Goal: Task Accomplishment & Management: Use online tool/utility

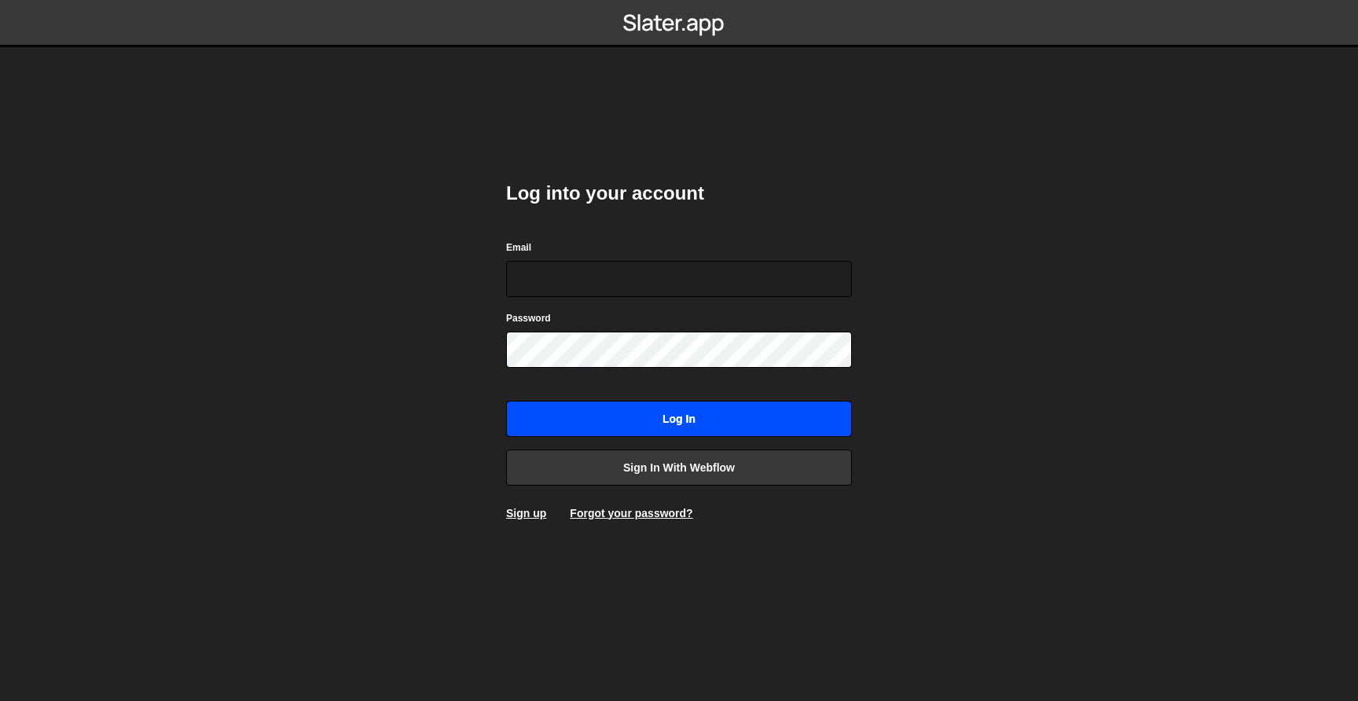
type input "lweymanjones@gmail.com"
click at [607, 430] on input "Log in" at bounding box center [679, 419] width 346 height 36
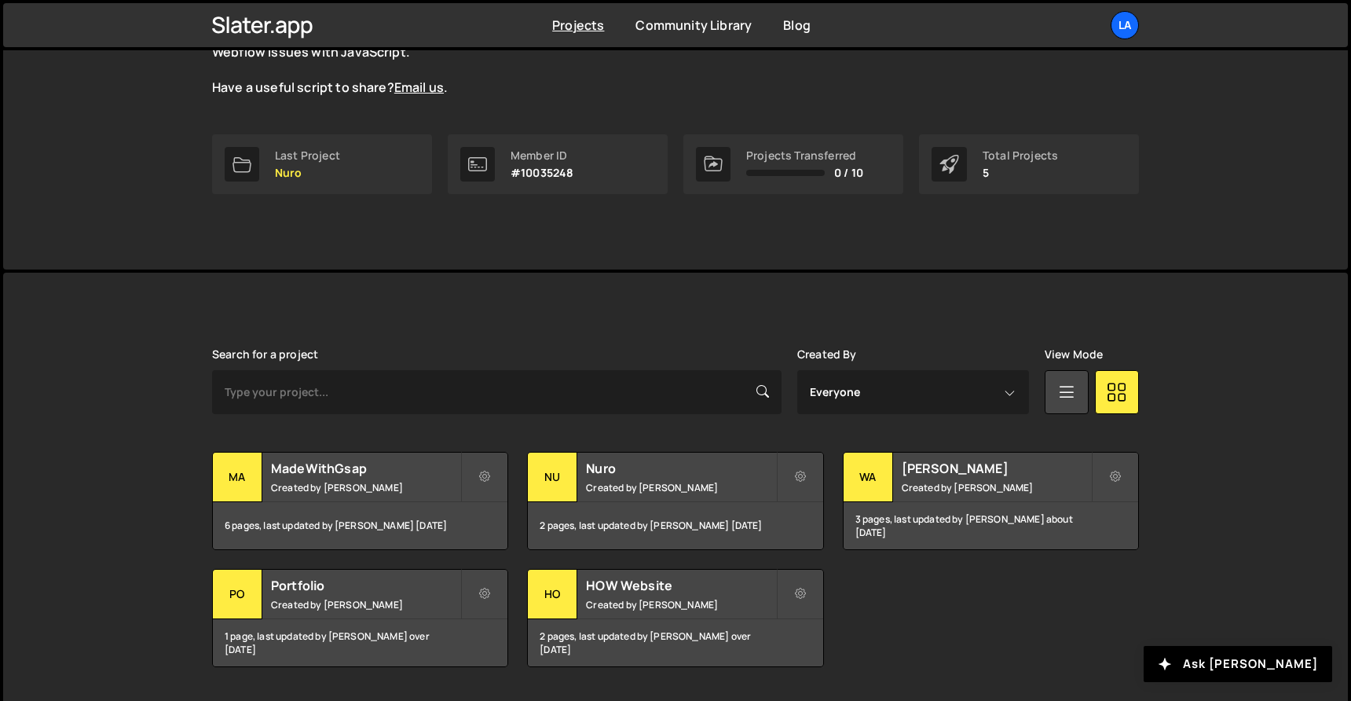
scroll to position [225, 0]
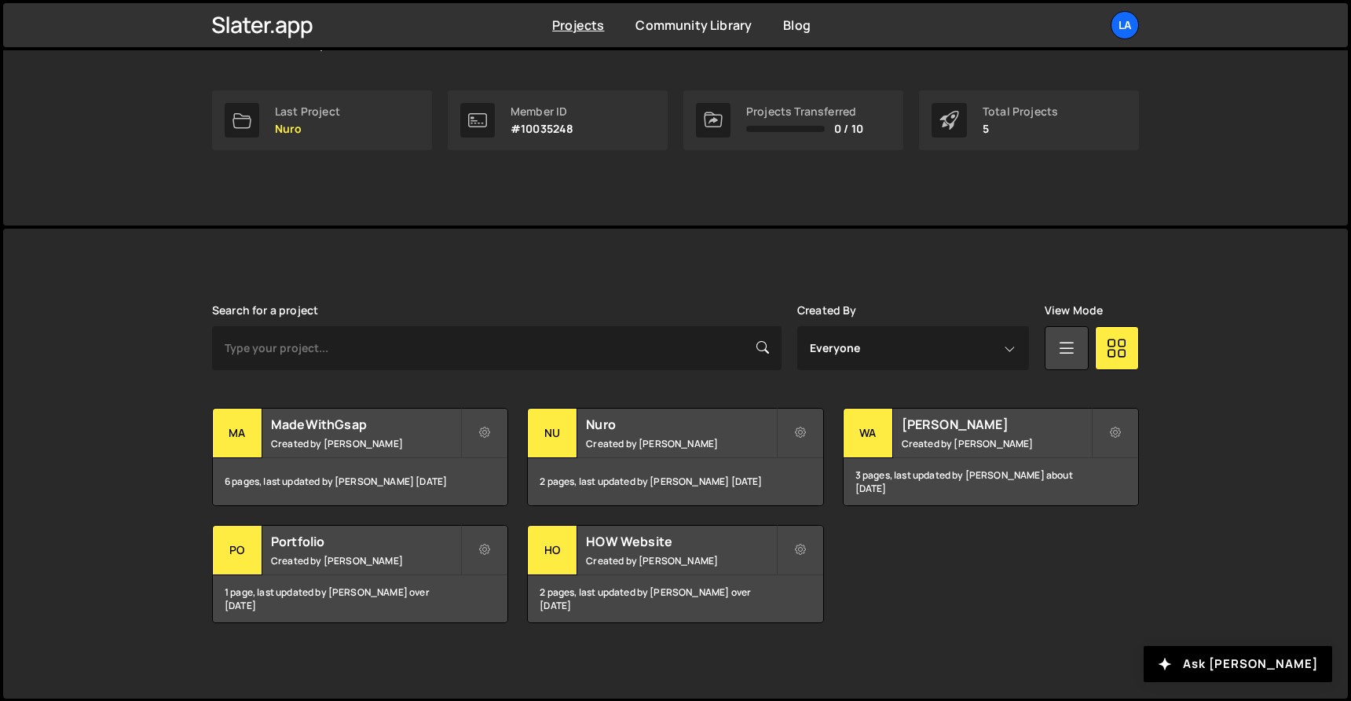
click at [379, 404] on div "Search for a project Created By Everyone [PERSON_NAME] View Mode Transfer Proje…" at bounding box center [675, 463] width 927 height 319
click at [379, 416] on h2 "MadeWithGsap" at bounding box center [365, 424] width 189 height 17
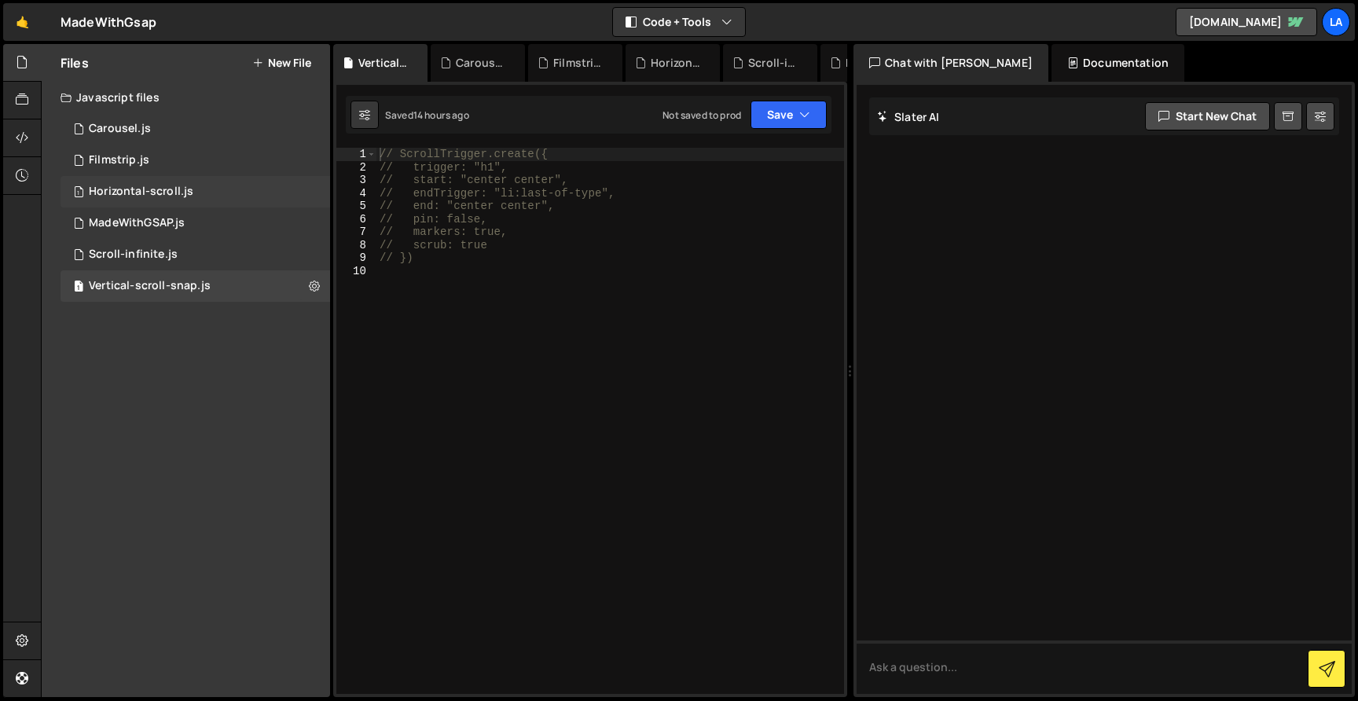
click at [148, 194] on div "Horizontal-scroll.js" at bounding box center [141, 192] width 104 height 14
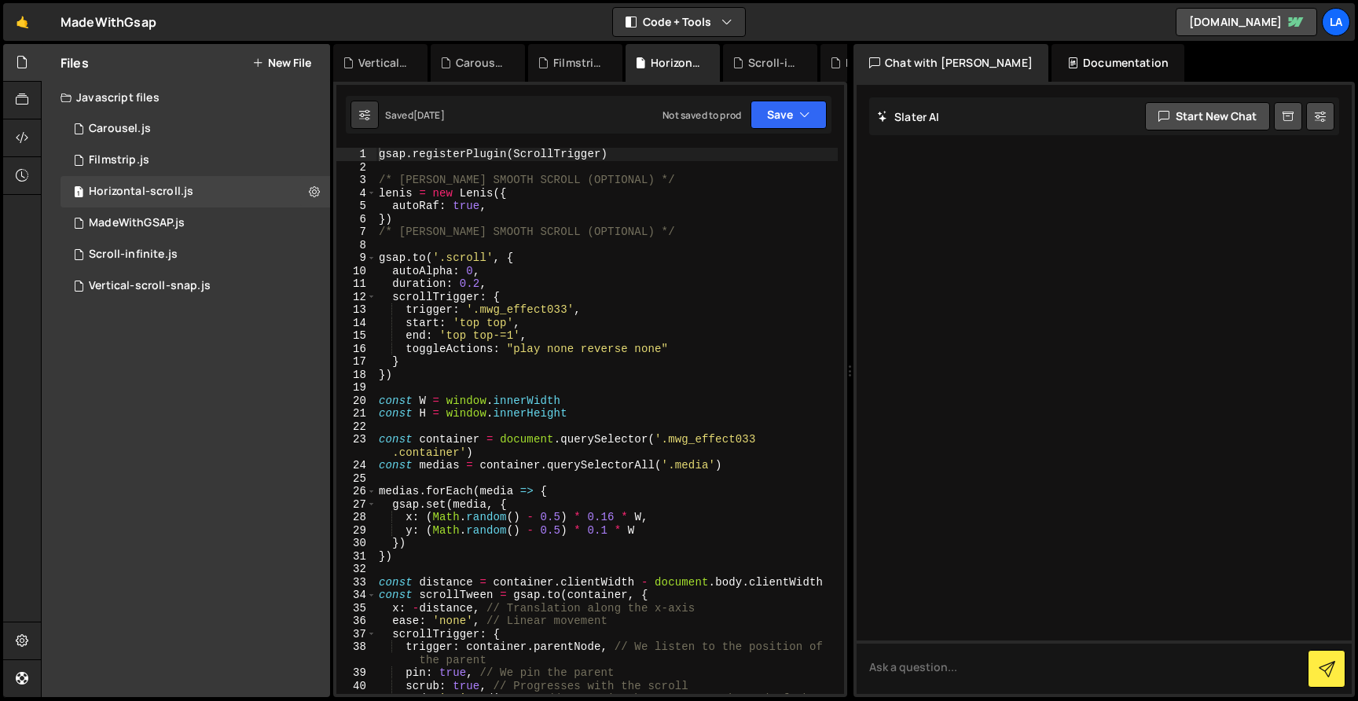
type textarea "gsap.registerPlugin(ScrollTrigger)"
drag, startPoint x: 617, startPoint y: 152, endPoint x: 347, endPoint y: 148, distance: 269.5
click at [347, 148] on div "gsap.registerPlugin(ScrollTrigger) 1 2 3 4 5 6 7 8 9 10 11 12 13 14 15 16 17 18…" at bounding box center [590, 421] width 508 height 546
click at [522, 274] on div "/* LENIS SMOOTH SCROLL (OPTIONAL) */ lenis = new Lenis ({ autoRaf : true , }) /…" at bounding box center [607, 440] width 462 height 585
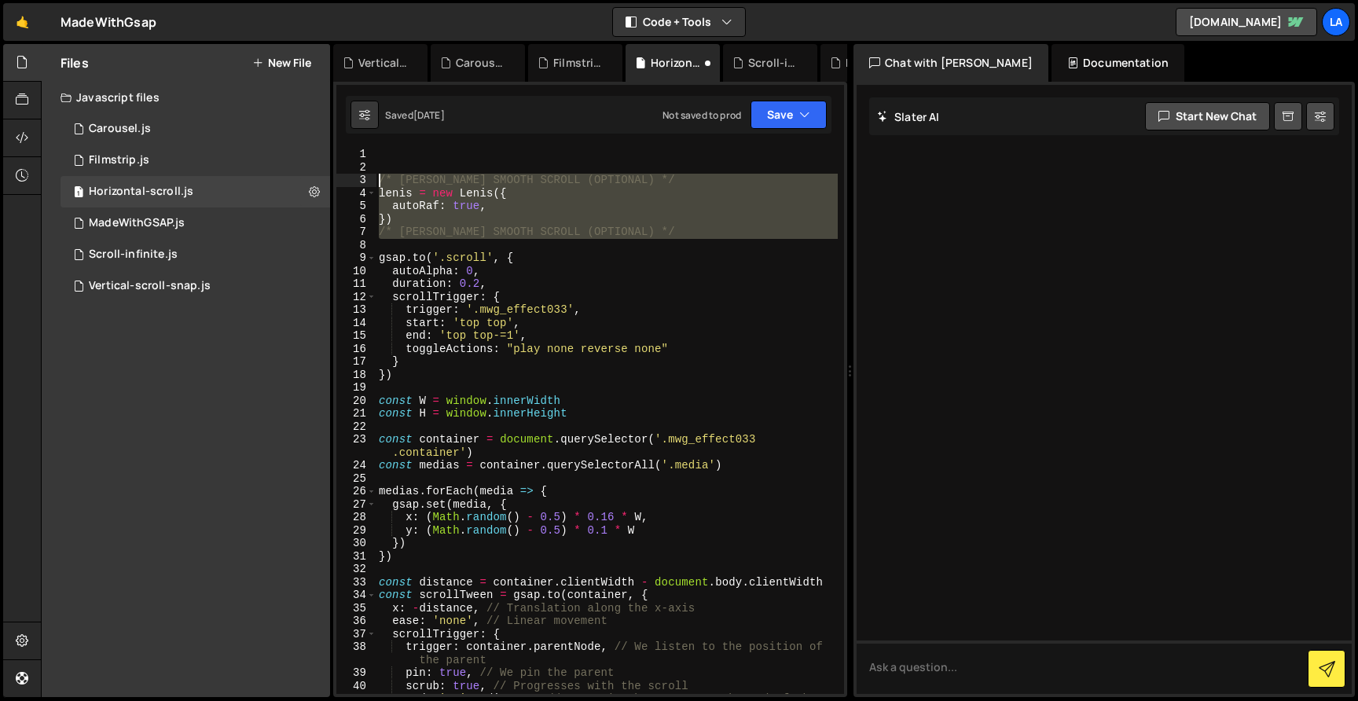
drag, startPoint x: 365, startPoint y: 228, endPoint x: 331, endPoint y: 175, distance: 63.0
click at [331, 175] on div "Files New File Javascript files 1 Carousel.js 0 1 Filmstrip.js 0 1 Horizontal-s…" at bounding box center [699, 371] width 1317 height 654
type textarea "/* LENIS SMOOTH SCROLL (OPTIONAL) */ lenis = new Lenis({"
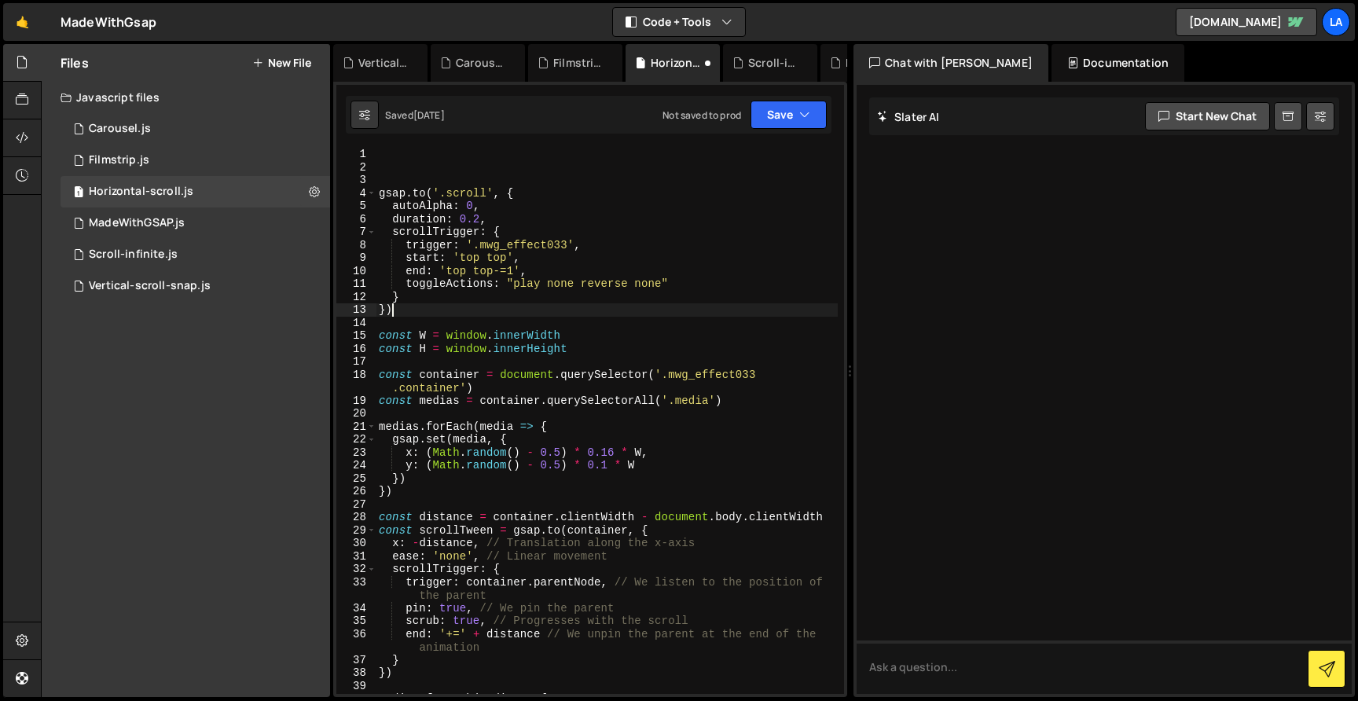
click at [526, 313] on div "gsap . to ( '.scroll' , { autoAlpha : 0 , duration : 0.2 , scrollTrigger : { tr…" at bounding box center [607, 434] width 462 height 572
click at [803, 107] on icon "button" at bounding box center [804, 115] width 11 height 16
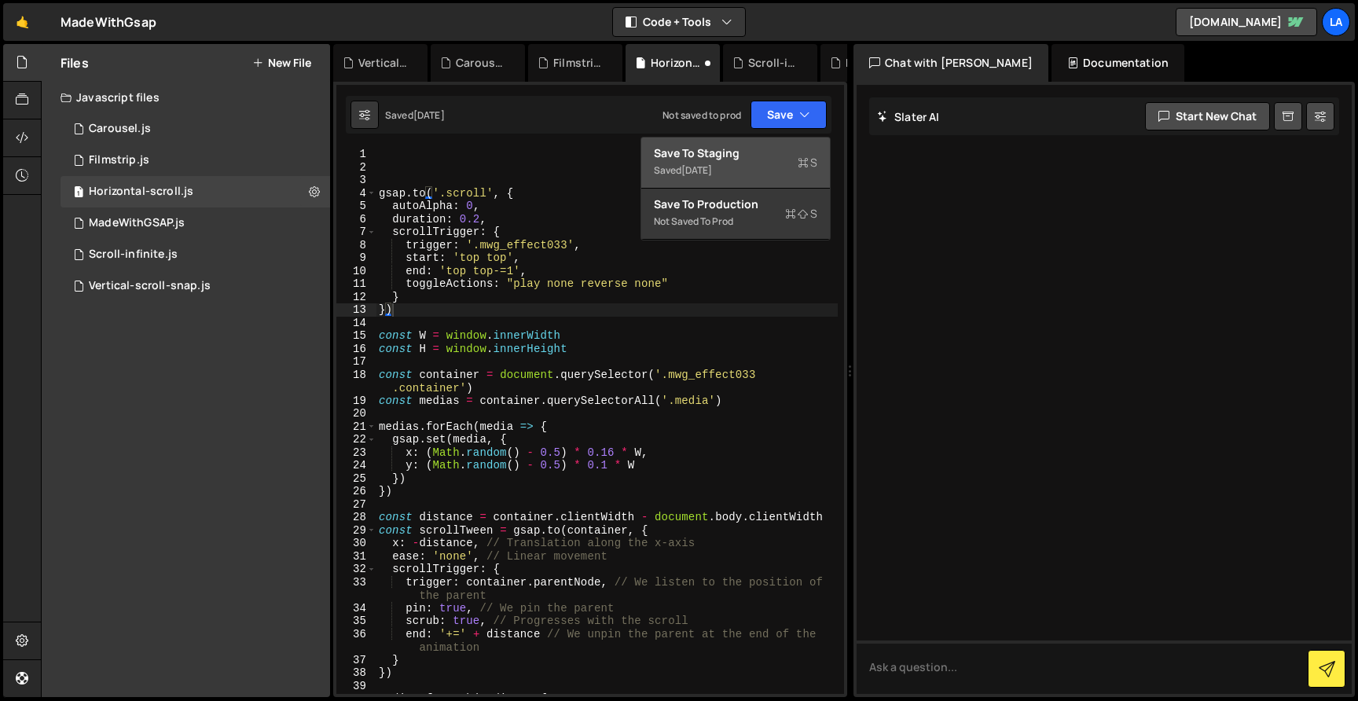
click at [753, 172] on div "Saved 1 week ago" at bounding box center [735, 170] width 163 height 19
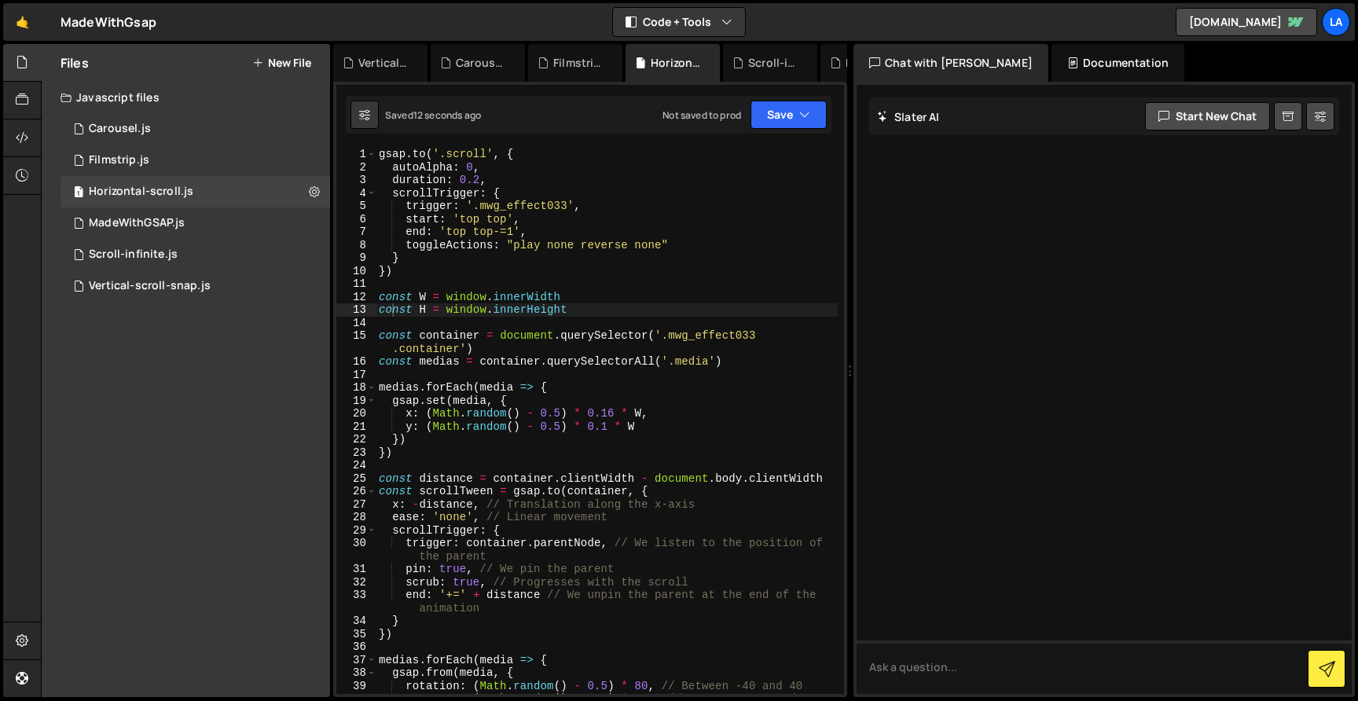
click at [581, 404] on div "gsap . to ( '.scroll' , { autoAlpha : 0 , duration : 0.2 , scrollTrigger : { tr…" at bounding box center [607, 434] width 462 height 572
click at [780, 123] on button "Save" at bounding box center [788, 115] width 76 height 28
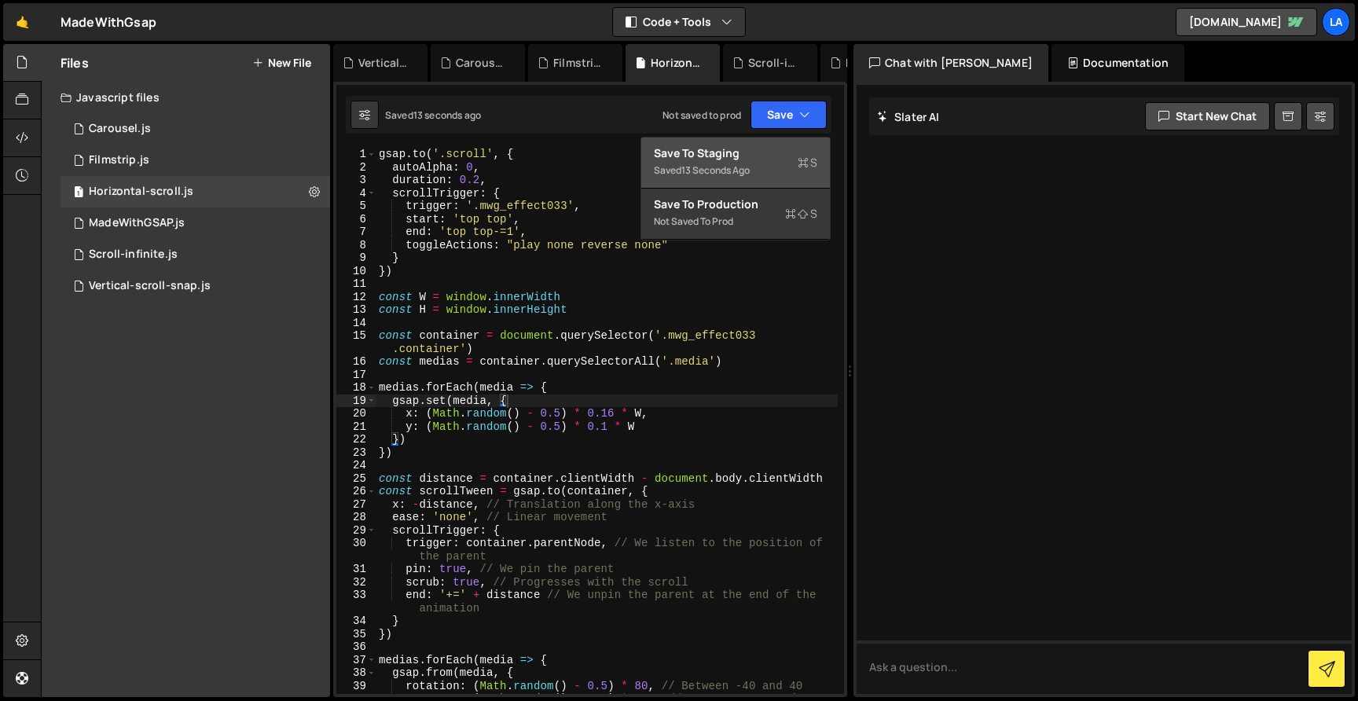
click at [775, 168] on div "Saved 13 seconds ago" at bounding box center [735, 170] width 163 height 19
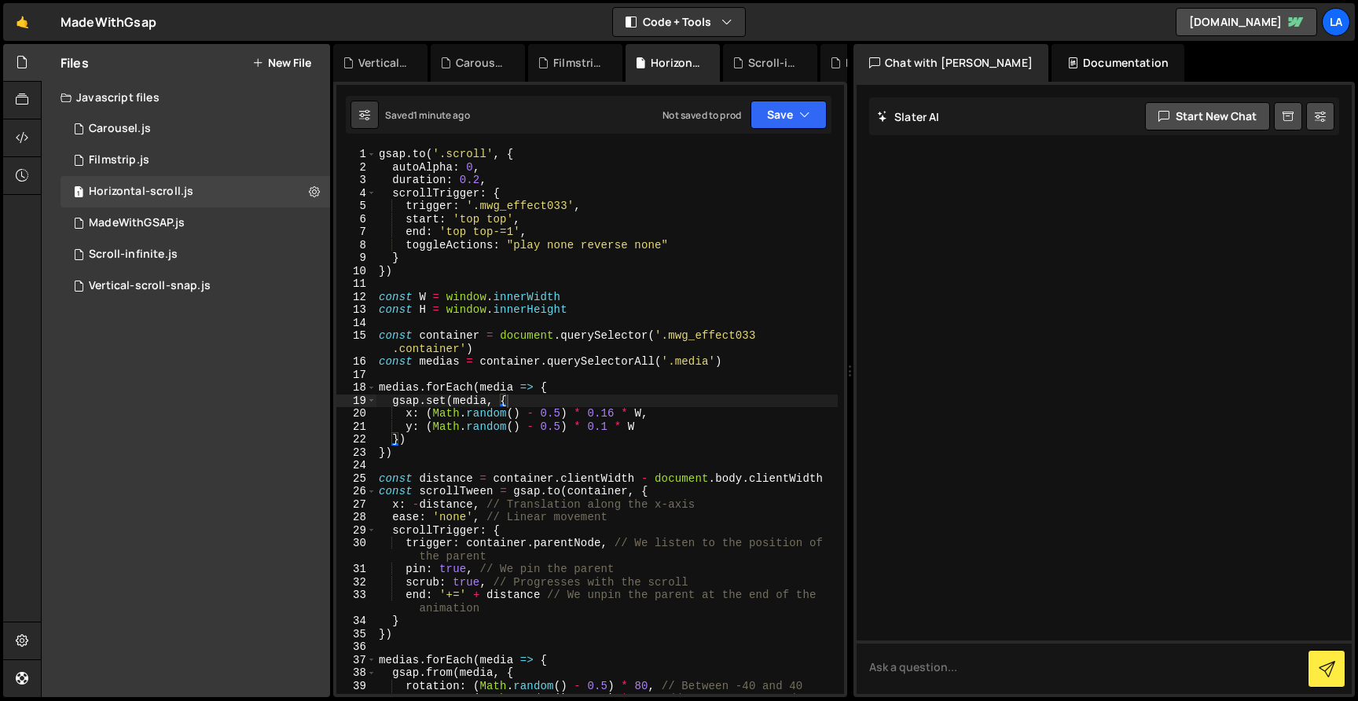
click at [551, 365] on div "gsap . to ( '.scroll' , { autoAlpha : 0 , duration : 0.2 , scrollTrigger : { tr…" at bounding box center [607, 434] width 462 height 572
click at [461, 346] on div "gsap . to ( '.scroll' , { autoAlpha : 0 , duration : 0.2 , scrollTrigger : { tr…" at bounding box center [607, 434] width 462 height 572
click at [437, 345] on div "gsap . to ( '.scroll' , { autoAlpha : 0 , duration : 0.2 , scrollTrigger : { tr…" at bounding box center [607, 434] width 462 height 572
click at [460, 344] on div "gsap . to ( '.scroll' , { autoAlpha : 0 , duration : 0.2 , scrollTrigger : { tr…" at bounding box center [607, 434] width 462 height 572
type textarea "const container = document.querySelector('.mwg_effect033 .contain')"
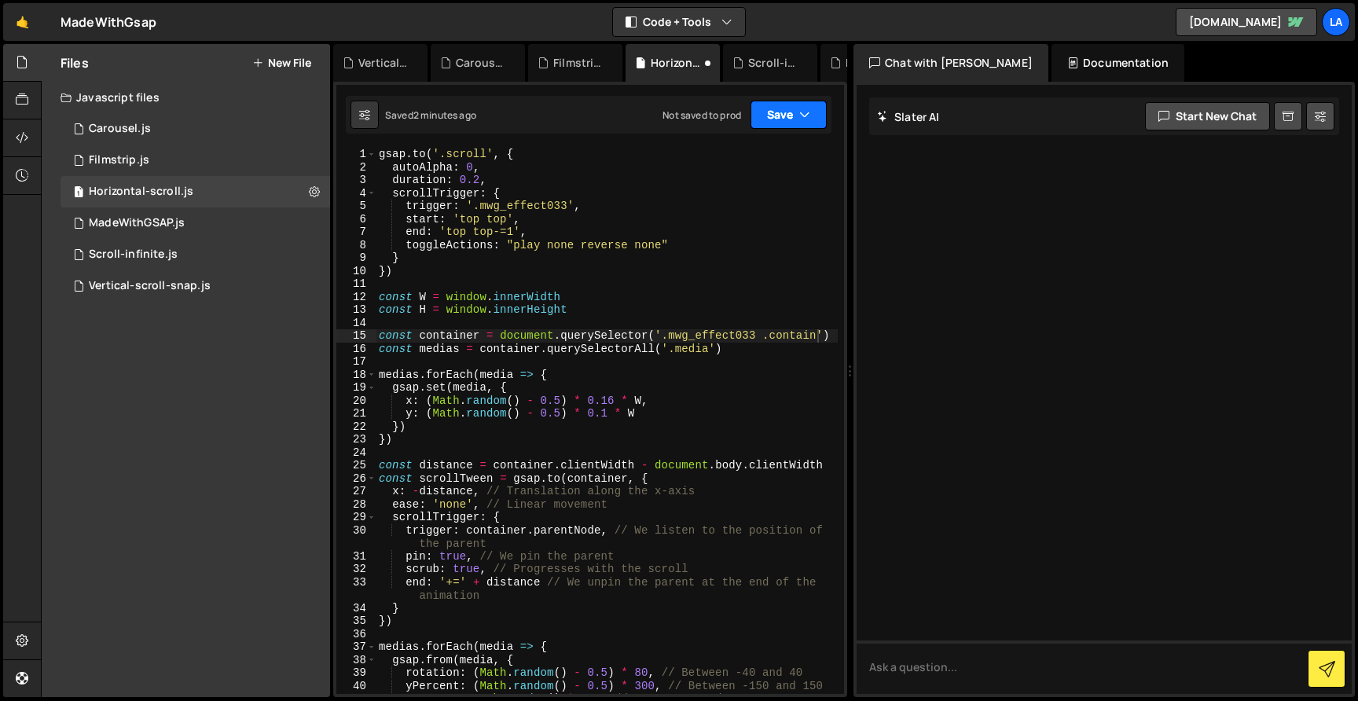
click at [783, 128] on button "Save" at bounding box center [788, 115] width 76 height 28
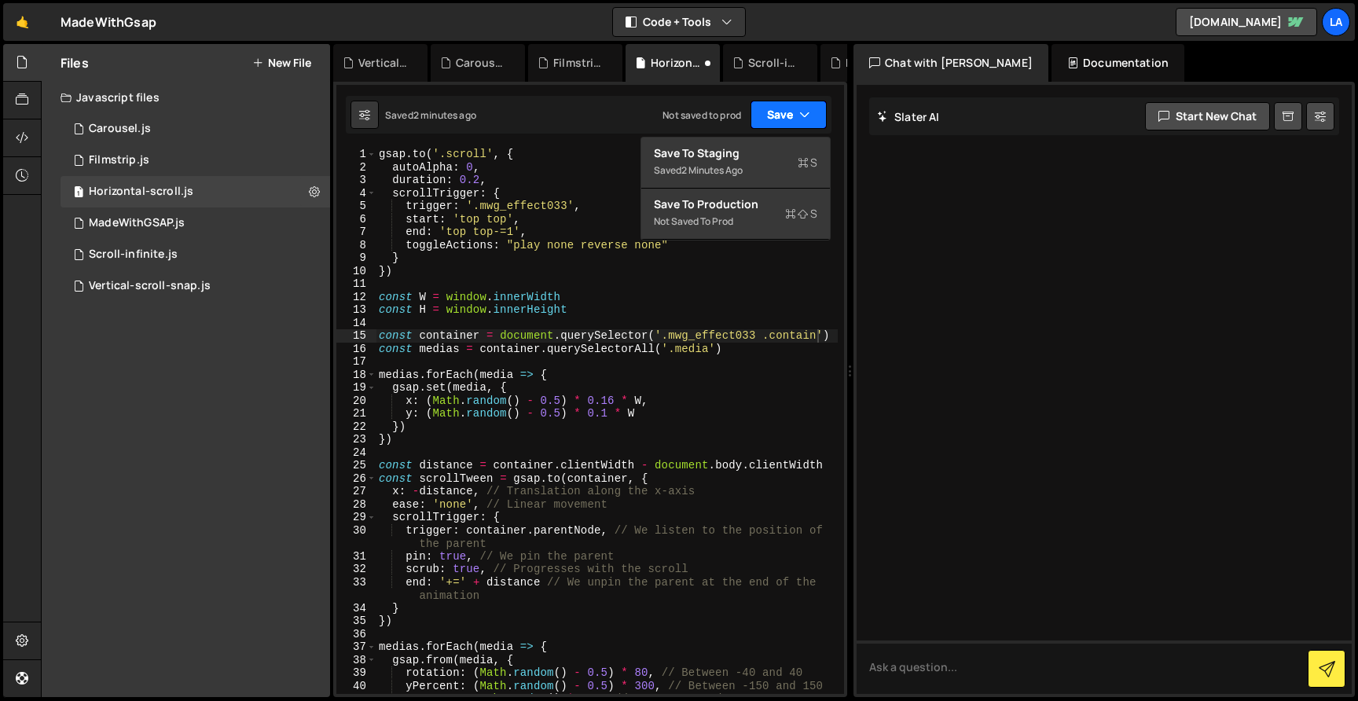
click at [779, 113] on button "Save" at bounding box center [788, 115] width 76 height 28
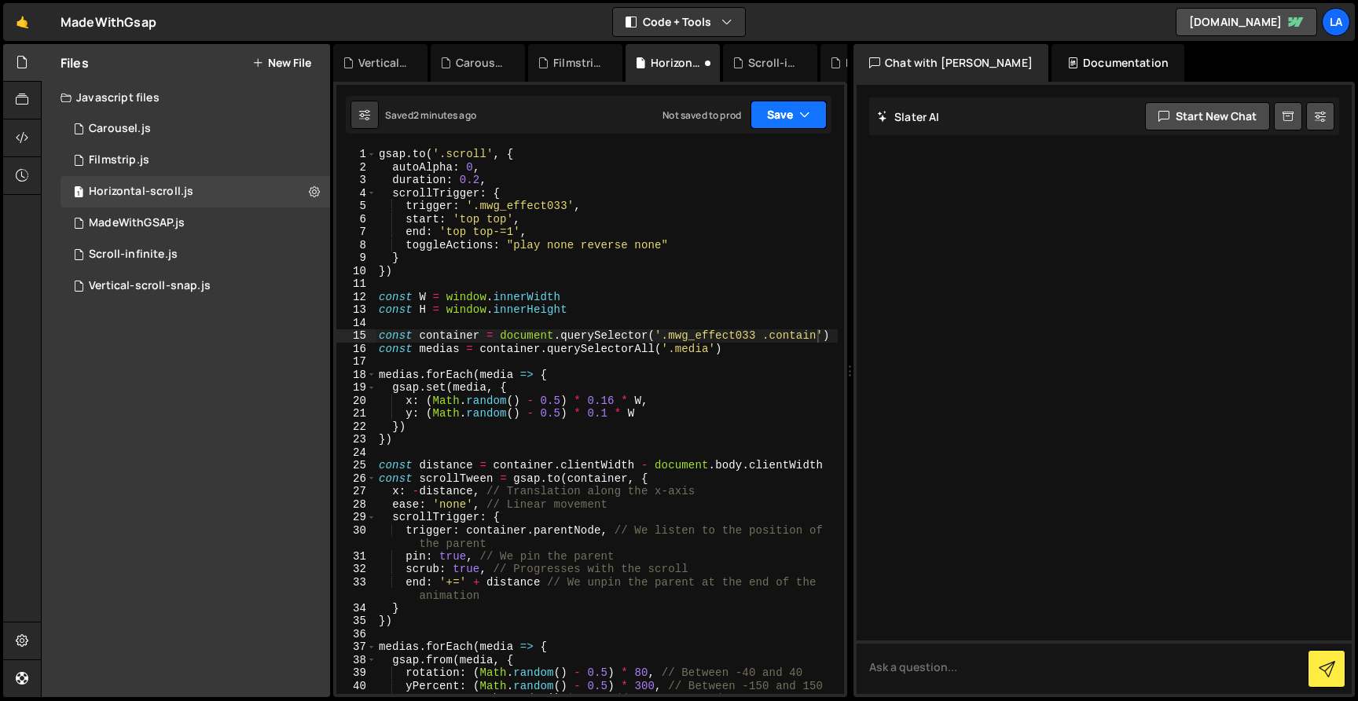
click at [777, 115] on button "Save" at bounding box center [788, 115] width 76 height 28
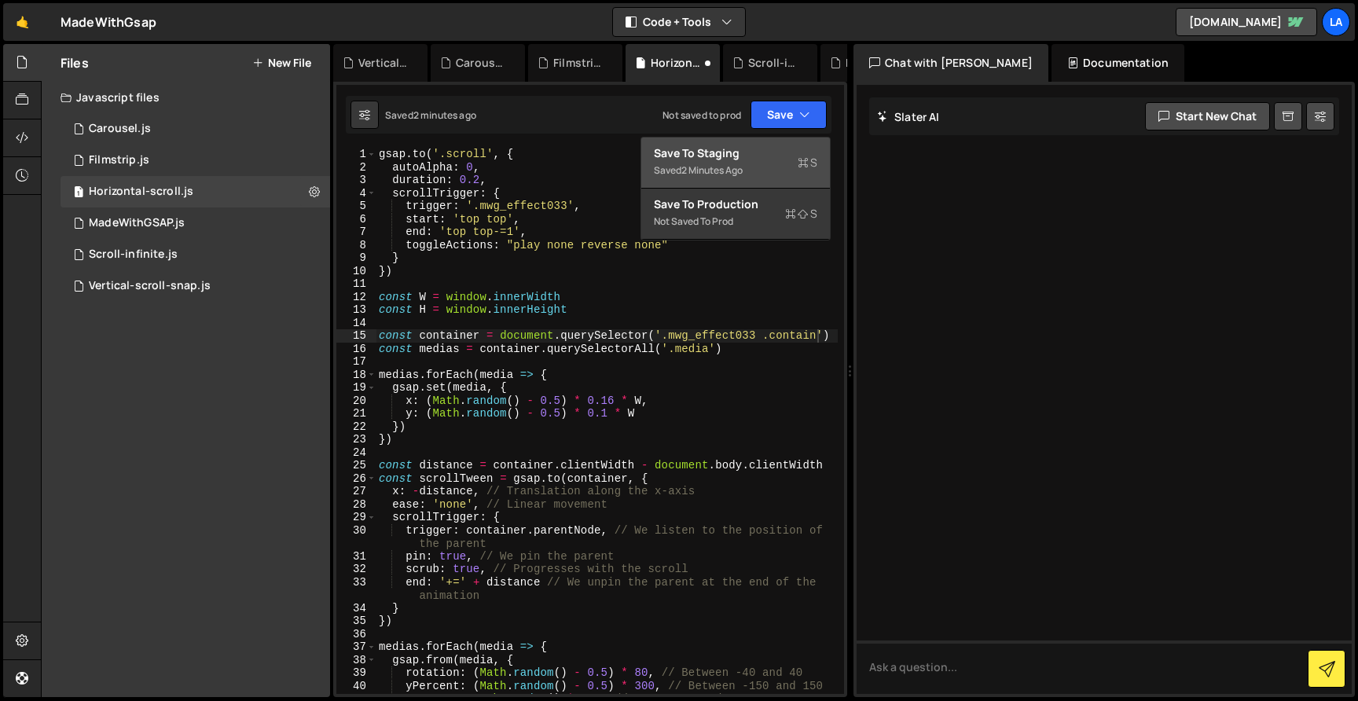
click at [729, 169] on div "2 minutes ago" at bounding box center [711, 169] width 61 height 13
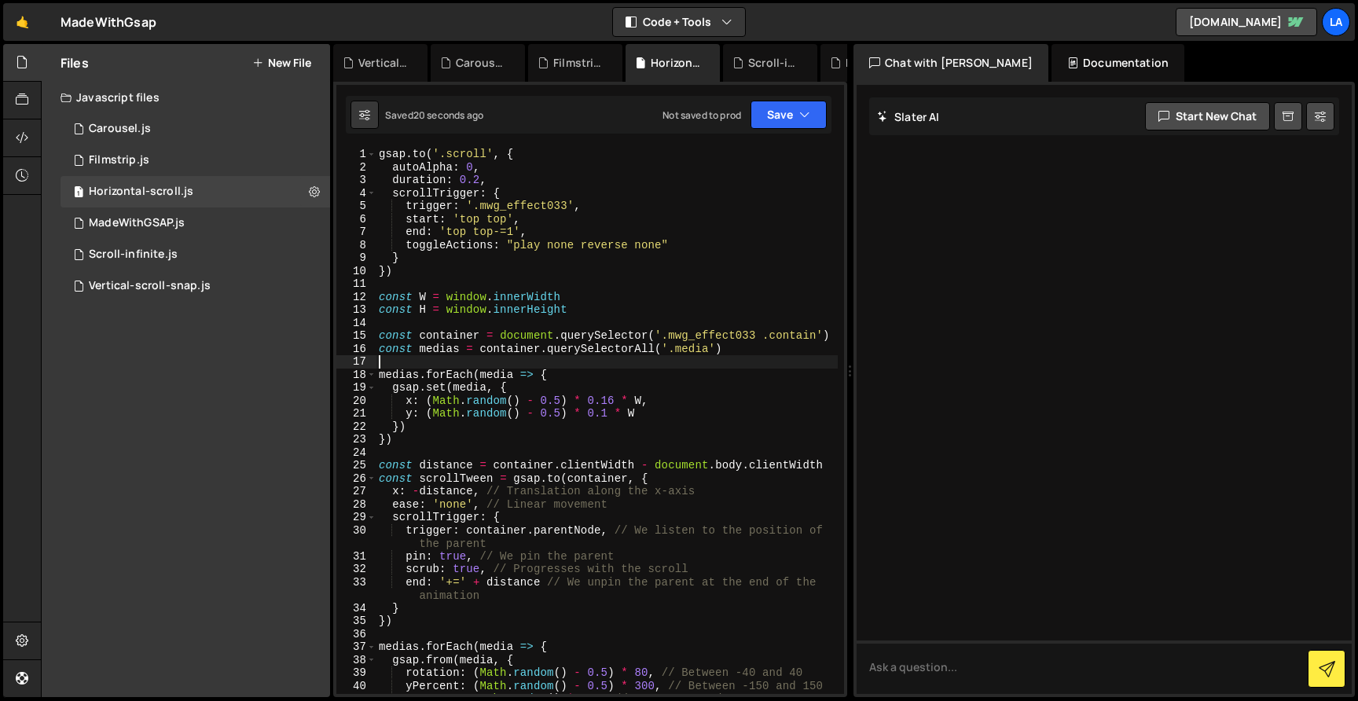
click at [691, 358] on div "gsap . to ( '.scroll' , { autoAlpha : 0 , duration : 0.2 , scrollTrigger : { tr…" at bounding box center [607, 434] width 462 height 572
click at [711, 348] on div "gsap . to ( '.scroll' , { autoAlpha : 0 , duration : 0.2 , scrollTrigger : { tr…" at bounding box center [607, 434] width 462 height 572
click at [754, 392] on div "gsap . to ( '.scroll' , { autoAlpha : 0 , duration : 0.2 , scrollTrigger : { tr…" at bounding box center [607, 434] width 462 height 572
type textarea "gsap.set(media, {"
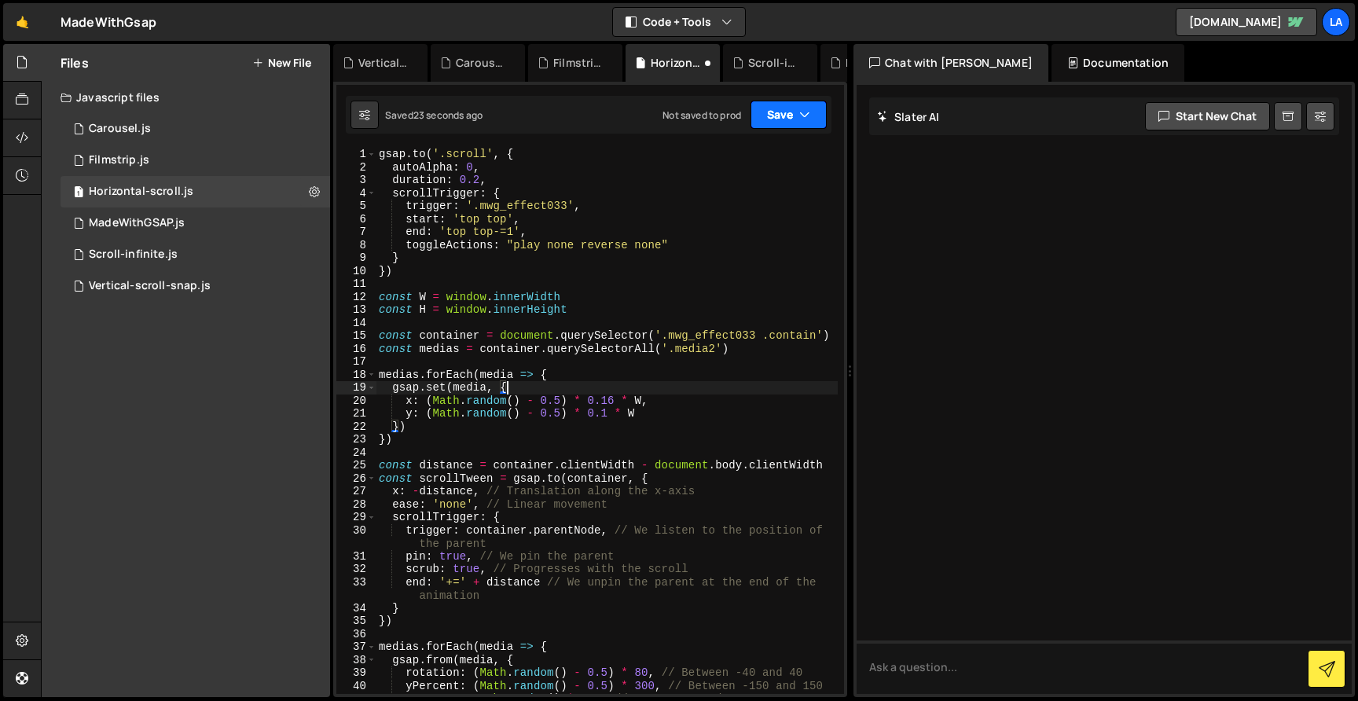
click at [794, 103] on button "Save" at bounding box center [788, 115] width 76 height 28
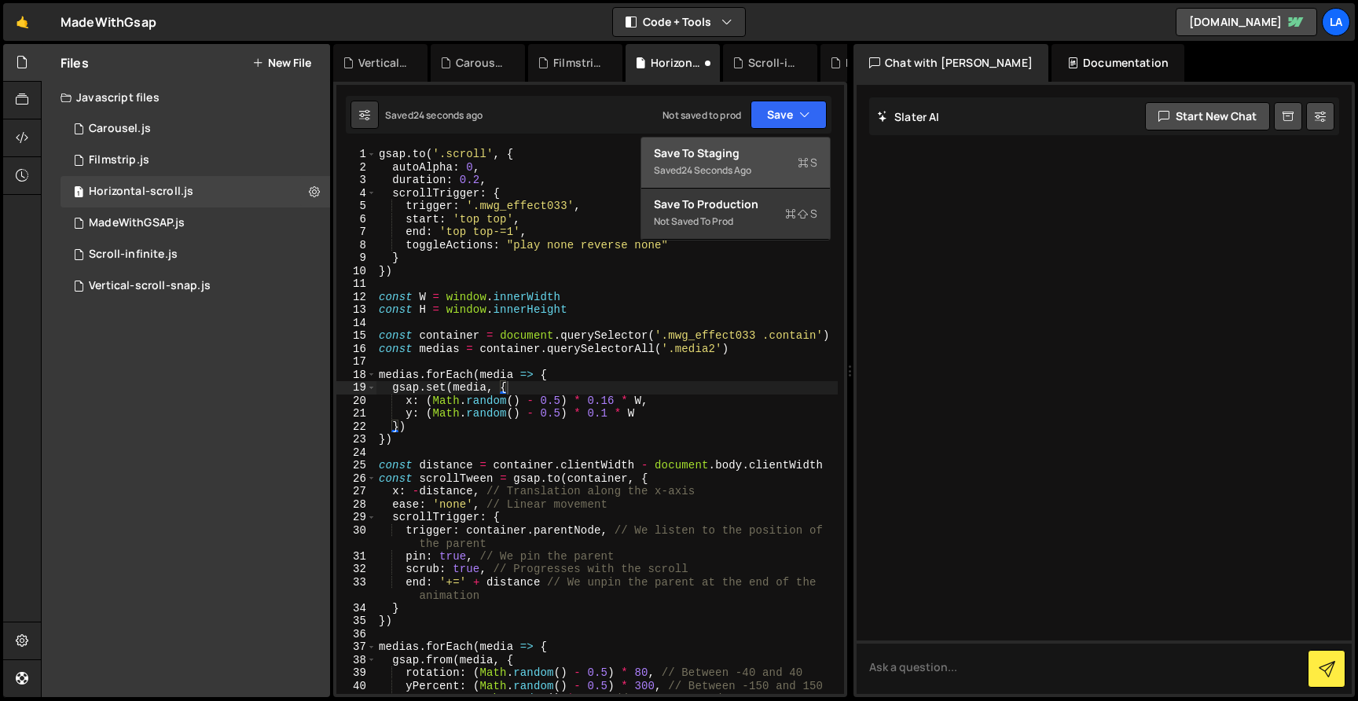
click at [759, 168] on div "Saved 24 seconds ago" at bounding box center [735, 170] width 163 height 19
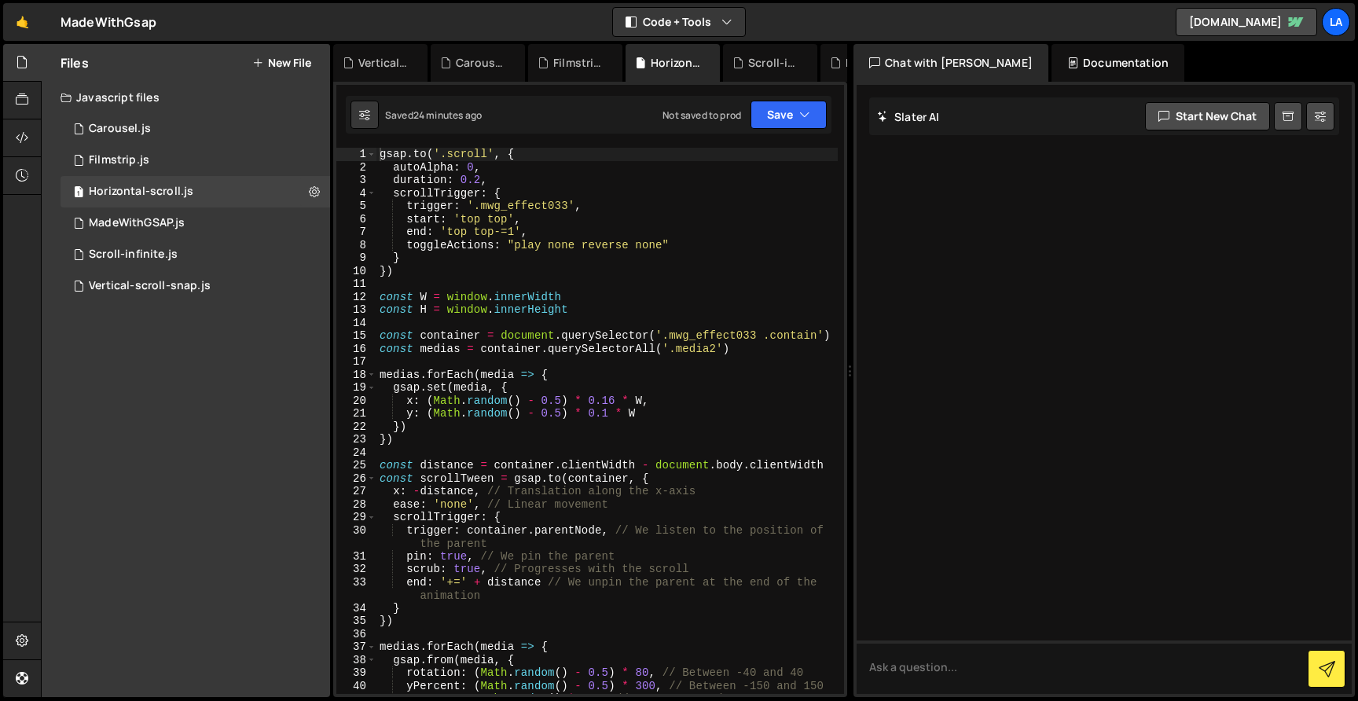
click at [298, 57] on button "New File" at bounding box center [281, 63] width 59 height 13
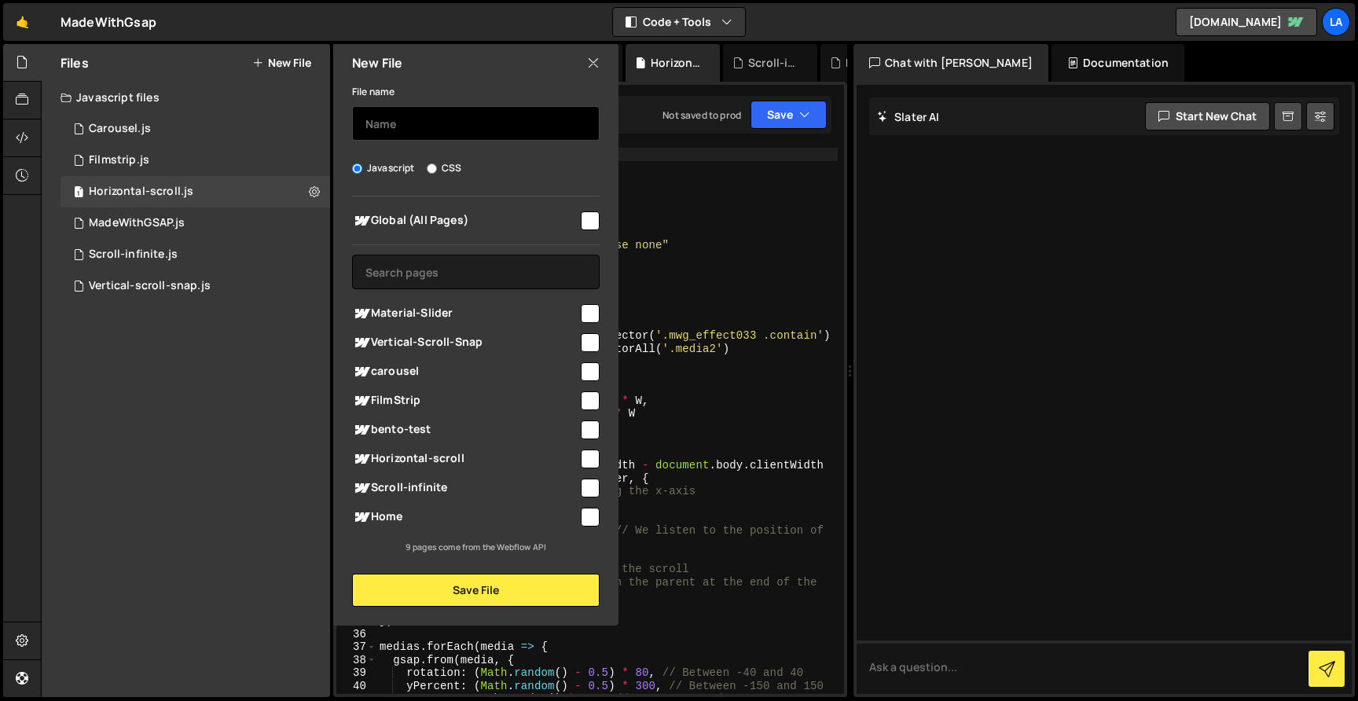
click at [429, 123] on input "text" at bounding box center [475, 123] width 247 height 35
click at [588, 308] on input "checkbox" at bounding box center [590, 313] width 19 height 19
checkbox input "true"
click at [409, 116] on input "text" at bounding box center [475, 123] width 247 height 35
type input "material-slider"
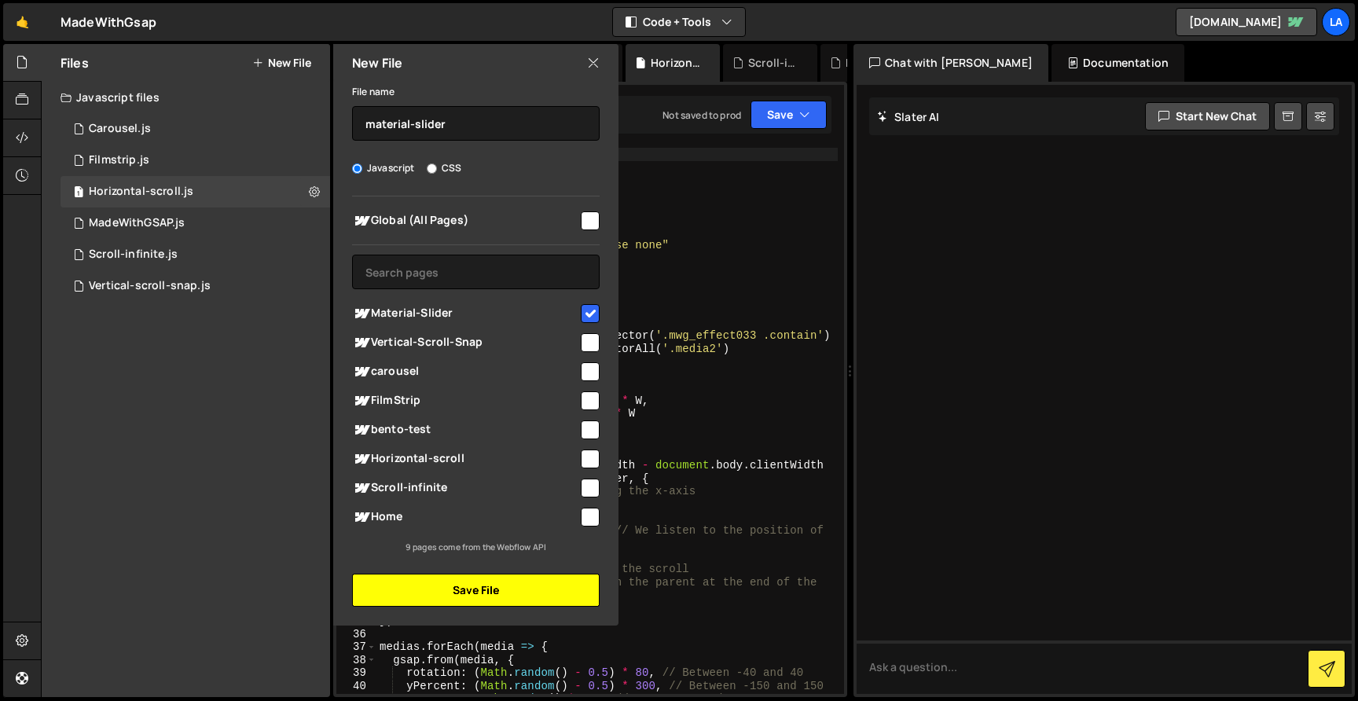
click at [434, 583] on button "Save File" at bounding box center [475, 590] width 247 height 33
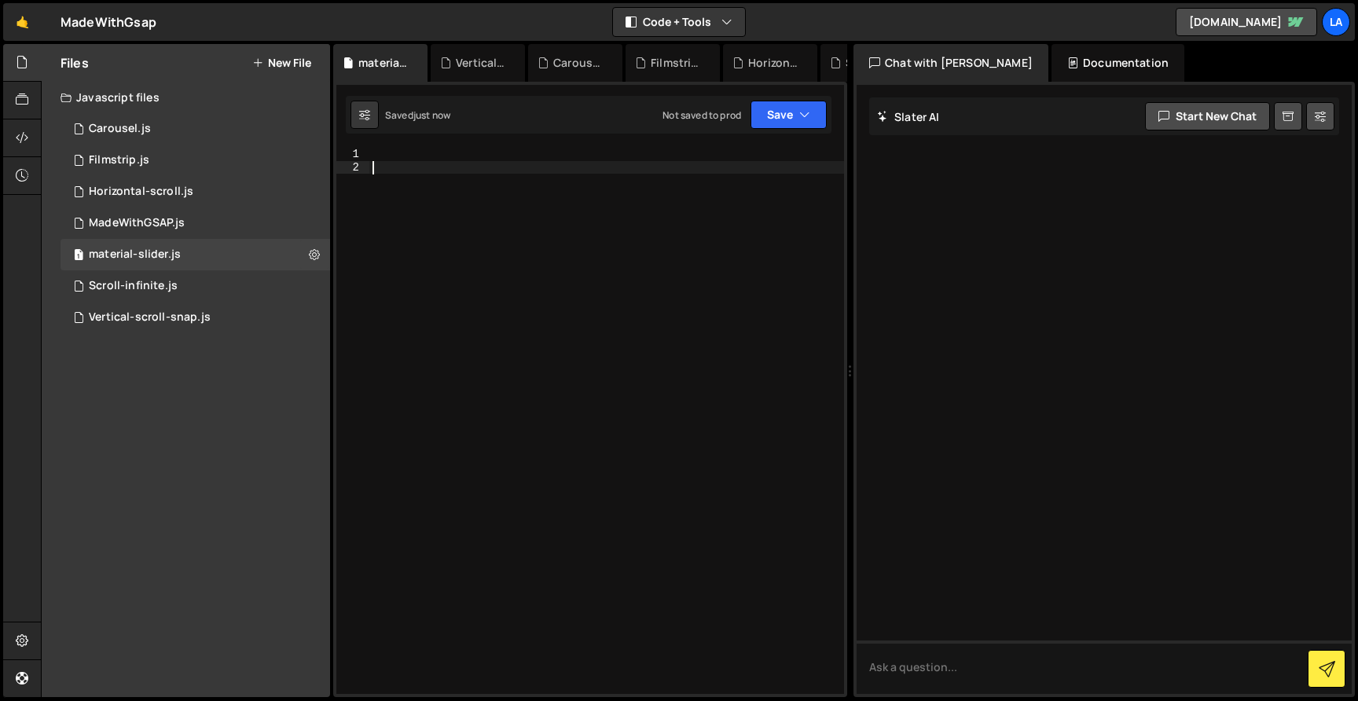
click at [478, 221] on div at bounding box center [606, 434] width 475 height 572
paste textarea "})"
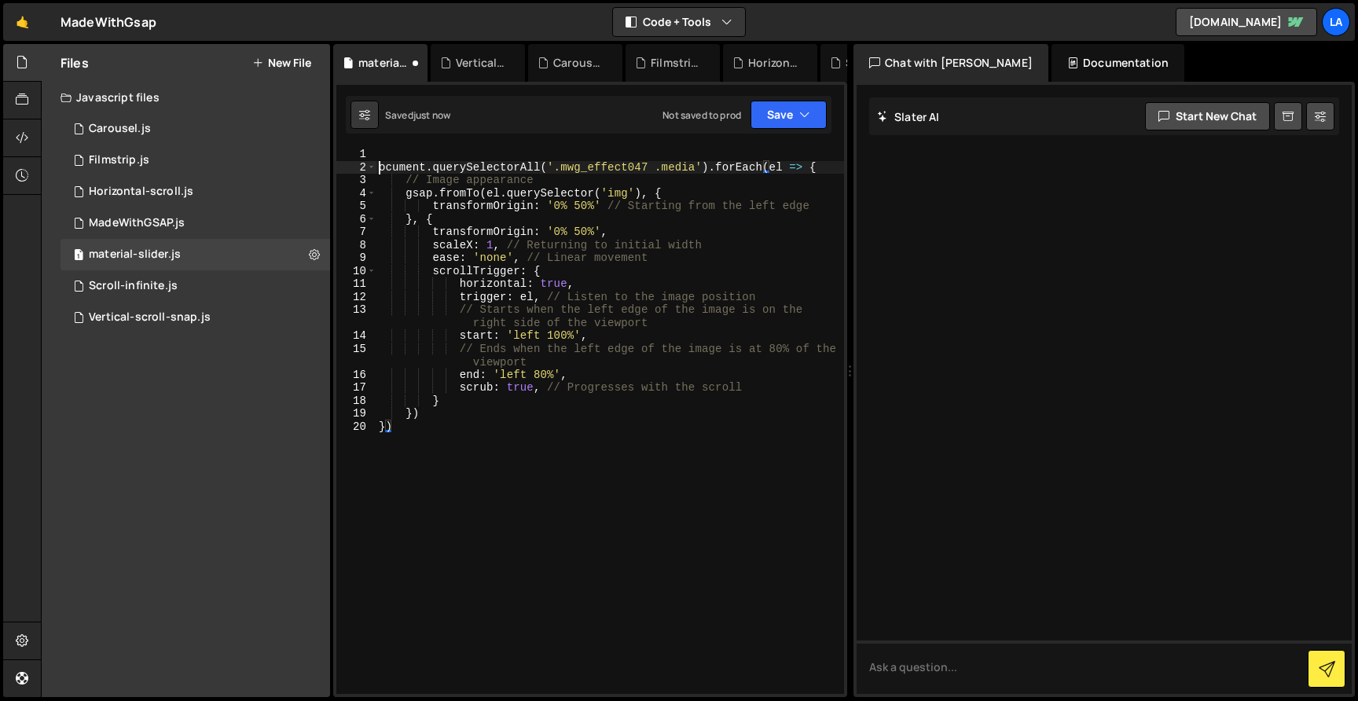
click at [381, 164] on div "ocument . querySelectorAll ( '.mwg_effect047 .media' ) . forEach ( el => { // I…" at bounding box center [610, 434] width 468 height 572
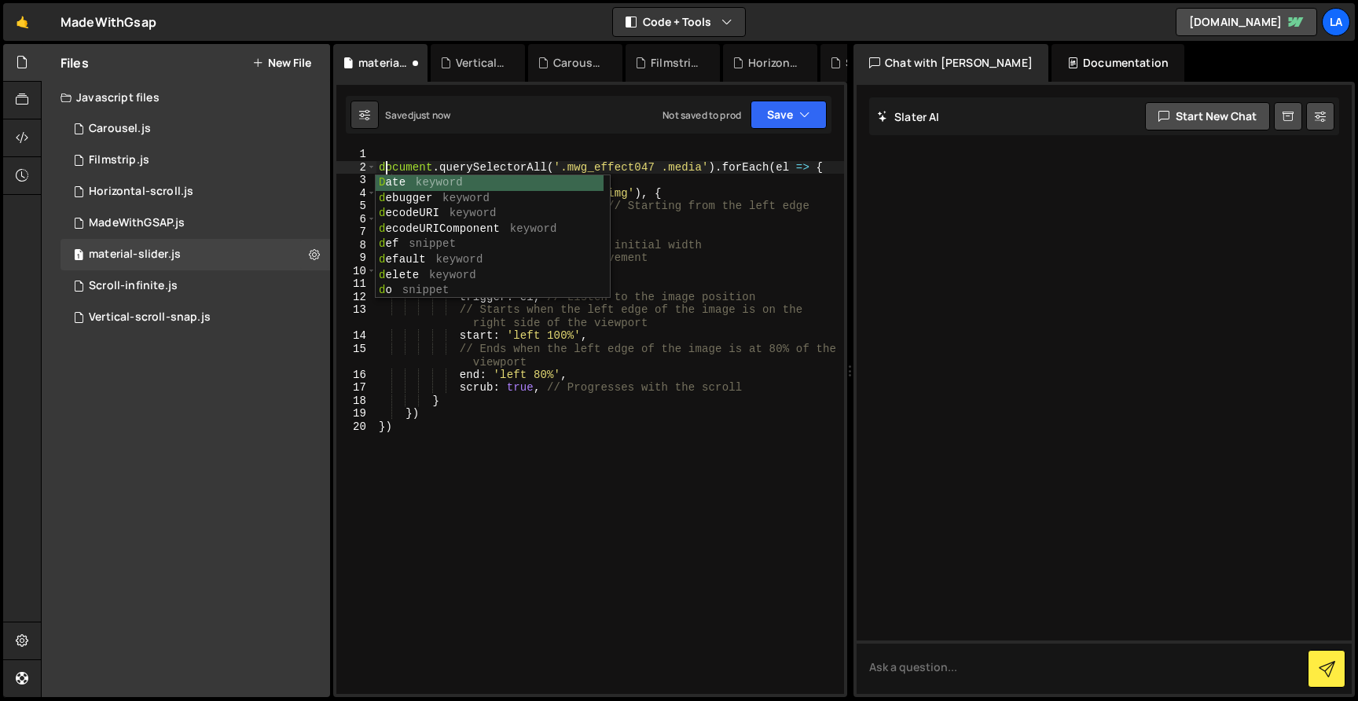
click at [553, 436] on div "document . querySelectorAll ( '.mwg_effect047 .media' ) . forEach ( el => { // …" at bounding box center [610, 434] width 468 height 572
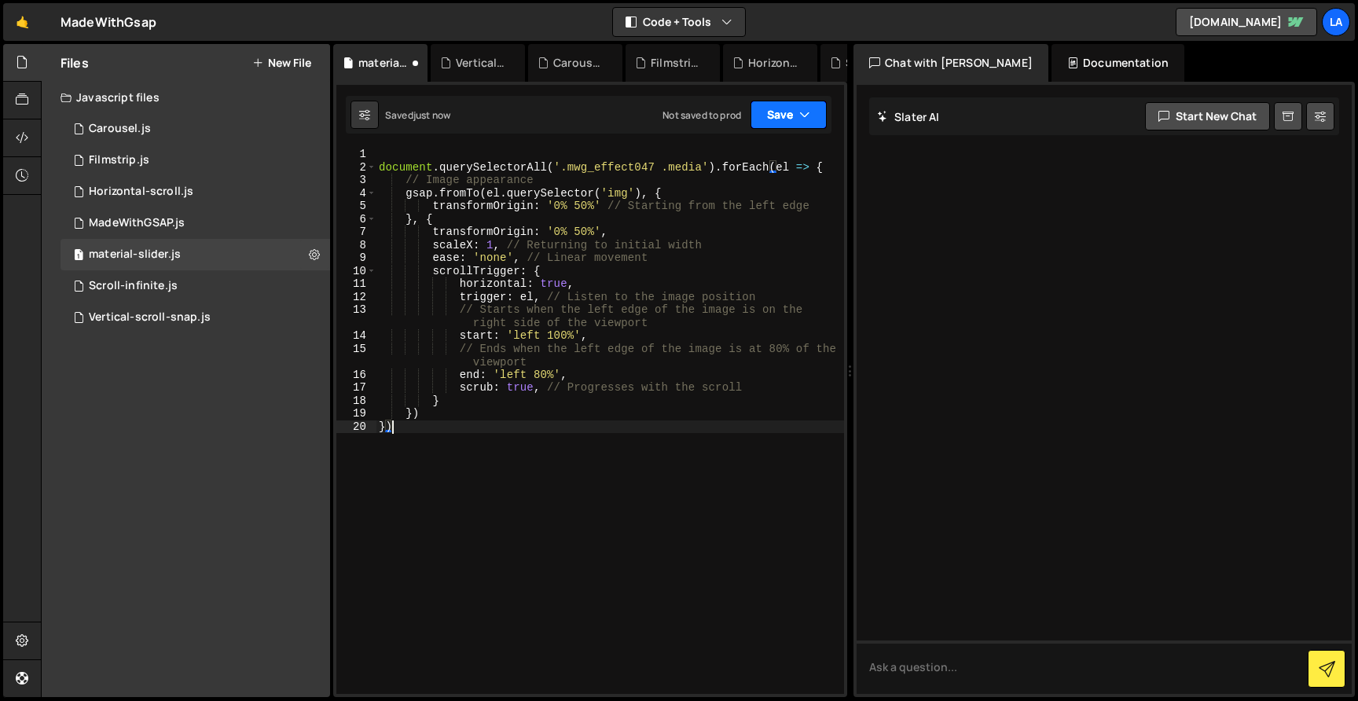
click at [786, 114] on button "Save" at bounding box center [788, 115] width 76 height 28
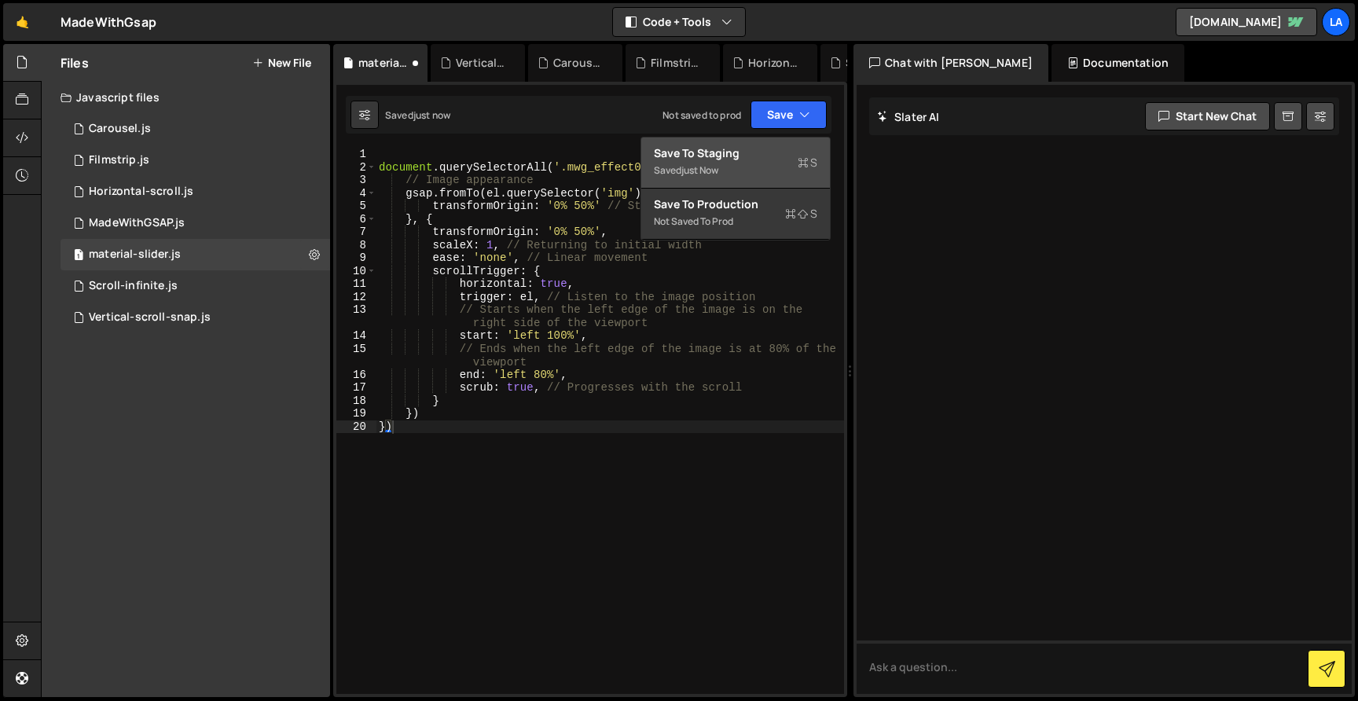
click at [750, 159] on div "Save to Staging S" at bounding box center [735, 153] width 163 height 16
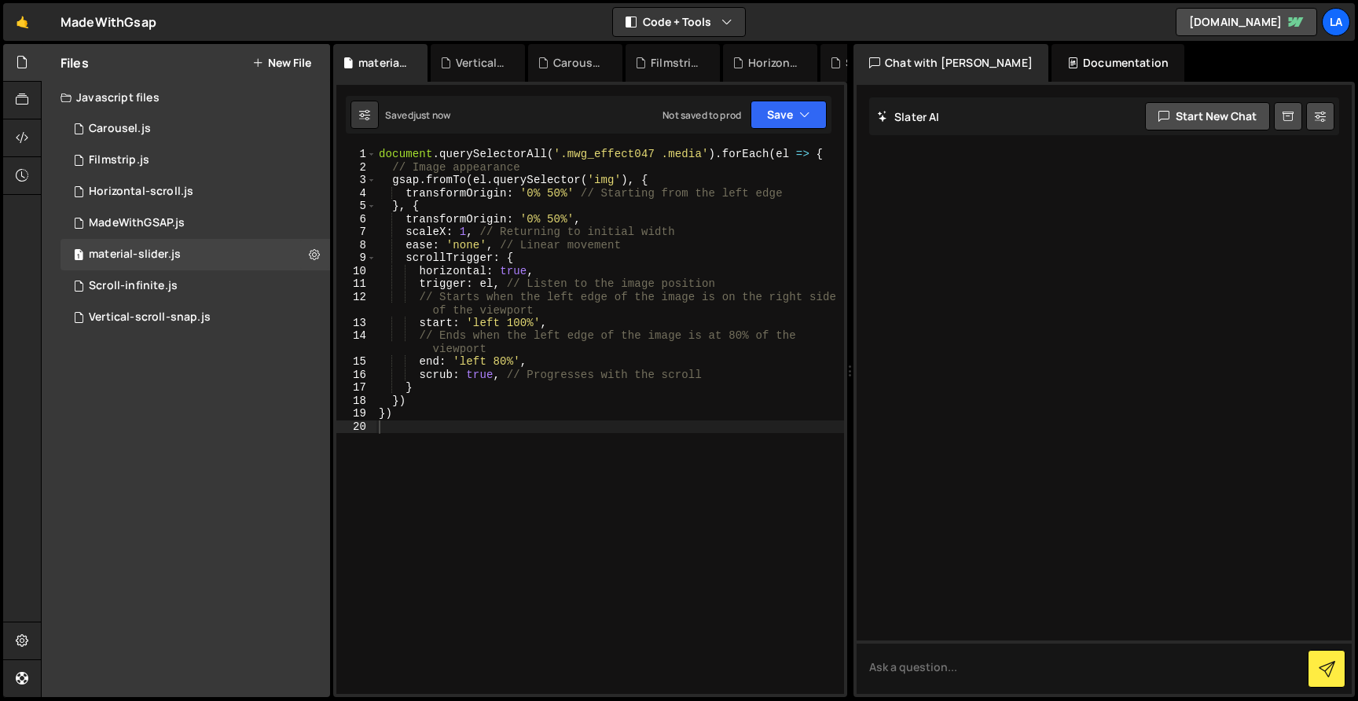
click at [647, 413] on div "document . querySelectorAll ( '.mwg_effect047 .media' ) . forEach ( el => { // …" at bounding box center [610, 434] width 468 height 572
drag, startPoint x: 702, startPoint y: 154, endPoint x: 720, endPoint y: 156, distance: 17.4
click at [702, 154] on div "document . querySelectorAll ( '.mwg_effect047 .media' ) . forEach ( el => { // …" at bounding box center [610, 434] width 468 height 572
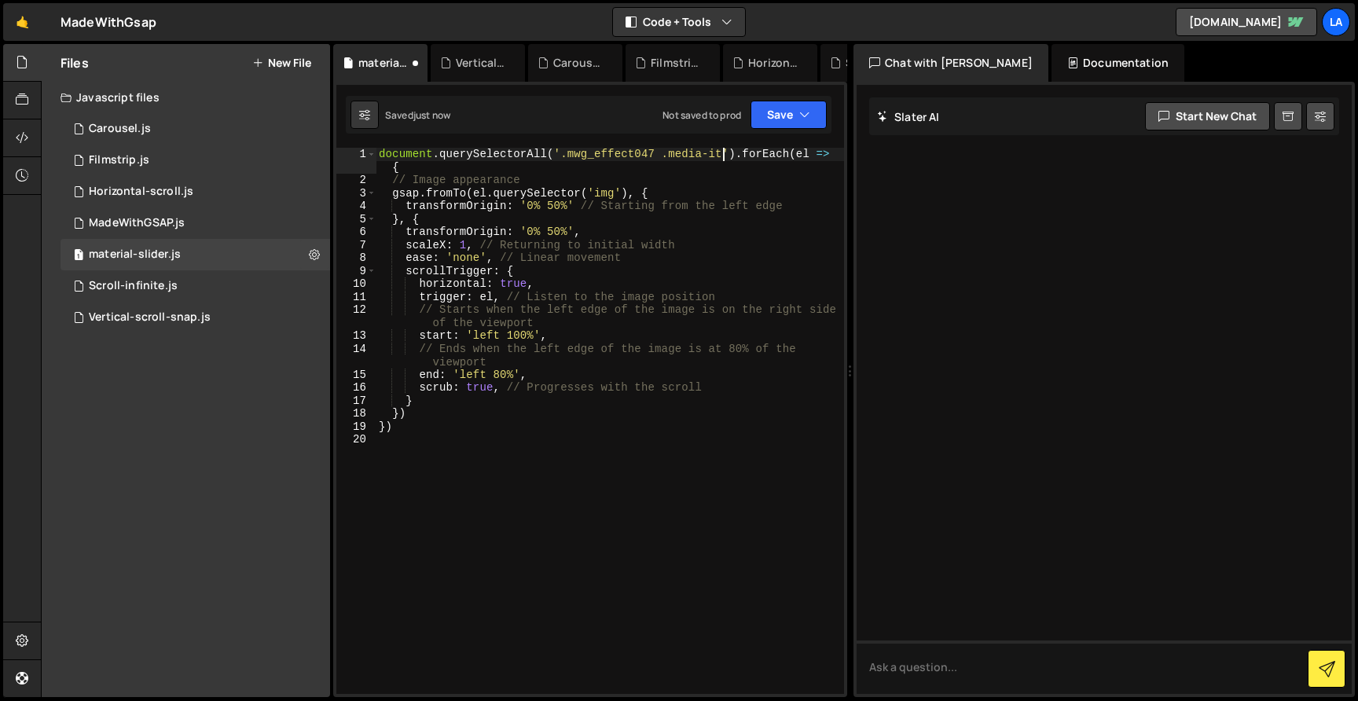
scroll to position [0, 24]
type textarea "document.querySelectorAll('.mwg_effect047 .media-item').forEach(el => {"
click at [790, 119] on button "Save" at bounding box center [788, 115] width 76 height 28
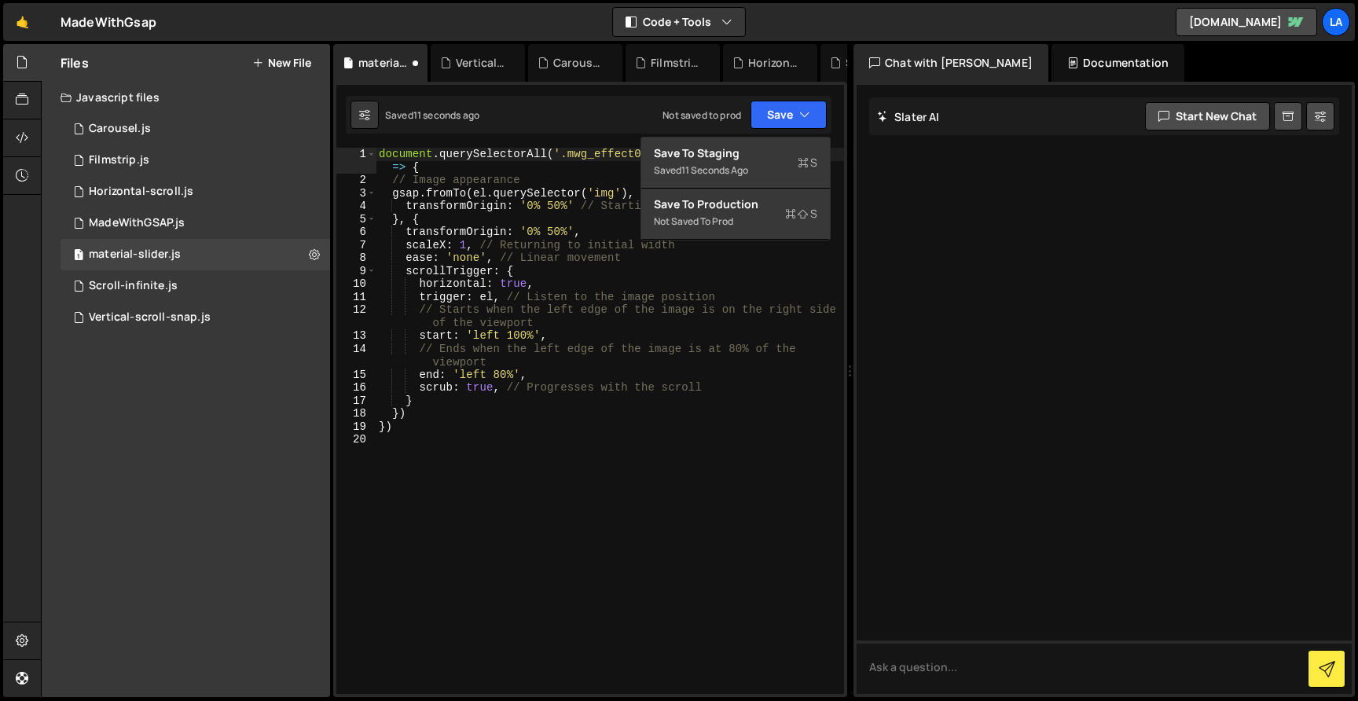
click at [535, 453] on div "document . querySelectorAll ( '.mwg_effect047 .media-item' ) . forEach ( el => …" at bounding box center [610, 440] width 468 height 585
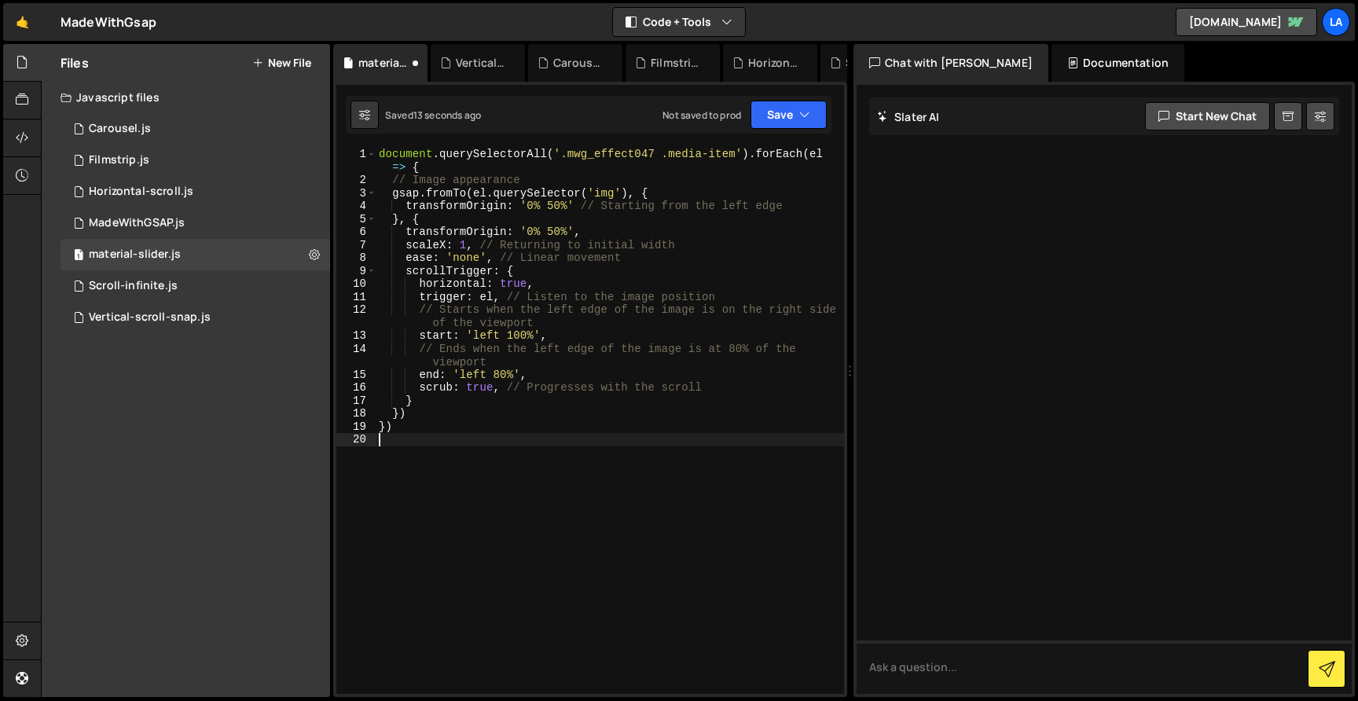
drag, startPoint x: 533, startPoint y: 203, endPoint x: 548, endPoint y: 207, distance: 16.2
click at [533, 203] on div "document . querySelectorAll ( '.mwg_effect047 .media-item' ) . forEach ( el => …" at bounding box center [610, 440] width 468 height 585
drag, startPoint x: 478, startPoint y: 232, endPoint x: 534, endPoint y: 240, distance: 56.3
click at [478, 232] on div "document . querySelectorAll ( '.mwg_effect047 .media-item' ) . forEach ( el => …" at bounding box center [610, 440] width 468 height 585
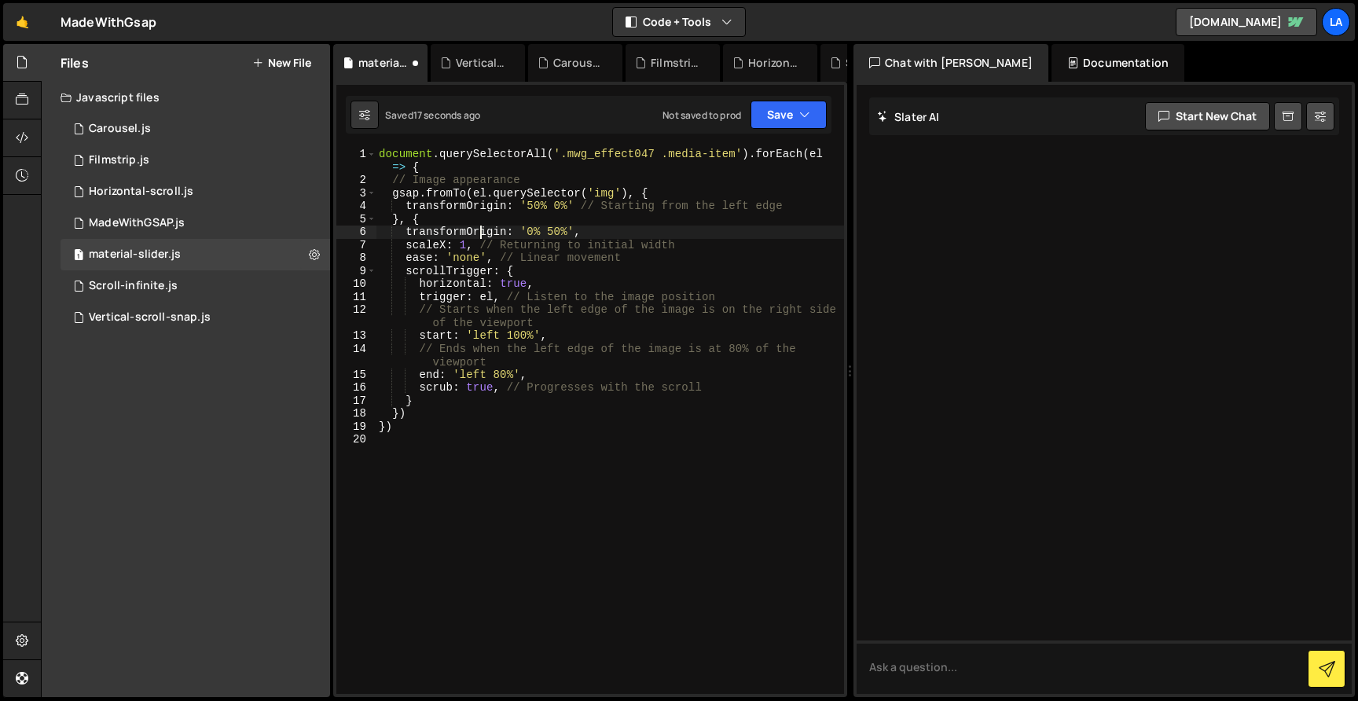
click at [531, 228] on div "document . querySelectorAll ( '.mwg_effect047 .media-item' ) . forEach ( el => …" at bounding box center [610, 440] width 468 height 585
type textarea "transformOrigin: '50% 0%',"
click at [533, 446] on div "document . querySelectorAll ( '.mwg_effect047 .media-item' ) . forEach ( el => …" at bounding box center [610, 440] width 468 height 585
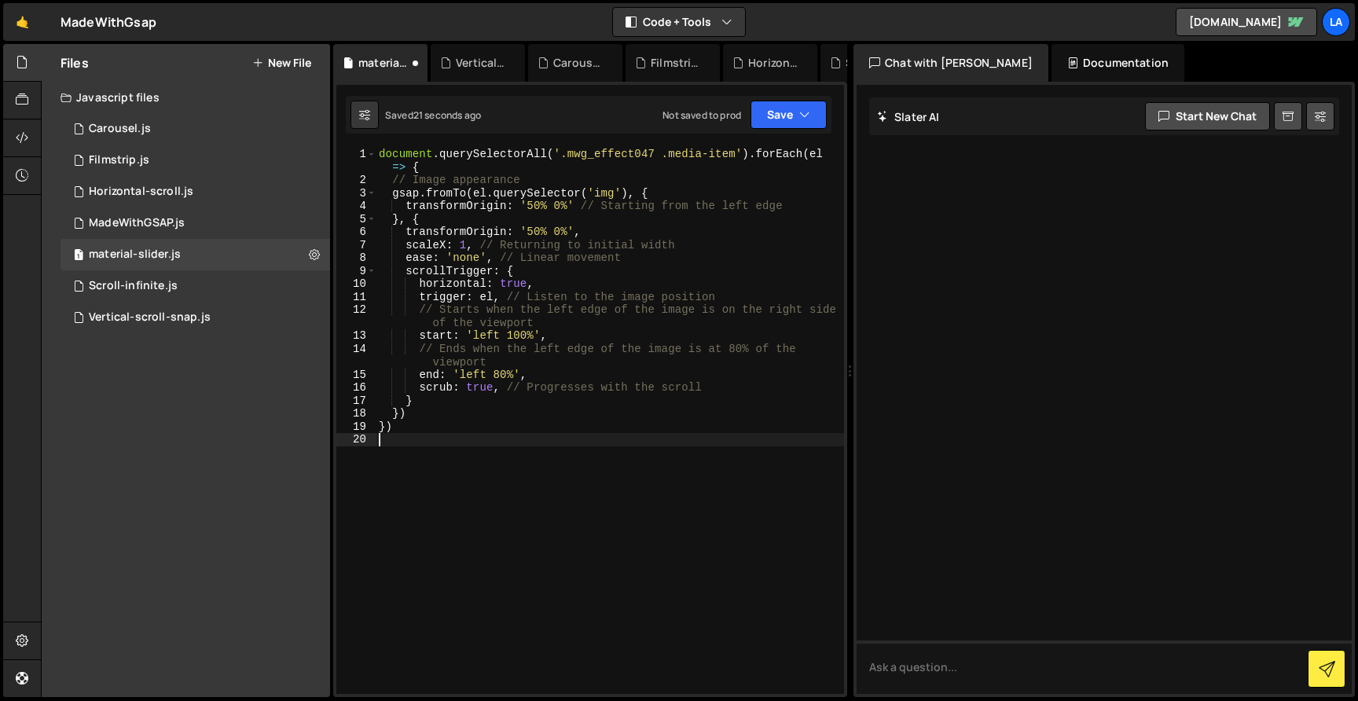
scroll to position [0, 0]
drag, startPoint x: 500, startPoint y: 332, endPoint x: 475, endPoint y: 333, distance: 26.0
click at [475, 333] on div "document . querySelectorAll ( '.mwg_effect047 .media-item' ) . forEach ( el => …" at bounding box center [610, 440] width 468 height 585
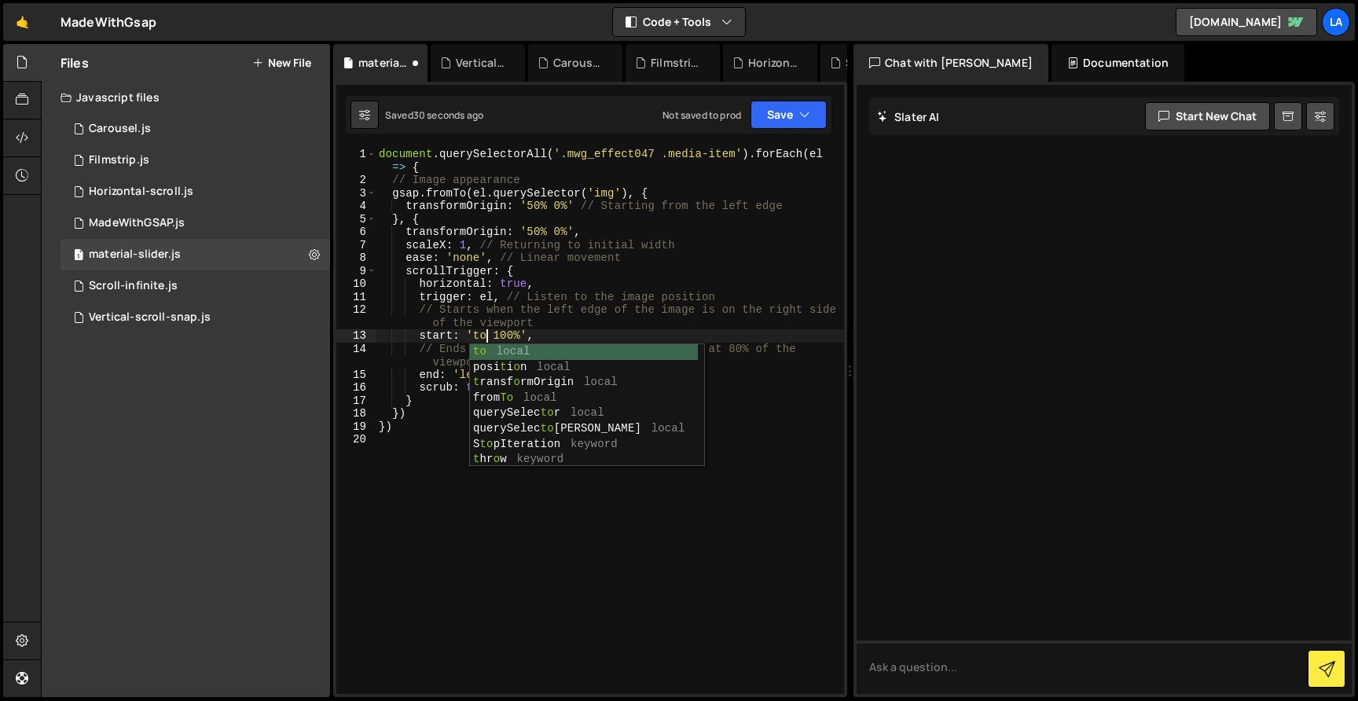
scroll to position [0, 7]
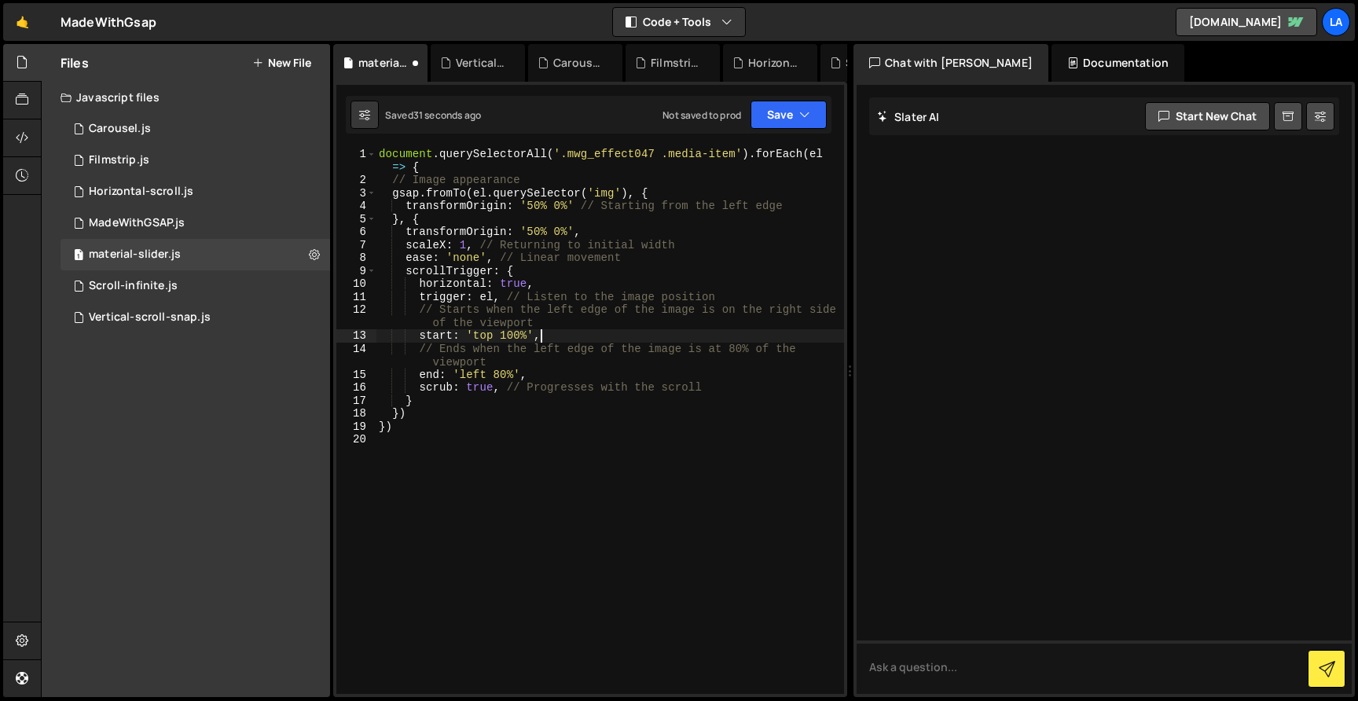
click at [585, 337] on div "document . querySelectorAll ( '.mwg_effect047 .media-item' ) . forEach ( el => …" at bounding box center [610, 440] width 468 height 585
drag, startPoint x: 475, startPoint y: 373, endPoint x: 463, endPoint y: 373, distance: 12.6
click at [462, 373] on div "document . querySelectorAll ( '.mwg_effect047 .media-item' ) . forEach ( el => …" at bounding box center [610, 440] width 468 height 585
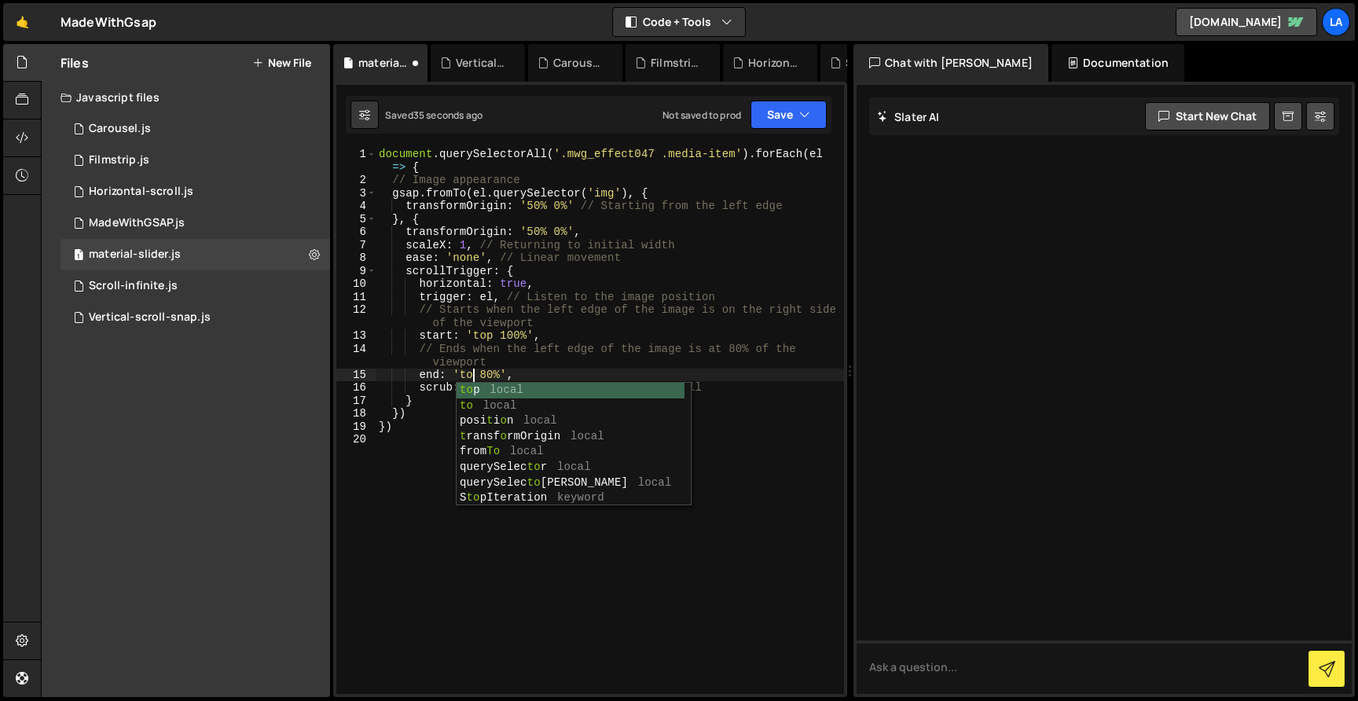
type textarea "end: 'top 80%',"
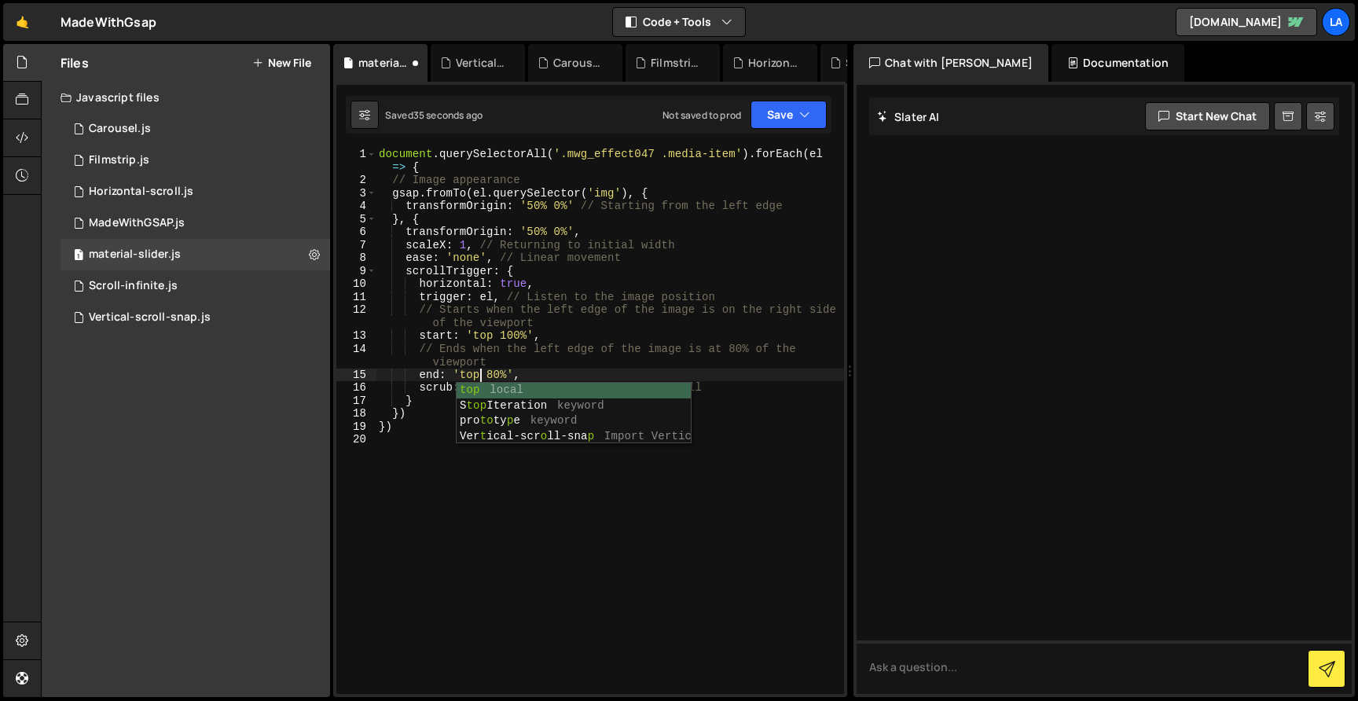
click at [541, 524] on div "document . querySelectorAll ( '.mwg_effect047 .media-item' ) . forEach ( el => …" at bounding box center [610, 440] width 468 height 585
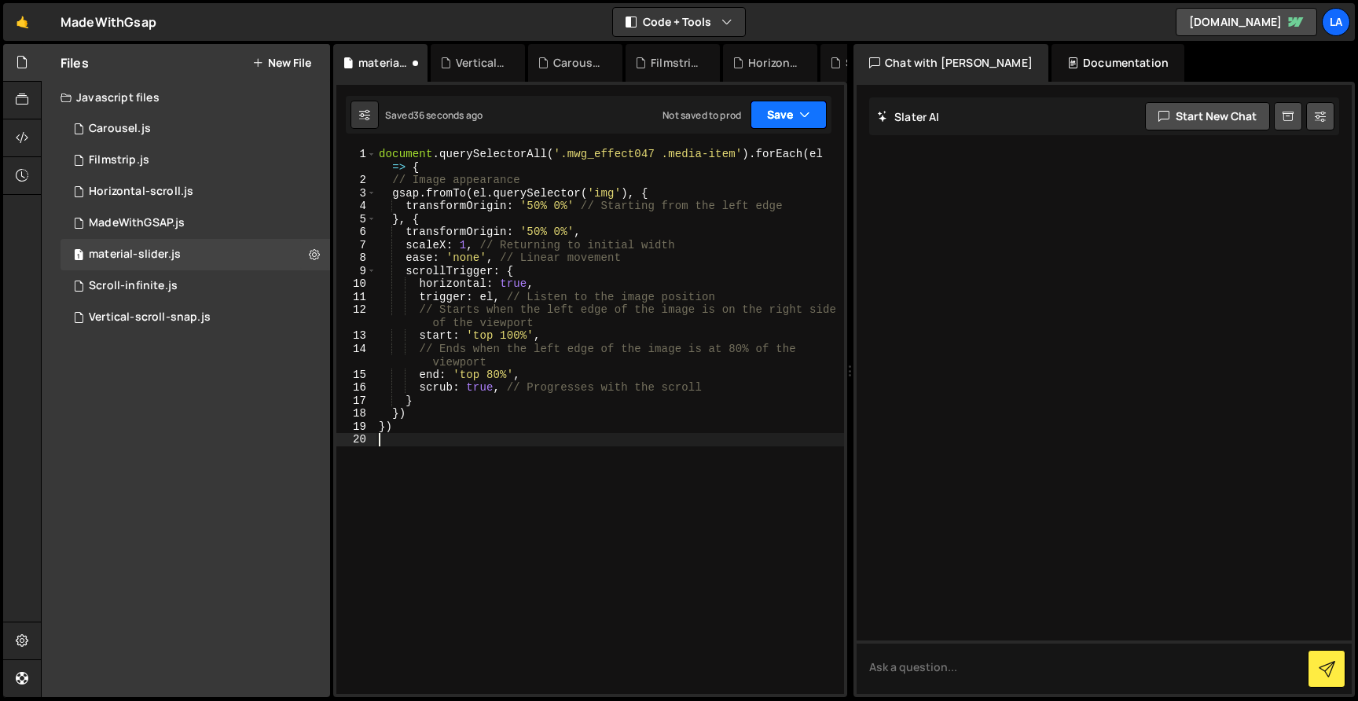
click at [770, 120] on button "Save" at bounding box center [788, 115] width 76 height 28
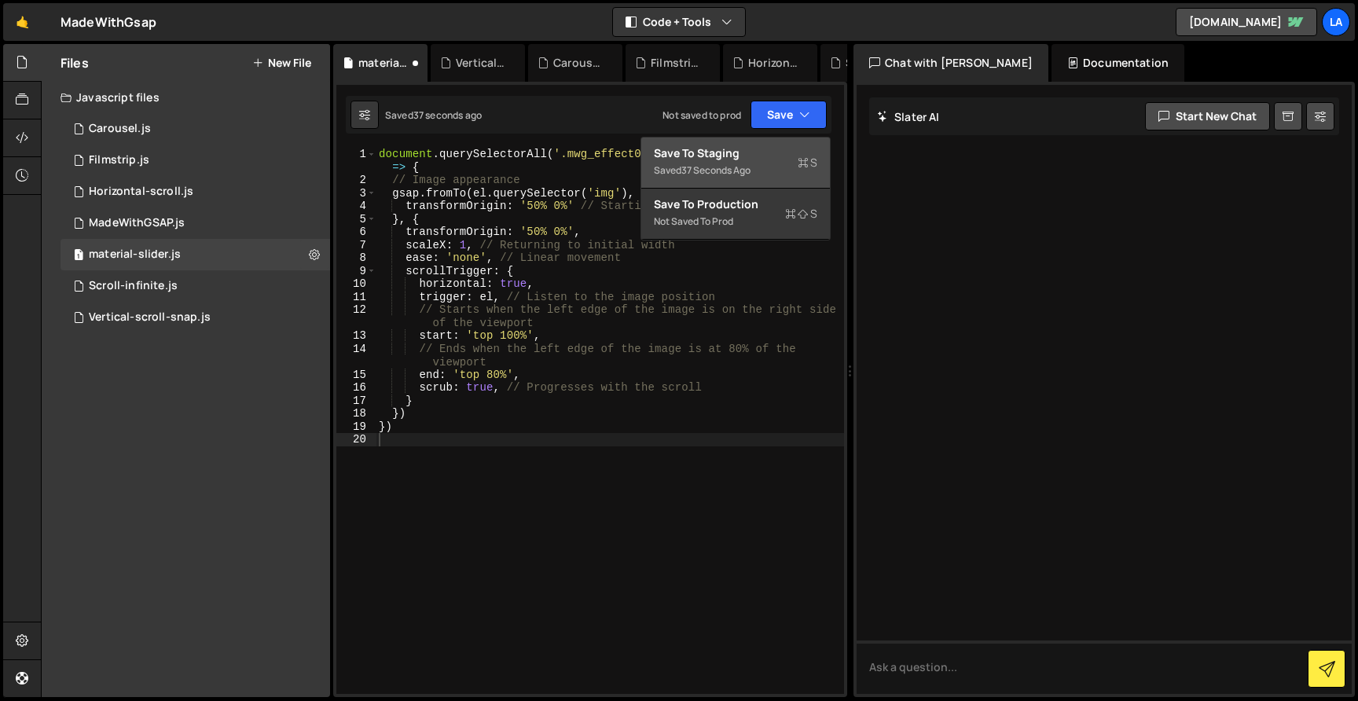
click at [752, 156] on div "Save to Staging S" at bounding box center [735, 153] width 163 height 16
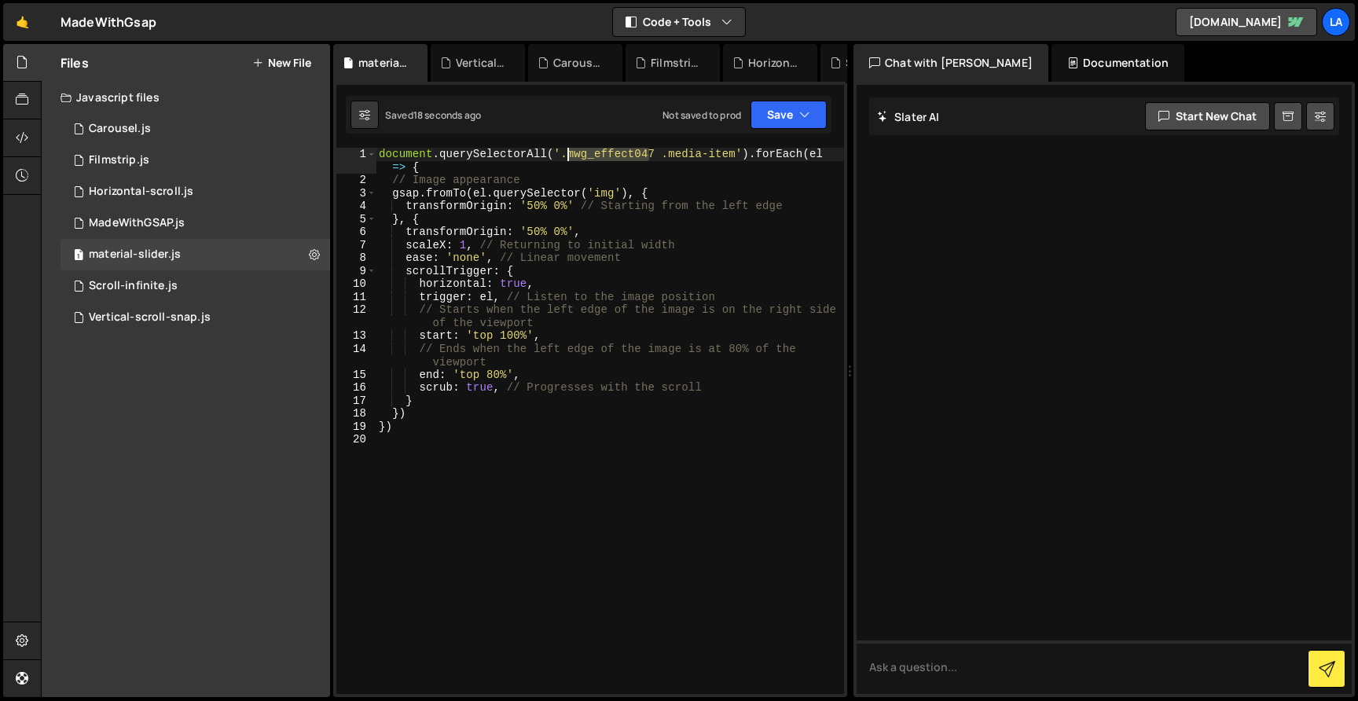
drag, startPoint x: 639, startPoint y: 153, endPoint x: 568, endPoint y: 152, distance: 70.7
click at [568, 152] on div "document . querySelectorAll ( '.mwg_effect047 .media-item' ) . forEach ( el => …" at bounding box center [610, 440] width 468 height 585
type textarea "document.querySelectorAll('.section-slider .media-item').forEach(el => {"
click at [756, 117] on button "Save" at bounding box center [788, 115] width 76 height 28
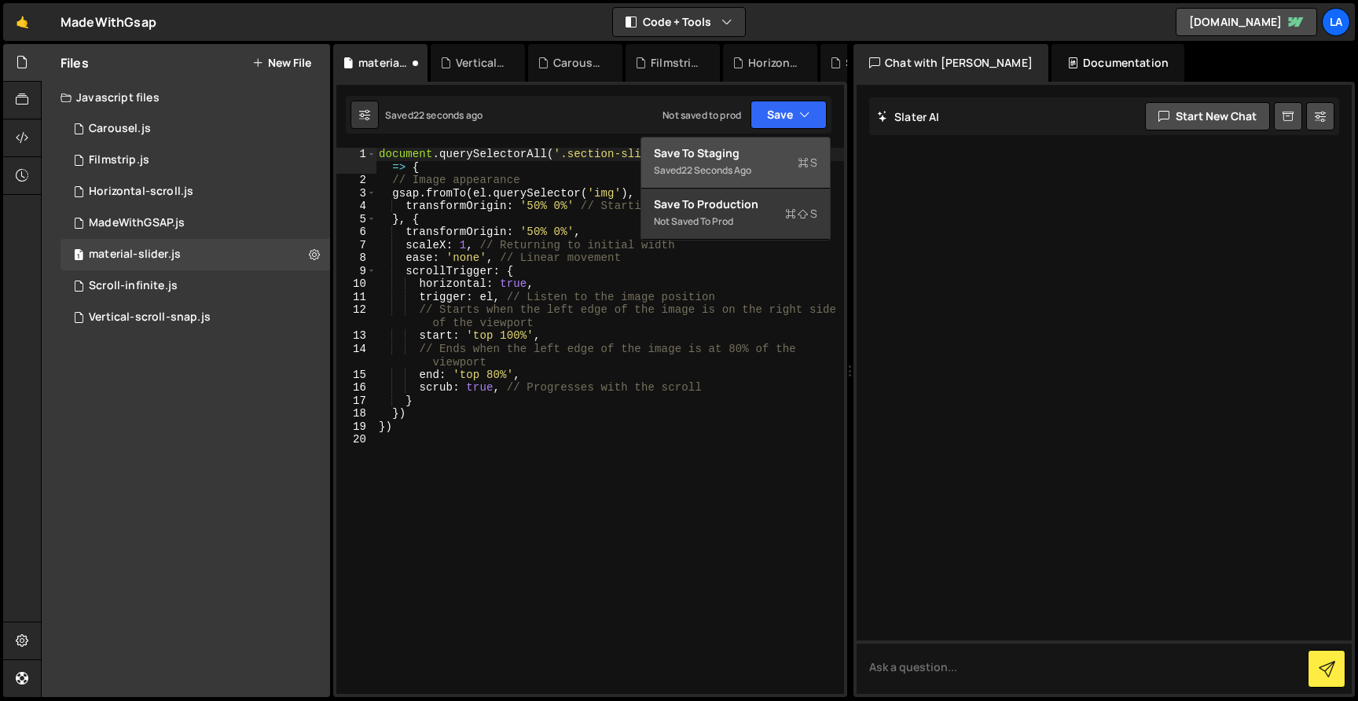
click at [758, 153] on div "Save to Staging S" at bounding box center [735, 153] width 163 height 16
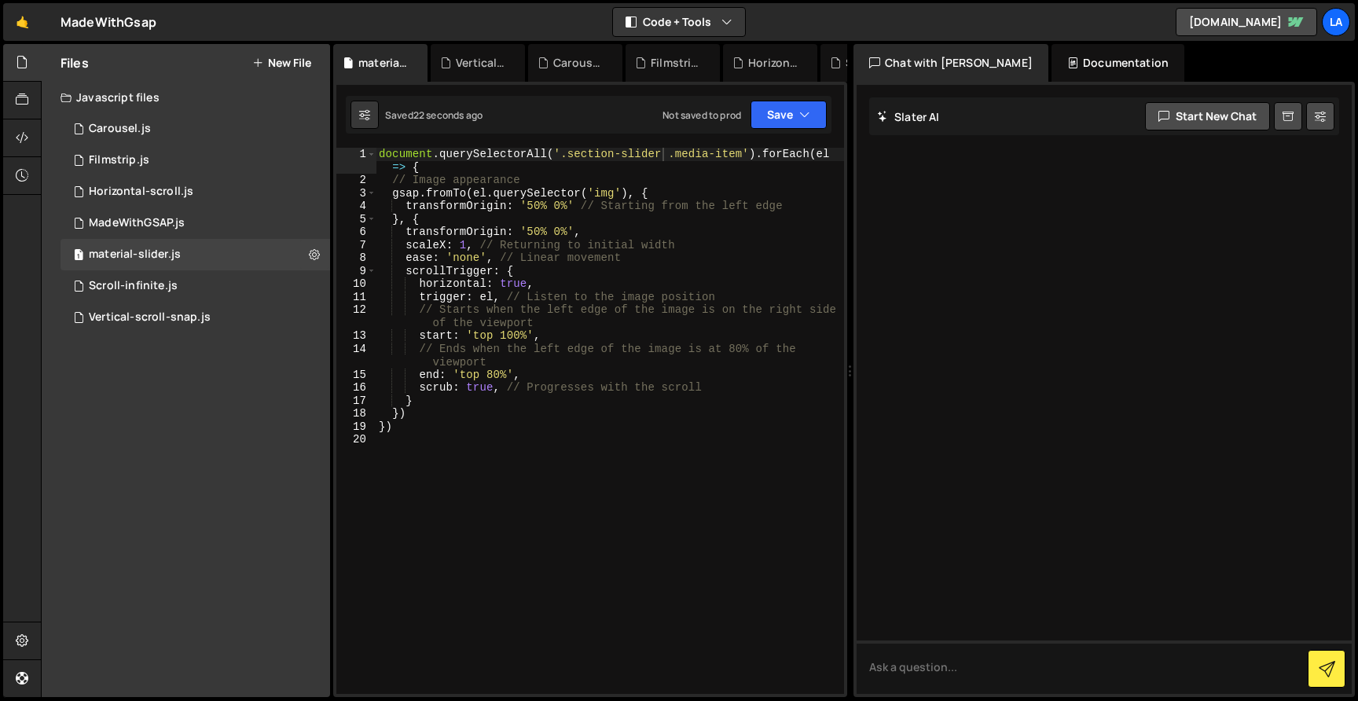
click at [642, 456] on div "document . querySelectorAll ( '.section-slider .media-item' ) . forEach ( el =>…" at bounding box center [610, 440] width 468 height 585
drag, startPoint x: 615, startPoint y: 192, endPoint x: 596, endPoint y: 193, distance: 18.9
click at [596, 193] on div "document . querySelectorAll ( '.section-slider .media-item' ) . forEach ( el =>…" at bounding box center [610, 440] width 468 height 585
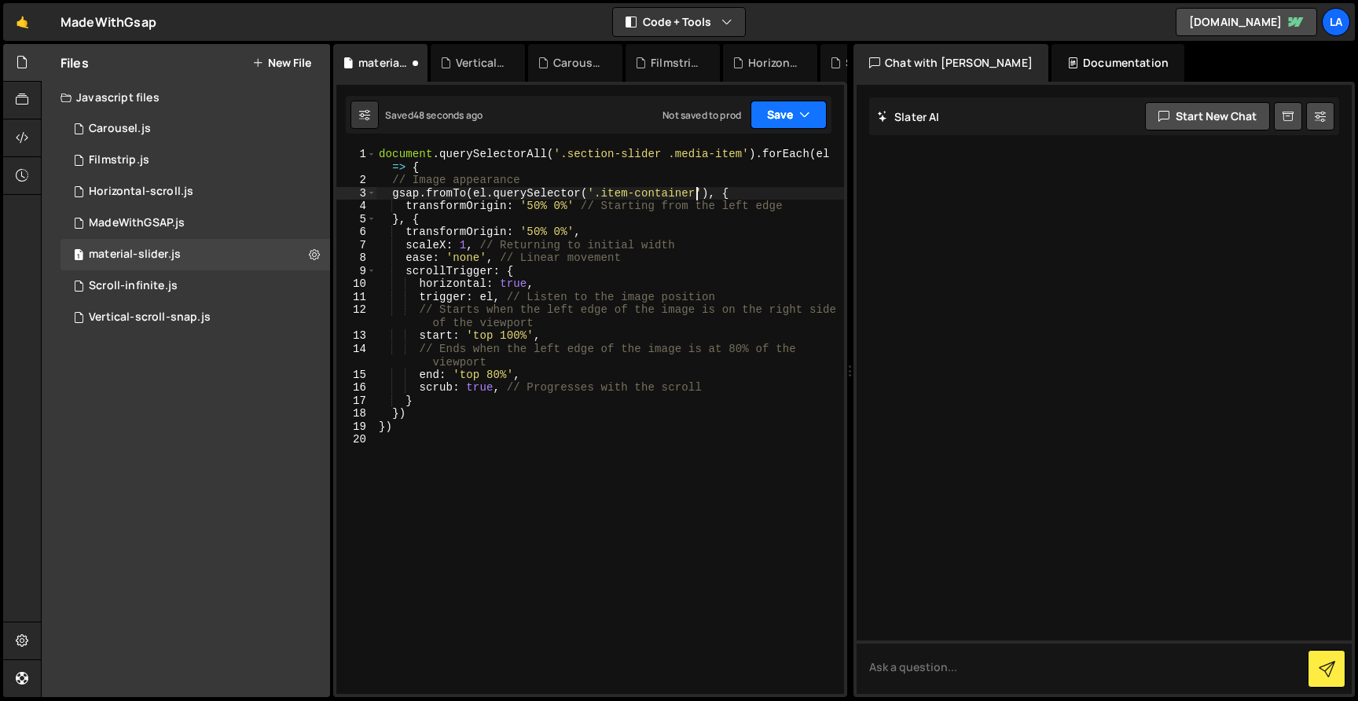
click at [792, 112] on button "Save" at bounding box center [788, 115] width 76 height 28
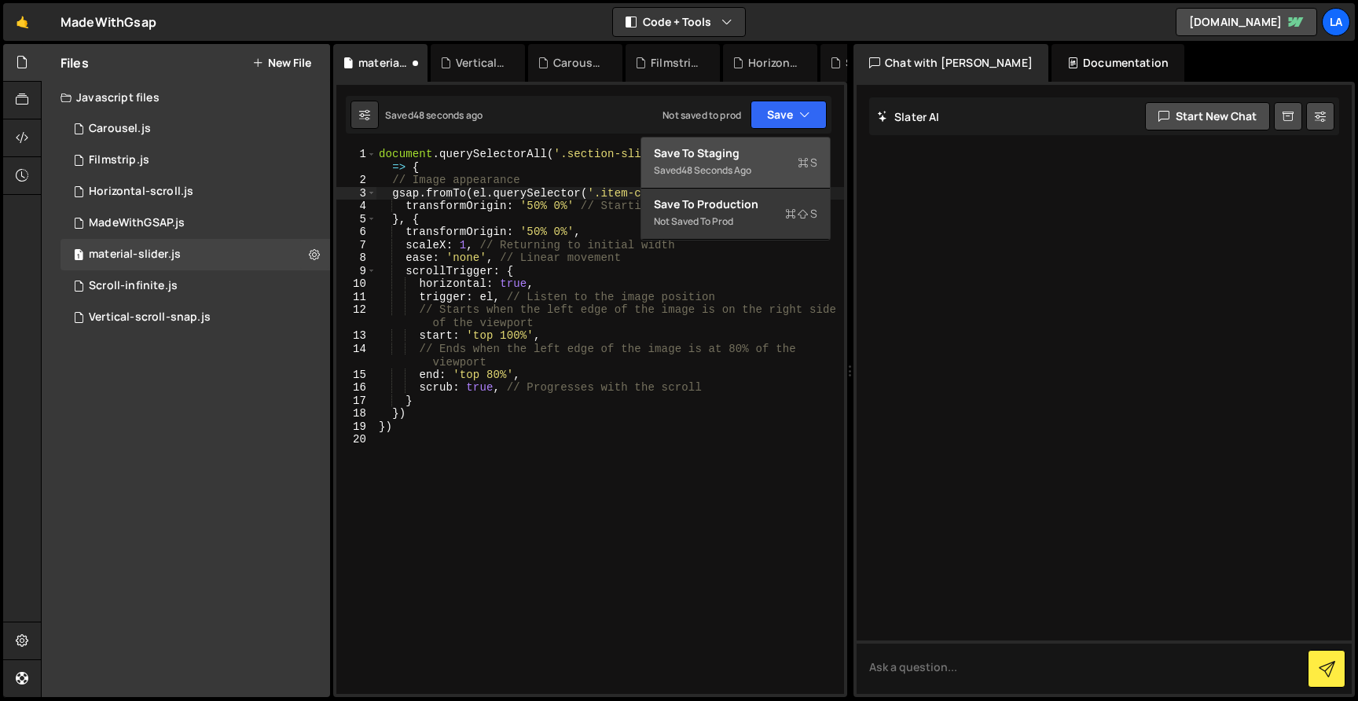
click at [764, 159] on div "Save to Staging S" at bounding box center [735, 153] width 163 height 16
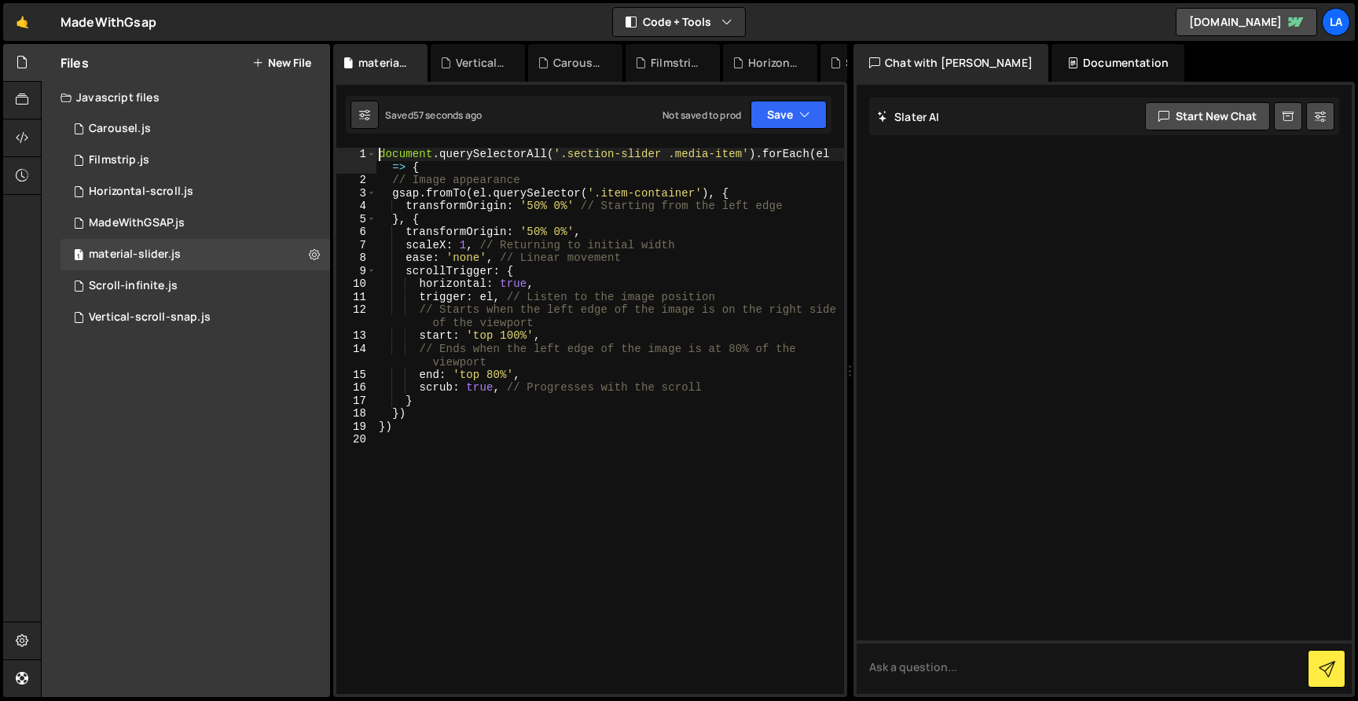
click at [379, 152] on div "document . querySelectorAll ( '.section-slider .media-item' ) . forEach ( el =>…" at bounding box center [610, 440] width 468 height 585
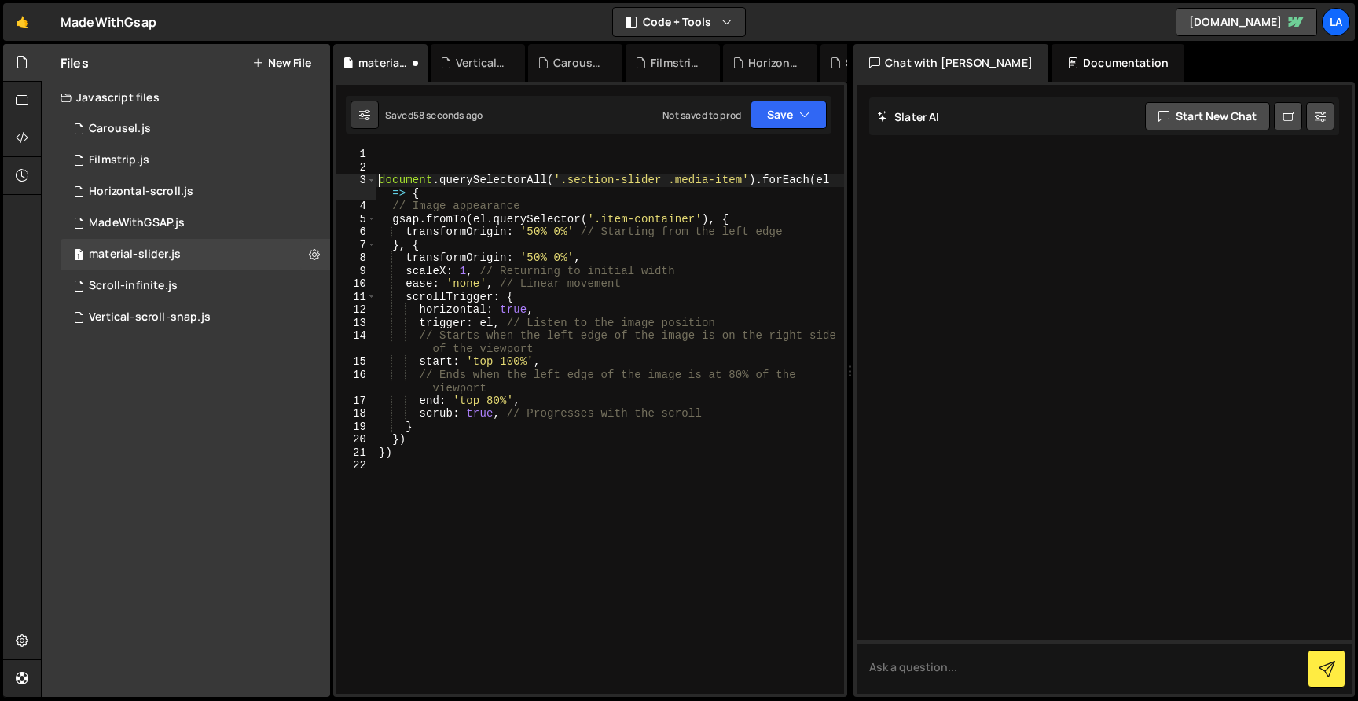
type textarea "document.querySelectorAll('.section-slider .media-item').forEach(el => {"
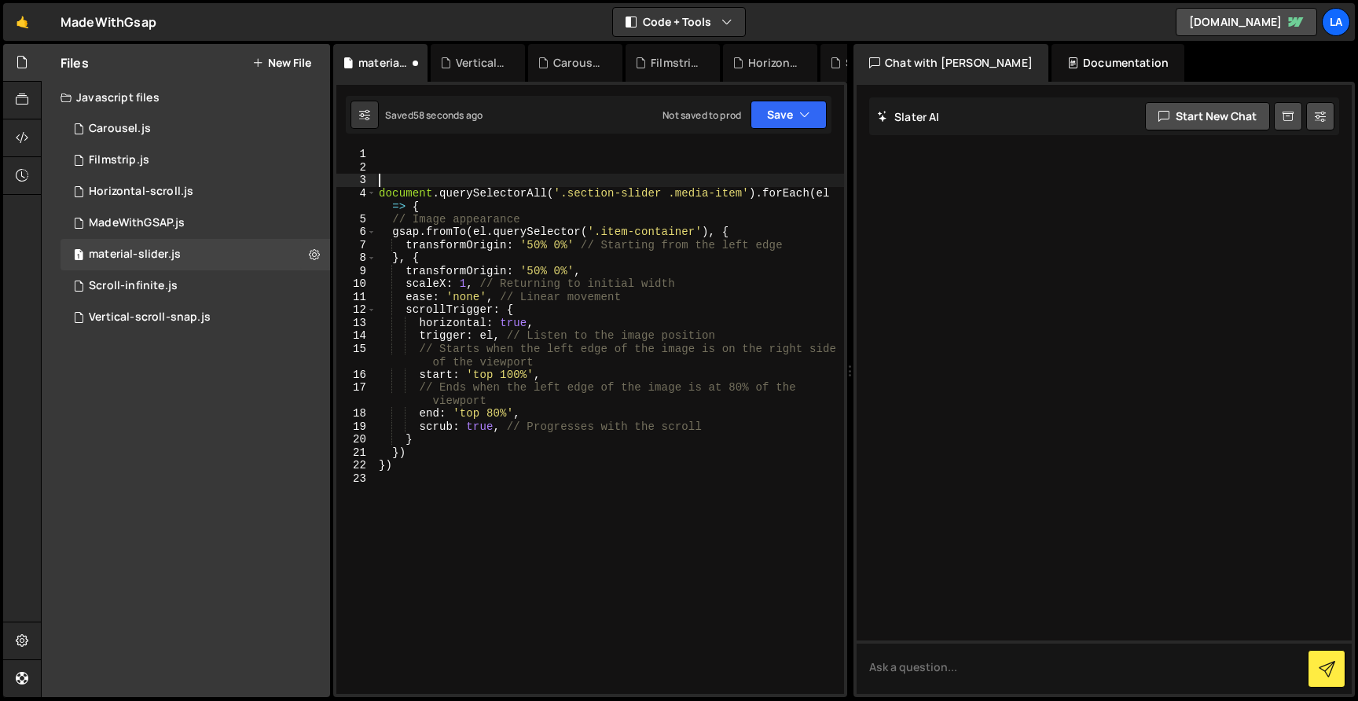
scroll to position [0, 0]
paste textarea "})"
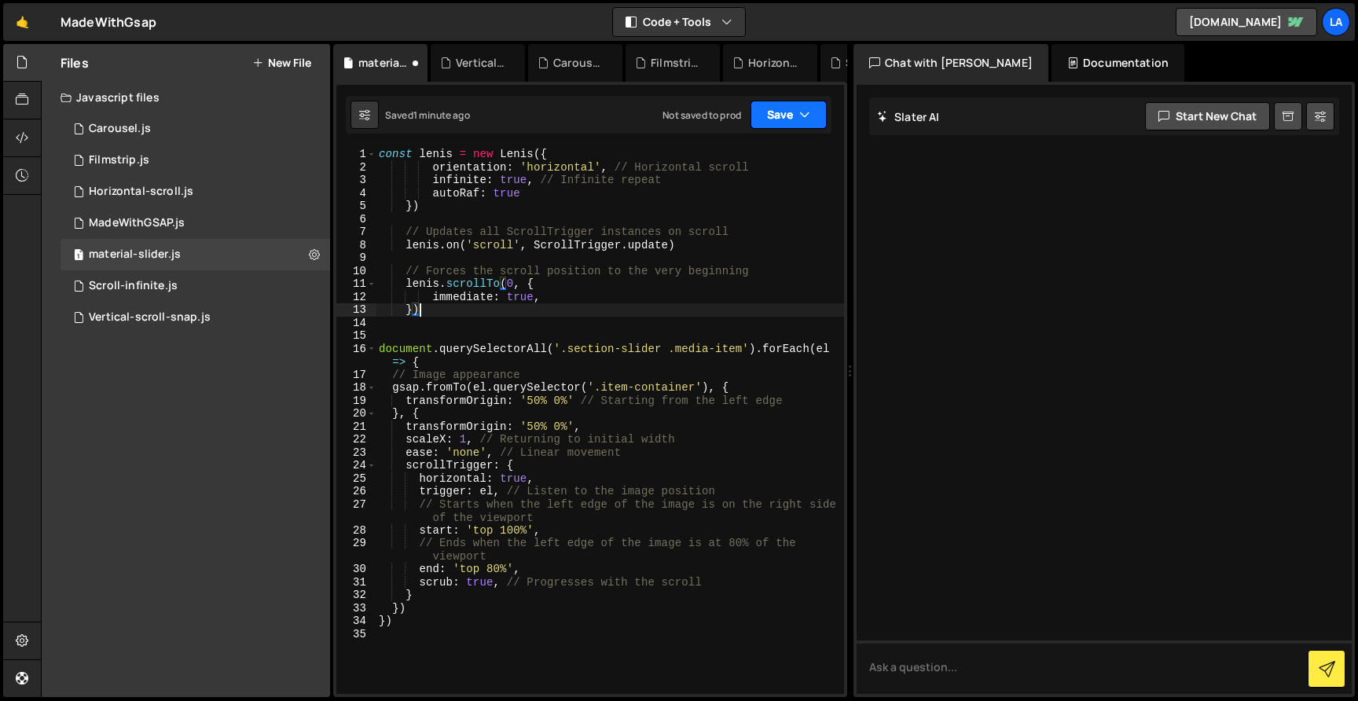
click at [784, 119] on button "Save" at bounding box center [788, 115] width 76 height 28
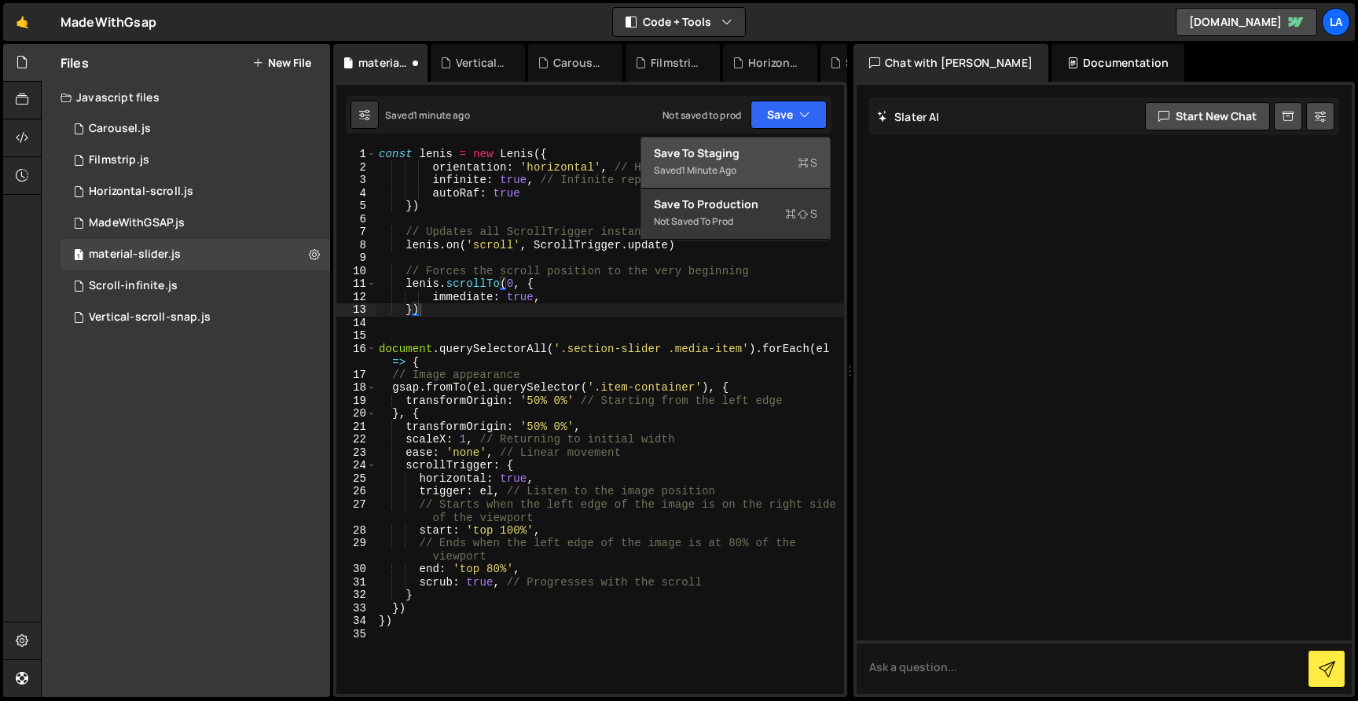
click at [747, 159] on div "Save to Staging S" at bounding box center [735, 153] width 163 height 16
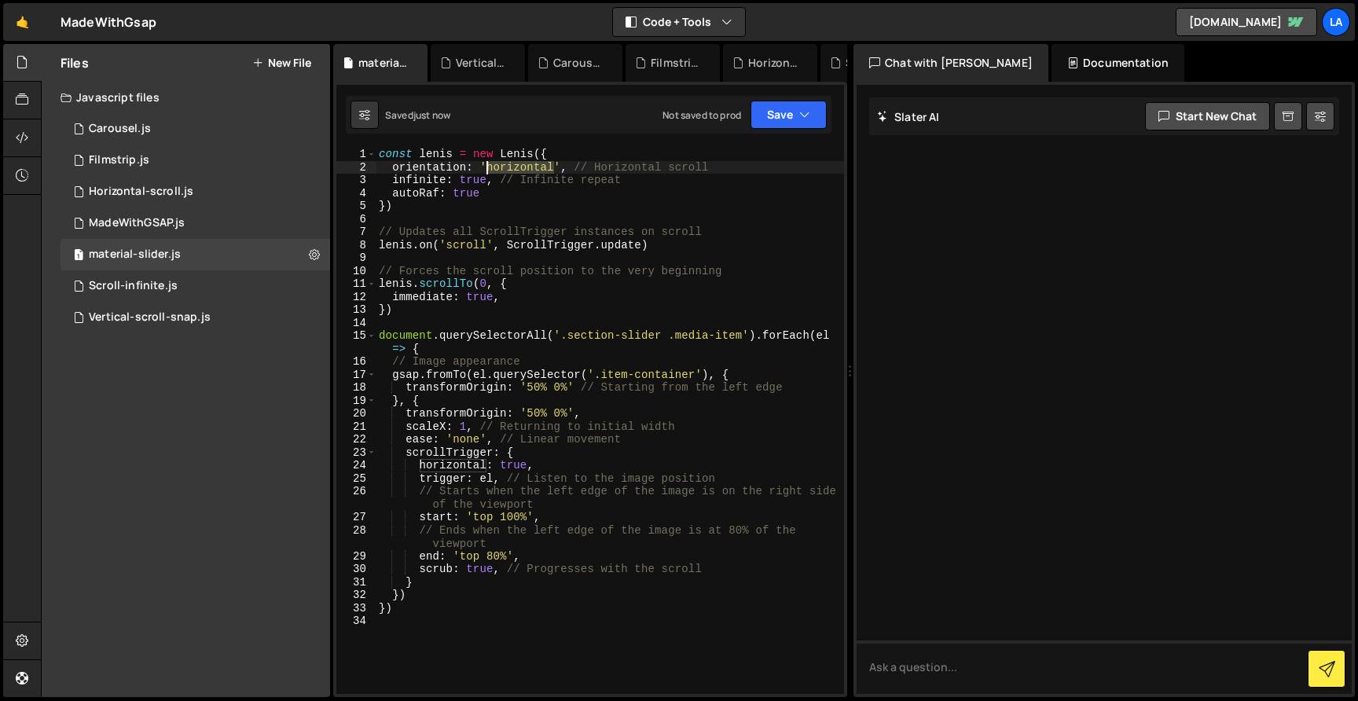
drag, startPoint x: 550, startPoint y: 165, endPoint x: 487, endPoint y: 164, distance: 62.9
click at [487, 164] on div "const lenis = new Lenis ({ orientation : 'horizontal' , // Horizontal scroll in…" at bounding box center [610, 434] width 468 height 572
click at [757, 110] on button "Save" at bounding box center [788, 115] width 76 height 28
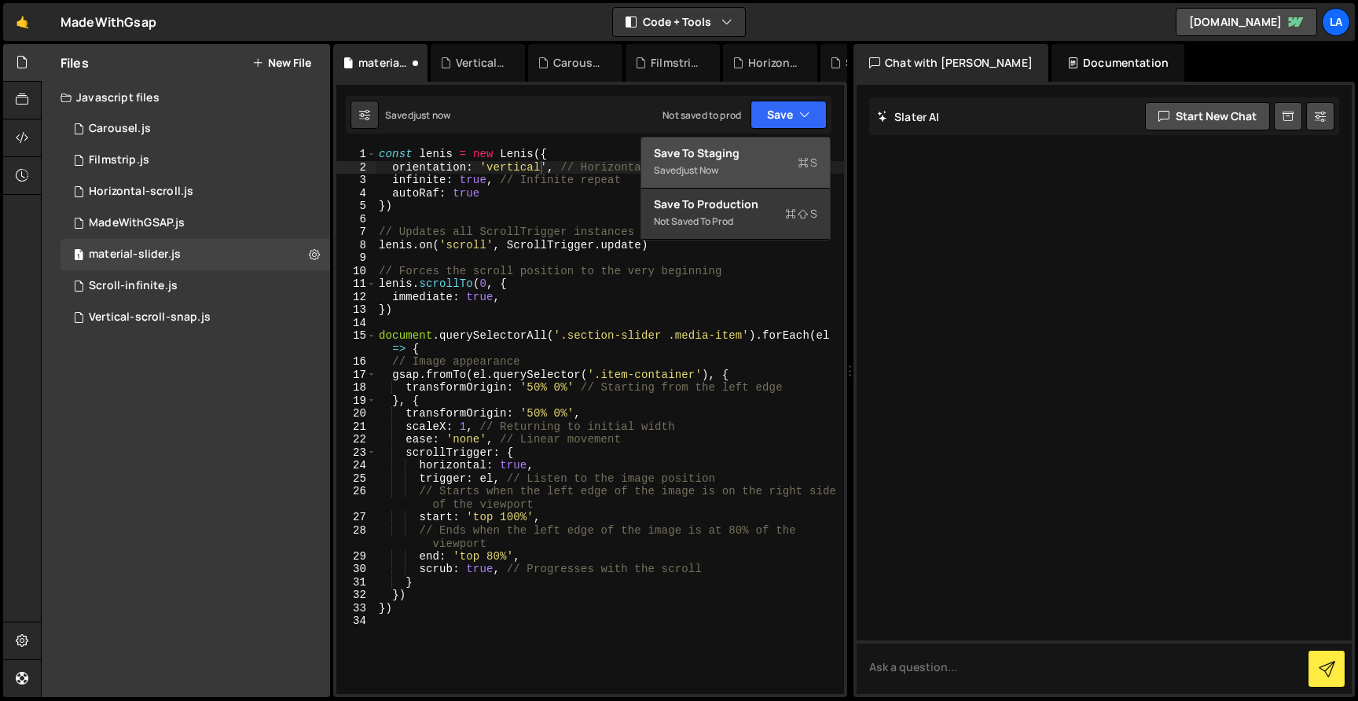
click at [747, 156] on div "Save to Staging S" at bounding box center [735, 153] width 163 height 16
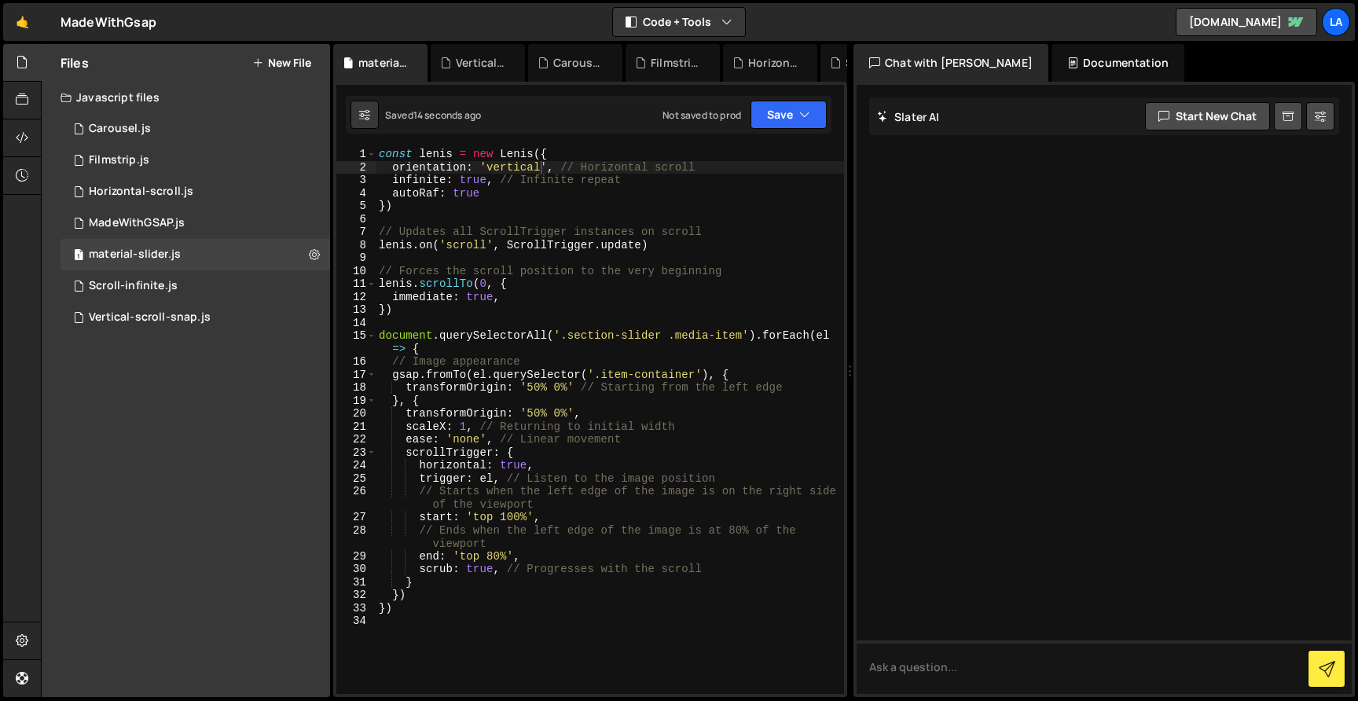
click at [539, 167] on div "const lenis = new Lenis ({ orientation : 'vertical' , // Horizontal scroll infi…" at bounding box center [610, 434] width 468 height 572
drag, startPoint x: 532, startPoint y: 166, endPoint x: 488, endPoint y: 165, distance: 44.0
click at [488, 165] on div "const lenis = new Lenis ({ orientation : 'vertical' , // Horizontal scroll infi…" at bounding box center [610, 434] width 468 height 572
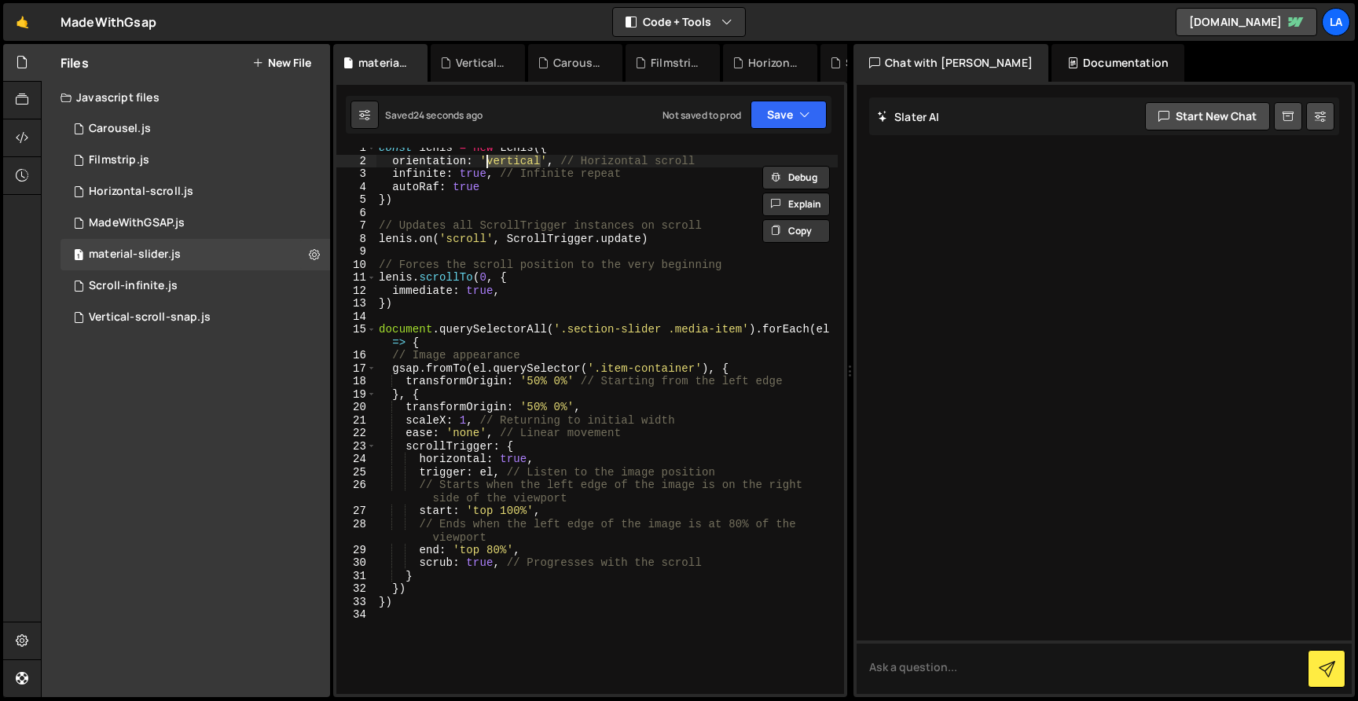
scroll to position [0, 0]
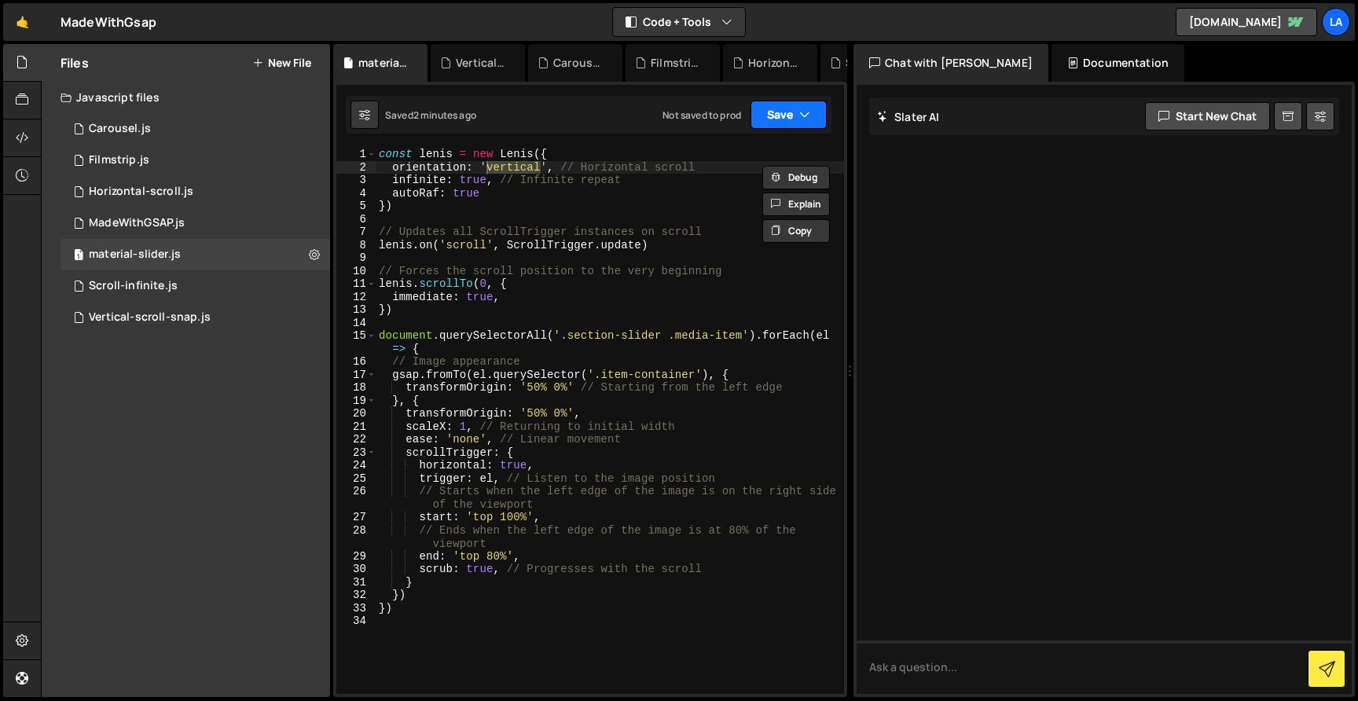
click at [791, 117] on button "Save" at bounding box center [788, 115] width 76 height 28
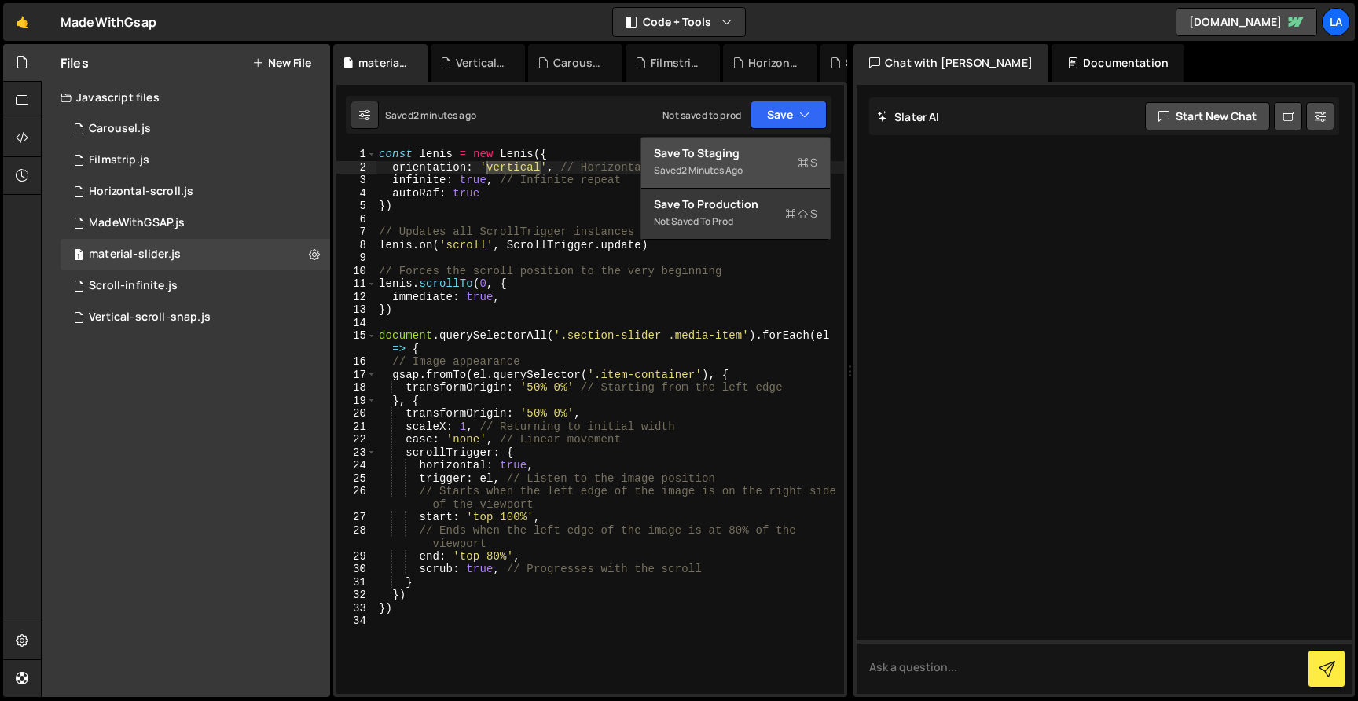
click at [776, 154] on div "Save to Staging S" at bounding box center [735, 153] width 163 height 16
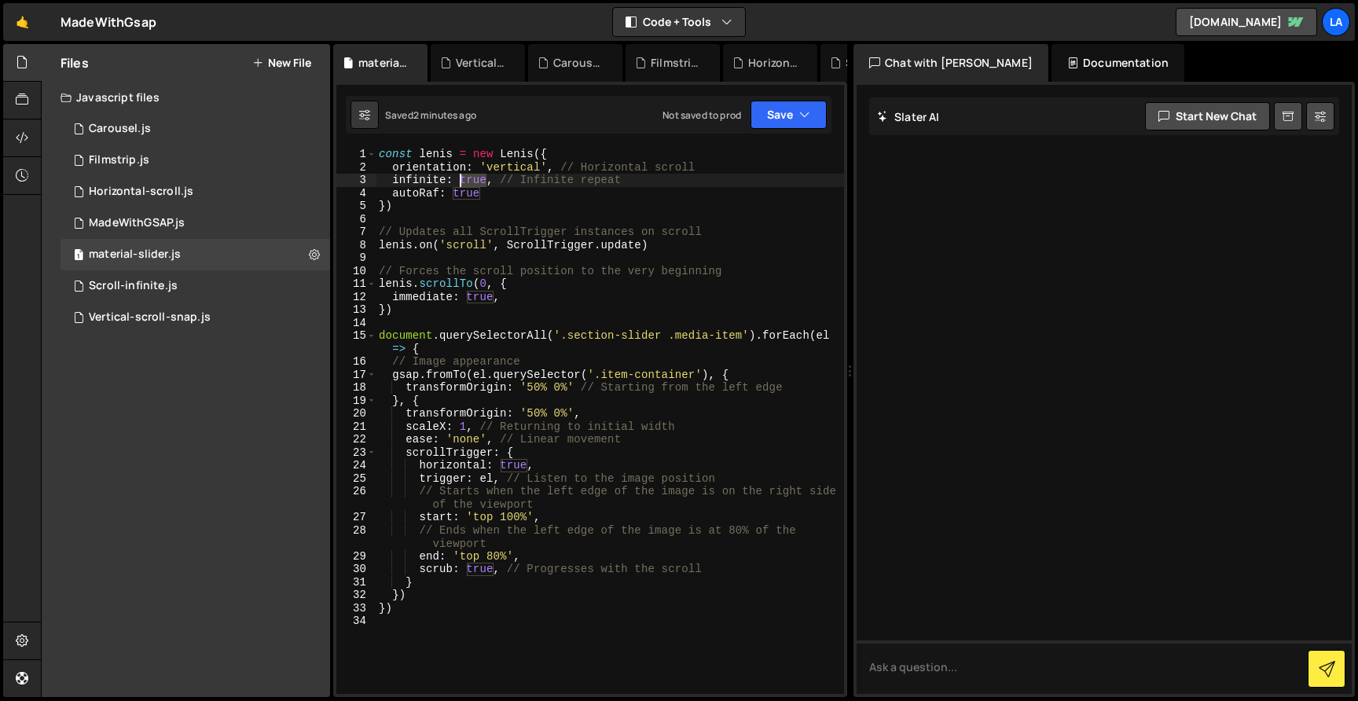
drag, startPoint x: 486, startPoint y: 180, endPoint x: 458, endPoint y: 179, distance: 27.5
click at [458, 179] on div "const lenis = new Lenis ({ orientation : 'vertical' , // Horizontal scroll infi…" at bounding box center [610, 434] width 468 height 572
click at [716, 197] on div "const lenis = new Lenis ({ orientation : 'vertical' , // Horizontal scroll infi…" at bounding box center [610, 434] width 468 height 572
click at [772, 115] on button "Save" at bounding box center [788, 115] width 76 height 28
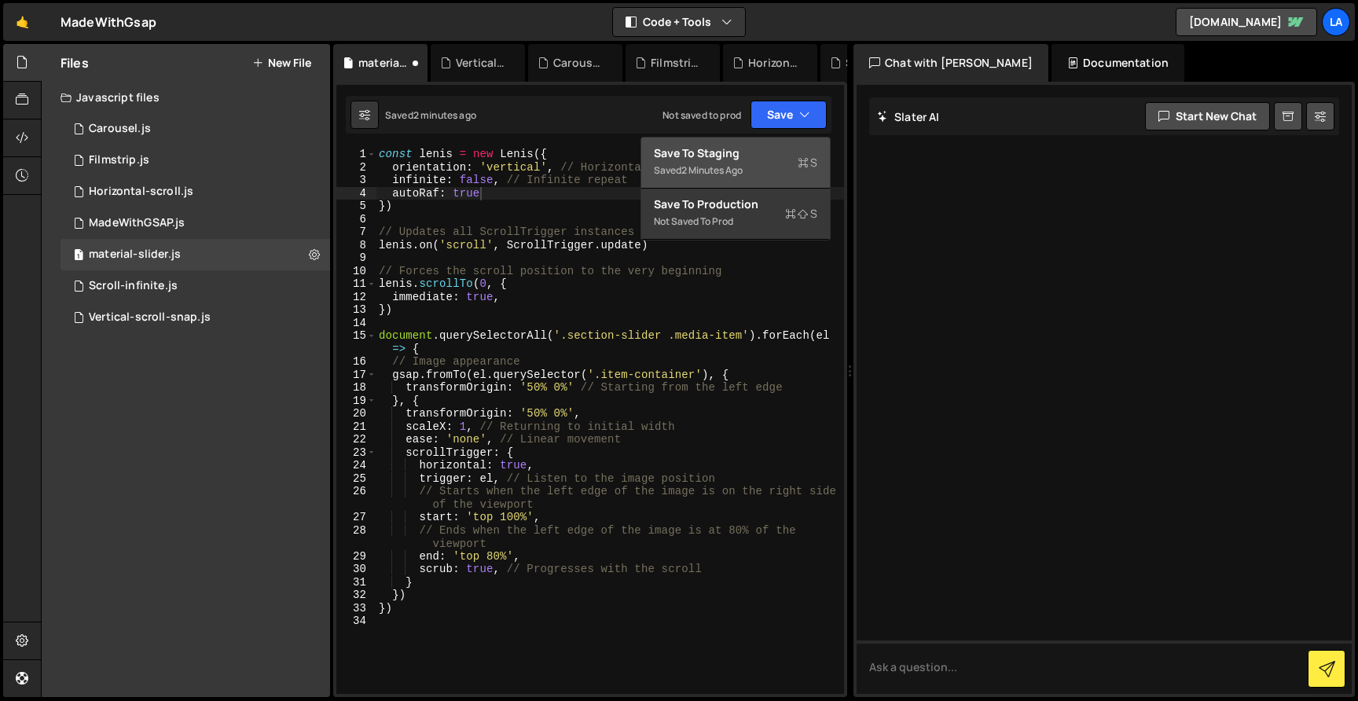
click at [771, 175] on div "Saved 2 minutes ago" at bounding box center [735, 170] width 163 height 19
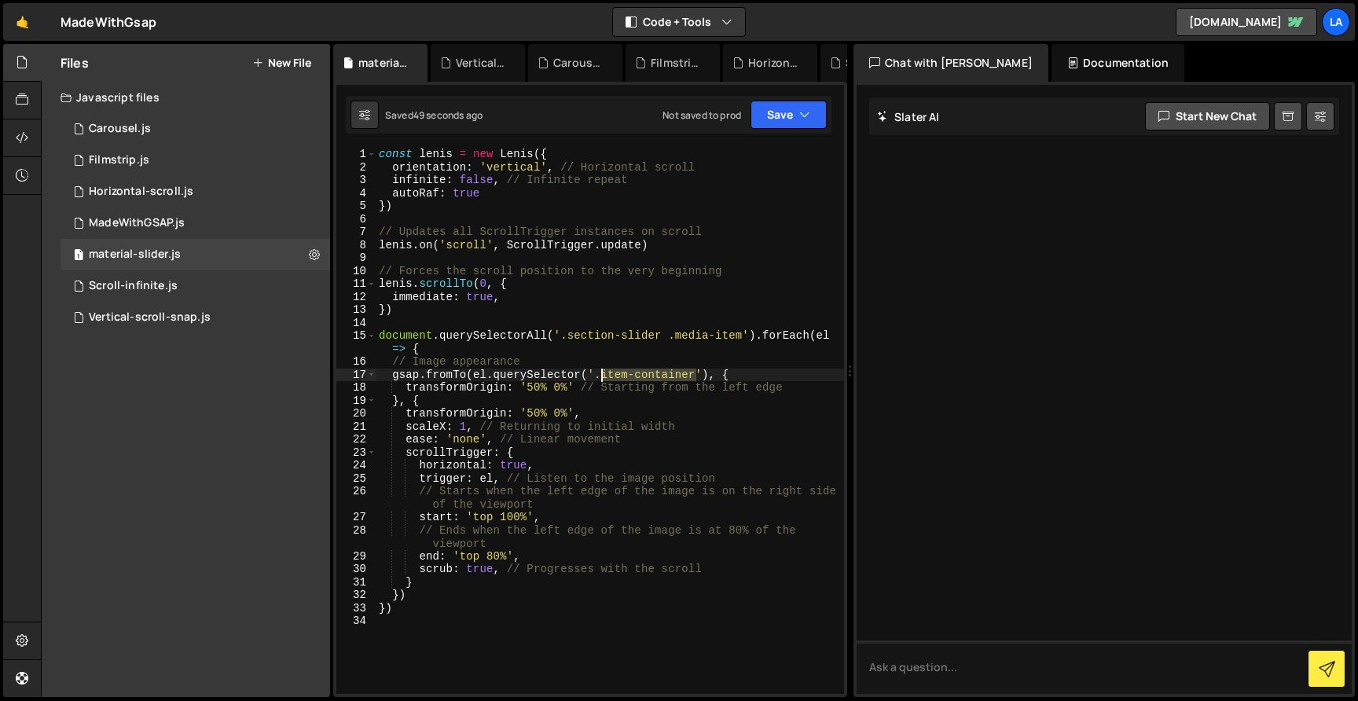
drag, startPoint x: 692, startPoint y: 373, endPoint x: 602, endPoint y: 370, distance: 90.4
click at [602, 370] on div "const lenis = new Lenis ({ orientation : 'vertical' , // Horizontal scroll infi…" at bounding box center [610, 434] width 468 height 572
click at [780, 119] on button "Save" at bounding box center [788, 115] width 76 height 28
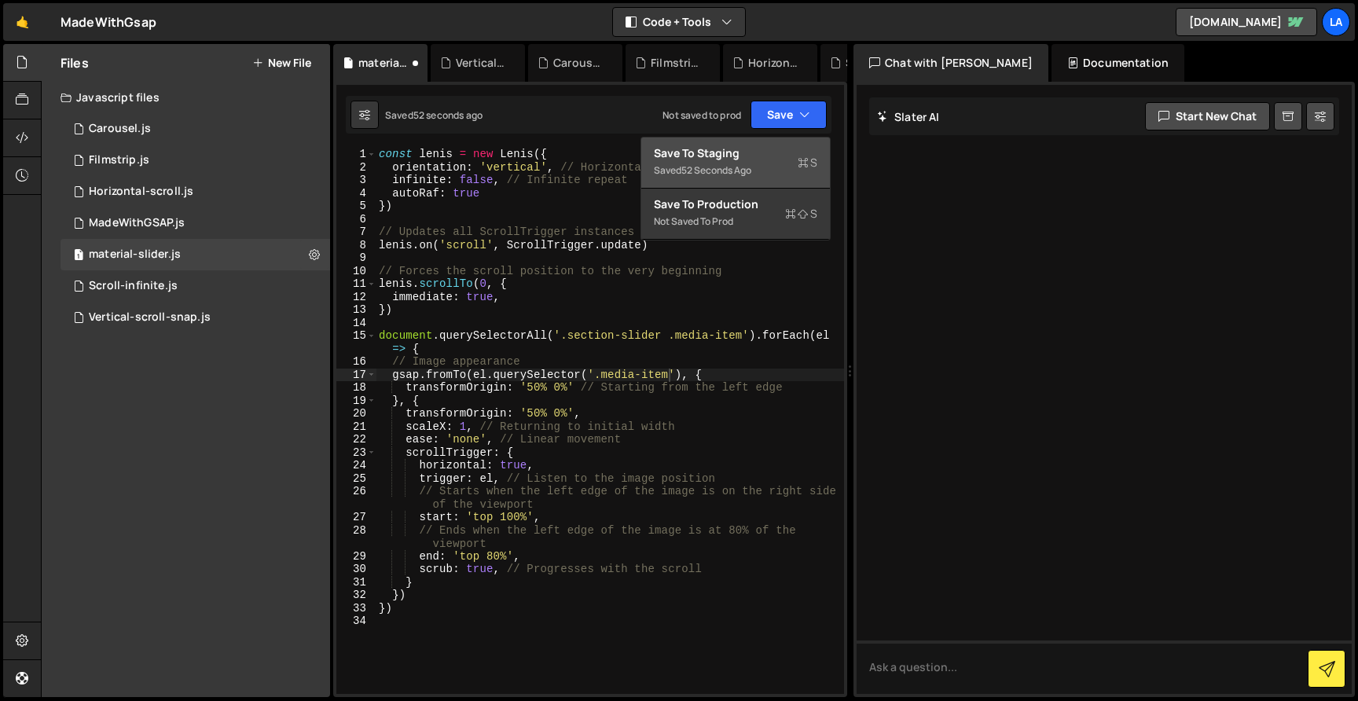
click at [764, 163] on div "Saved 52 seconds ago" at bounding box center [735, 170] width 163 height 19
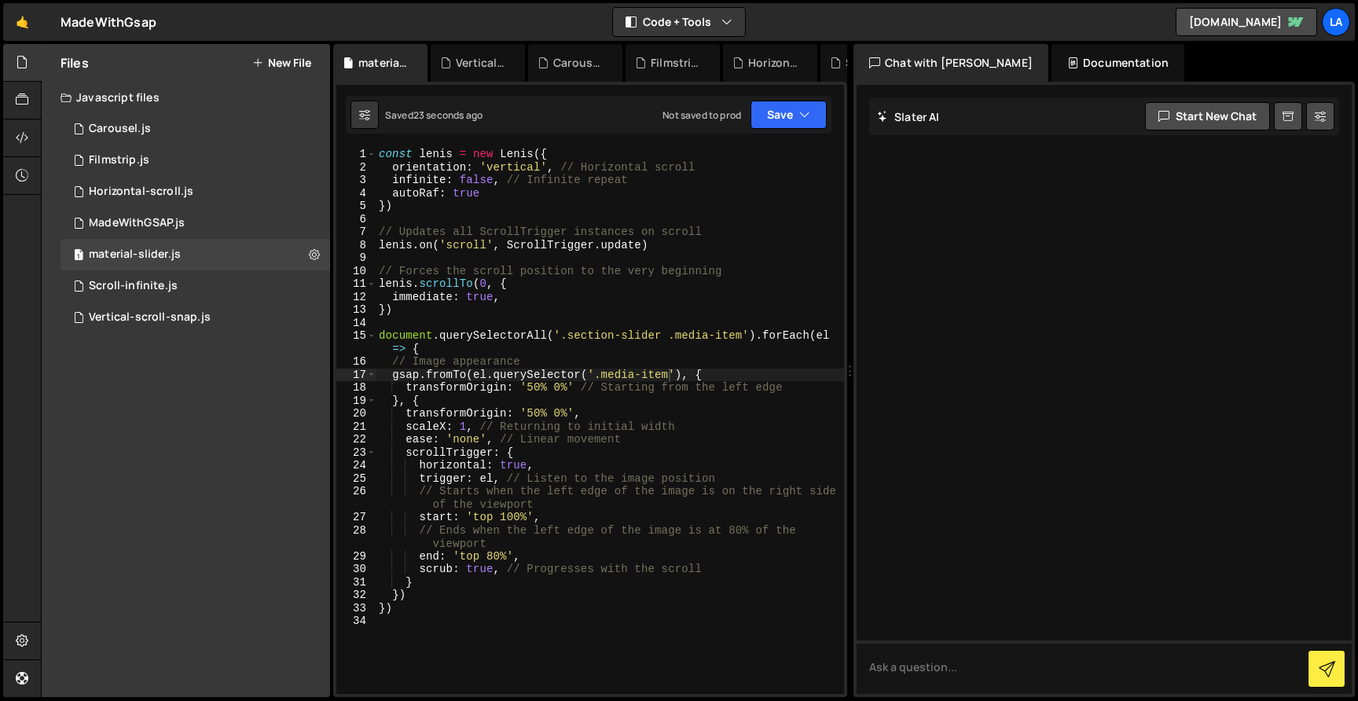
click at [662, 372] on div "const lenis = new Lenis ({ orientation : 'vertical' , // Horizontal scroll infi…" at bounding box center [610, 434] width 468 height 572
click at [665, 372] on div "const lenis = new Lenis ({ orientation : 'vertical' , // Horizontal scroll infi…" at bounding box center [610, 434] width 468 height 572
drag, startPoint x: 653, startPoint y: 379, endPoint x: 664, endPoint y: 376, distance: 11.7
click at [653, 379] on div "const lenis = new Lenis ({ orientation : 'vertical' , // Horizontal scroll infi…" at bounding box center [610, 434] width 468 height 572
drag, startPoint x: 652, startPoint y: 376, endPoint x: 596, endPoint y: 372, distance: 55.9
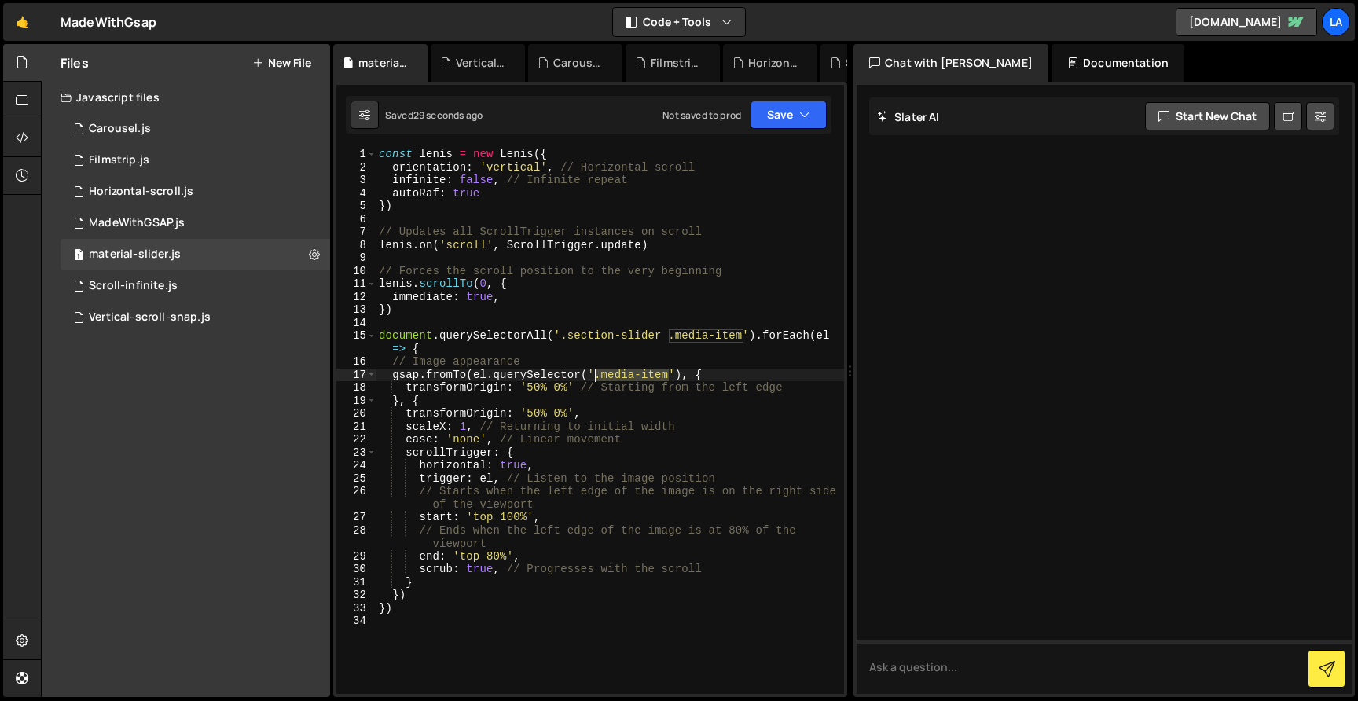
click at [596, 372] on div "const lenis = new Lenis ({ orientation : 'vertical' , // Horizontal scroll infi…" at bounding box center [610, 434] width 468 height 572
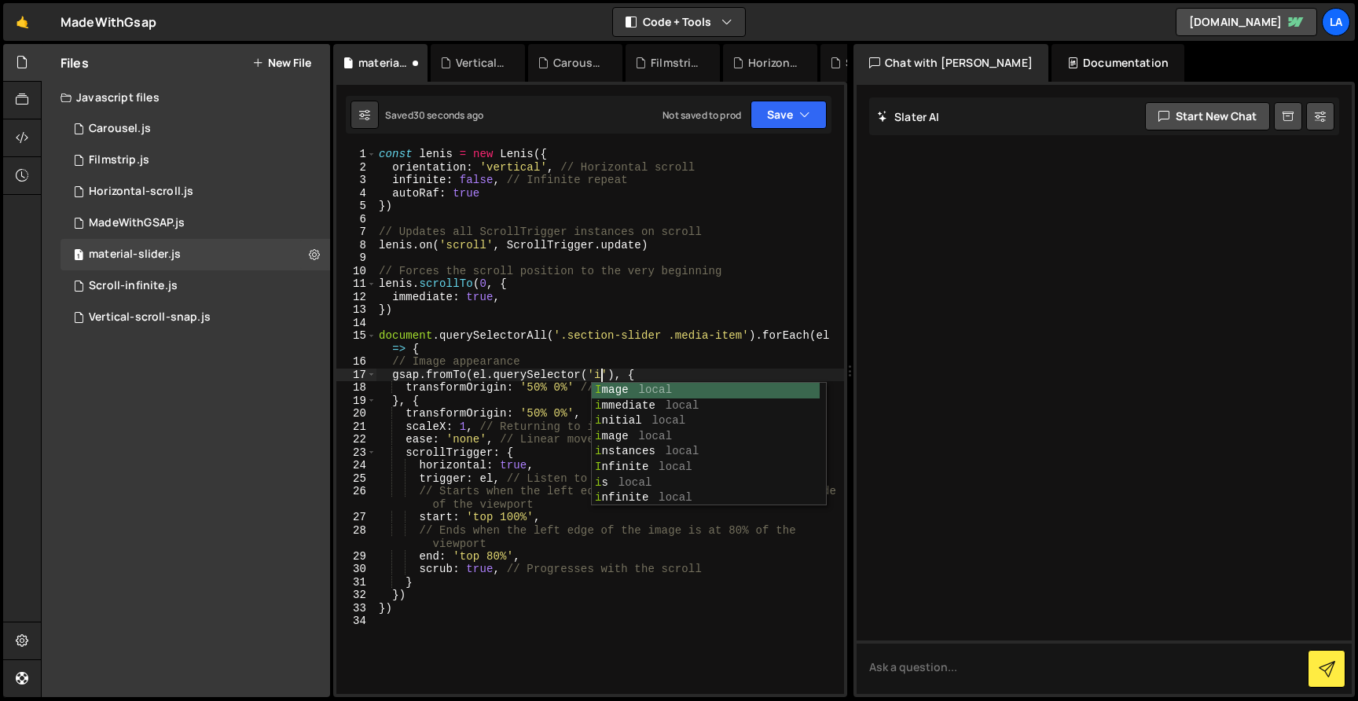
scroll to position [0, 16]
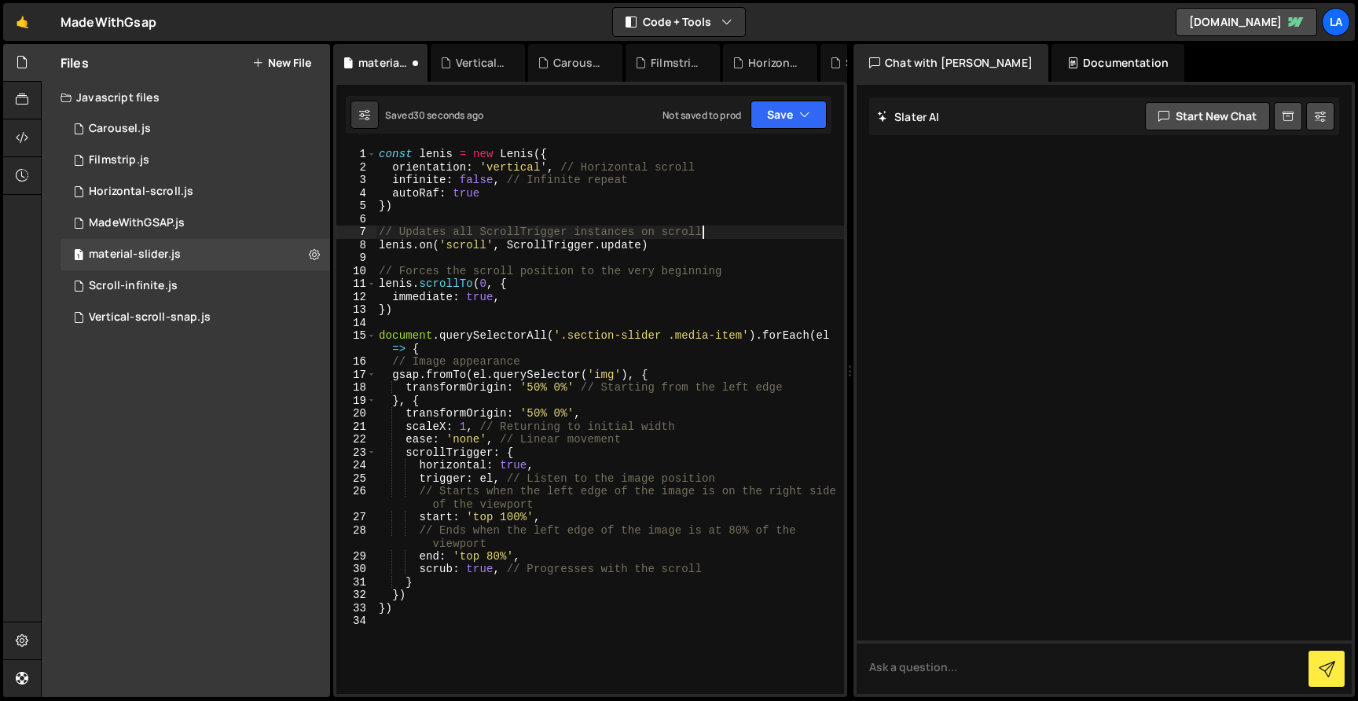
click at [821, 229] on div "const lenis = new Lenis ({ orientation : 'vertical' , // Horizontal scroll infi…" at bounding box center [610, 434] width 468 height 572
click at [787, 119] on button "Save" at bounding box center [788, 115] width 76 height 28
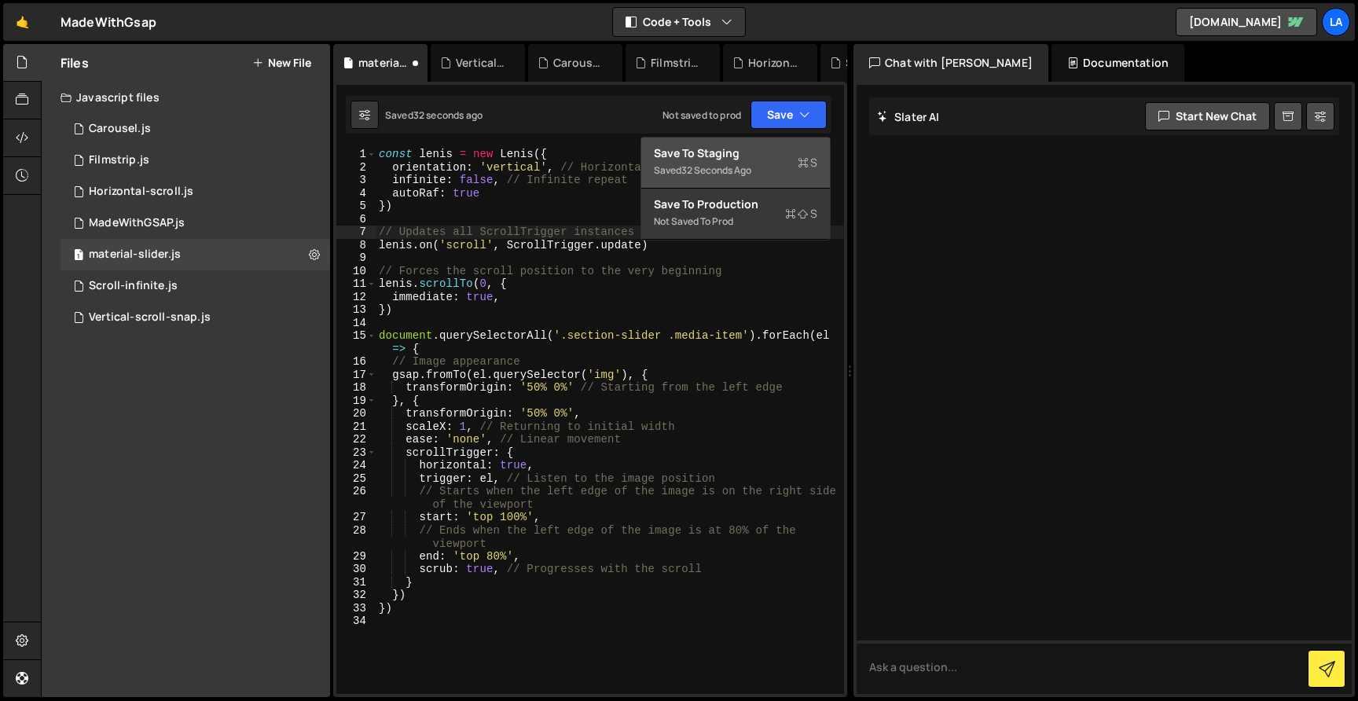
click at [778, 155] on div "Save to Staging S" at bounding box center [735, 153] width 163 height 16
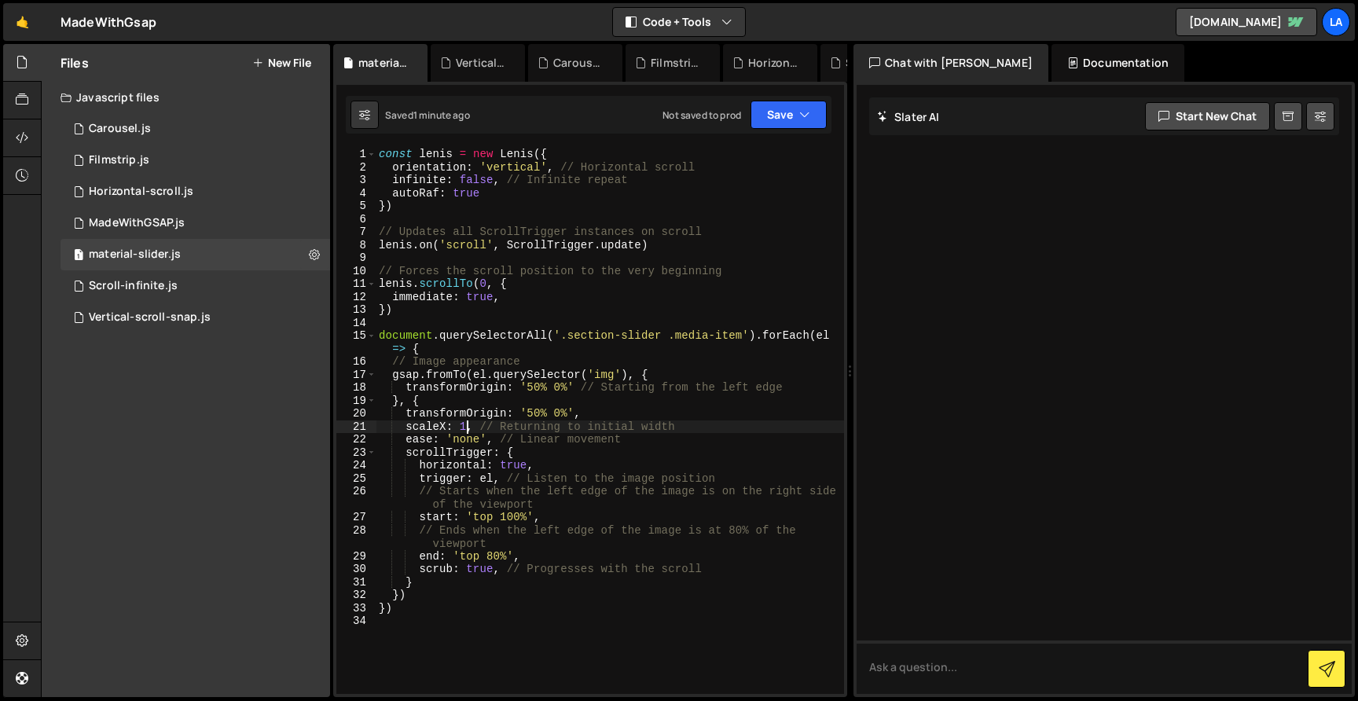
drag, startPoint x: 464, startPoint y: 425, endPoint x: 481, endPoint y: 423, distance: 17.4
click at [464, 424] on div "const lenis = new Lenis ({ orientation : 'vertical' , // Horizontal scroll infi…" at bounding box center [610, 434] width 468 height 572
click at [775, 123] on button "Save" at bounding box center [788, 115] width 76 height 28
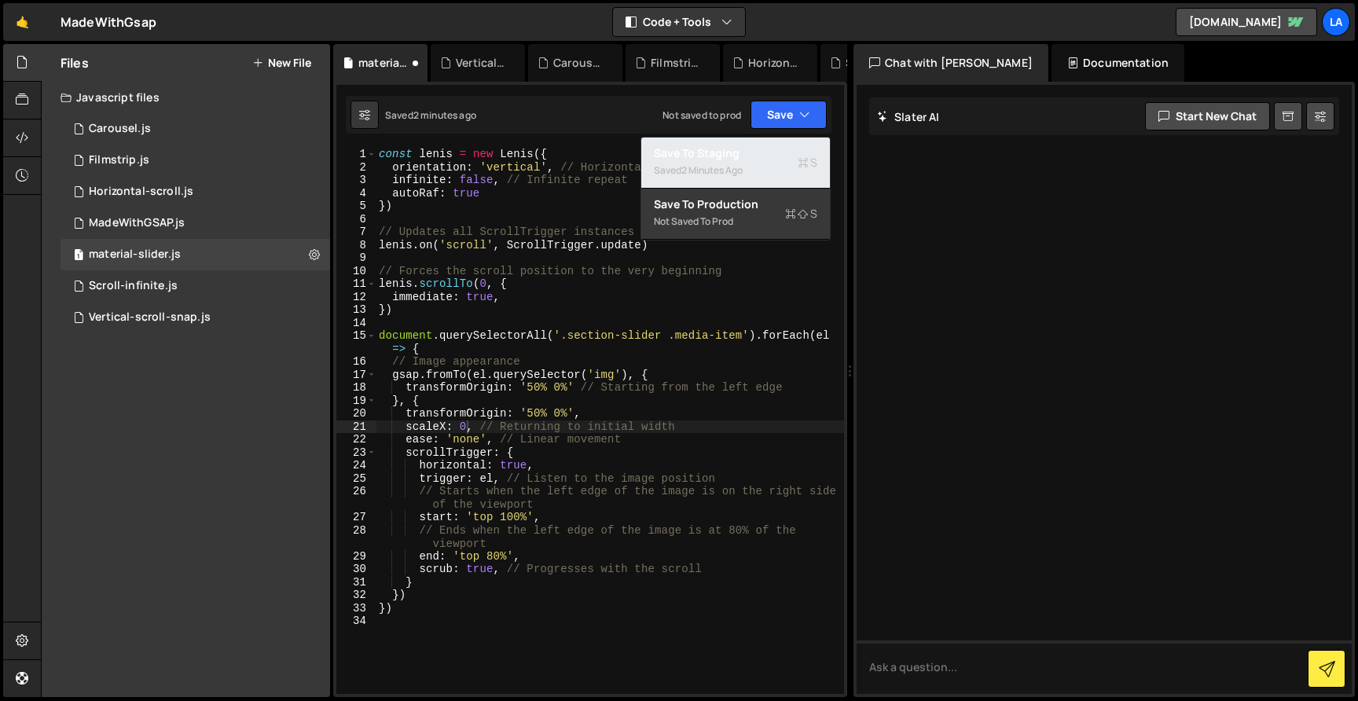
click at [767, 176] on div "Saved 2 minutes ago" at bounding box center [735, 170] width 163 height 19
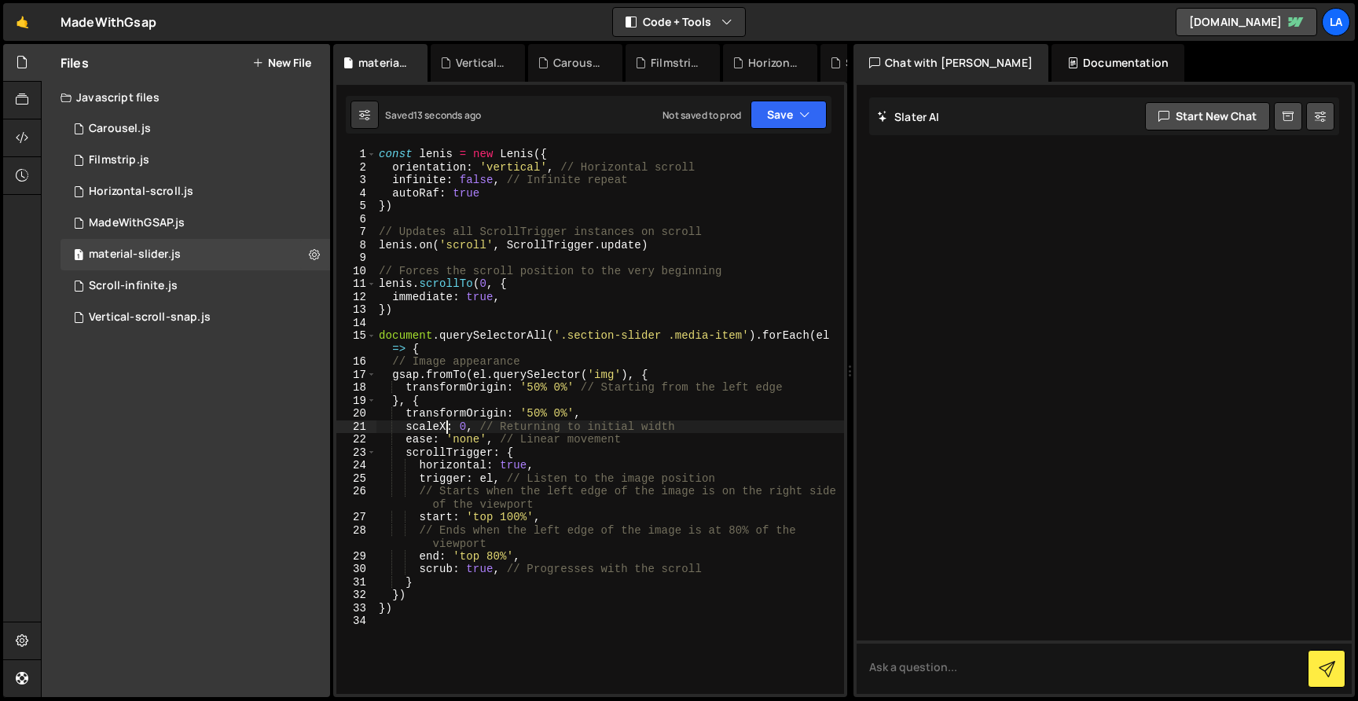
click at [445, 424] on div "const lenis = new Lenis ({ orientation : 'vertical' , // Horizontal scroll infi…" at bounding box center [610, 434] width 468 height 572
click at [785, 112] on button "Save" at bounding box center [788, 115] width 76 height 28
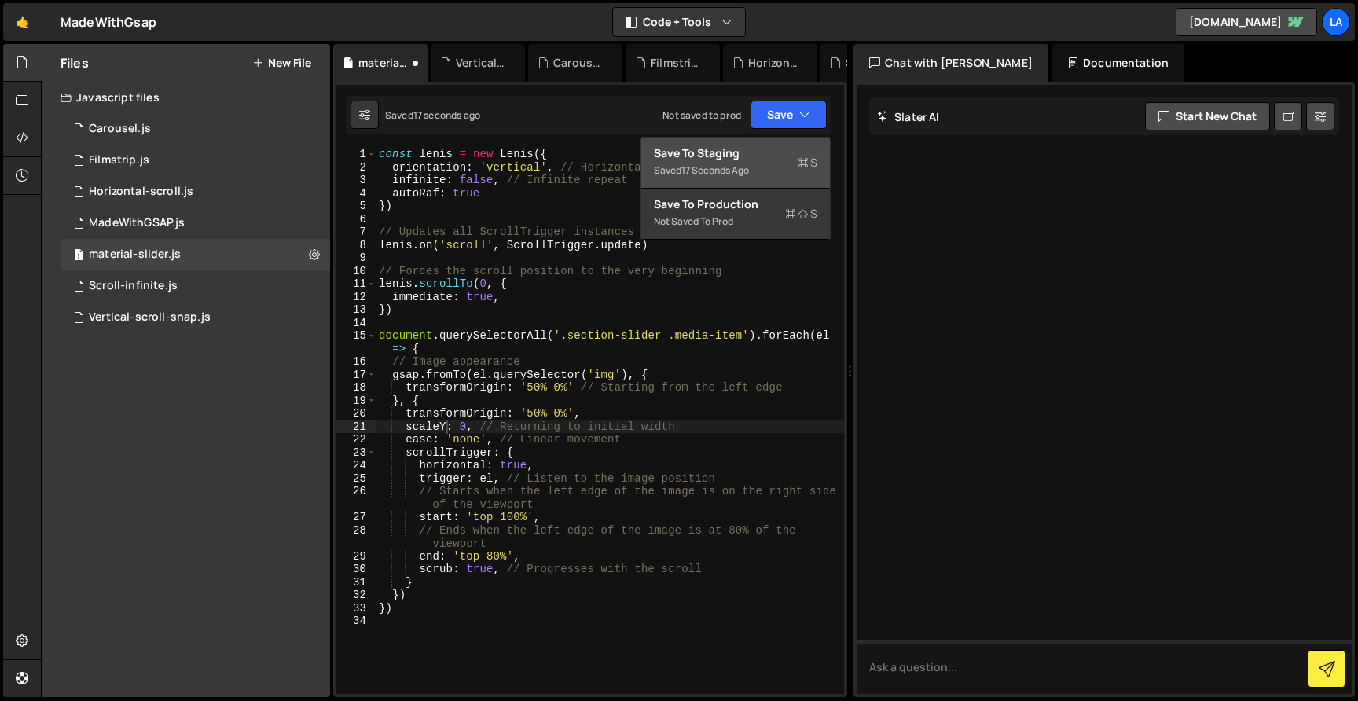
click at [745, 169] on div "17 seconds ago" at bounding box center [715, 169] width 68 height 13
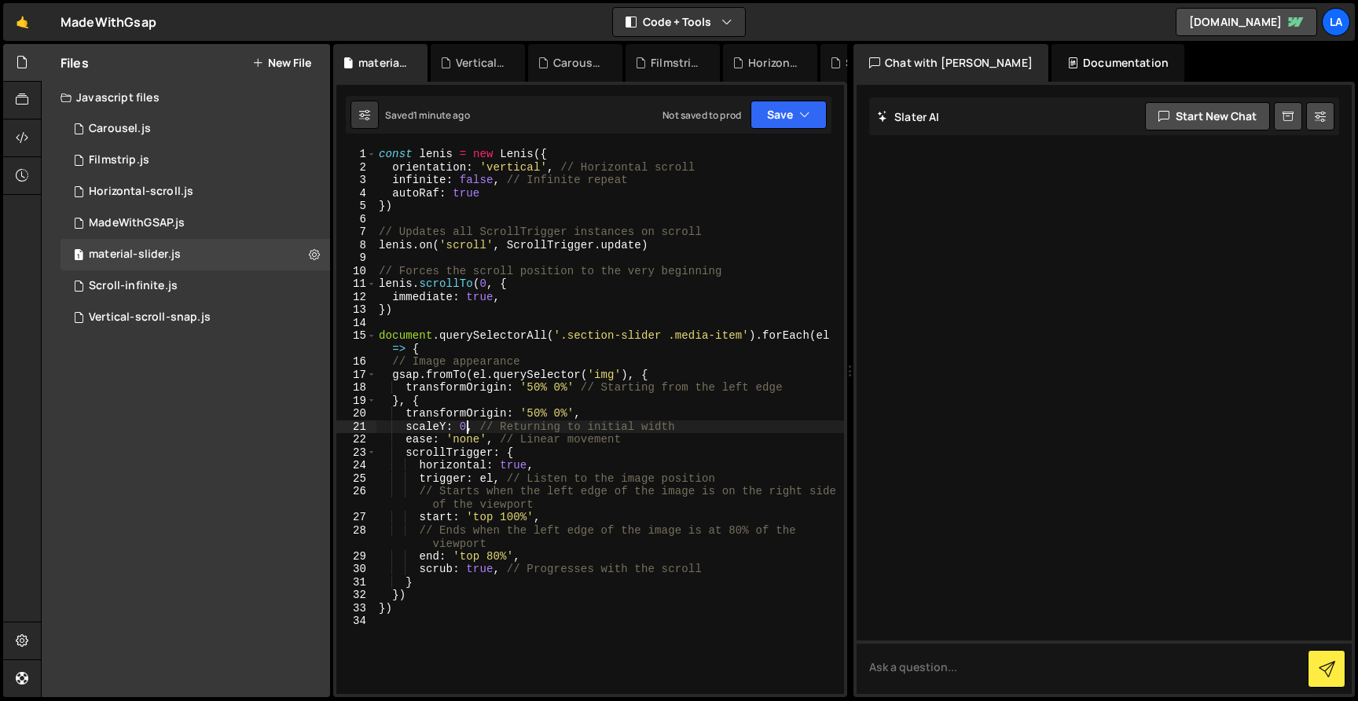
drag, startPoint x: 465, startPoint y: 427, endPoint x: 497, endPoint y: 425, distance: 31.5
click at [466, 427] on div "const lenis = new Lenis ({ orientation : 'vertical' , // Horizontal scroll infi…" at bounding box center [610, 434] width 468 height 572
click at [791, 119] on button "Save" at bounding box center [788, 115] width 76 height 28
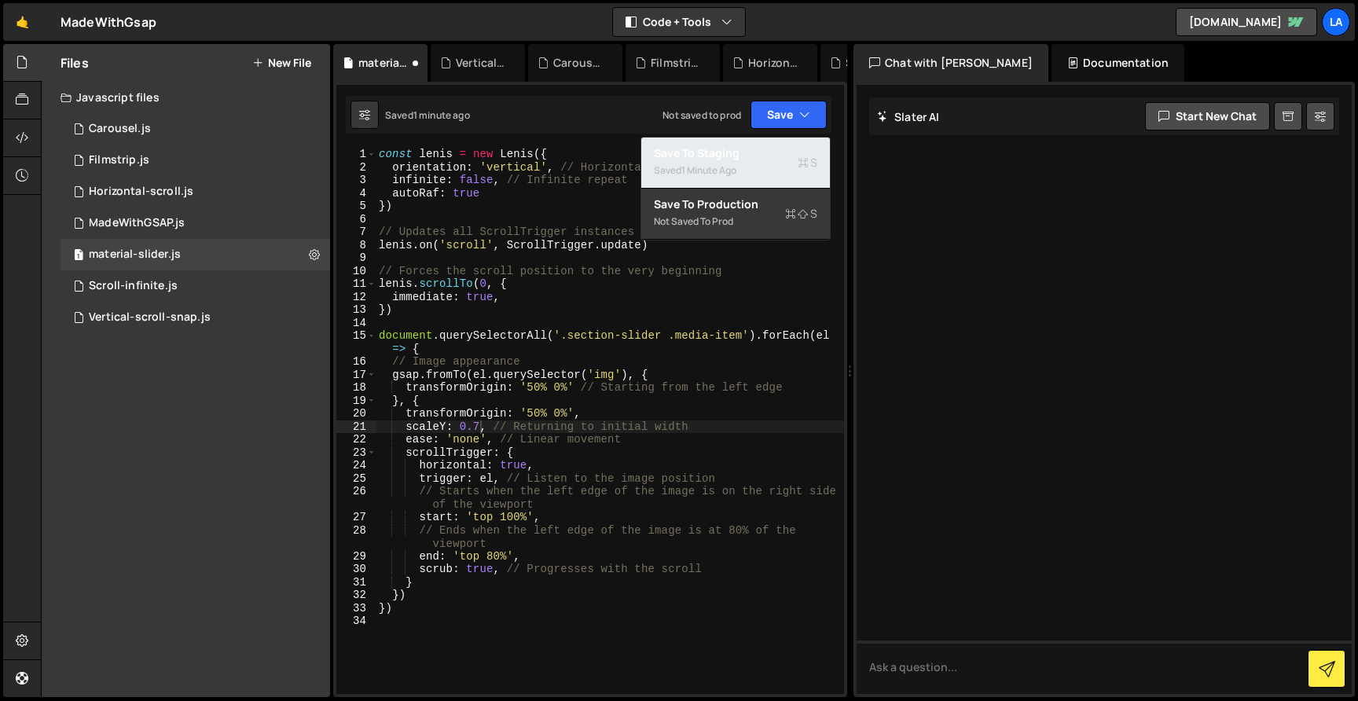
click at [783, 174] on div "Saved 1 minute ago" at bounding box center [735, 170] width 163 height 19
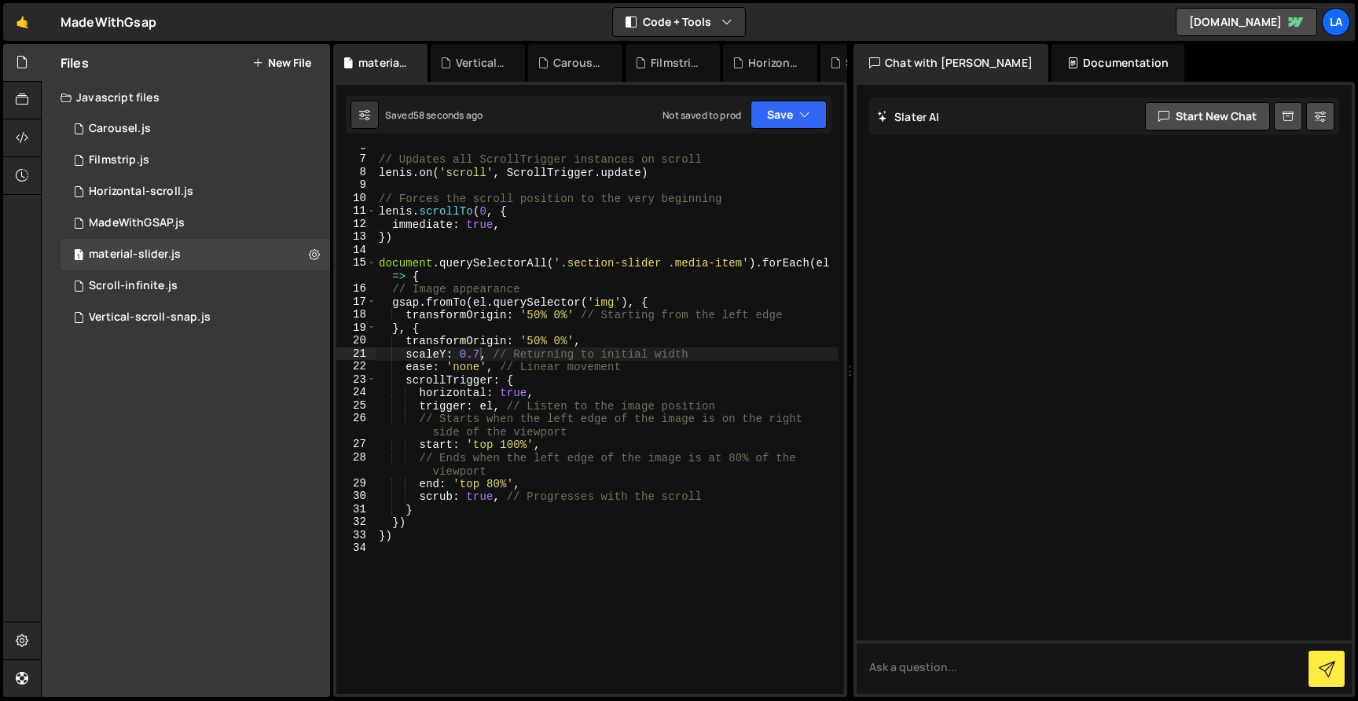
scroll to position [123, 0]
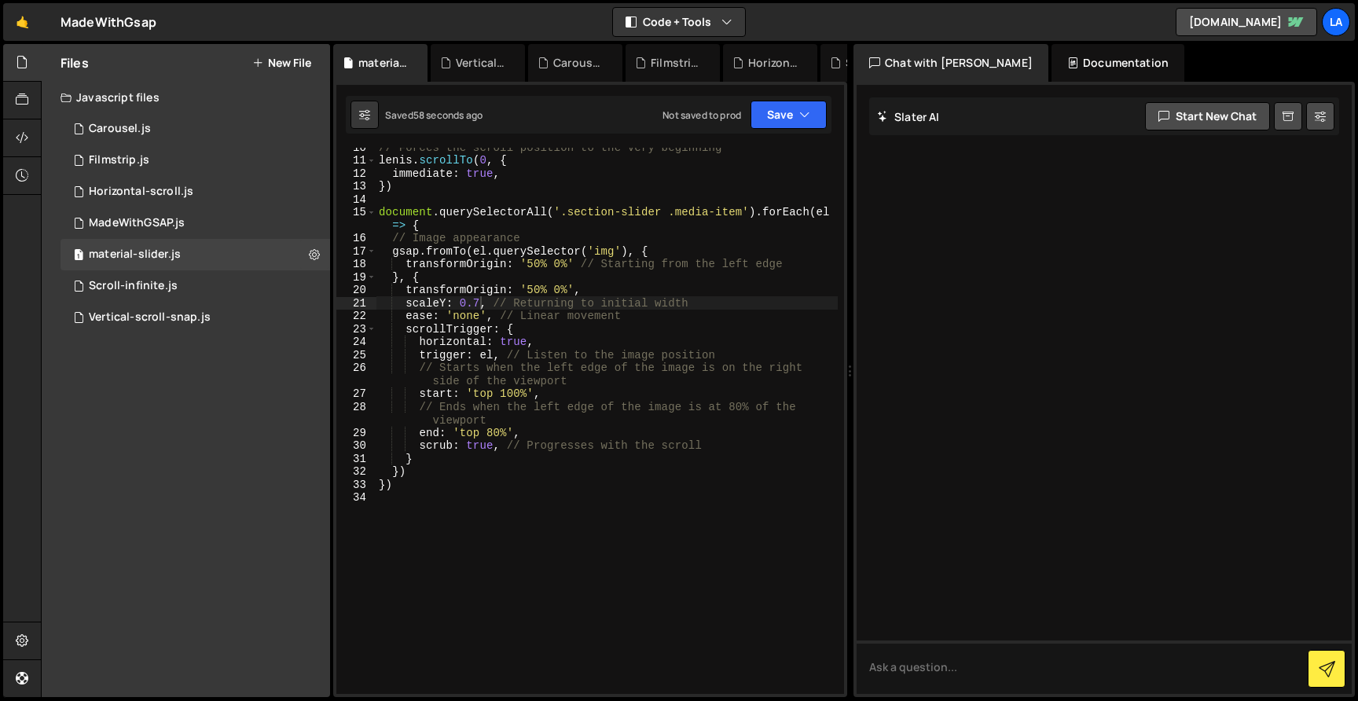
type textarea "})"
click at [438, 481] on div "// Forces the scroll position to the very beginning lenis . scrollTo ( 0 , { im…" at bounding box center [607, 427] width 462 height 572
paste textarea "})"
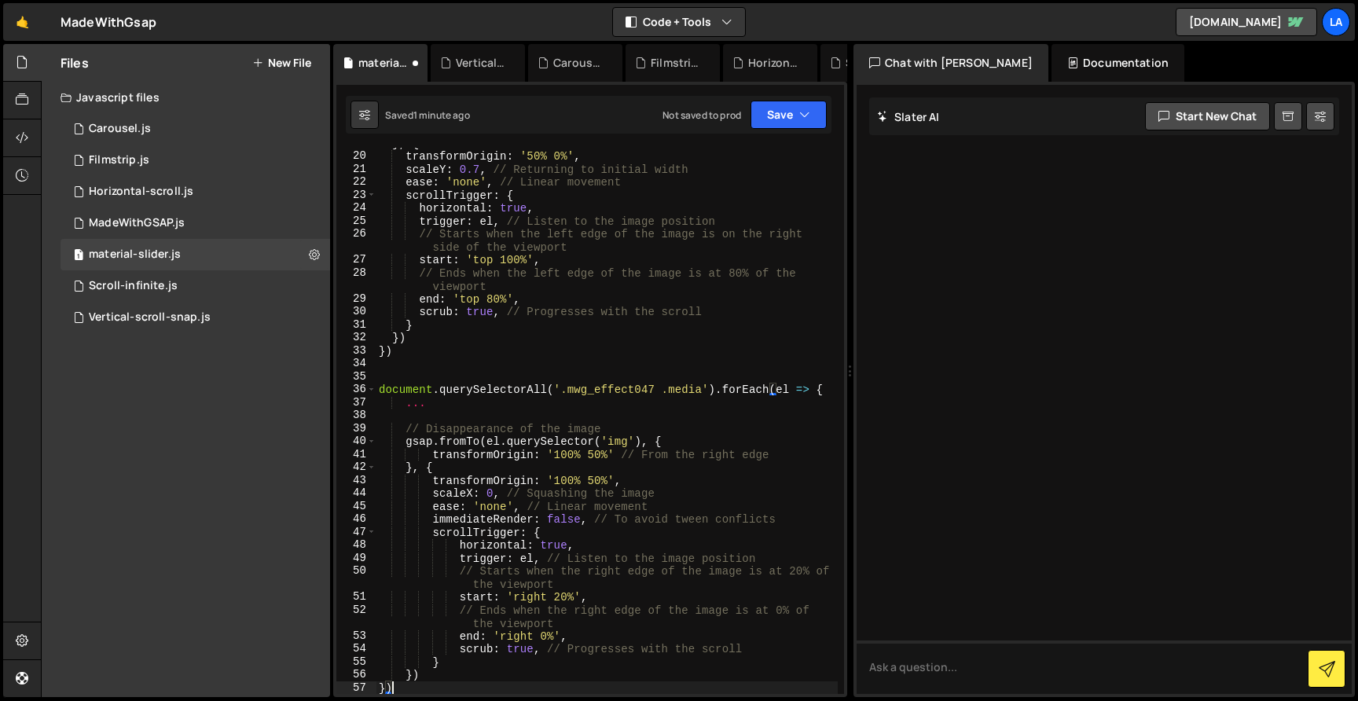
click at [574, 454] on div "} , { transformOrigin : '50% 0%' , scaleY : 0.7 , // Returning to initial width…" at bounding box center [607, 423] width 462 height 572
drag, startPoint x: 478, startPoint y: 170, endPoint x: 513, endPoint y: 219, distance: 59.7
click at [460, 169] on div "} , { transformOrigin : '50% 0%' , scaleY : 0.7 , // Returning to initial width…" at bounding box center [607, 423] width 462 height 572
click at [639, 401] on div "} , { transformOrigin : '50% 0%' , scaleY : 1 , // Returning to initial width e…" at bounding box center [607, 423] width 462 height 572
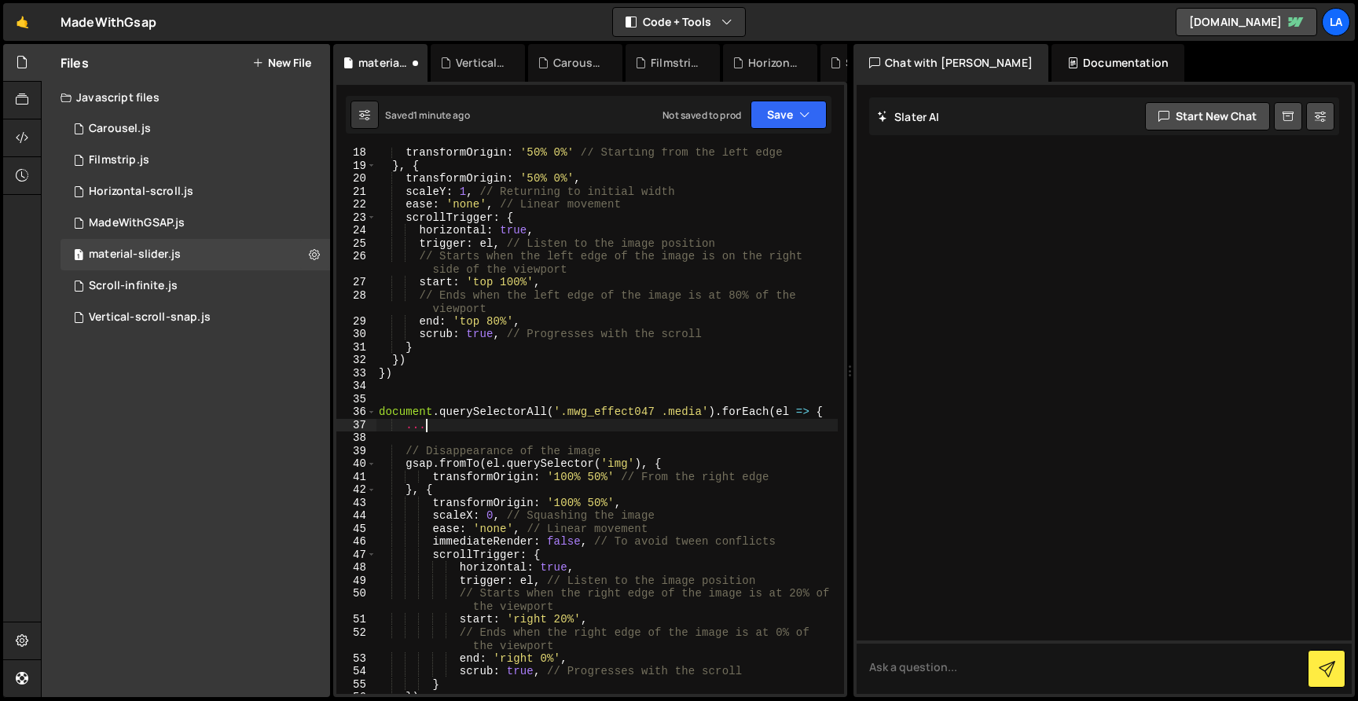
scroll to position [139, 0]
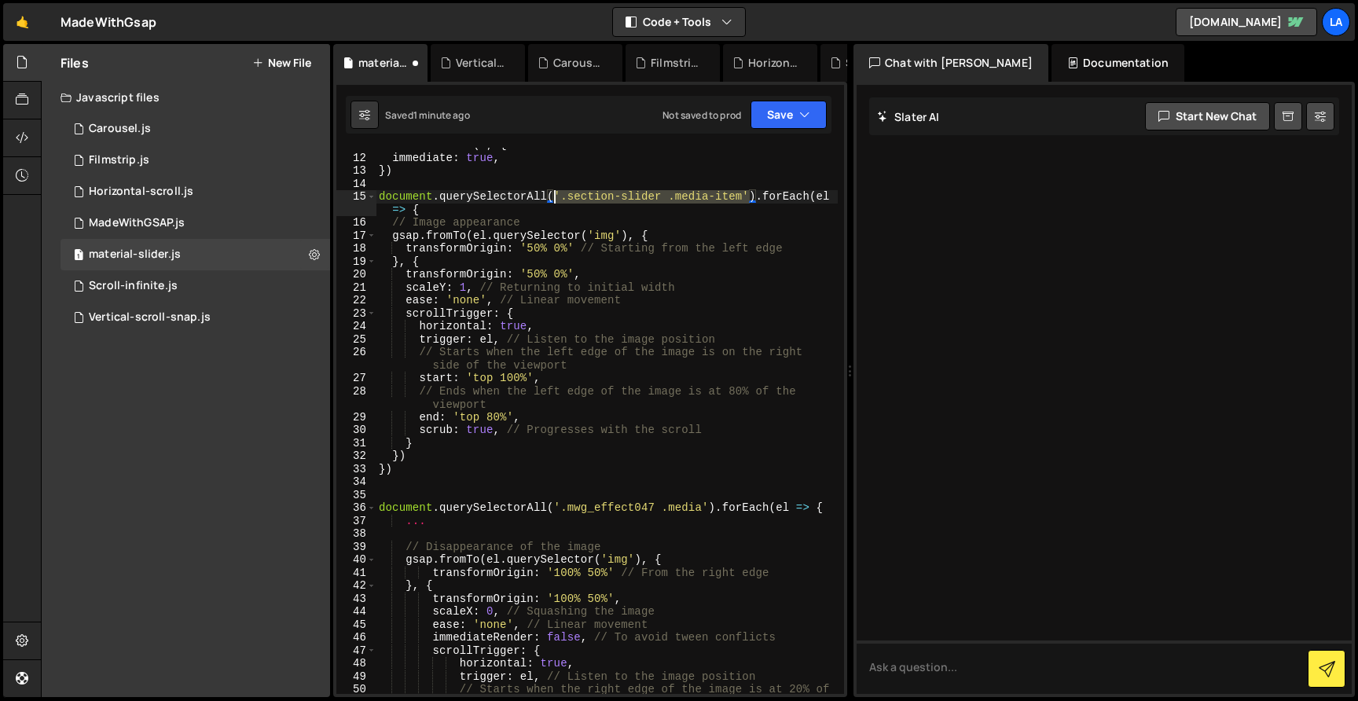
drag, startPoint x: 738, startPoint y: 195, endPoint x: 577, endPoint y: 205, distance: 161.4
click at [556, 195] on div "lenis . scrollTo ( 0 , { immediate : true , }) document . querySelectorAll ( '.…" at bounding box center [607, 430] width 462 height 585
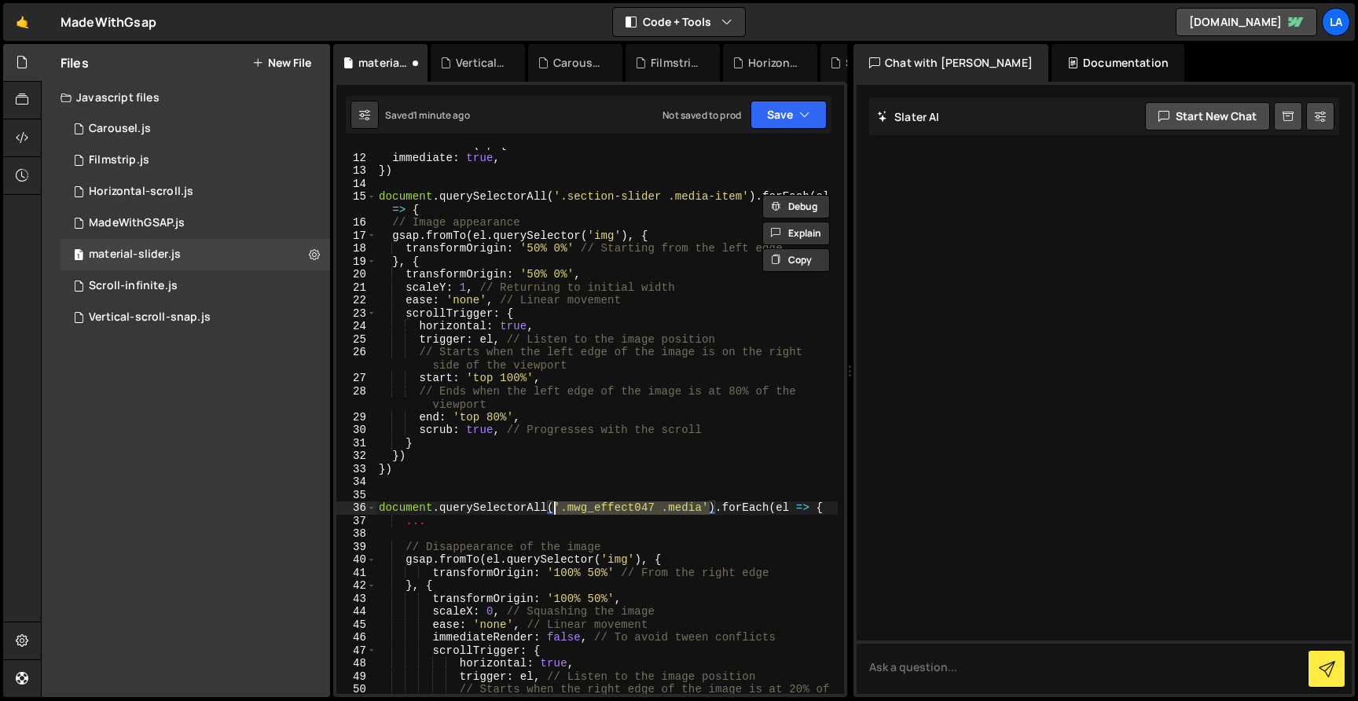
drag, startPoint x: 707, startPoint y: 505, endPoint x: 587, endPoint y: 532, distance: 123.1
click at [556, 507] on div "lenis . scrollTo ( 0 , { immediate : true , }) document . querySelectorAll ( '.…" at bounding box center [607, 430] width 462 height 585
paste textarea "section-slider .media-item"
type textarea "document.querySelectorAll('.section-slider .media-item').forEach(el => {"
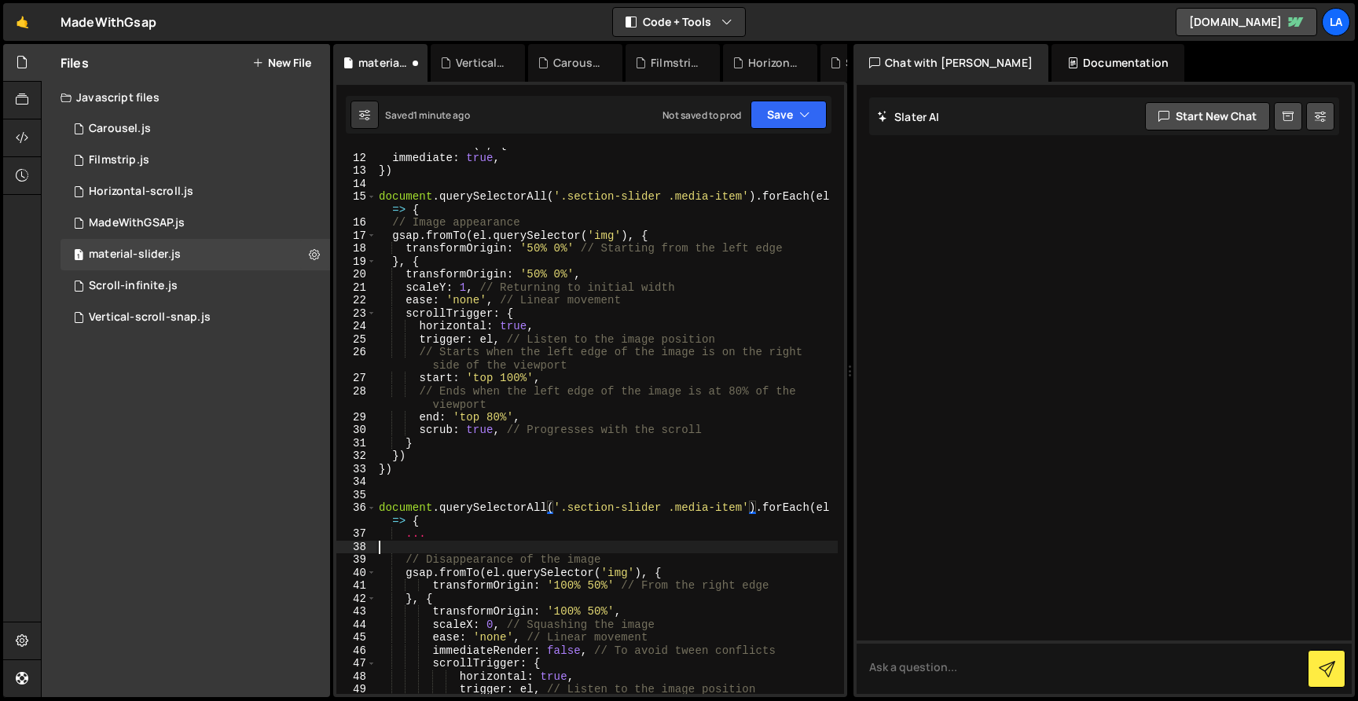
click at [709, 551] on div "lenis . scrollTo ( 0 , { immediate : true , }) document . querySelectorAll ( '.…" at bounding box center [607, 430] width 462 height 585
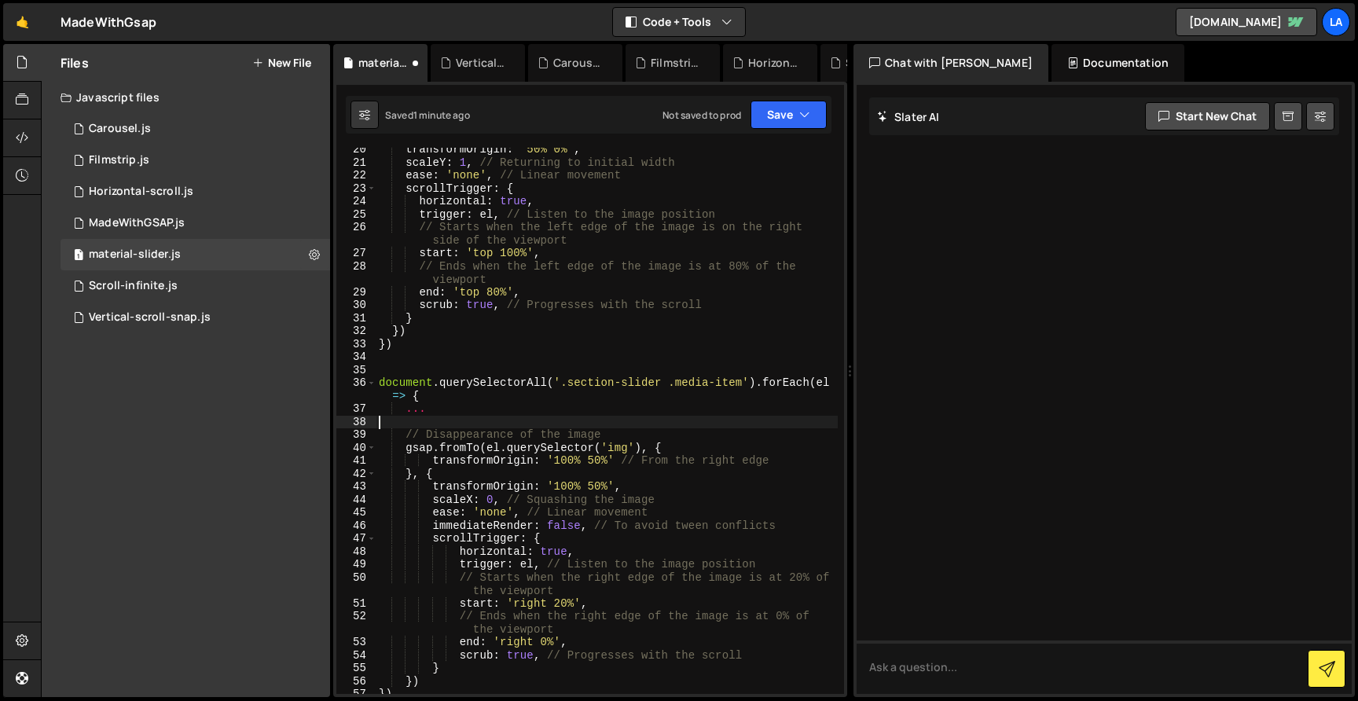
scroll to position [264, 0]
drag, startPoint x: 547, startPoint y: 601, endPoint x: 515, endPoint y: 600, distance: 31.4
click at [515, 600] on div "transformOrigin : '50% 0%' , scaleY : 1 , // Returning to initial width ease : …" at bounding box center [607, 429] width 462 height 572
drag, startPoint x: 531, startPoint y: 640, endPoint x: 500, endPoint y: 639, distance: 30.7
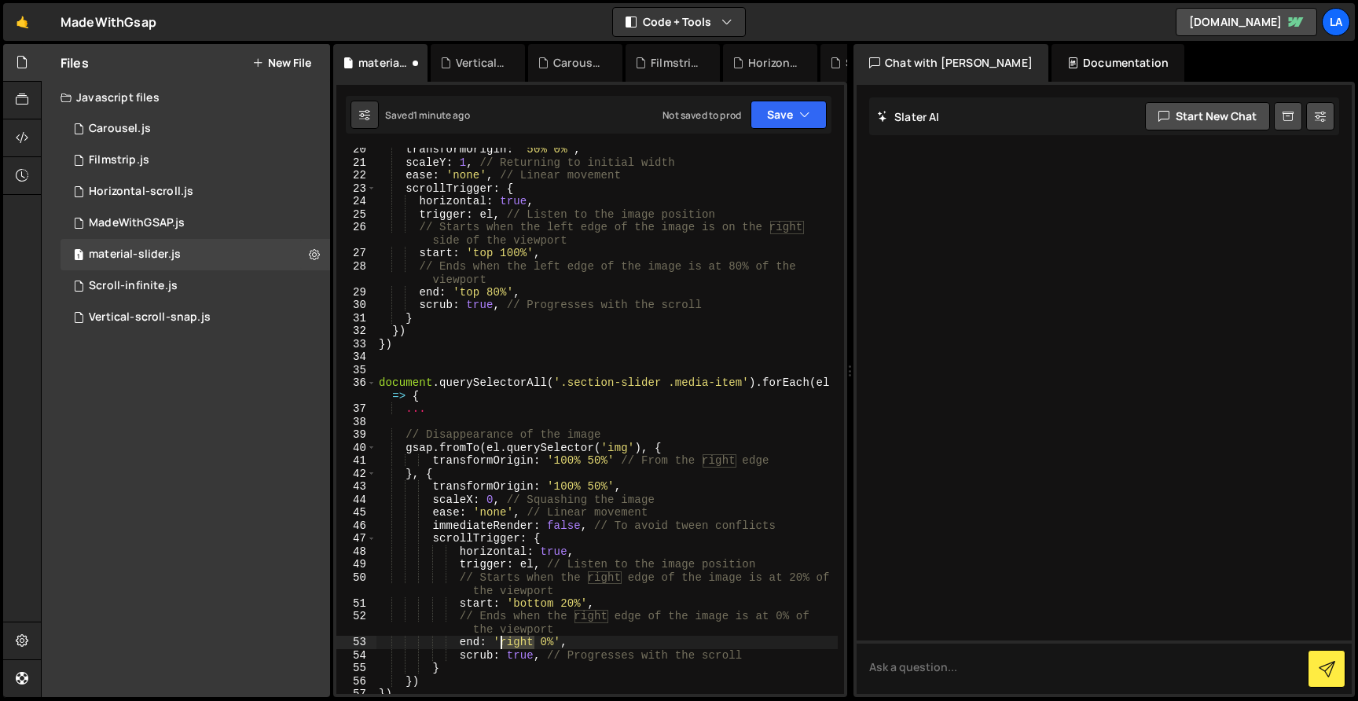
click at [500, 639] on div "transformOrigin : '50% 0%' , scaleY : 1 , // Returning to initial width ease : …" at bounding box center [607, 429] width 462 height 572
click at [720, 547] on div "transformOrigin : '50% 0%' , scaleY : 1 , // Returning to initial width ease : …" at bounding box center [607, 429] width 462 height 572
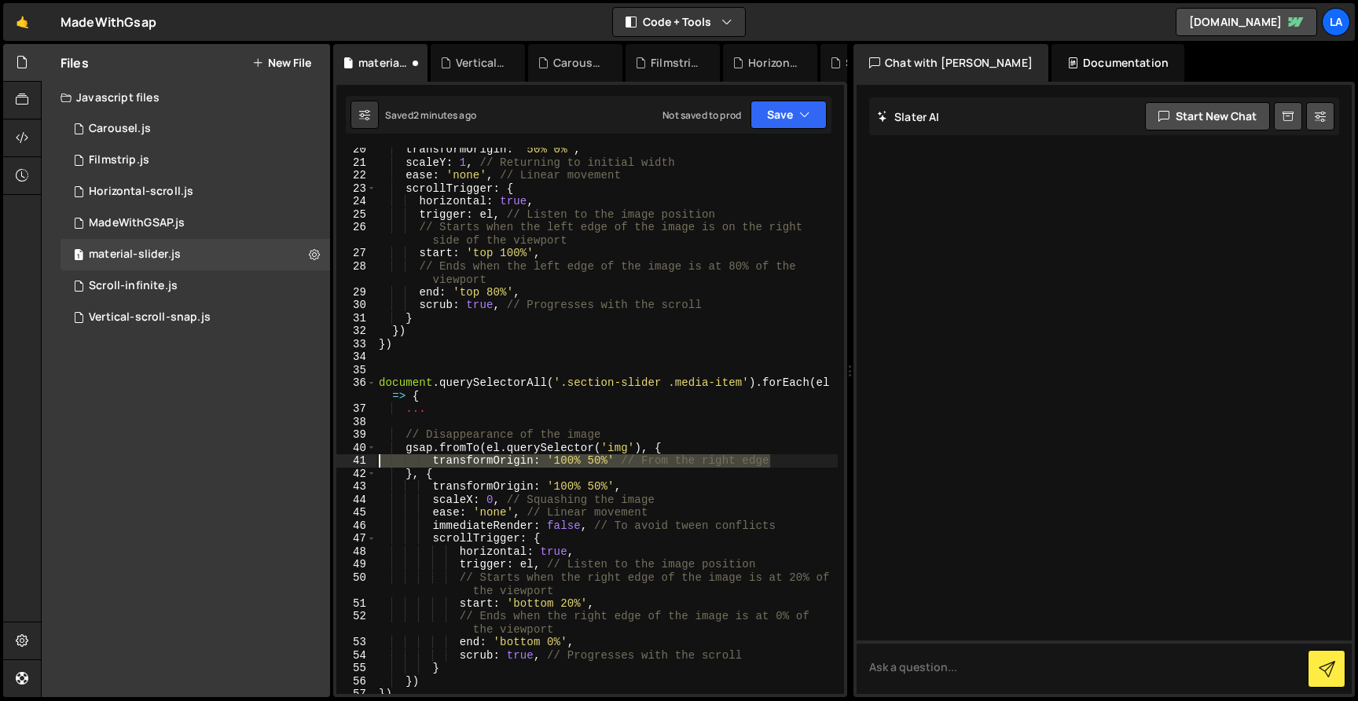
drag, startPoint x: 727, startPoint y: 463, endPoint x: 274, endPoint y: 455, distance: 452.6
click at [273, 456] on div "Files New File Javascript files 1 Carousel.js 0 1 Filmstrip.js 0 1 Horizontal-s…" at bounding box center [699, 371] width 1317 height 654
click at [779, 115] on button "Save" at bounding box center [788, 115] width 76 height 28
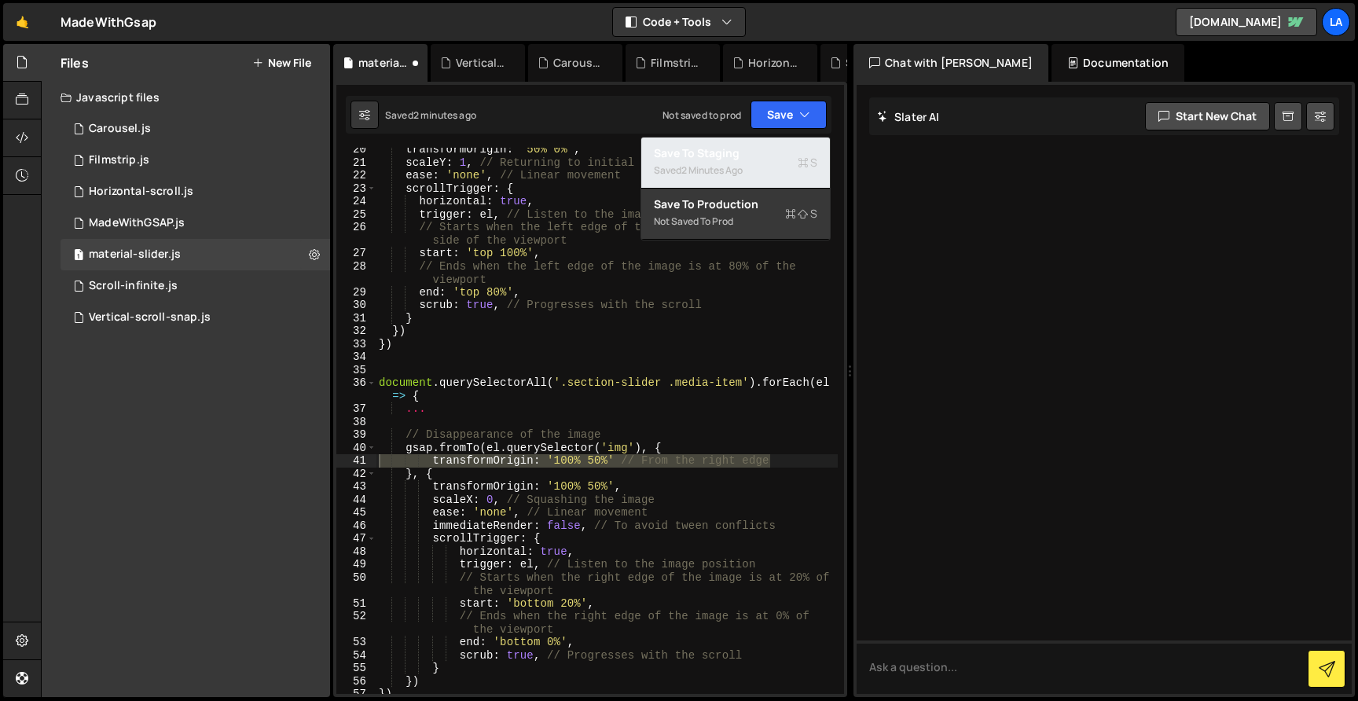
click at [757, 156] on div "Save to Staging S" at bounding box center [735, 153] width 163 height 16
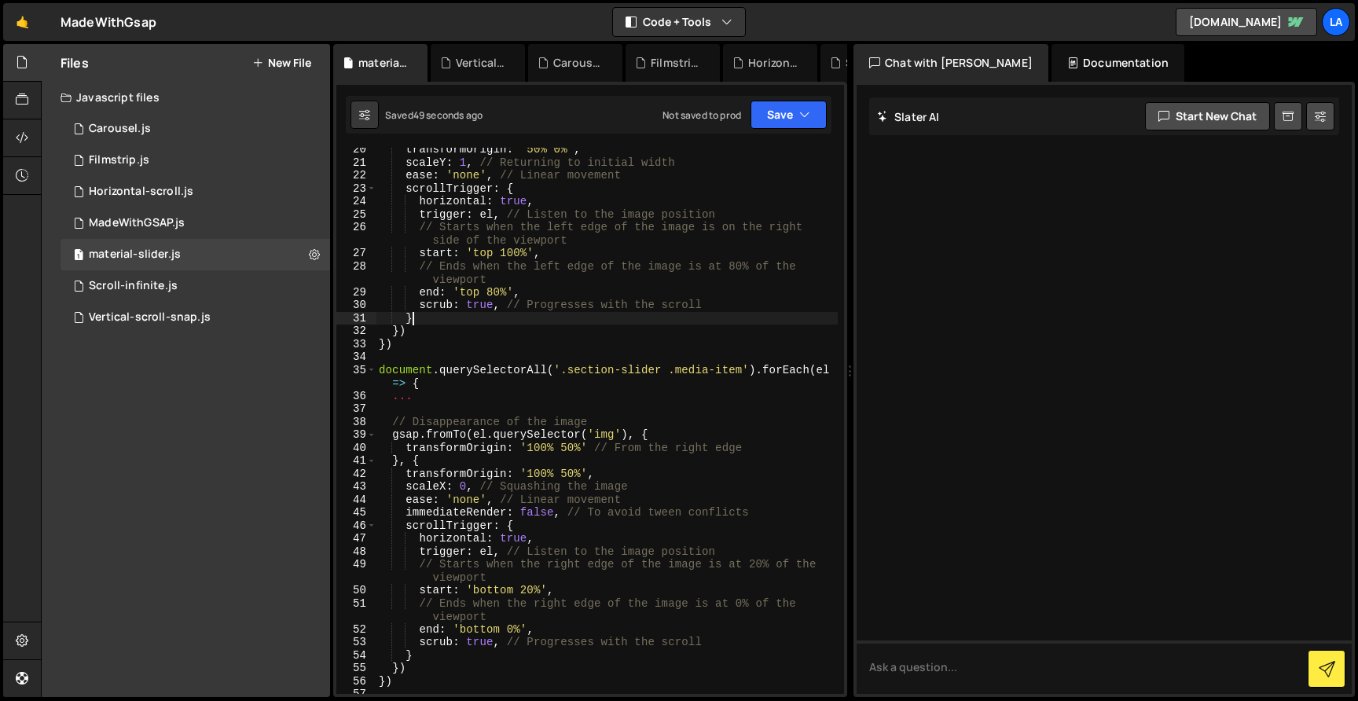
click at [603, 317] on div "transformOrigin : '50% 0%' , scaleY : 1 , // Returning to initial width ease : …" at bounding box center [607, 429] width 462 height 572
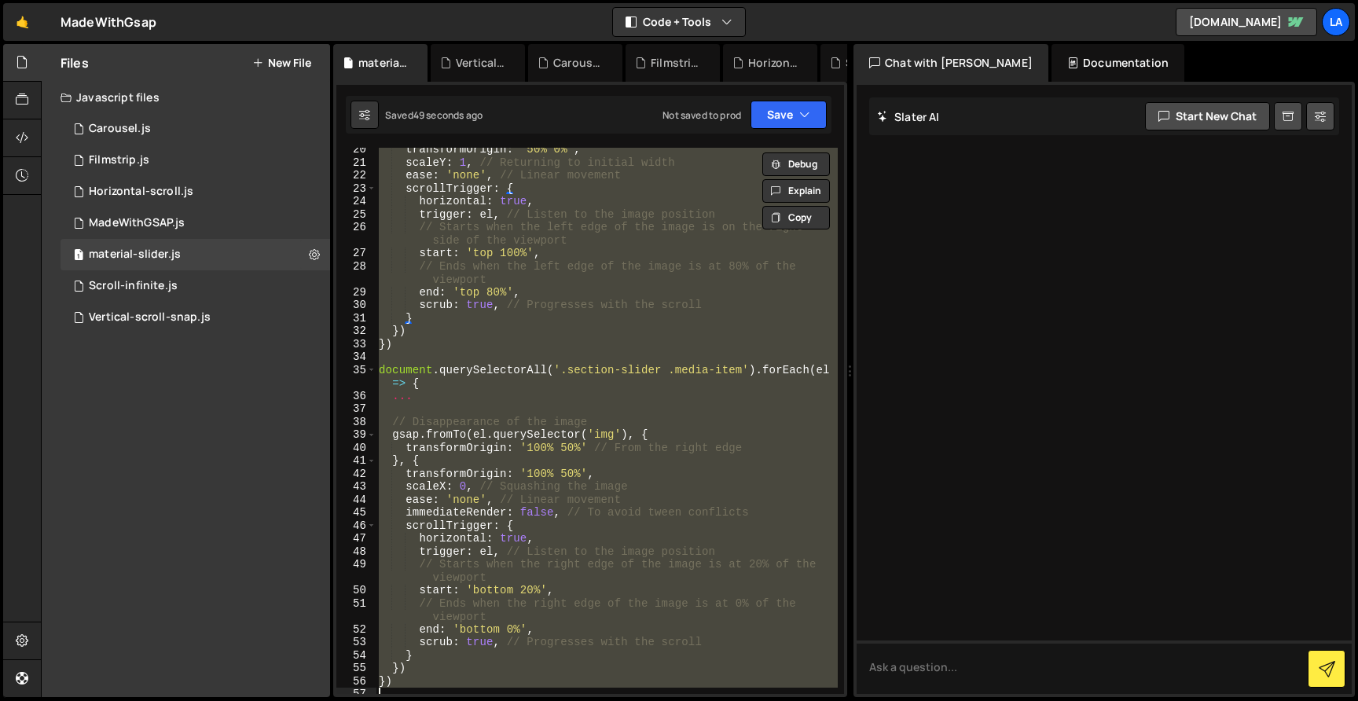
scroll to position [0, 0]
paste textarea
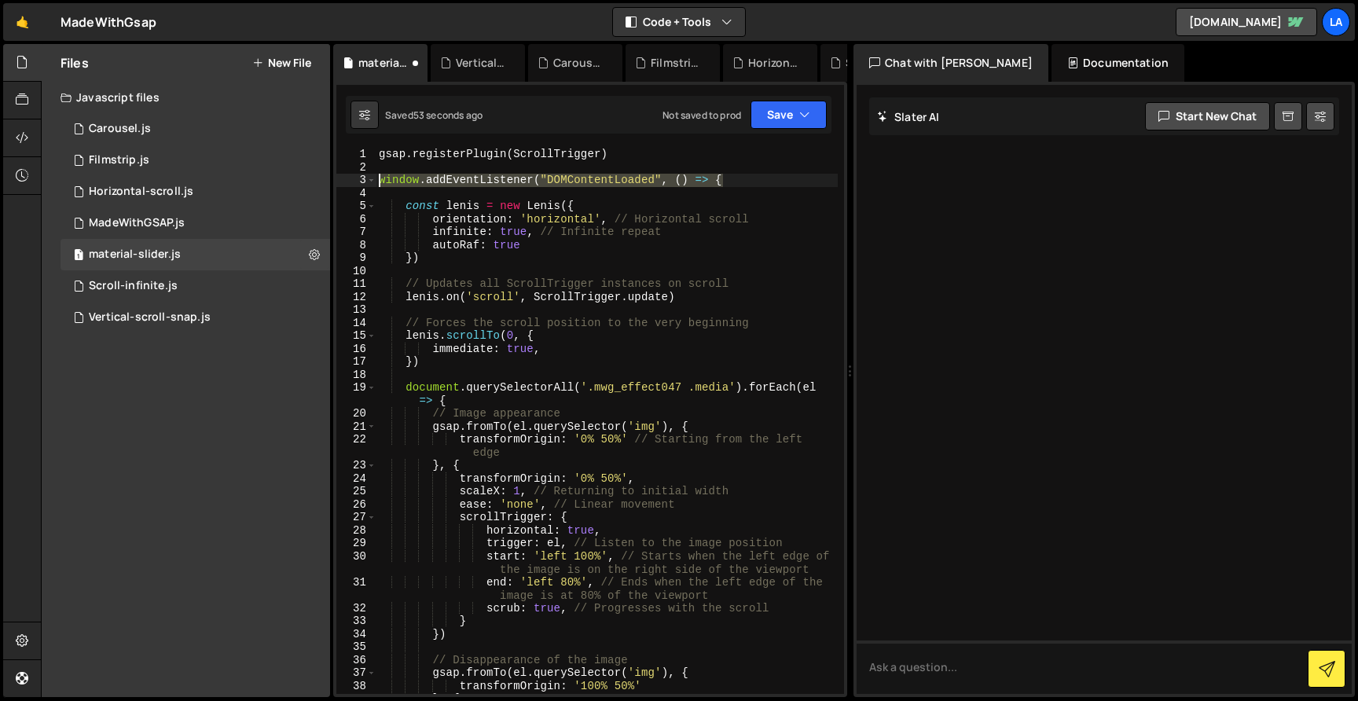
drag, startPoint x: 664, startPoint y: 178, endPoint x: 352, endPoint y: 175, distance: 311.9
click at [352, 175] on div "}) 1 2 3 4 5 6 7 8 9 10 11 12 13 14 15 16 17 18 19 20 21 22 23 24 25 26 27 28 2…" at bounding box center [590, 421] width 508 height 546
type textarea "window.addEventListener("DOMContentLoaded", () => {"
click at [372, 178] on span at bounding box center [371, 180] width 9 height 13
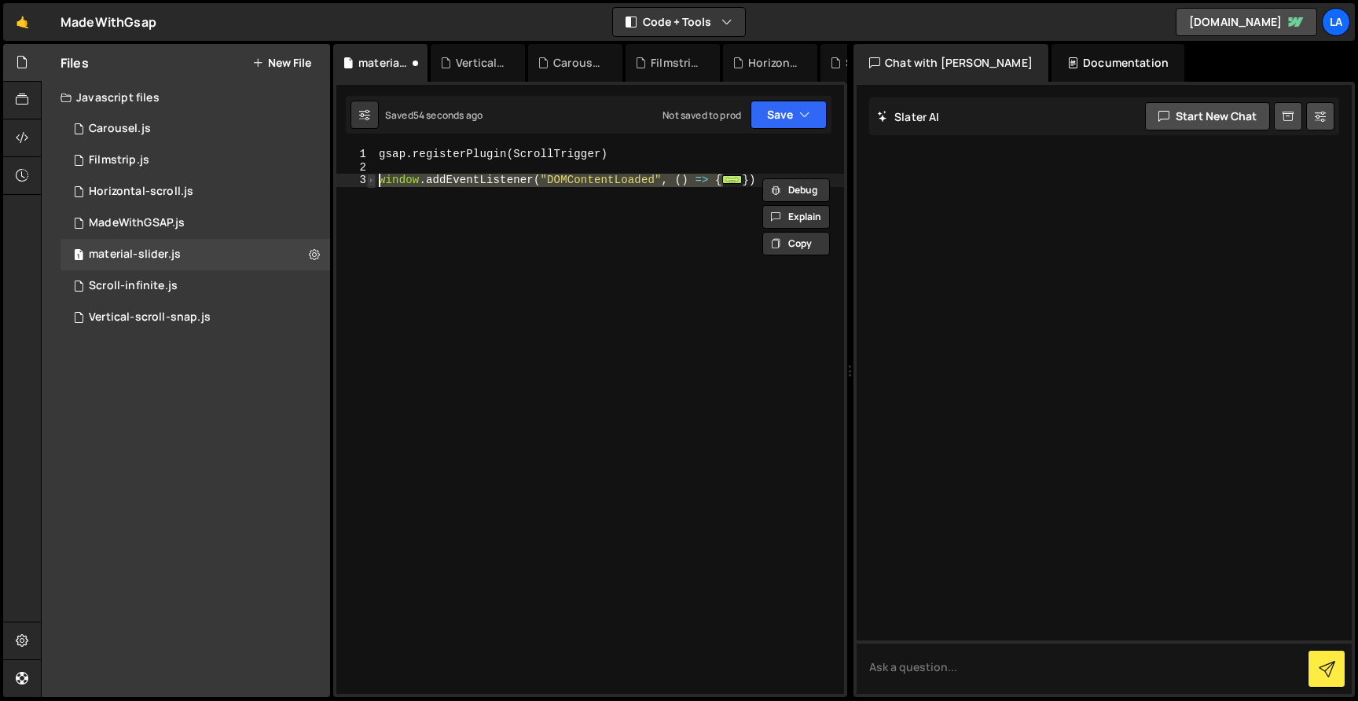
click at [372, 178] on span at bounding box center [371, 180] width 9 height 13
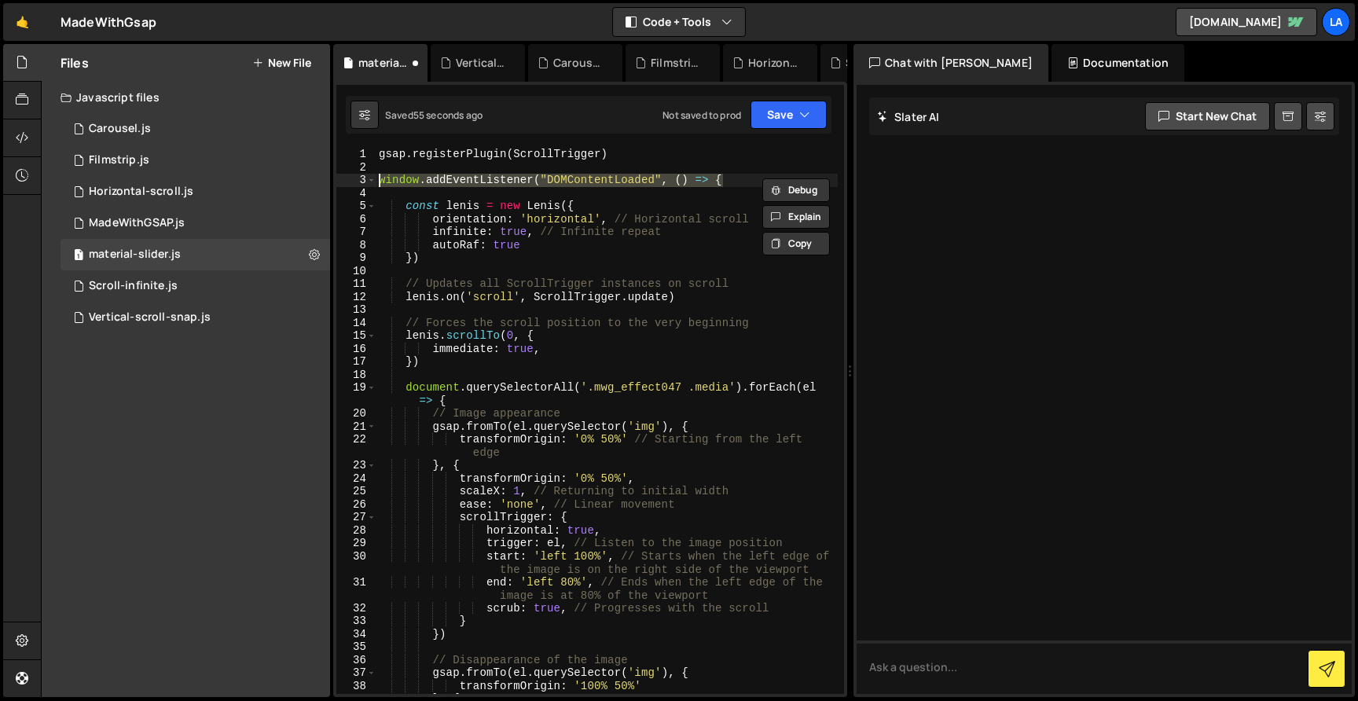
click at [578, 186] on div "gsap . registerPlugin ( ScrollTrigger ) window . addEventListener ( "DOMContent…" at bounding box center [607, 421] width 462 height 546
drag, startPoint x: 686, startPoint y: 180, endPoint x: 350, endPoint y: 174, distance: 336.3
click at [350, 174] on div "window.addEventListener("DOMContentLoaded", () => { 1 2 3 4 5 6 7 8 9 10 11 12 …" at bounding box center [590, 421] width 508 height 546
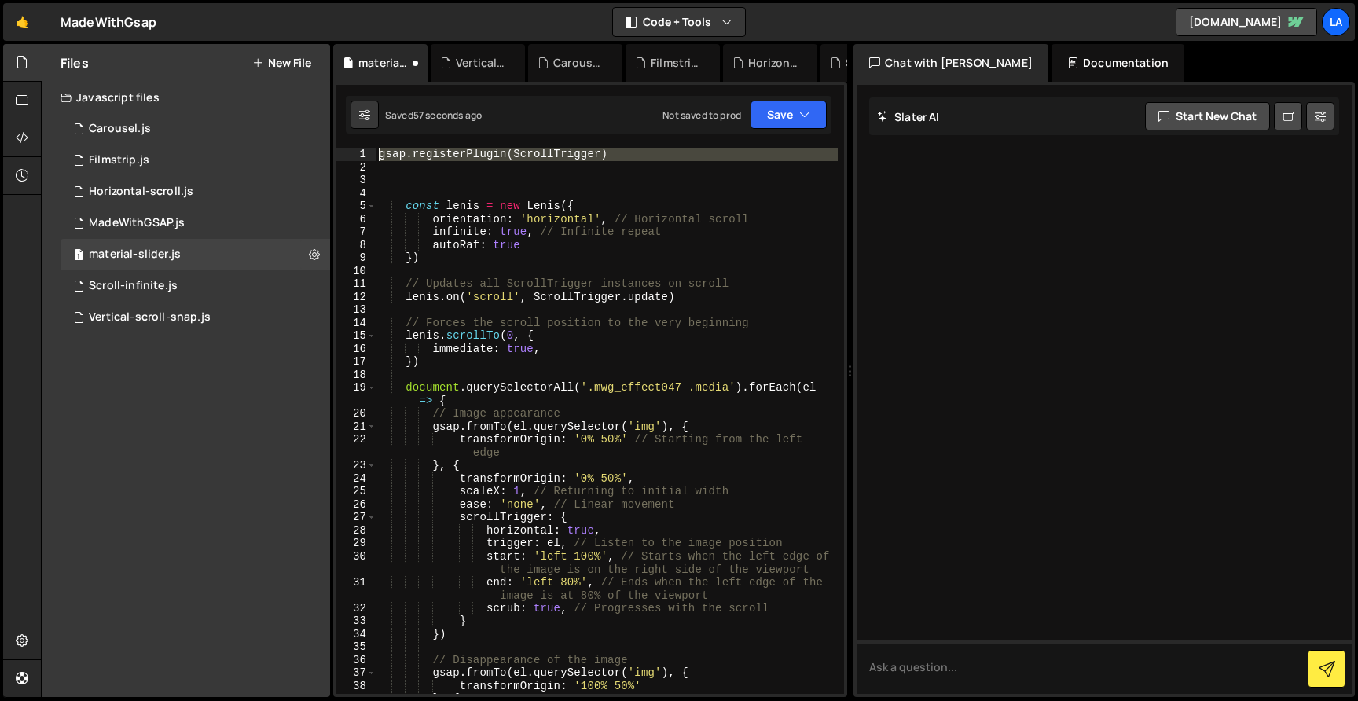
drag, startPoint x: 445, startPoint y: 173, endPoint x: 343, endPoint y: 139, distance: 108.3
click at [343, 139] on div "XXXXXXXXXXXXXXXXXXXXXXXXXXXXXXXXXXXXXXXXXXXXXXXXXXXXXXXXXXXXXXXXXXXXXXXXXXXXXXX…" at bounding box center [590, 389] width 514 height 615
type textarea "gsap.registerPlugin(ScrollTrigger)"
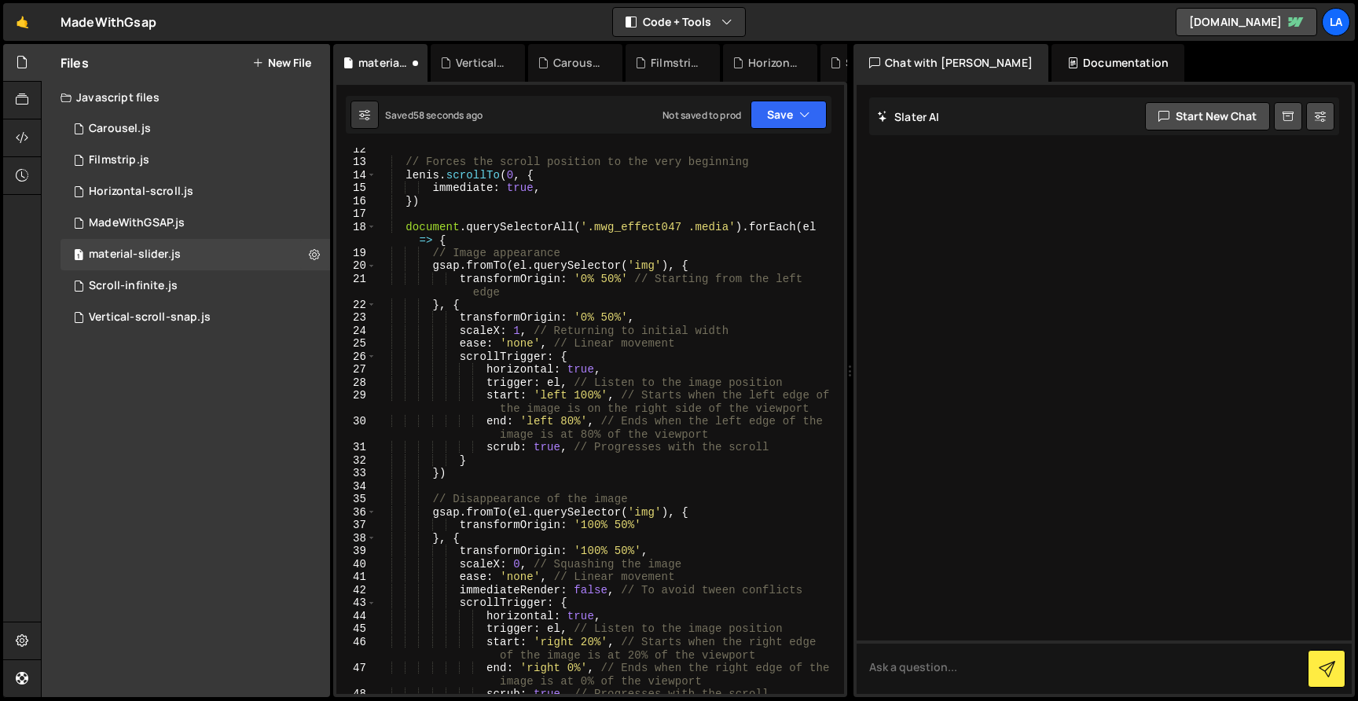
scroll to position [472, 0]
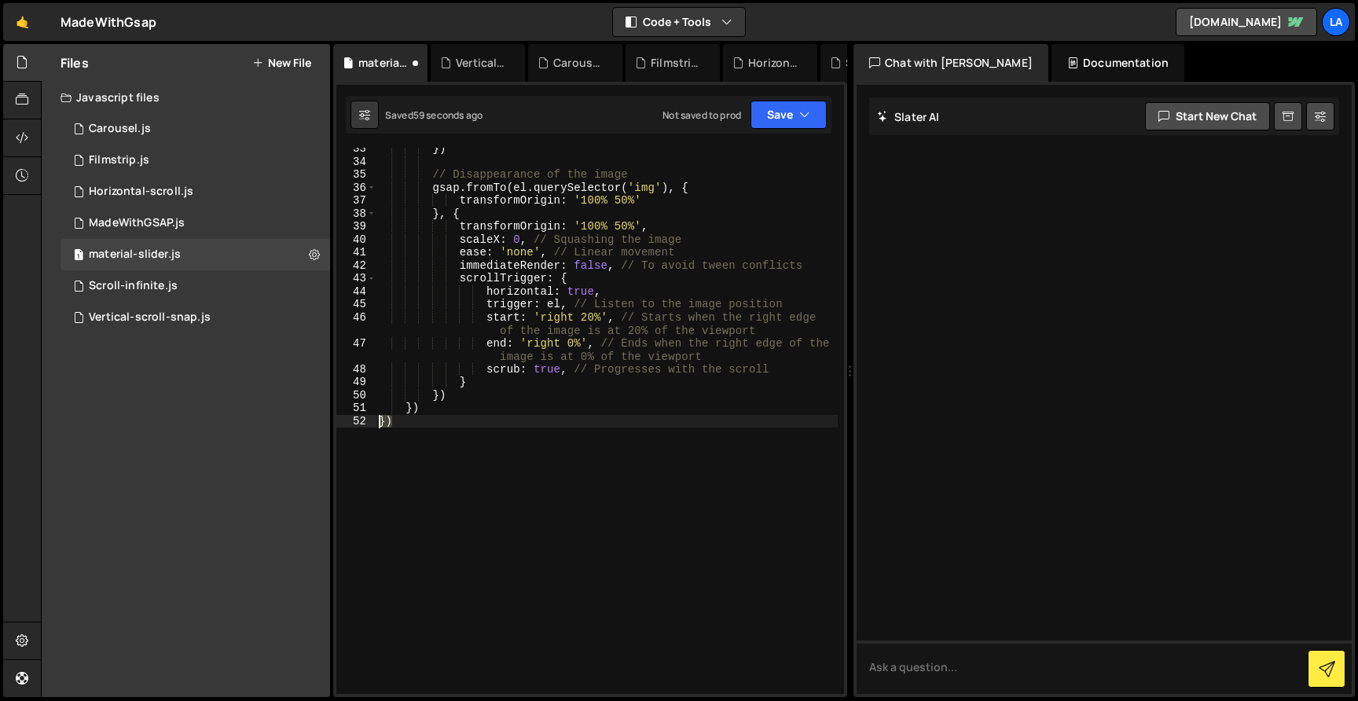
drag, startPoint x: 379, startPoint y: 419, endPoint x: 343, endPoint y: 419, distance: 36.1
click at [343, 419] on div "33 34 35 36 37 38 39 40 41 42 43 44 45 46 47 48 49 50 51 52 }) // Disappearance…" at bounding box center [590, 421] width 508 height 546
type textarea "})"
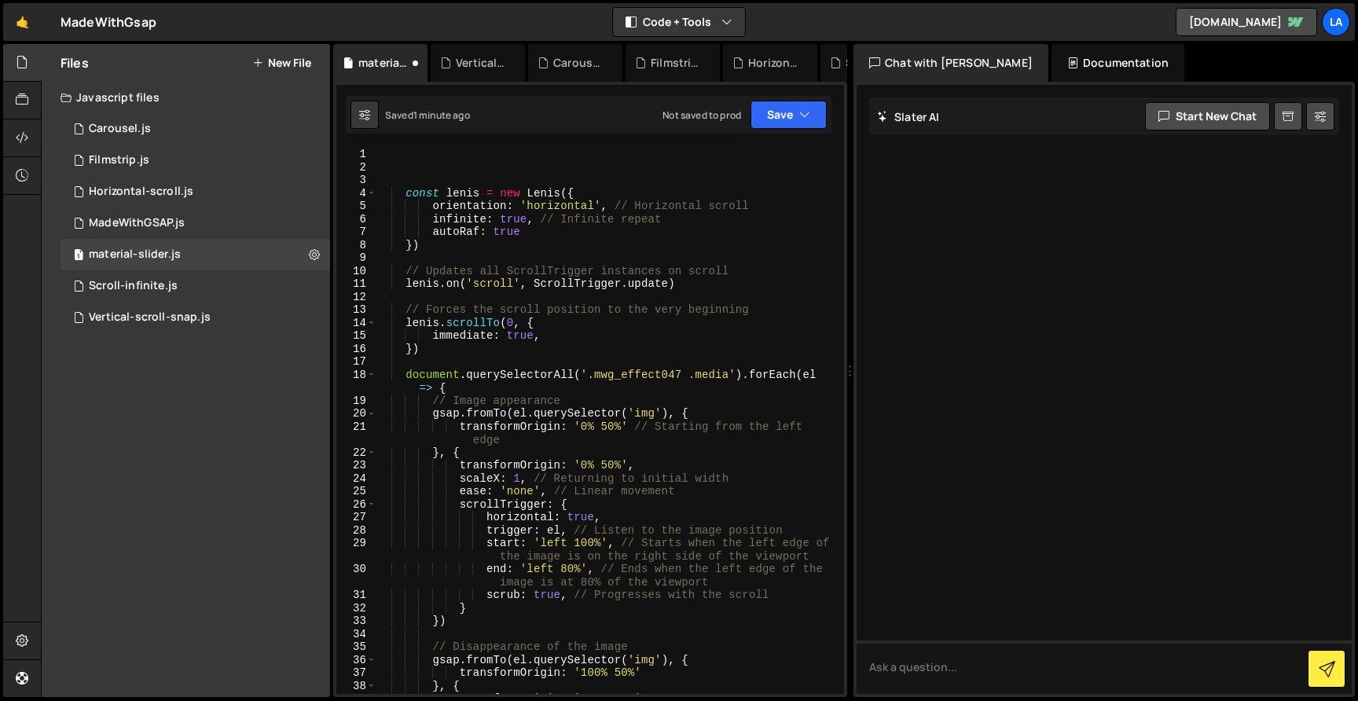
scroll to position [0, 0]
drag, startPoint x: 680, startPoint y: 370, endPoint x: 661, endPoint y: 341, distance: 34.6
click at [591, 370] on div "const lenis = new Lenis ({ orientation : 'horizontal' , // Horizontal scroll in…" at bounding box center [607, 434] width 462 height 572
click at [669, 379] on div "const lenis = new Lenis ({ orientation : 'horizontal' , // Horizontal scroll in…" at bounding box center [607, 421] width 462 height 546
drag, startPoint x: 673, startPoint y: 373, endPoint x: 600, endPoint y: 365, distance: 72.7
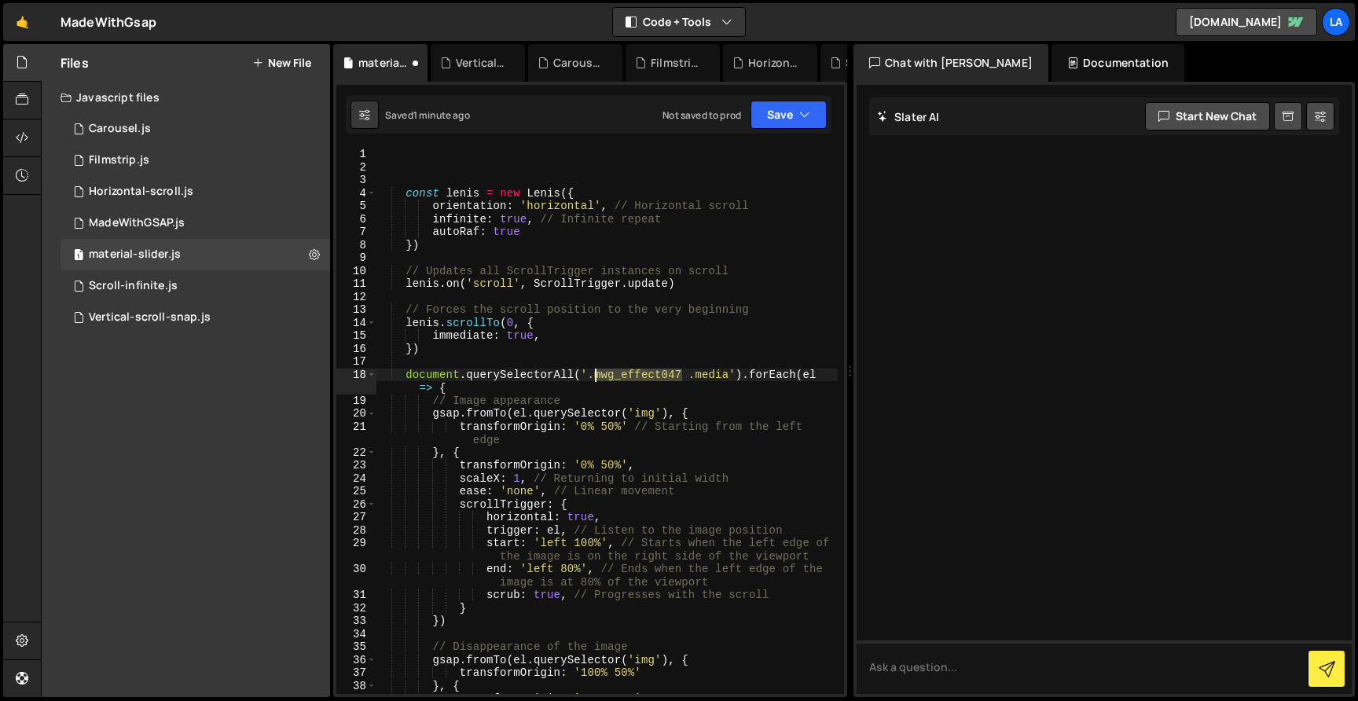
click at [595, 370] on div "const lenis = new Lenis ({ orientation : 'horizontal' , // Horizontal scroll in…" at bounding box center [607, 434] width 462 height 572
click at [737, 373] on div "const lenis = new Lenis ({ orientation : 'horizontal' , // Horizontal scroll in…" at bounding box center [607, 434] width 462 height 572
click at [779, 121] on button "Save" at bounding box center [788, 115] width 76 height 28
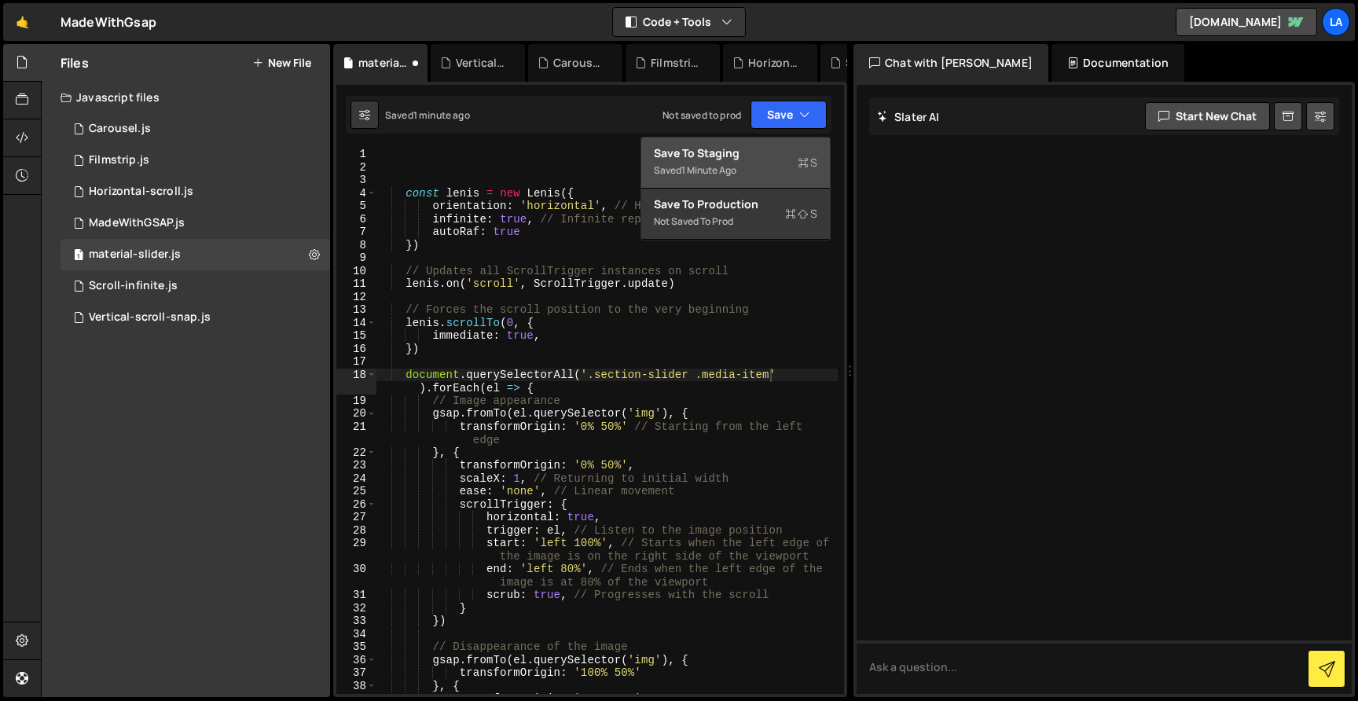
click at [739, 159] on div "Save to Staging S" at bounding box center [735, 153] width 163 height 16
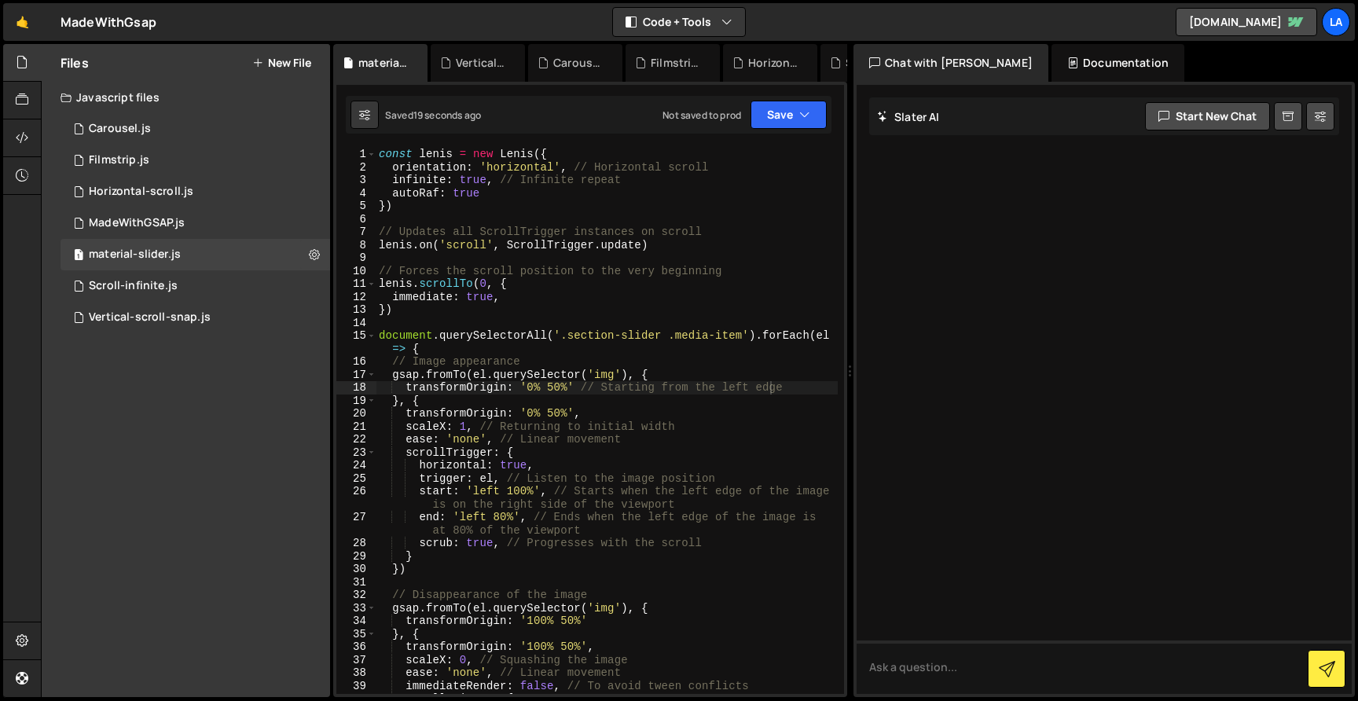
drag, startPoint x: 444, startPoint y: 423, endPoint x: 471, endPoint y: 425, distance: 27.6
click at [444, 423] on div "const lenis = new Lenis ({ orientation : 'horizontal' , // Horizontal scroll in…" at bounding box center [607, 434] width 462 height 572
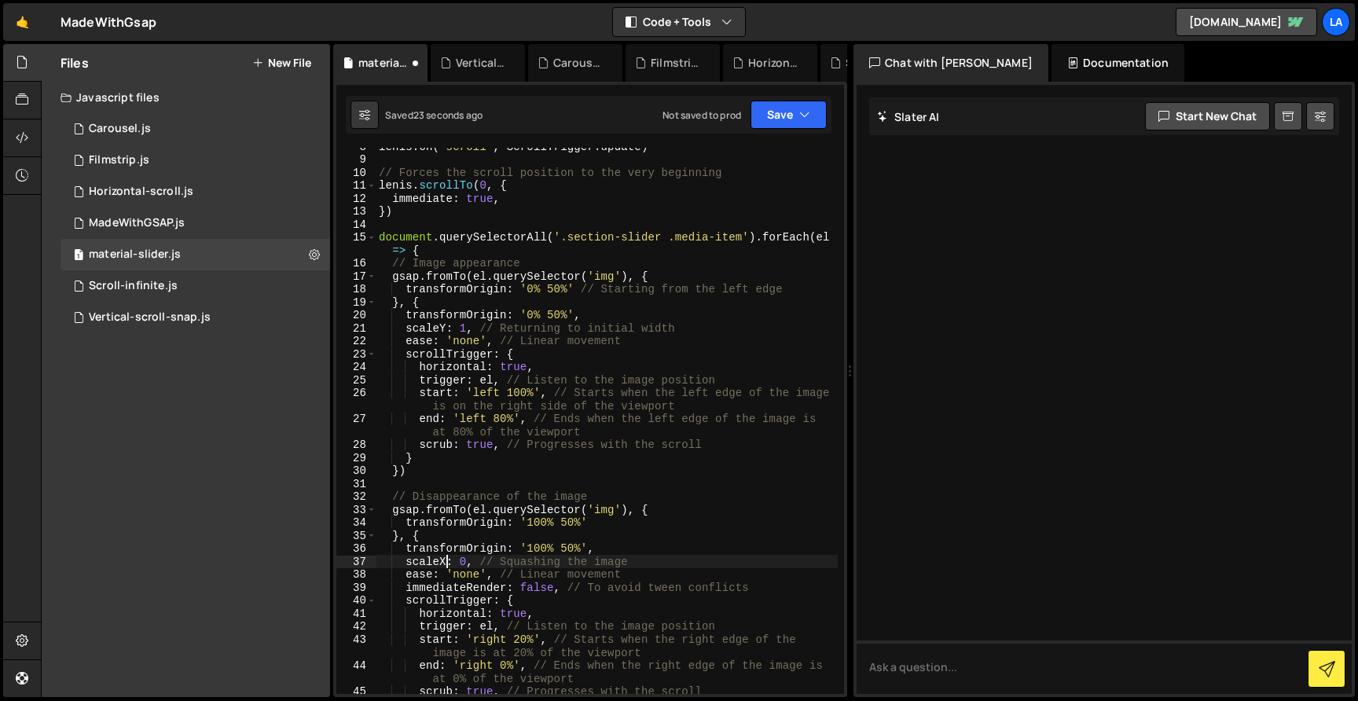
click at [445, 557] on div "lenis . on ( 'scroll' , ScrollTrigger . update ) // Forces the scroll position …" at bounding box center [607, 426] width 462 height 572
click at [788, 115] on button "Save" at bounding box center [788, 115] width 76 height 28
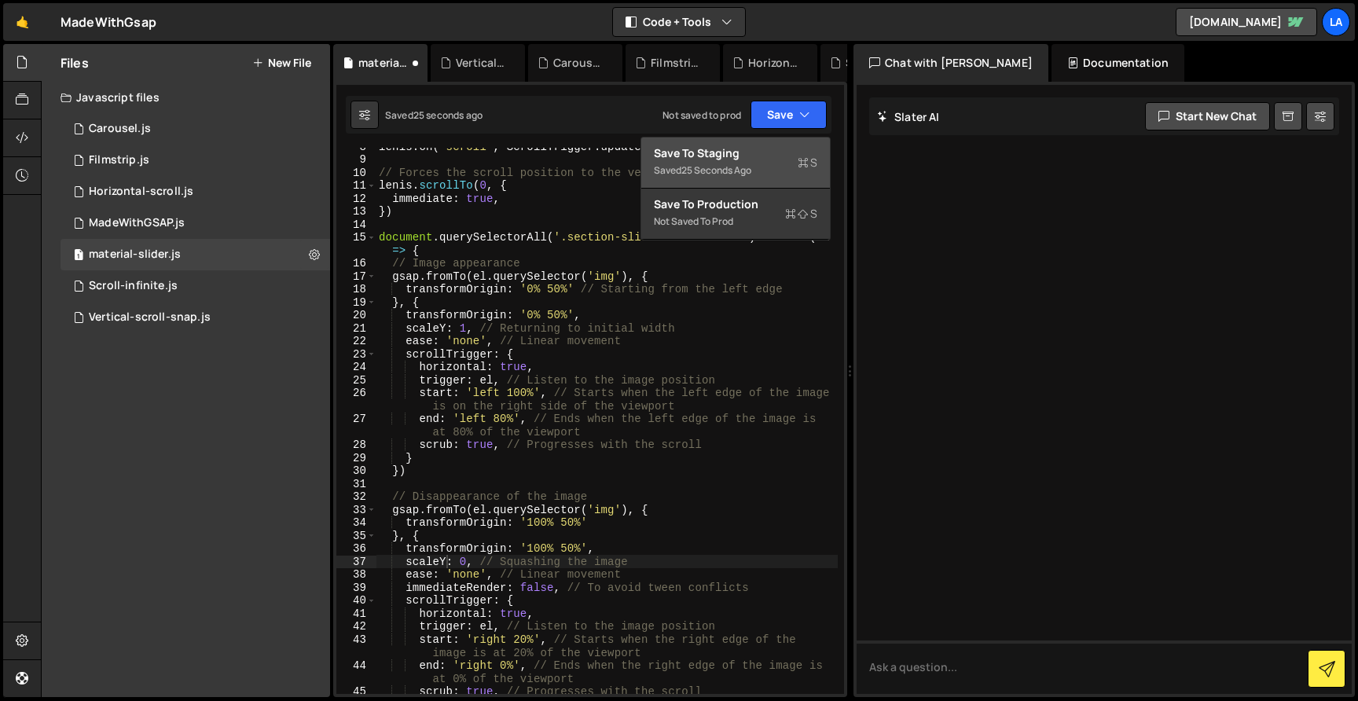
click at [761, 179] on div "Saved 25 seconds ago" at bounding box center [735, 170] width 163 height 19
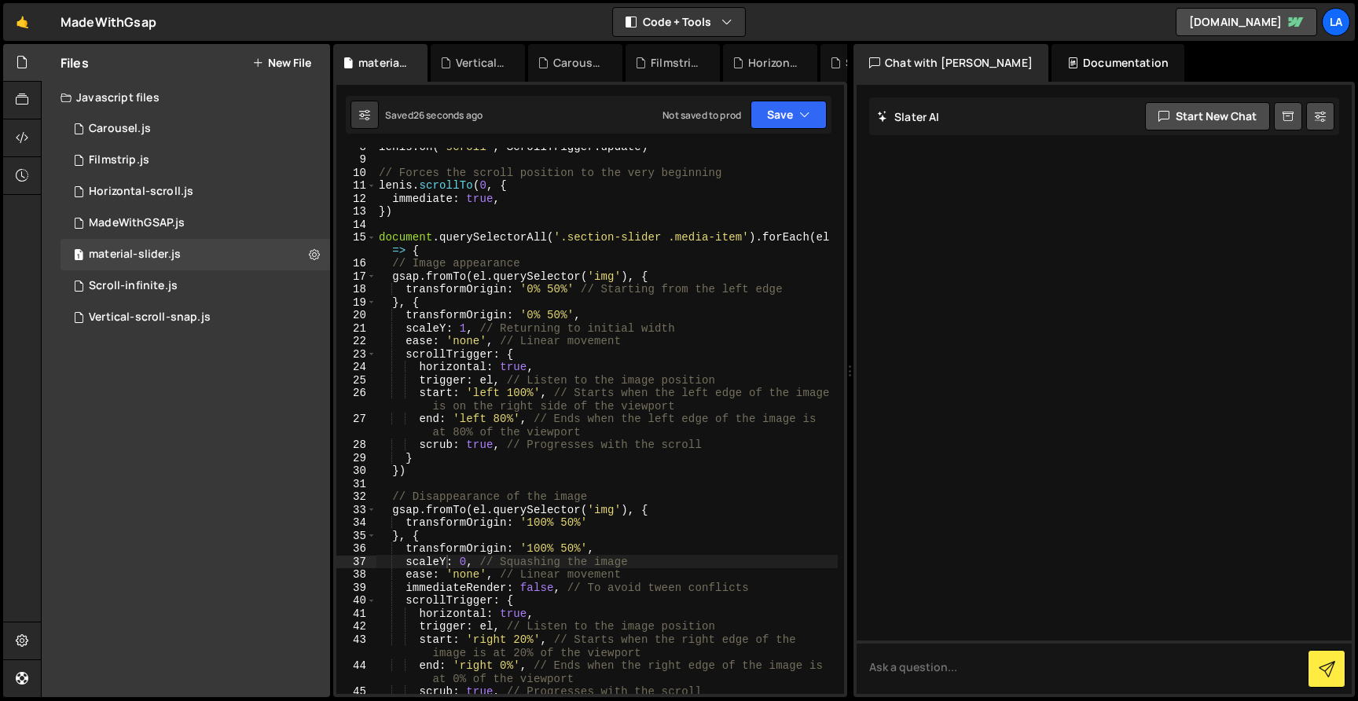
click at [530, 288] on div "lenis . on ( 'scroll' , ScrollTrigger . update ) // Forces the scroll position …" at bounding box center [607, 426] width 462 height 572
click at [565, 285] on div "lenis . on ( 'scroll' , ScrollTrigger . update ) // Forces the scroll position …" at bounding box center [607, 426] width 462 height 572
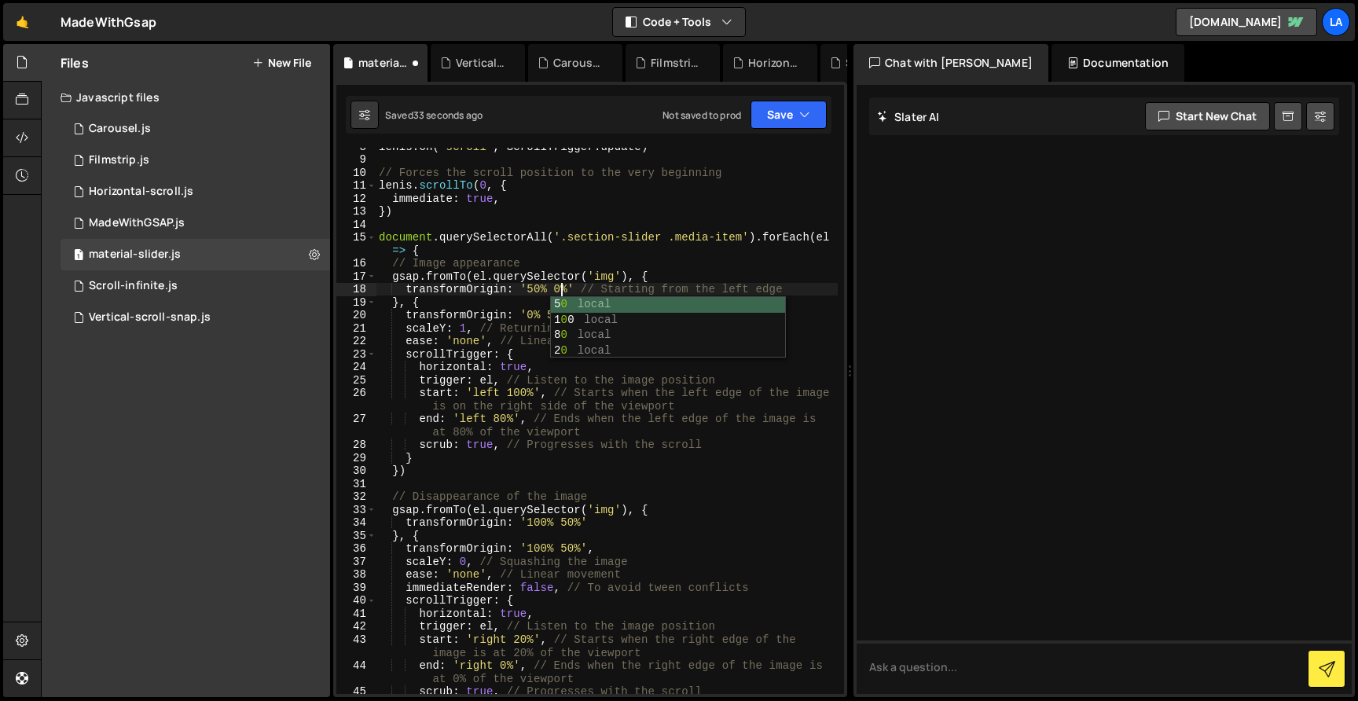
scroll to position [0, 13]
click at [527, 309] on div "lenis . on ( 'scroll' , ScrollTrigger . update ) // Forces the scroll position …" at bounding box center [607, 426] width 462 height 572
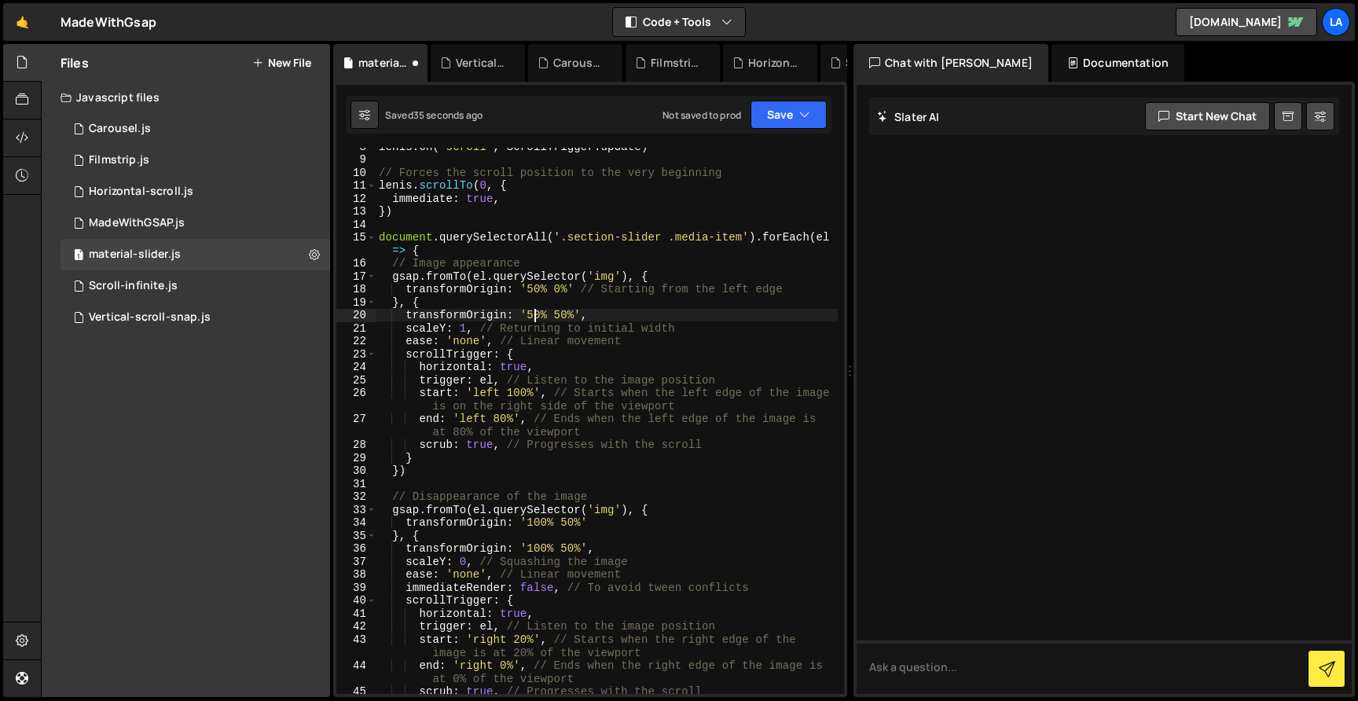
scroll to position [0, 11]
drag, startPoint x: 563, startPoint y: 312, endPoint x: 585, endPoint y: 307, distance: 22.5
click at [564, 311] on div "lenis . on ( 'scroll' , ScrollTrigger . update ) // Forces the scroll position …" at bounding box center [607, 426] width 462 height 572
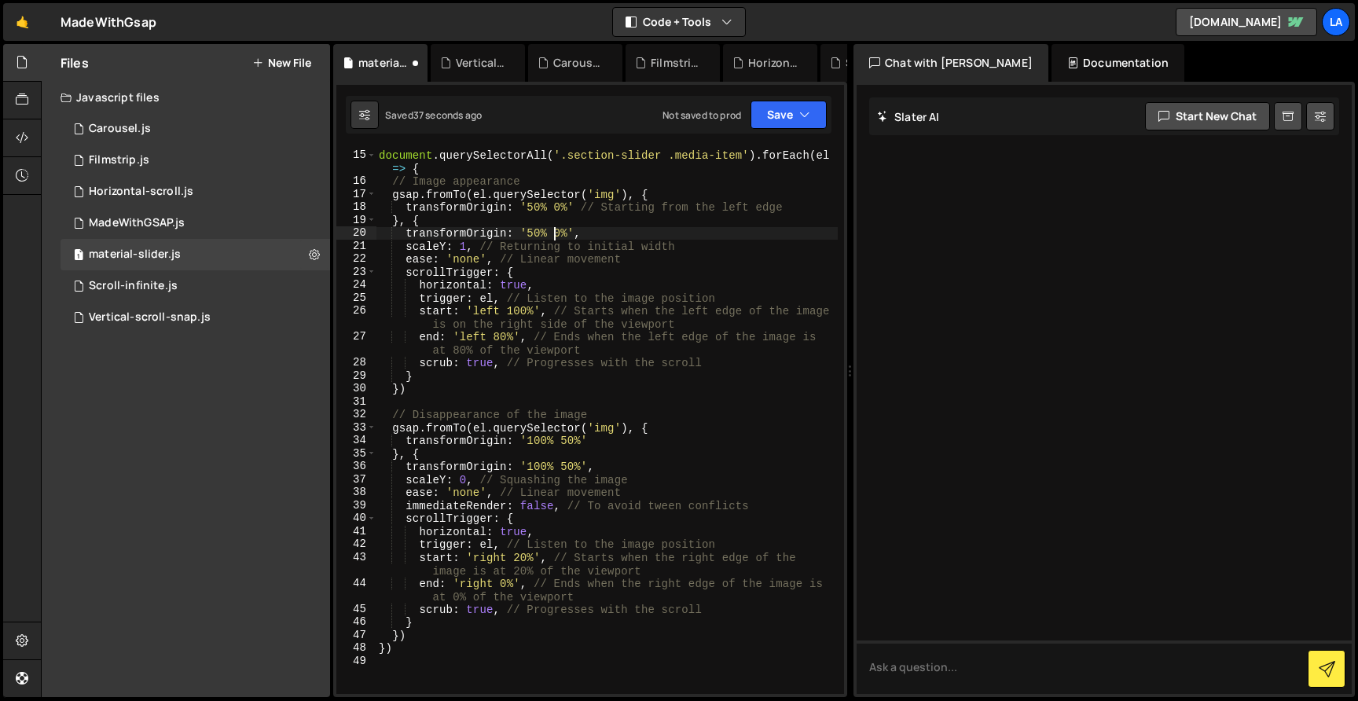
scroll to position [181, 0]
click at [548, 437] on div "document . querySelectorAll ( '.section-slider .media-item' ) . forEach ( el =>…" at bounding box center [607, 422] width 462 height 572
click at [564, 438] on div "document . querySelectorAll ( '.section-slider .media-item' ) . forEach ( el =>…" at bounding box center [607, 422] width 462 height 572
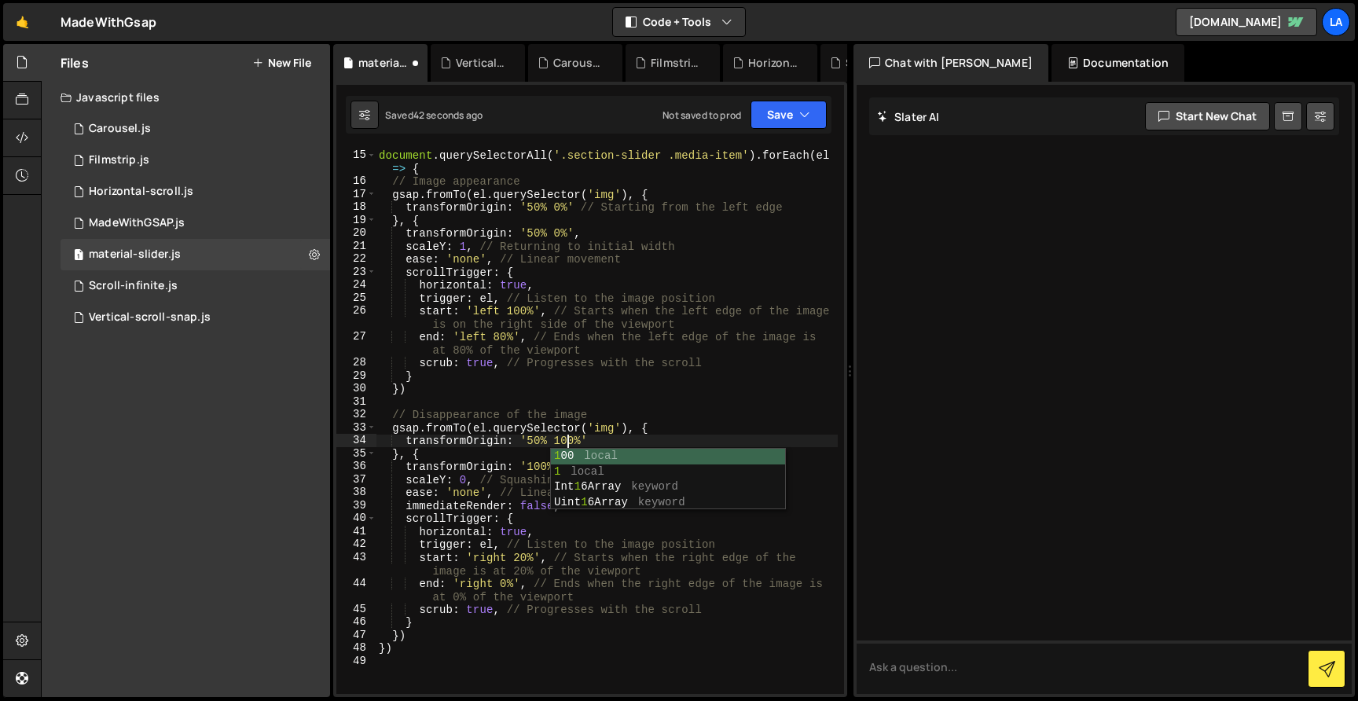
scroll to position [0, 13]
drag, startPoint x: 565, startPoint y: 426, endPoint x: 556, endPoint y: 435, distance: 12.8
click at [565, 426] on div "document . querySelectorAll ( '.section-slider .media-item' ) . forEach ( el =>…" at bounding box center [607, 422] width 462 height 572
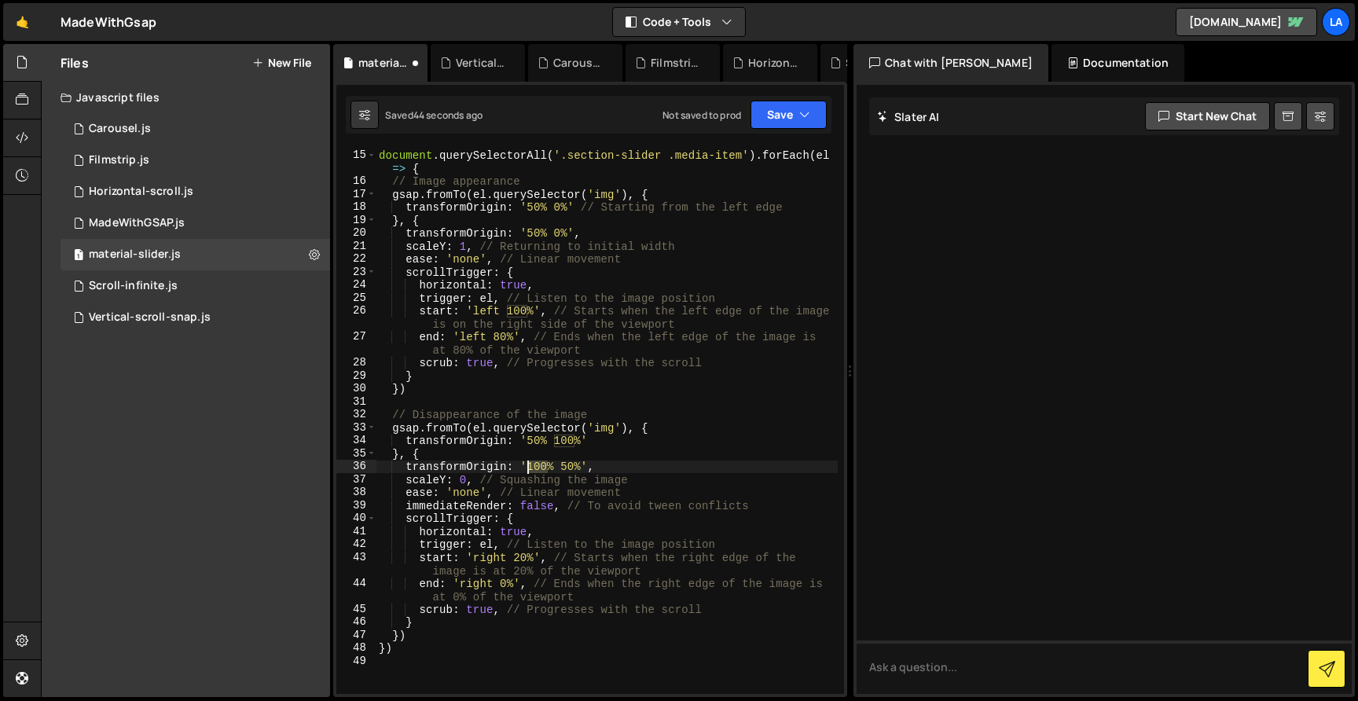
drag, startPoint x: 544, startPoint y: 465, endPoint x: 567, endPoint y: 467, distance: 22.9
click at [527, 464] on div "document . querySelectorAll ( '.section-slider .media-item' ) . forEach ( el =>…" at bounding box center [607, 422] width 462 height 572
click at [702, 363] on div "document . querySelectorAll ( '.section-slider .media-item' ) . forEach ( el =>…" at bounding box center [607, 422] width 462 height 572
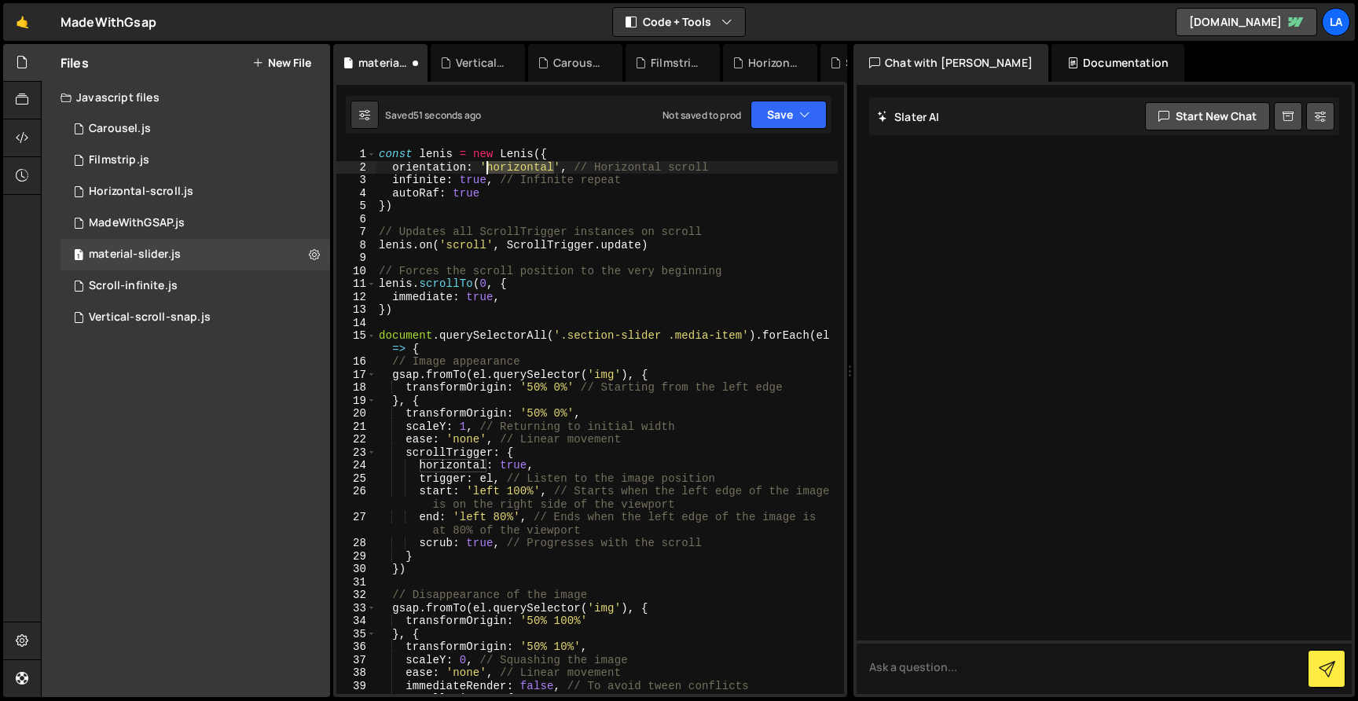
drag, startPoint x: 553, startPoint y: 167, endPoint x: 484, endPoint y: 165, distance: 69.2
click at [486, 165] on div "const lenis = new Lenis ({ orientation : 'horizontal' , // Horizontal scroll in…" at bounding box center [607, 434] width 462 height 572
click at [826, 286] on div "const lenis = new Lenis ({ orientation : 'vertical' , // Horizontal scroll infi…" at bounding box center [607, 434] width 462 height 572
click at [487, 178] on div "const lenis = new Lenis ({ orientation : 'vertical' , // Horizontal scroll infi…" at bounding box center [607, 434] width 462 height 572
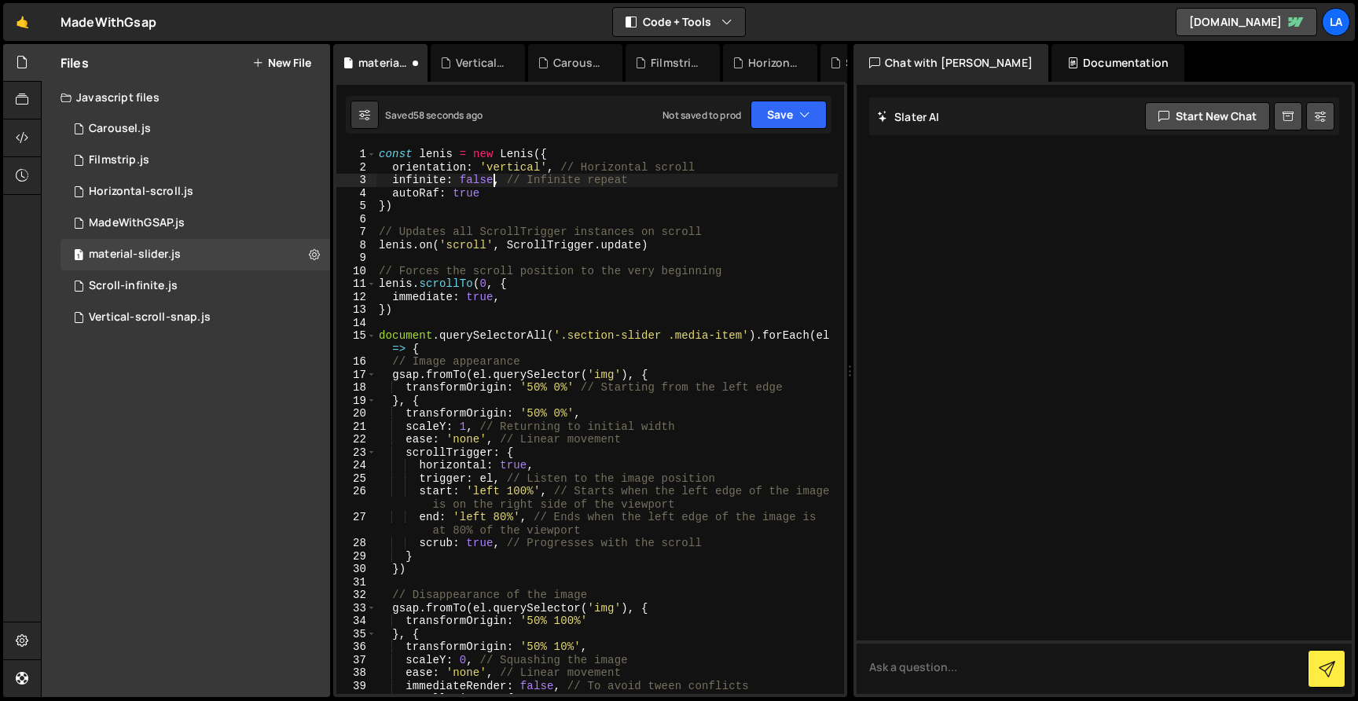
scroll to position [0, 7]
click at [617, 242] on div "const lenis = new Lenis ({ orientation : 'vertical' , // Horizontal scroll infi…" at bounding box center [607, 434] width 462 height 572
click at [781, 119] on button "Save" at bounding box center [788, 115] width 76 height 28
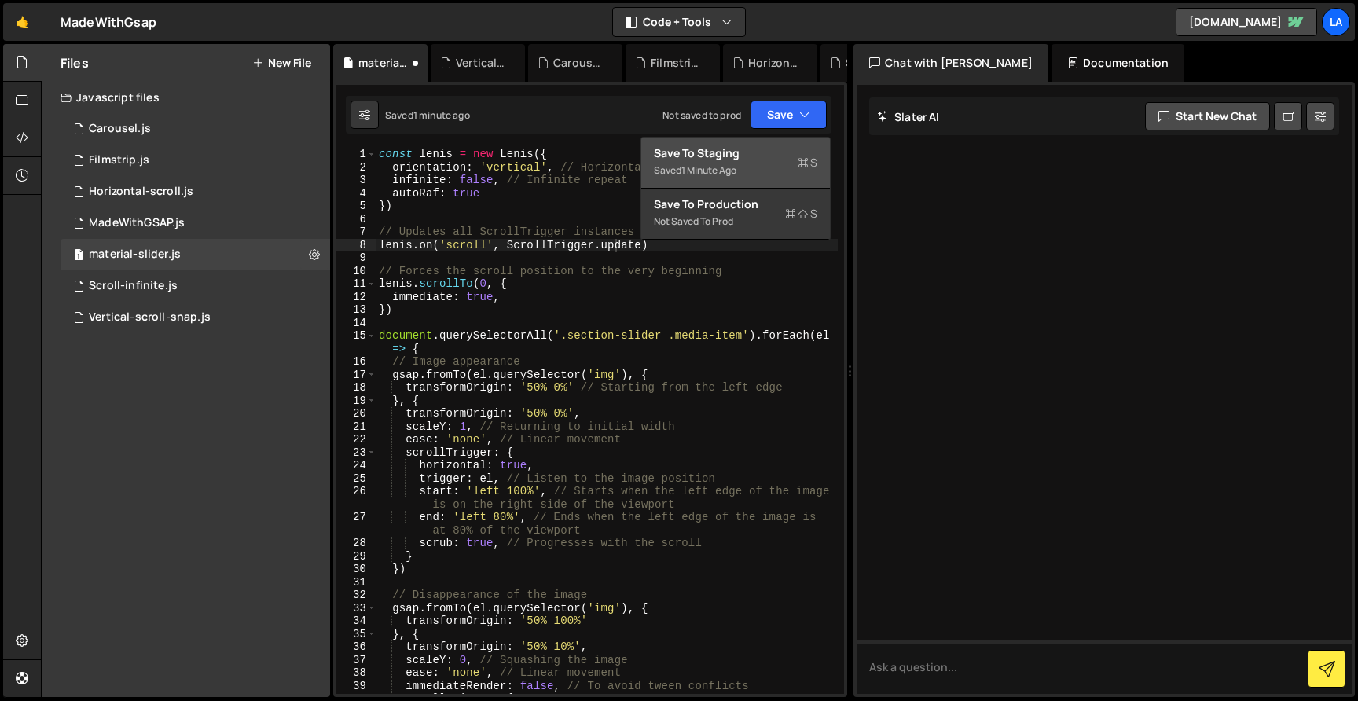
click at [741, 171] on div "Saved 1 minute ago" at bounding box center [735, 170] width 163 height 19
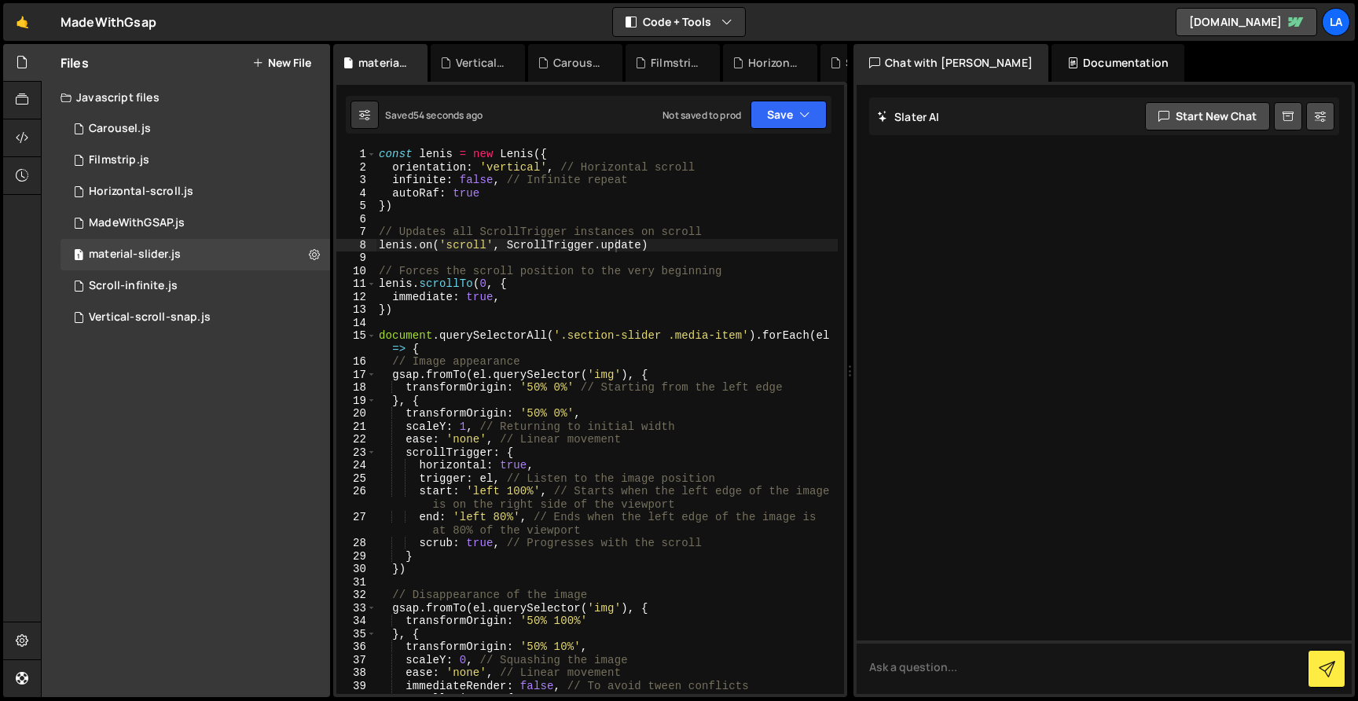
click at [511, 195] on div "const lenis = new Lenis ({ orientation : 'vertical' , // Horizontal scroll infi…" at bounding box center [607, 434] width 462 height 572
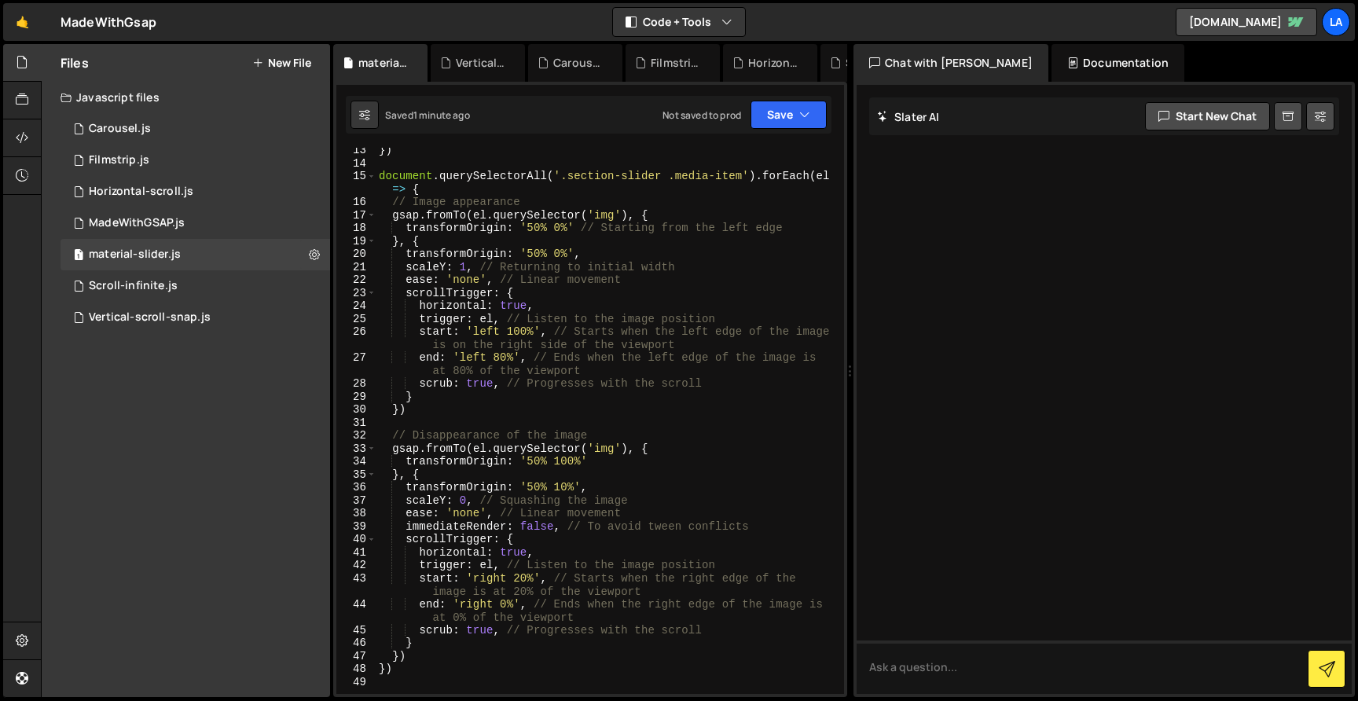
scroll to position [159, 0]
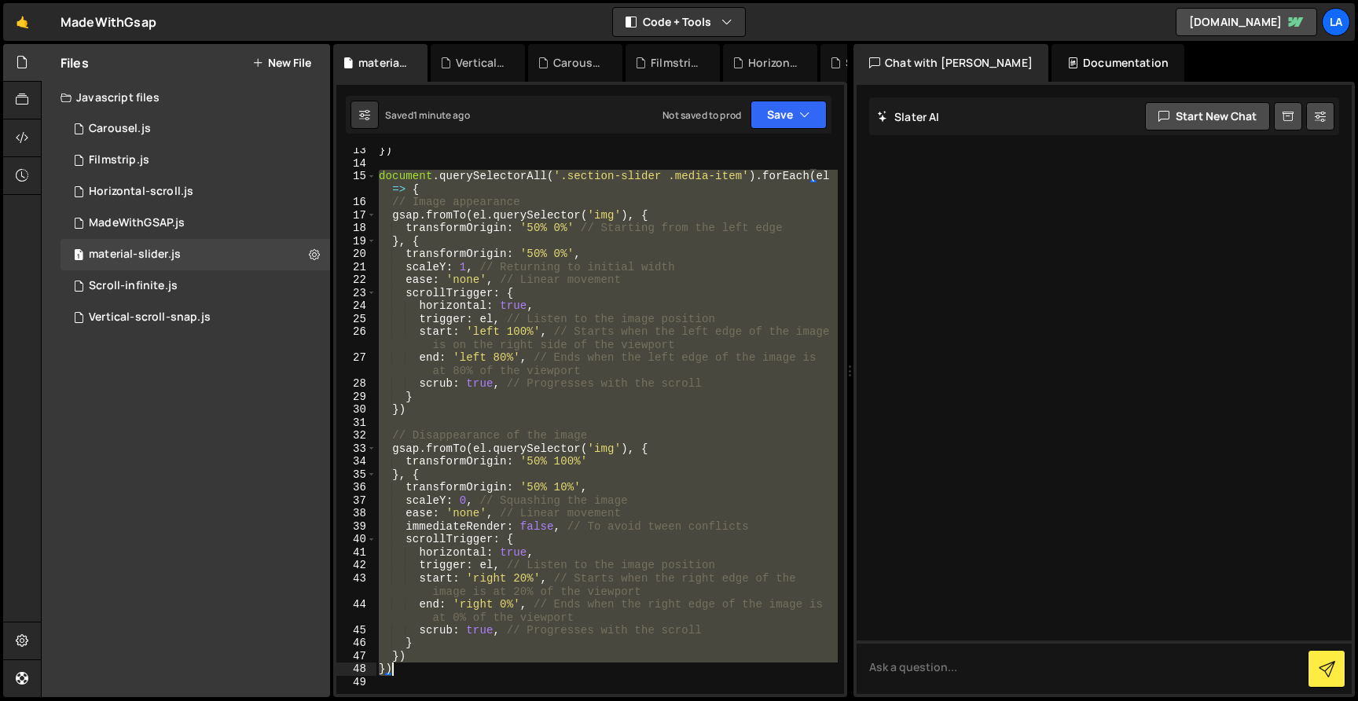
drag, startPoint x: 379, startPoint y: 174, endPoint x: 598, endPoint y: 673, distance: 544.6
click at [580, 670] on div "}) document . querySelectorAll ( '.section-slider .media-item' ) . forEach ( el…" at bounding box center [607, 430] width 462 height 572
click at [616, 272] on div "}) document . querySelectorAll ( '.section-slider .media-item' ) . forEach ( el…" at bounding box center [607, 421] width 462 height 546
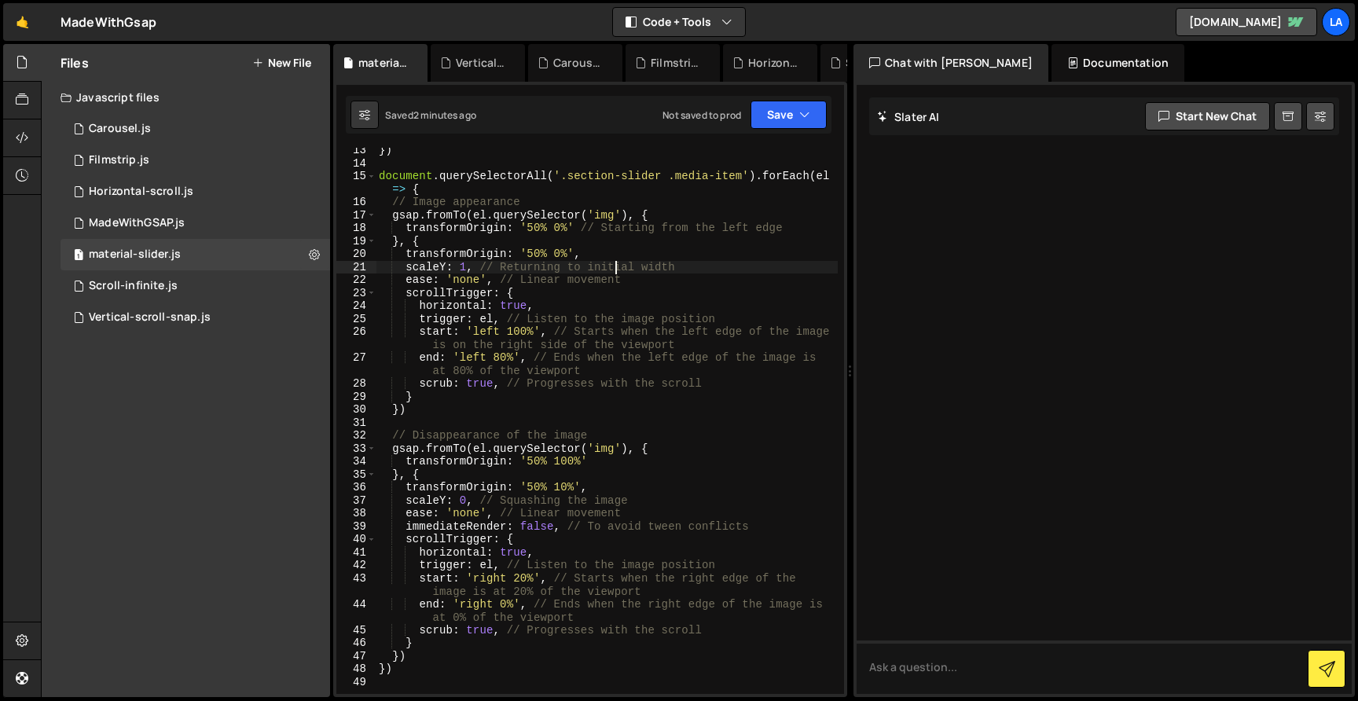
scroll to position [0, 0]
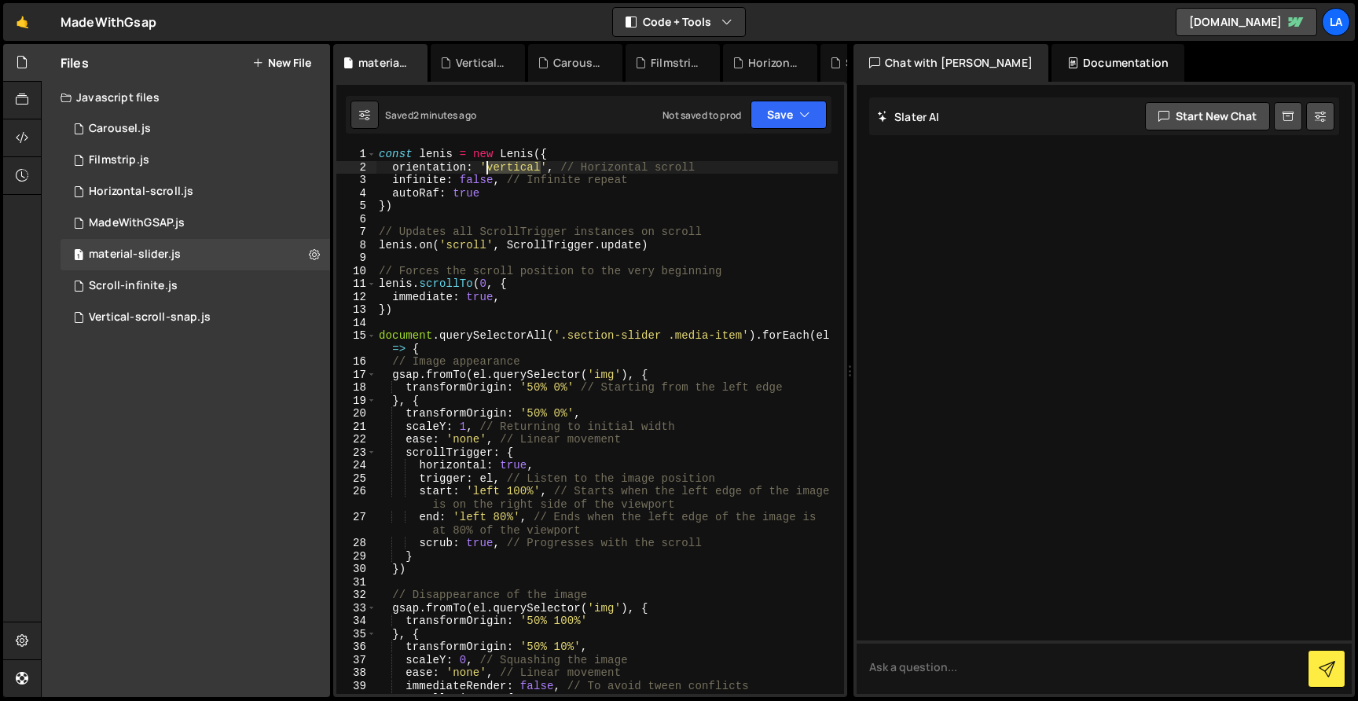
drag, startPoint x: 540, startPoint y: 164, endPoint x: 488, endPoint y: 164, distance: 51.9
click at [488, 164] on div "const lenis = new Lenis ({ orientation : 'vertical' , // Horizontal scroll infi…" at bounding box center [607, 434] width 462 height 572
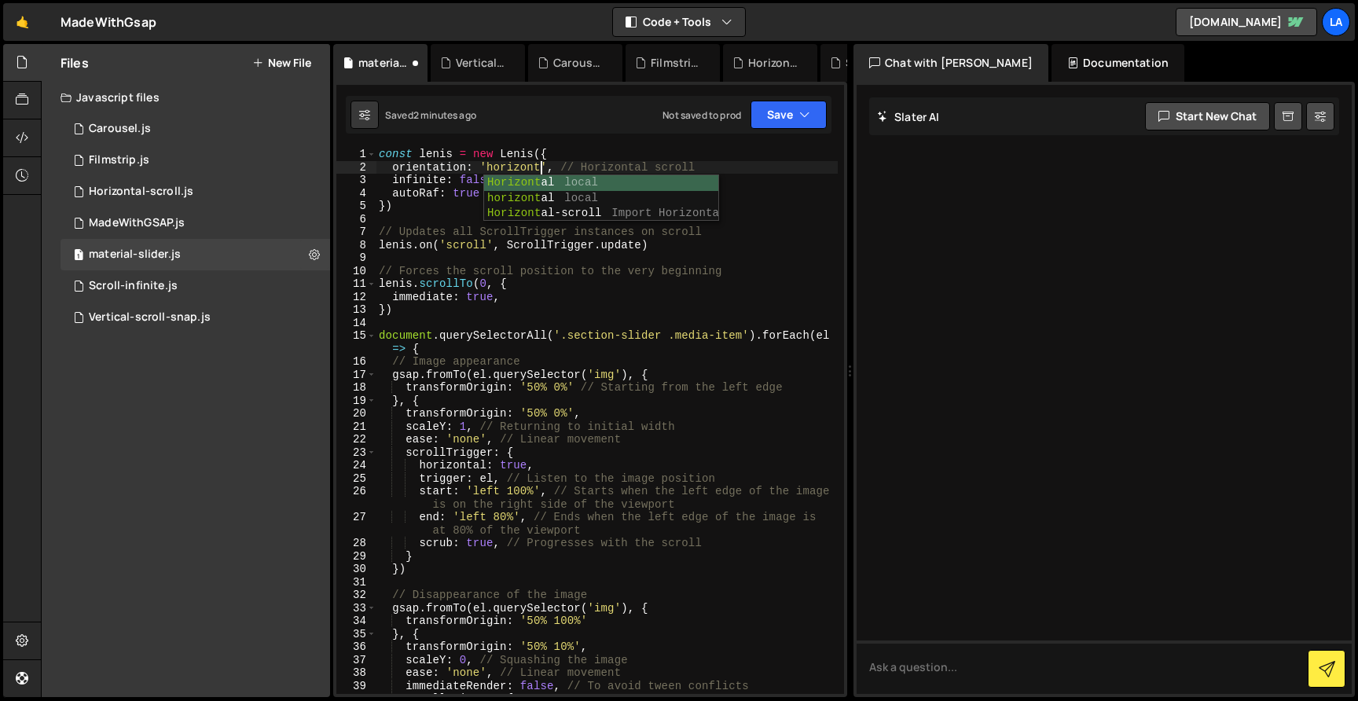
scroll to position [0, 12]
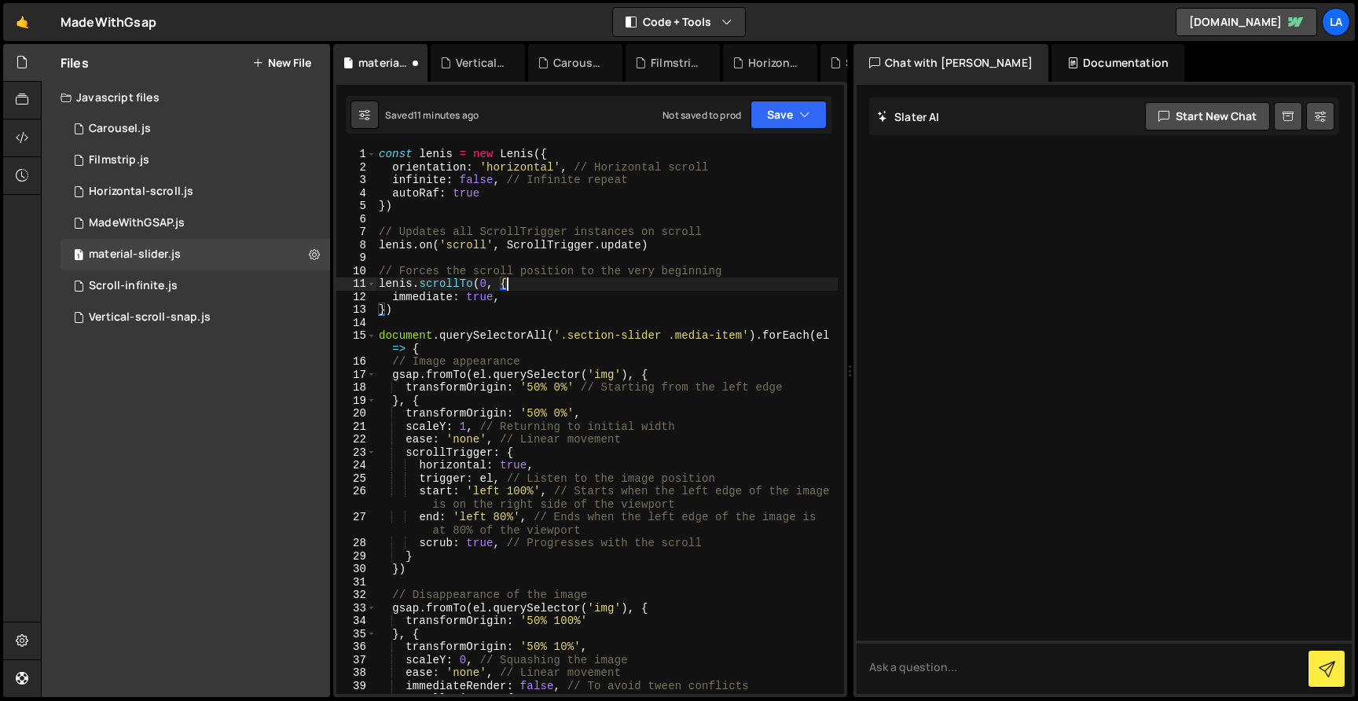
click at [774, 279] on div "const lenis = new Lenis ({ orientation : 'horizontal' , // Horizontal scroll in…" at bounding box center [607, 434] width 462 height 572
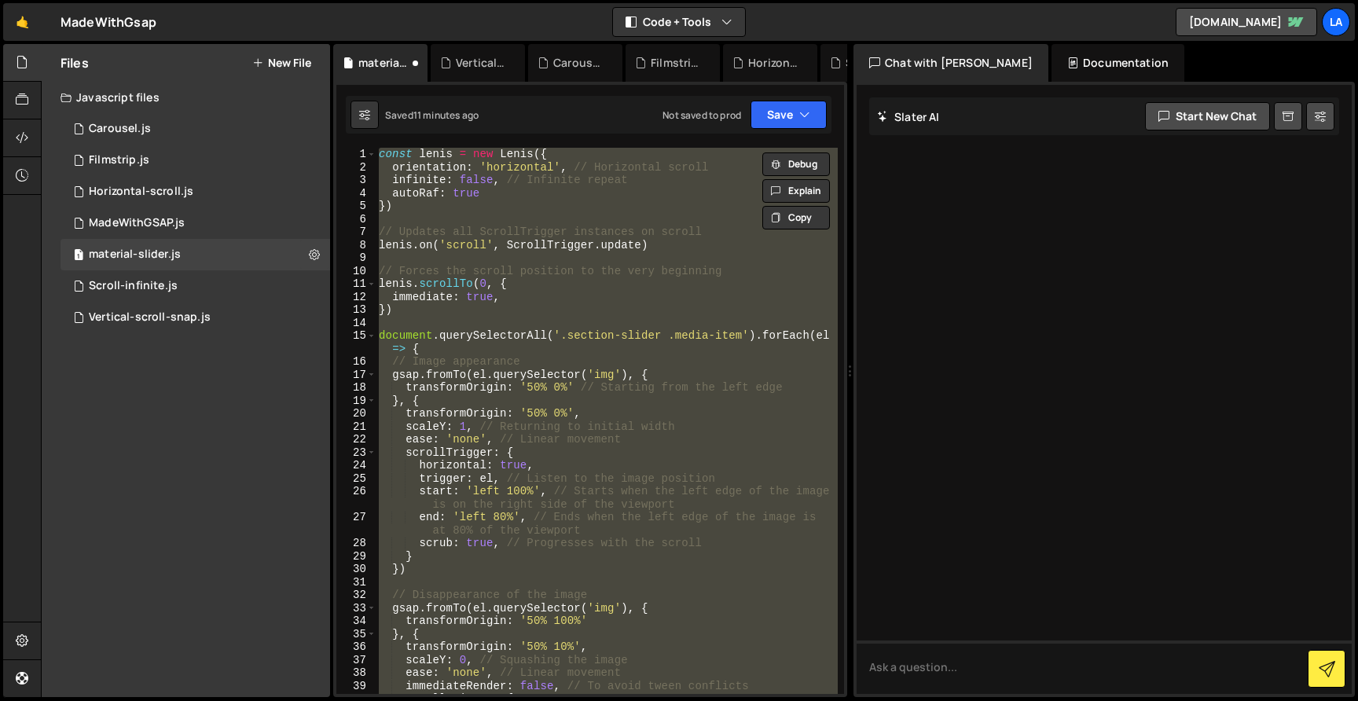
scroll to position [0, 0]
click at [607, 386] on div "const lenis = new Lenis ({ orientation : 'horizontal' , // Horizontal scroll in…" at bounding box center [607, 421] width 462 height 546
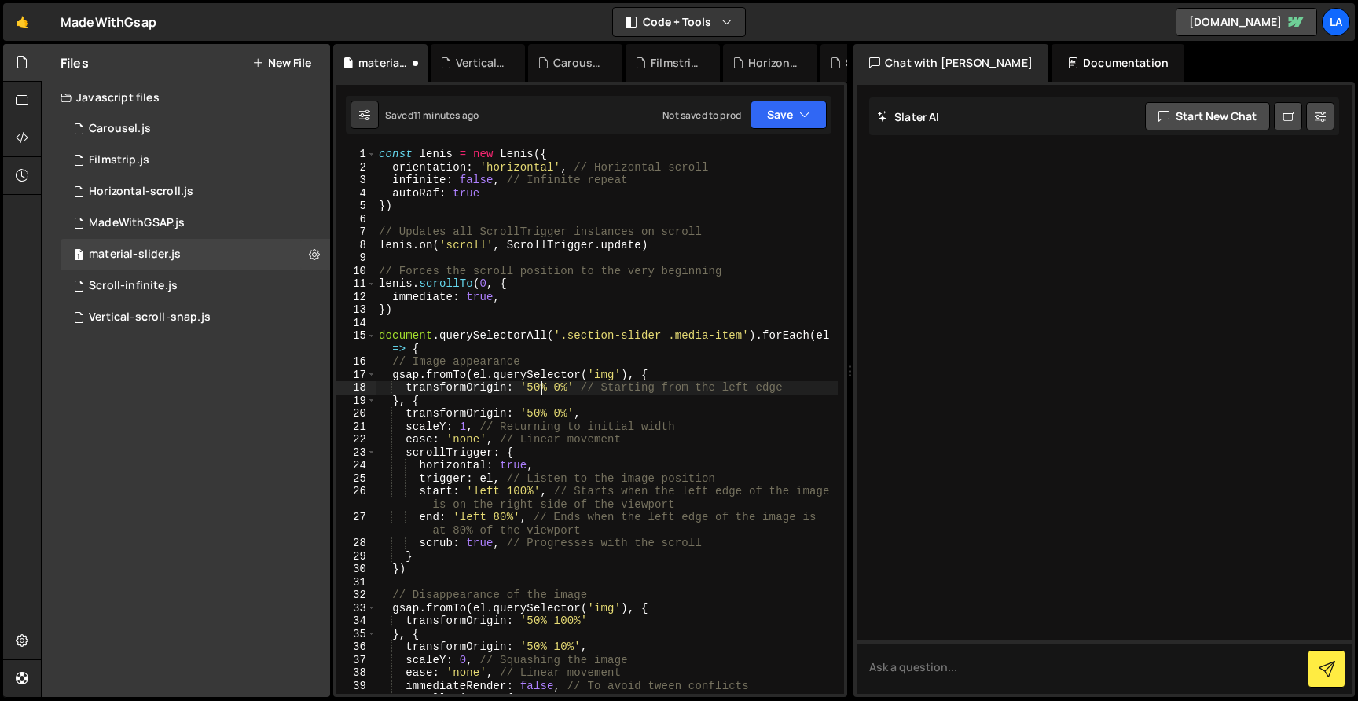
click at [538, 382] on div "const lenis = new Lenis ({ orientation : 'horizontal' , // Horizontal scroll in…" at bounding box center [607, 434] width 462 height 572
click at [541, 409] on div "const lenis = new Lenis ({ orientation : 'horizontal' , // Horizontal scroll in…" at bounding box center [607, 434] width 462 height 572
type textarea "transformOrigin: '0% 50%',"
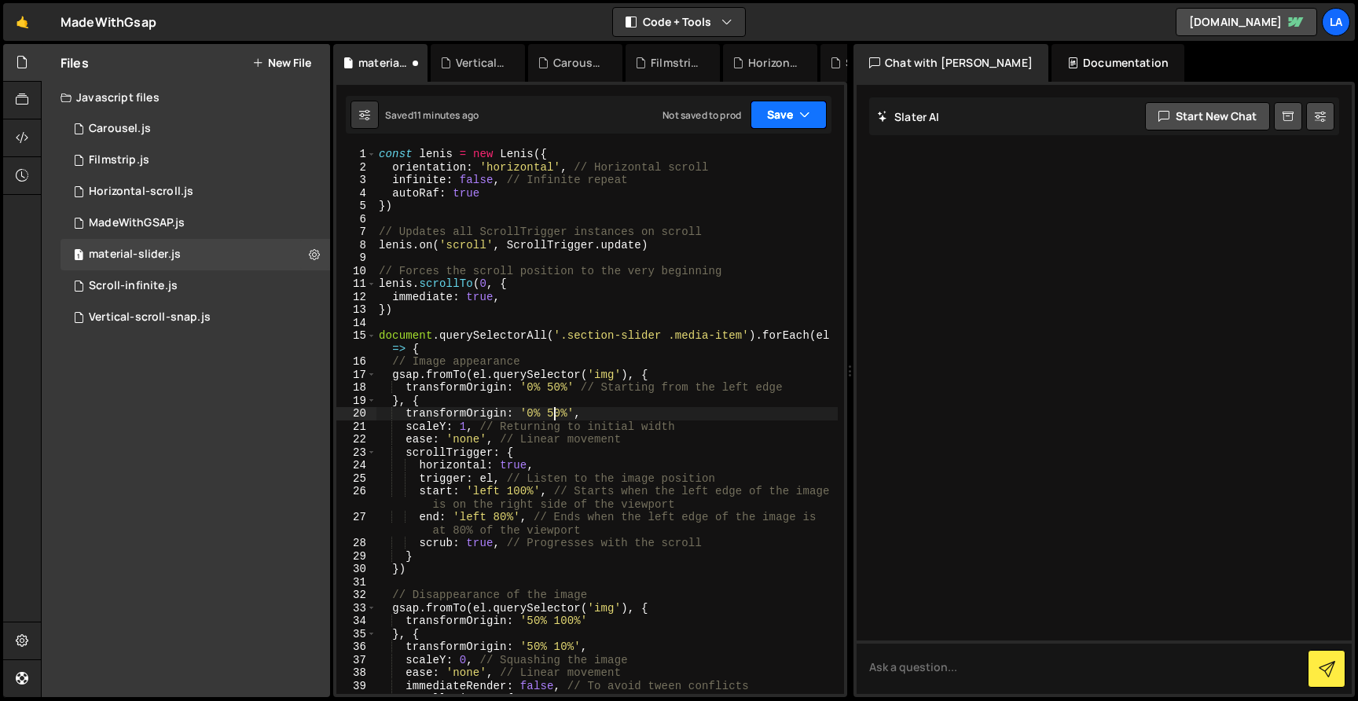
click at [786, 105] on button "Save" at bounding box center [788, 115] width 76 height 28
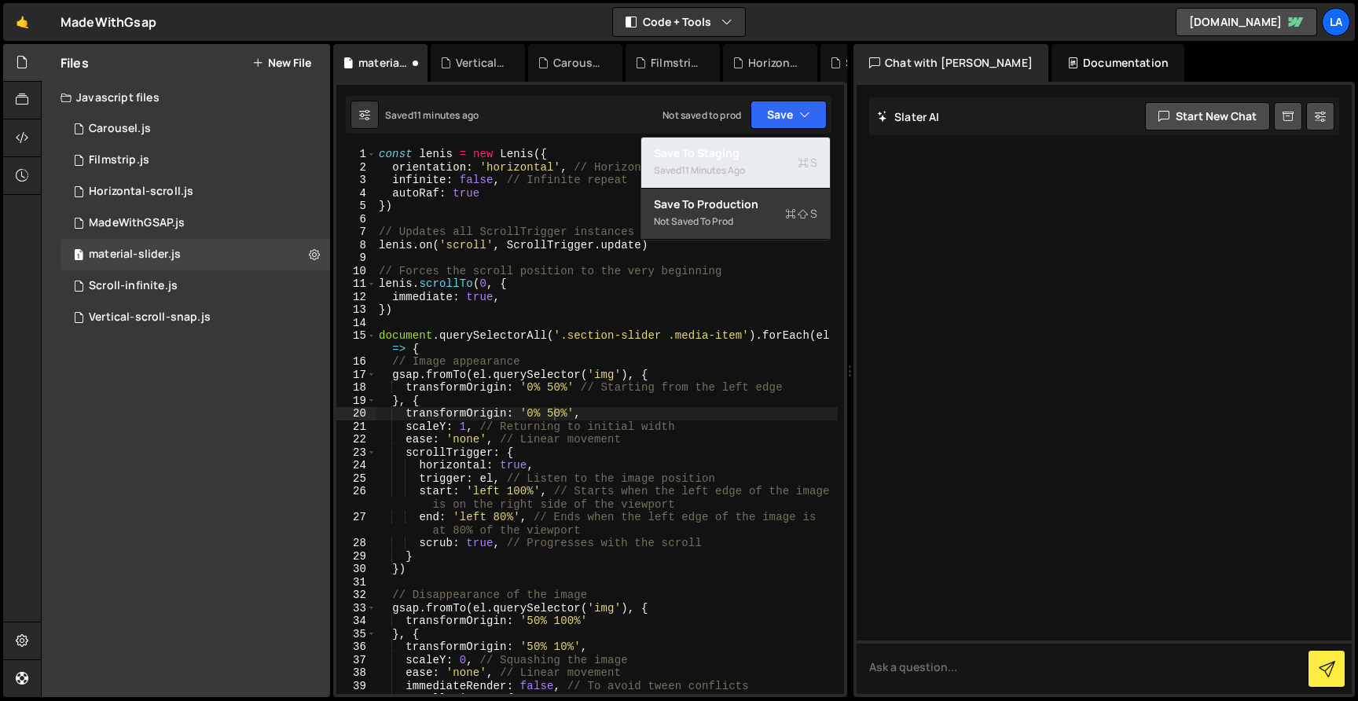
click at [786, 185] on button "Save to Staging S Saved 11 minutes ago" at bounding box center [735, 162] width 189 height 51
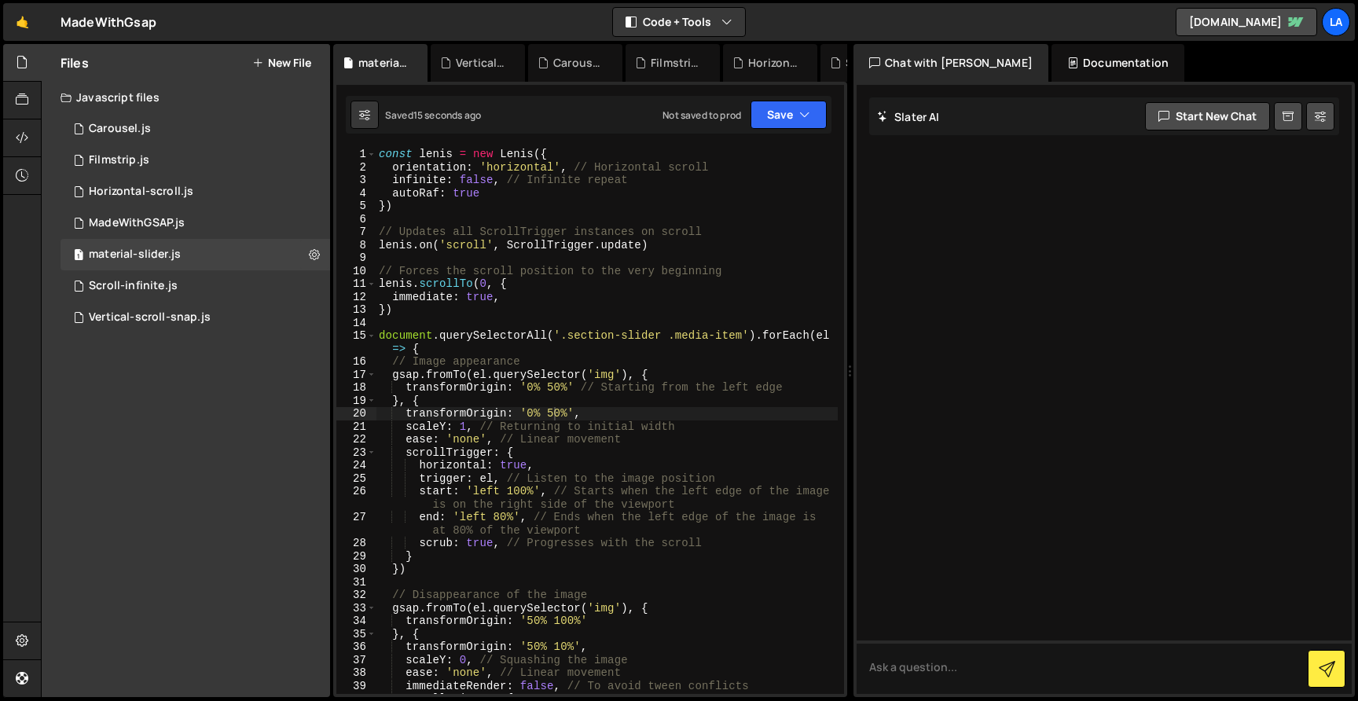
click at [531, 264] on div "const lenis = new Lenis ({ orientation : 'horizontal' , // Horizontal scroll in…" at bounding box center [607, 434] width 462 height 572
type textarea "})"
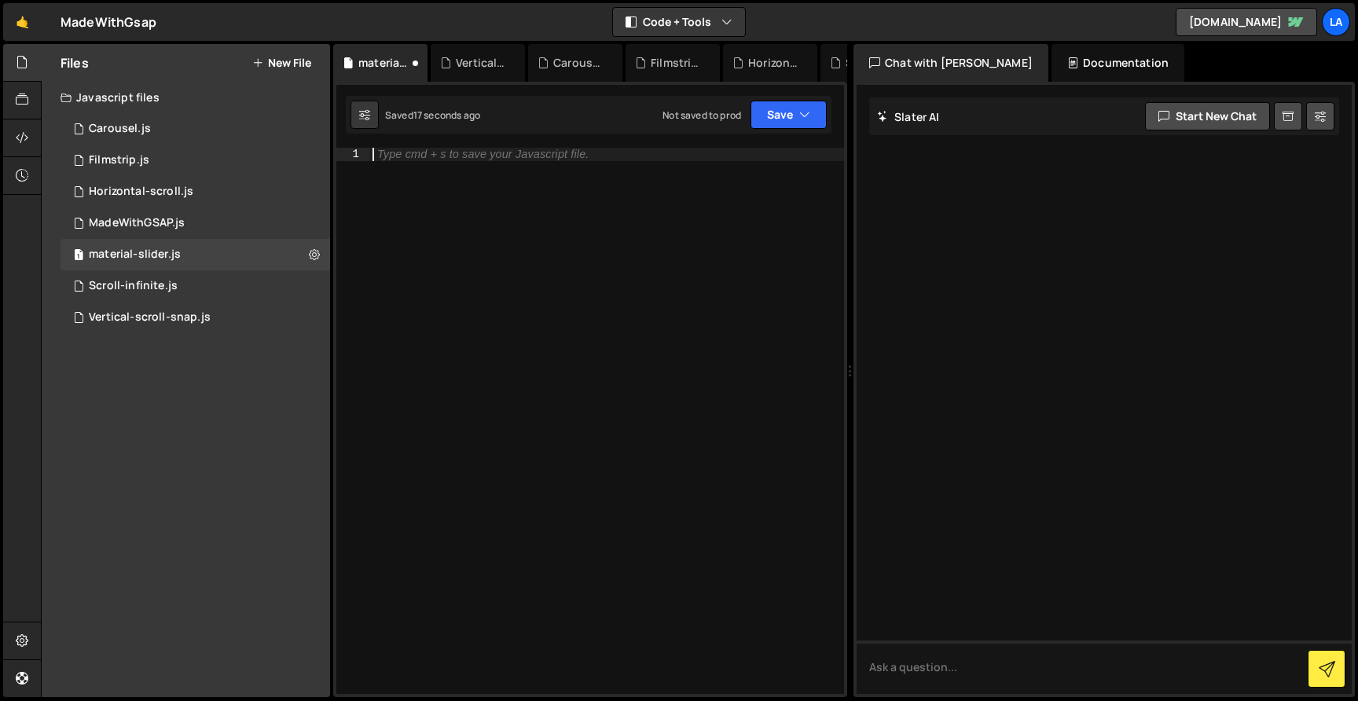
paste textarea "})"
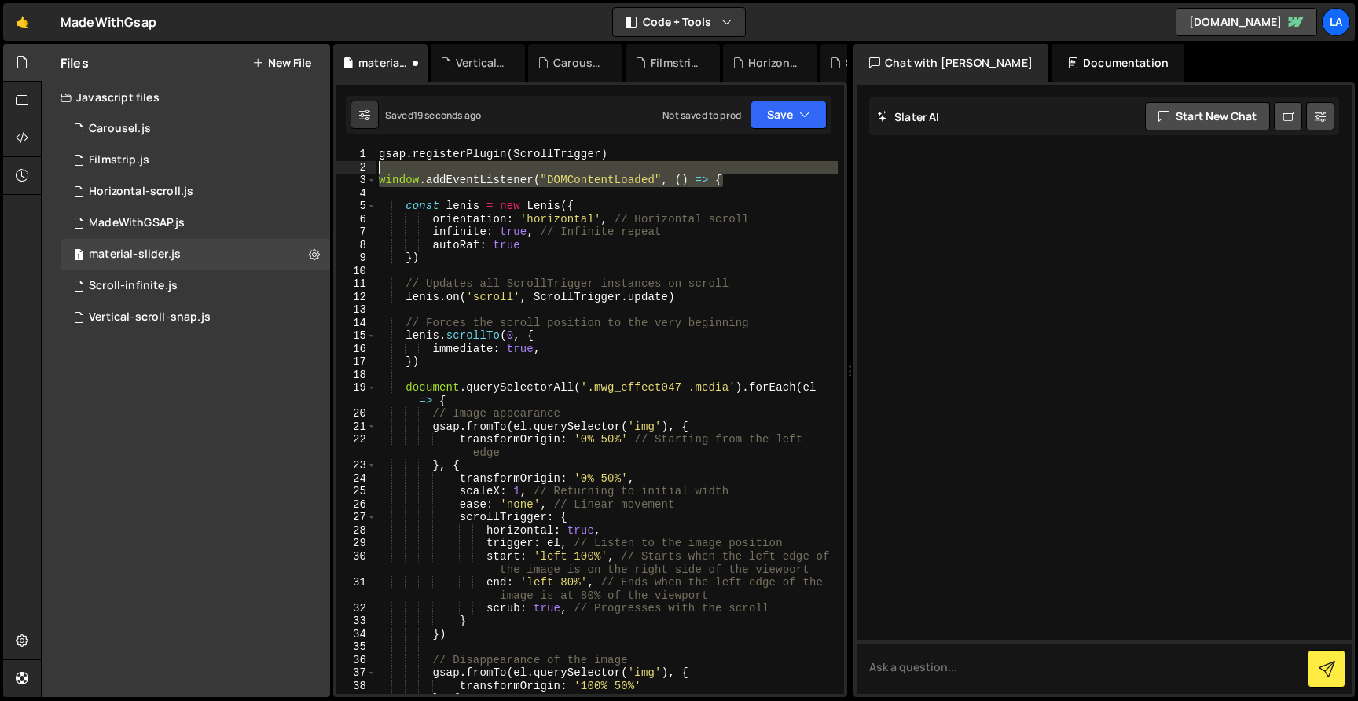
drag, startPoint x: 709, startPoint y: 178, endPoint x: 337, endPoint y: 173, distance: 371.7
click at [337, 173] on div "}) 1 2 3 4 5 6 7 8 9 10 11 12 13 14 15 16 17 18 19 20 21 22 23 24 25 26 27 28 2…" at bounding box center [590, 421] width 508 height 546
click at [592, 183] on div "gsap . registerPlugin ( ScrollTrigger ) window . addEventListener ( "DOMContent…" at bounding box center [607, 421] width 462 height 546
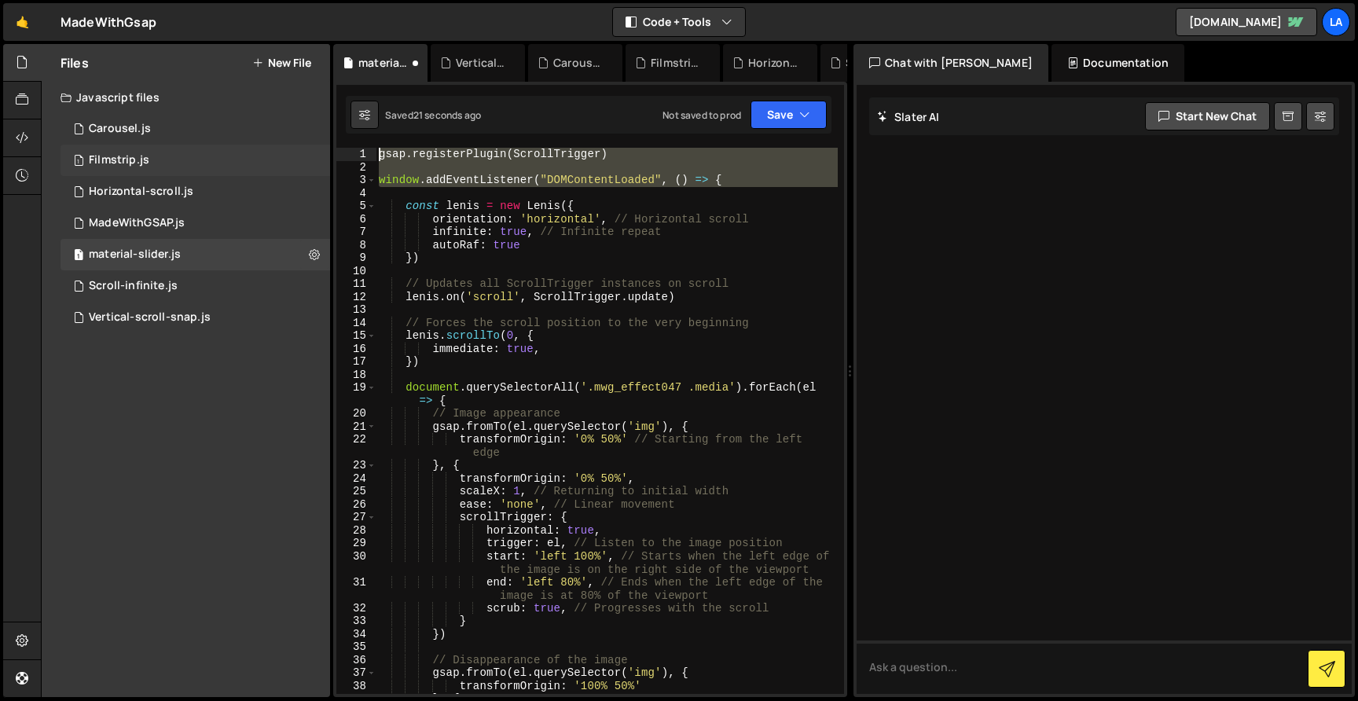
drag, startPoint x: 616, startPoint y: 191, endPoint x: 302, endPoint y: 155, distance: 315.6
click at [302, 155] on div "Files New File Javascript files 1 Carousel.js 0 1 Filmstrip.js 0 1 Horizontal-s…" at bounding box center [699, 371] width 1317 height 654
type textarea "gsap.registerPlugin(ScrollTrigger)"
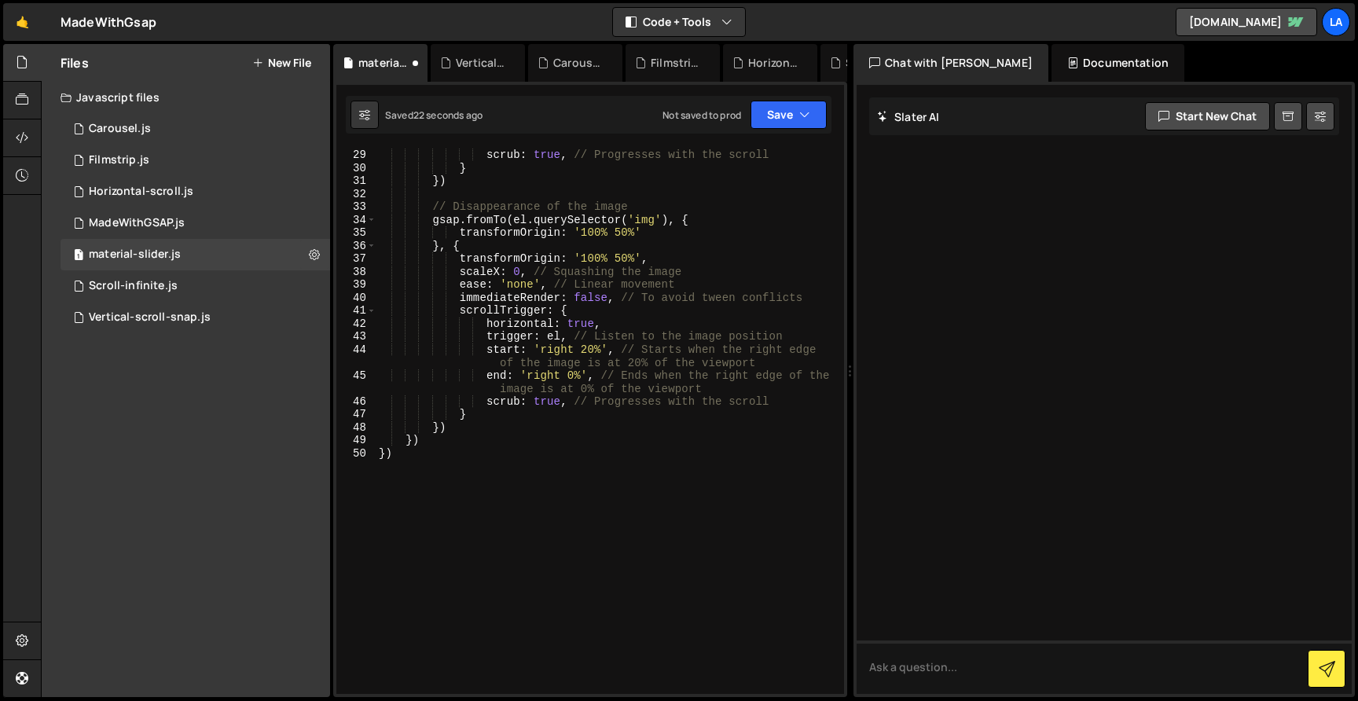
scroll to position [446, 0]
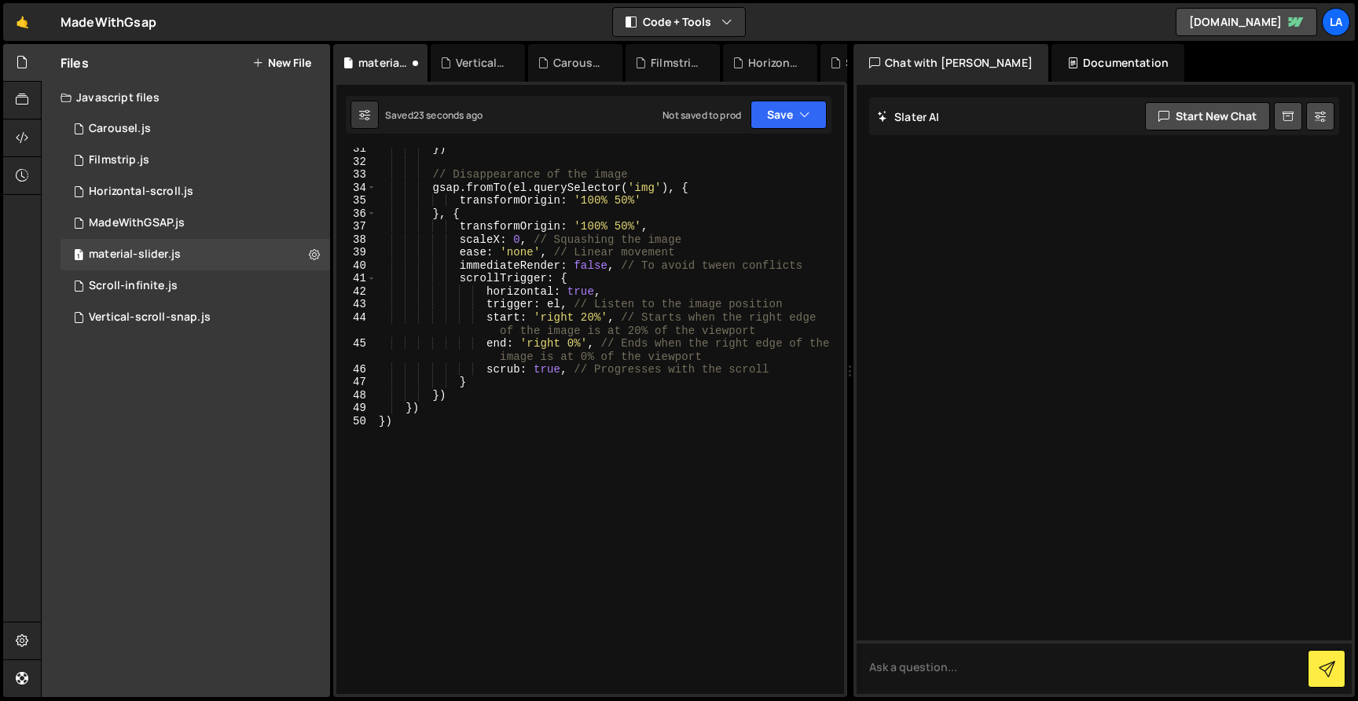
click at [403, 421] on div "}) // Disappearance of the image gsap . fromTo ( el . querySelector ( 'img' ) ,…" at bounding box center [607, 428] width 462 height 572
type textarea "}"
click at [774, 97] on div "Saved 24 seconds ago Not saved to prod Upgrade to Edit Save Save to Staging S S…" at bounding box center [589, 115] width 486 height 38
click at [778, 112] on button "Save" at bounding box center [788, 115] width 76 height 28
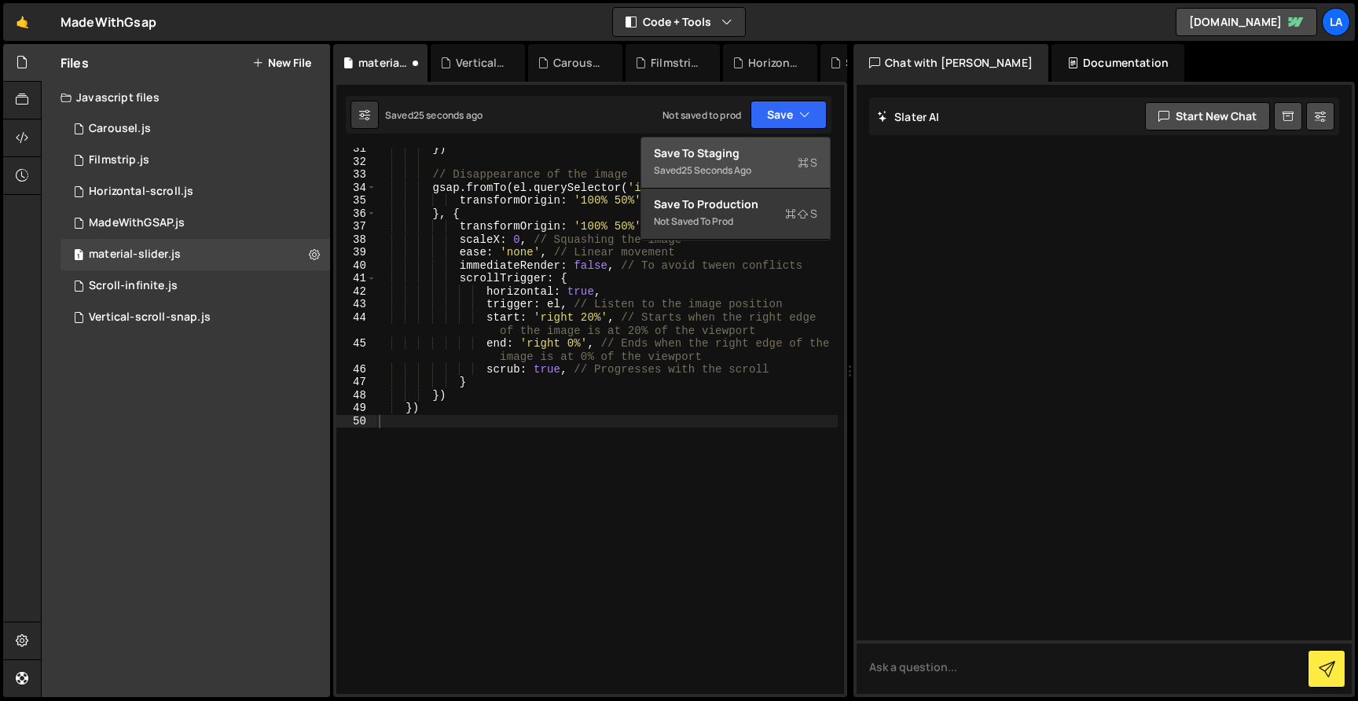
click at [658, 155] on div "Save to Staging S" at bounding box center [735, 153] width 163 height 16
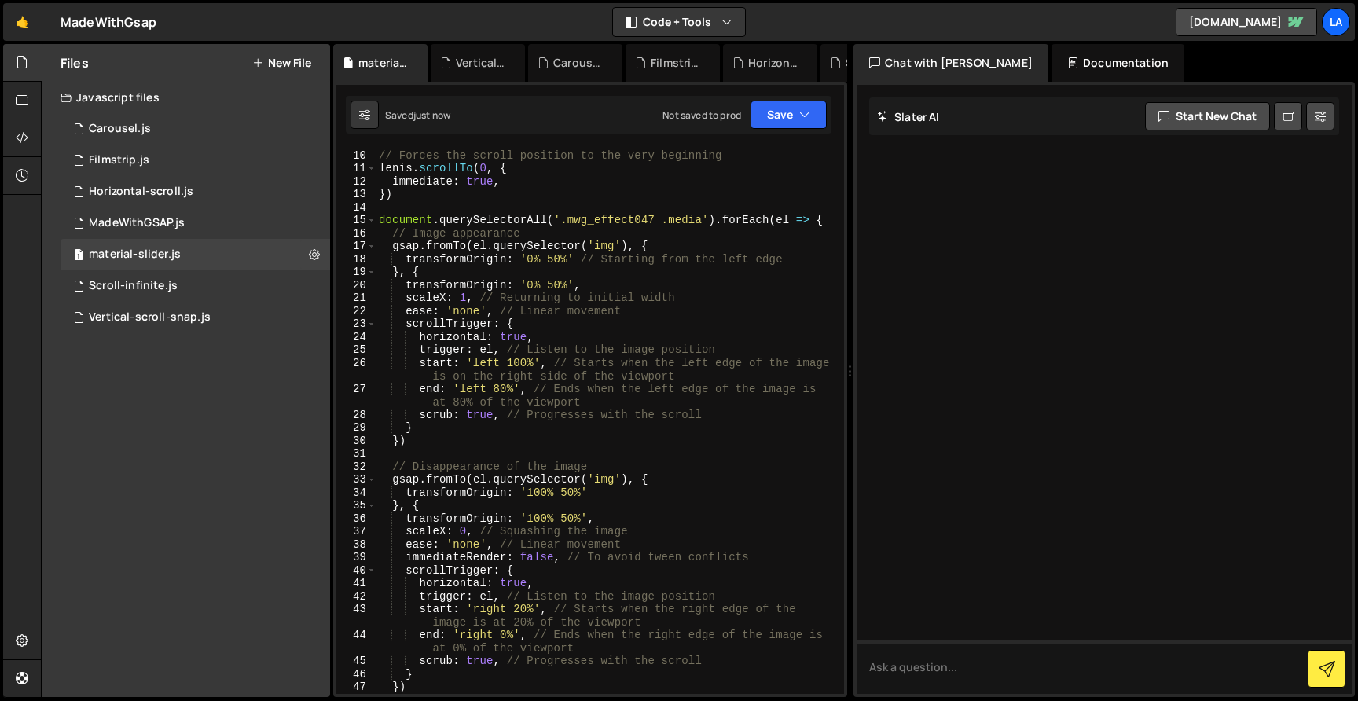
scroll to position [31, 0]
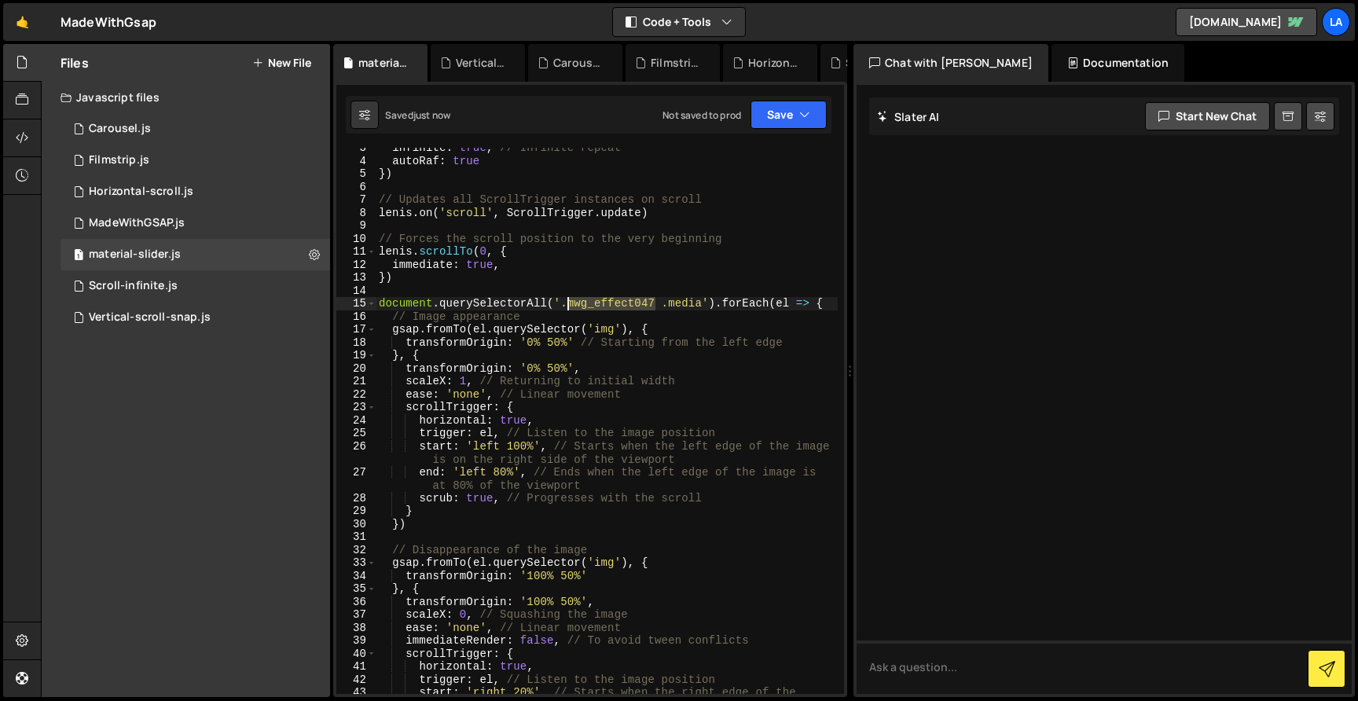
drag, startPoint x: 651, startPoint y: 302, endPoint x: 566, endPoint y: 297, distance: 84.2
click at [566, 297] on div "infinite : true , // Infinite repeat autoRaf : true }) // Updates all ScrollTri…" at bounding box center [607, 433] width 462 height 585
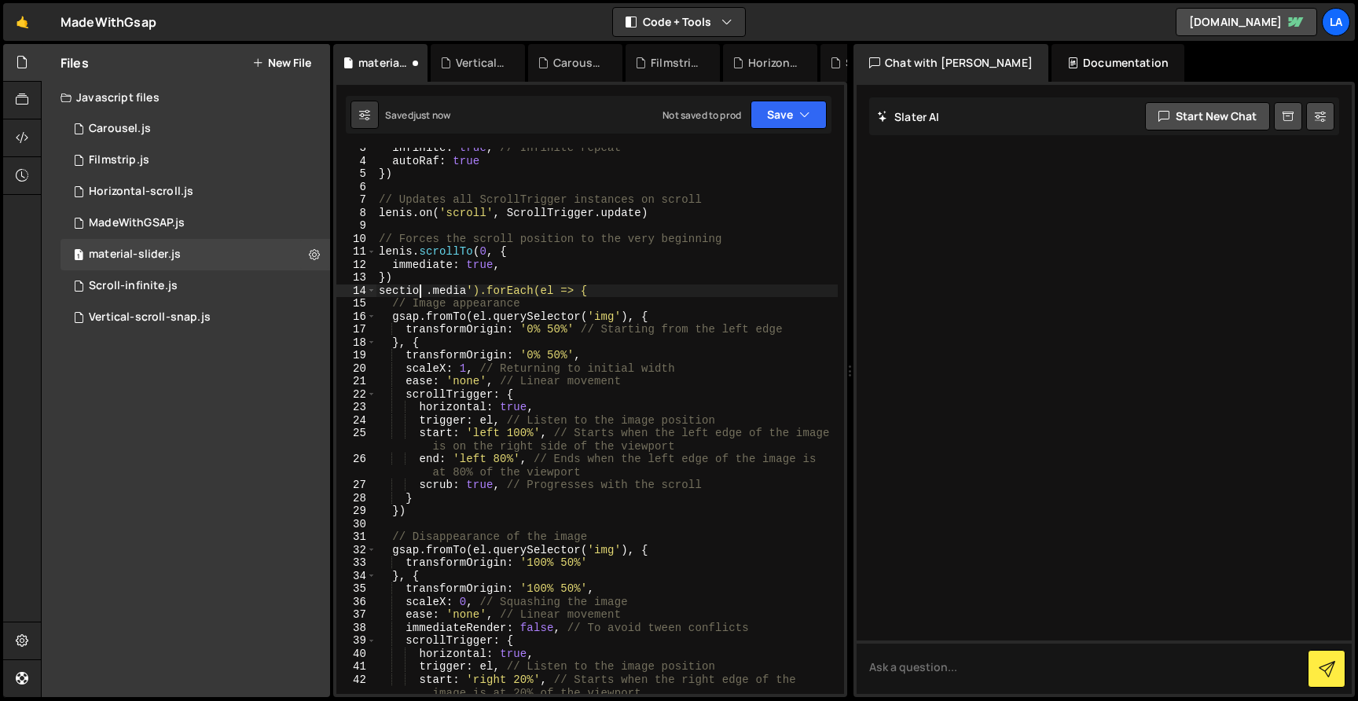
scroll to position [0, 2]
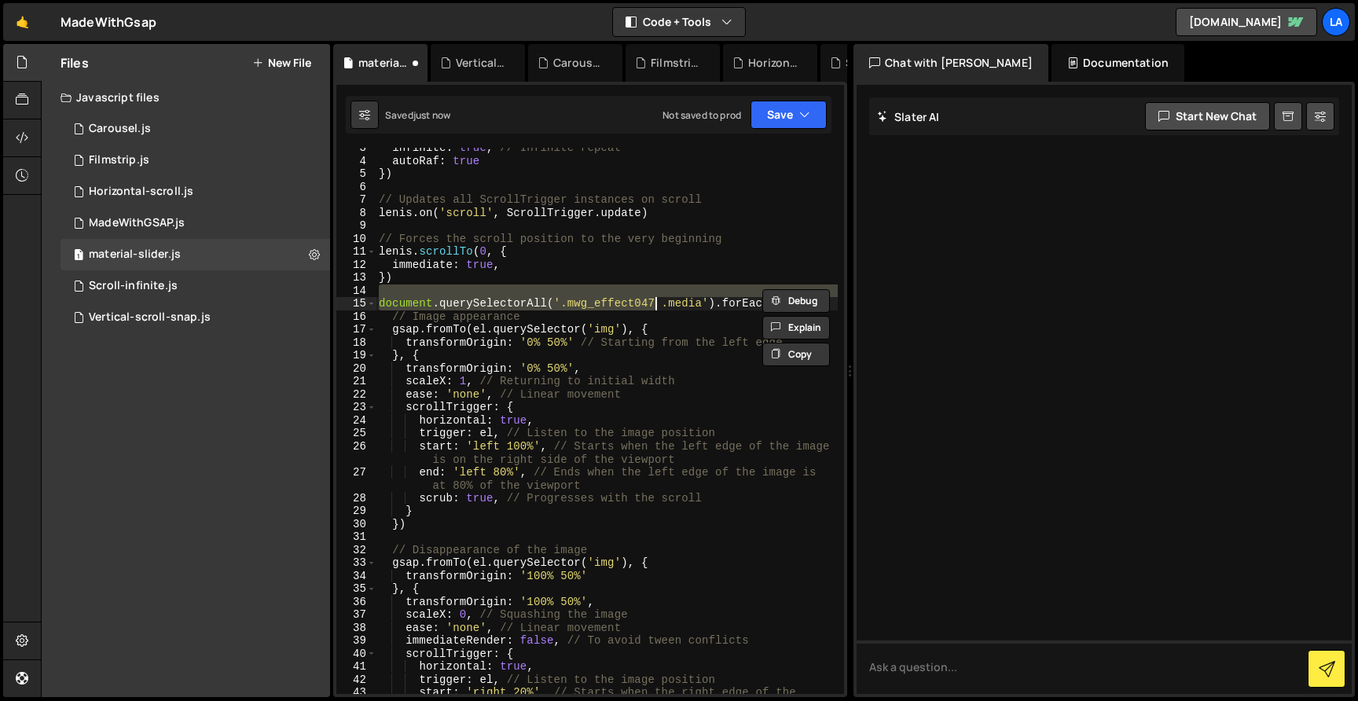
drag, startPoint x: 651, startPoint y: 315, endPoint x: 650, endPoint y: 306, distance: 8.8
click at [651, 313] on div "infinite : true , // Infinite repeat autoRaf : true }) // Updates all ScrollTri…" at bounding box center [607, 433] width 462 height 585
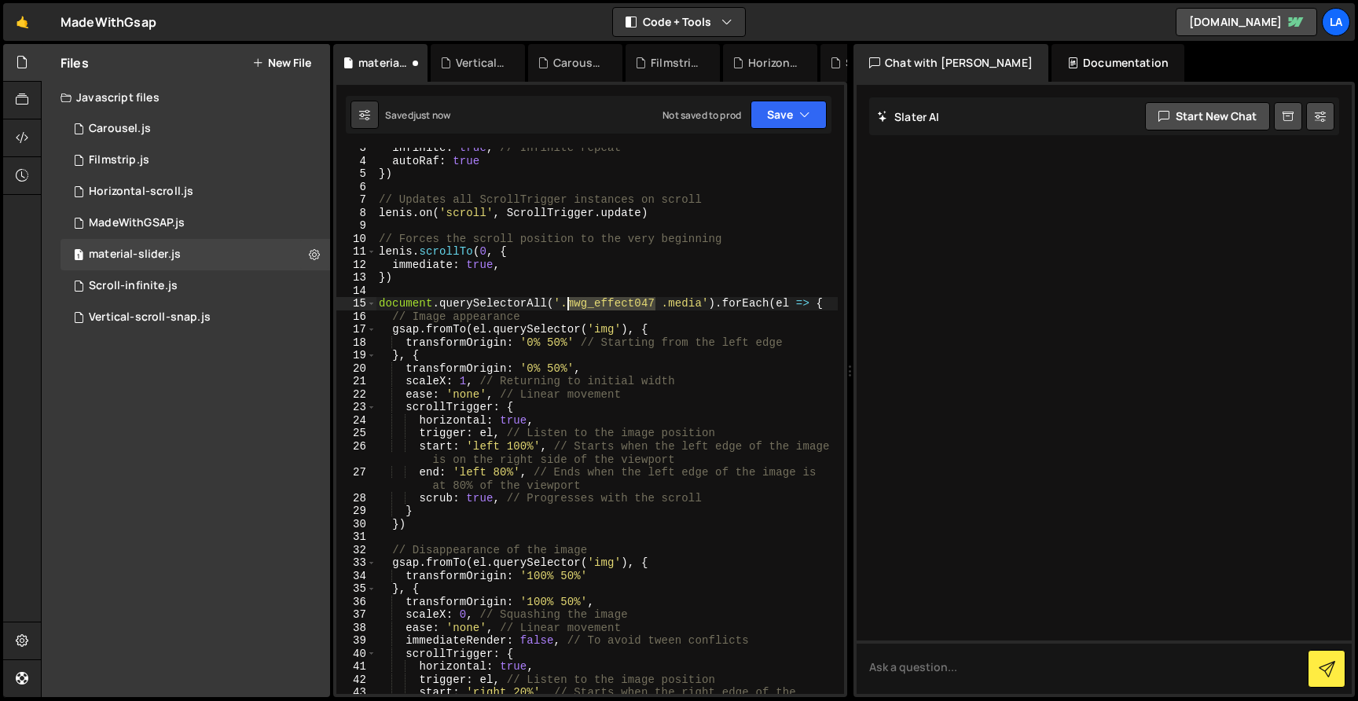
drag, startPoint x: 616, startPoint y: 302, endPoint x: 570, endPoint y: 300, distance: 45.6
click at [570, 301] on div "infinite : true , // Infinite repeat autoRaf : true }) // Updates all ScrollTri…" at bounding box center [607, 433] width 462 height 585
drag, startPoint x: 709, startPoint y: 299, endPoint x: 717, endPoint y: 299, distance: 8.7
click at [709, 299] on div "infinite : true , // Infinite repeat autoRaf : true }) // Updates all ScrollTri…" at bounding box center [607, 433] width 462 height 585
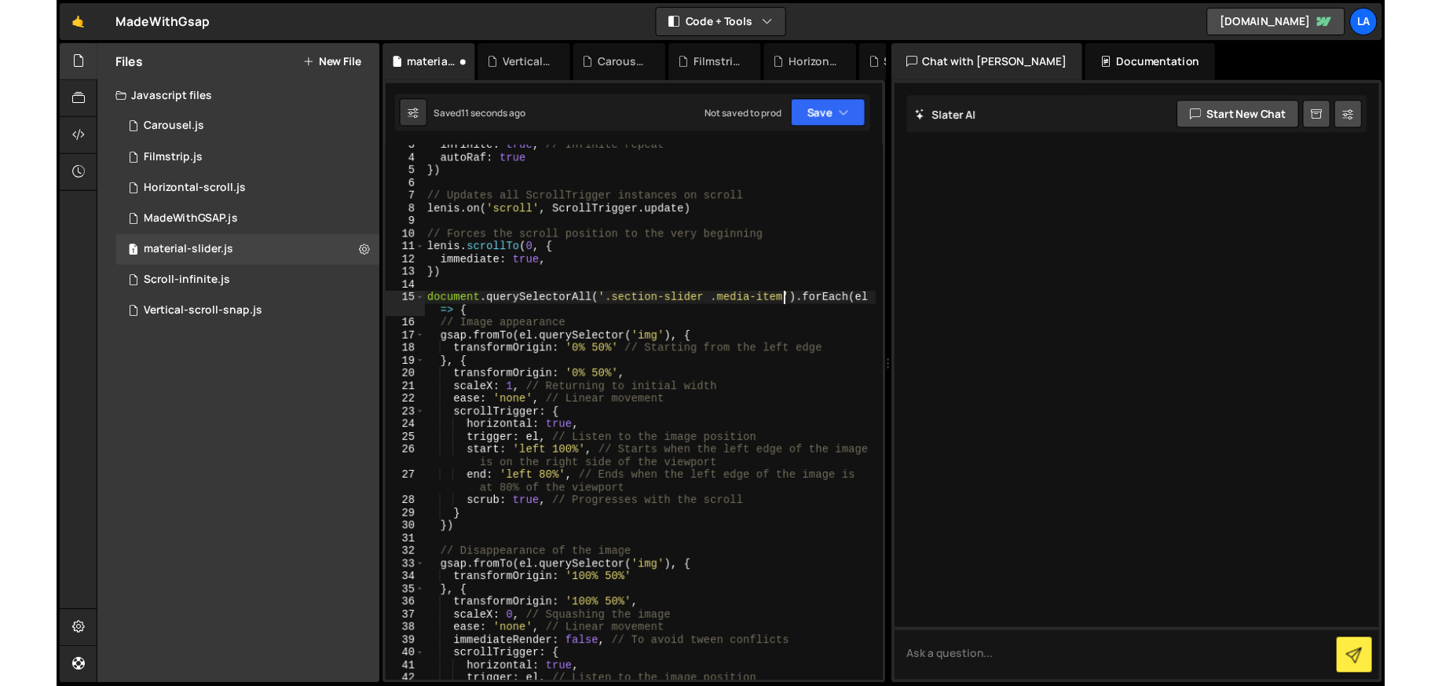
scroll to position [0, 25]
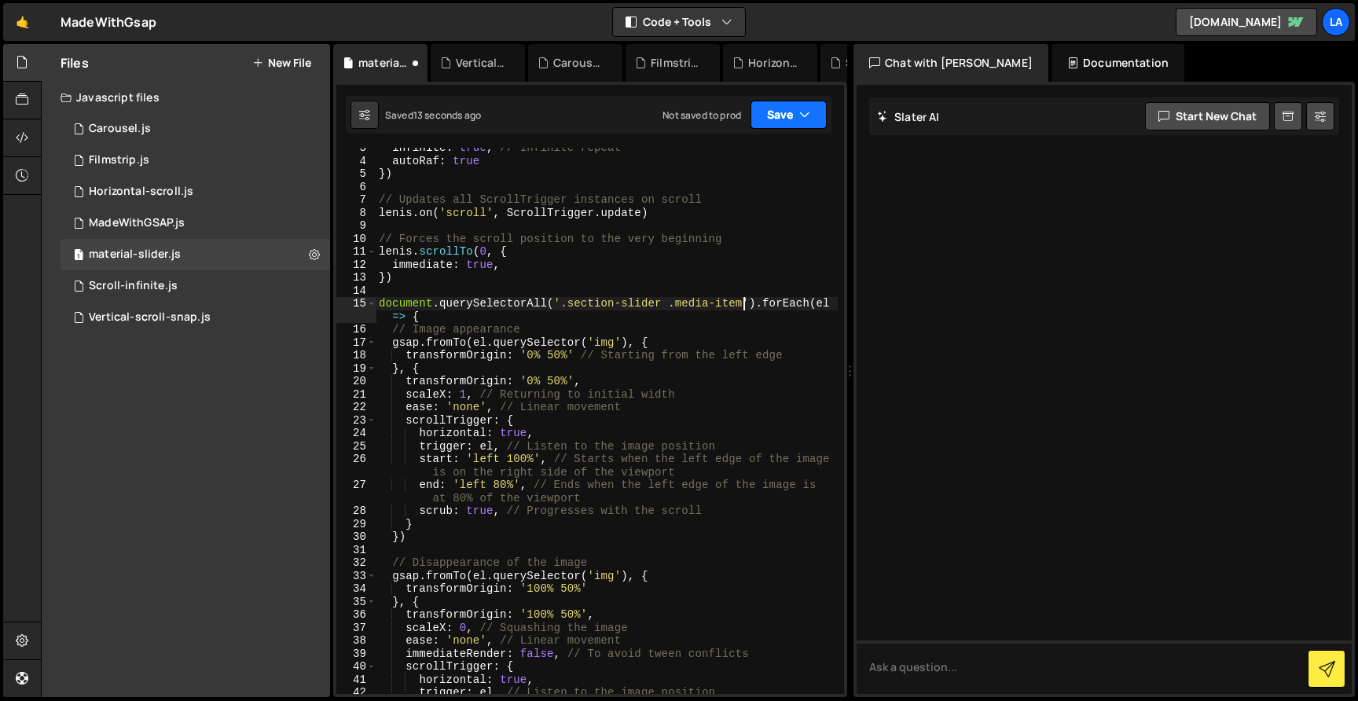
click at [767, 123] on button "Save" at bounding box center [788, 115] width 76 height 28
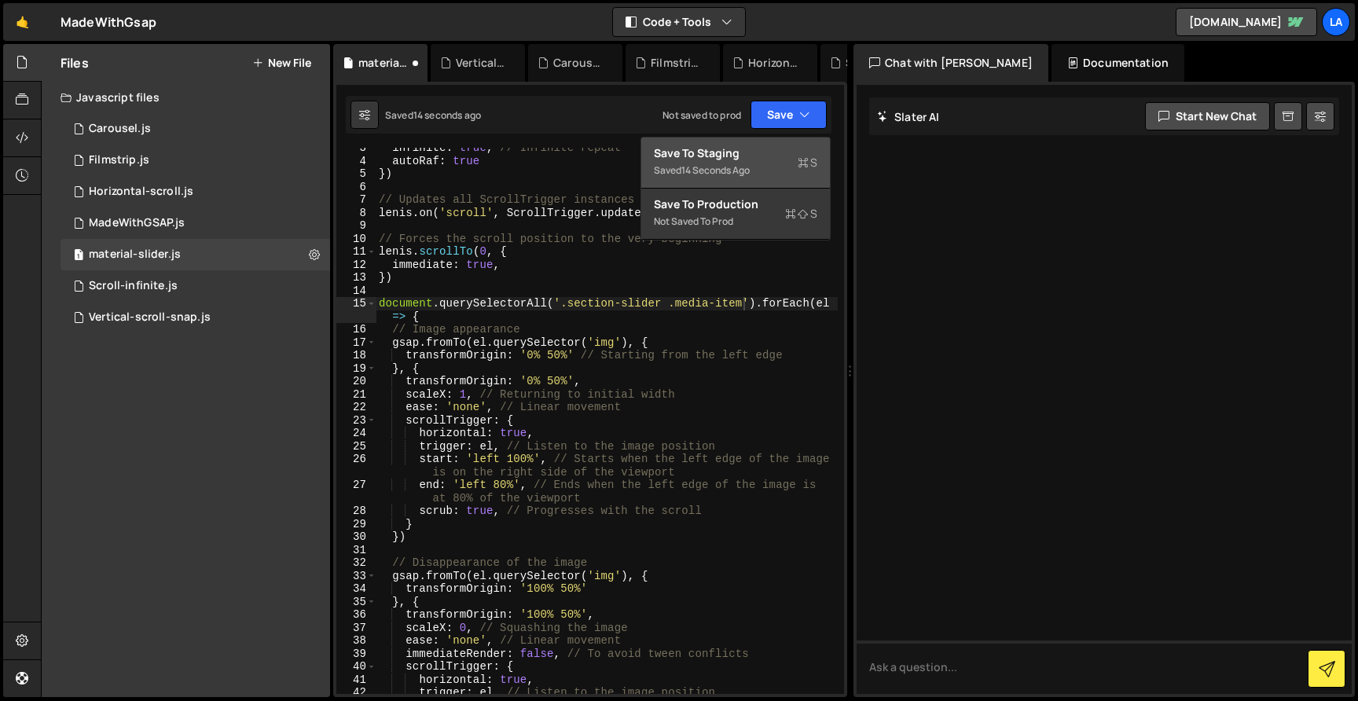
click at [746, 161] on div "Saved 14 seconds ago" at bounding box center [735, 170] width 163 height 19
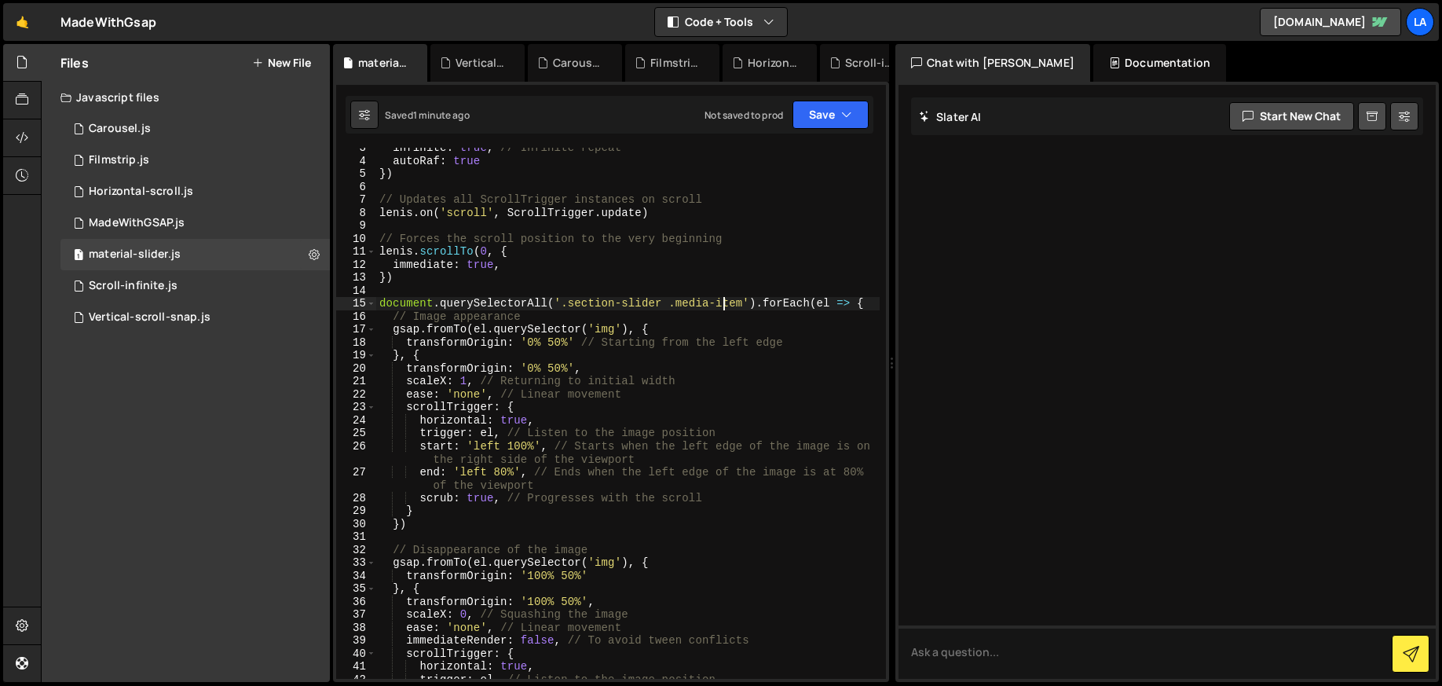
drag, startPoint x: 725, startPoint y: 302, endPoint x: 744, endPoint y: 303, distance: 18.9
click at [728, 302] on div "infinite : true , // Infinite repeat autoRaf : true }) // Updates all ScrollTri…" at bounding box center [628, 419] width 504 height 557
drag, startPoint x: 661, startPoint y: 301, endPoint x: 634, endPoint y: 288, distance: 29.5
click at [612, 296] on div "infinite : true , // Infinite repeat autoRaf : true }) // Updates all ScrollTri…" at bounding box center [628, 419] width 504 height 557
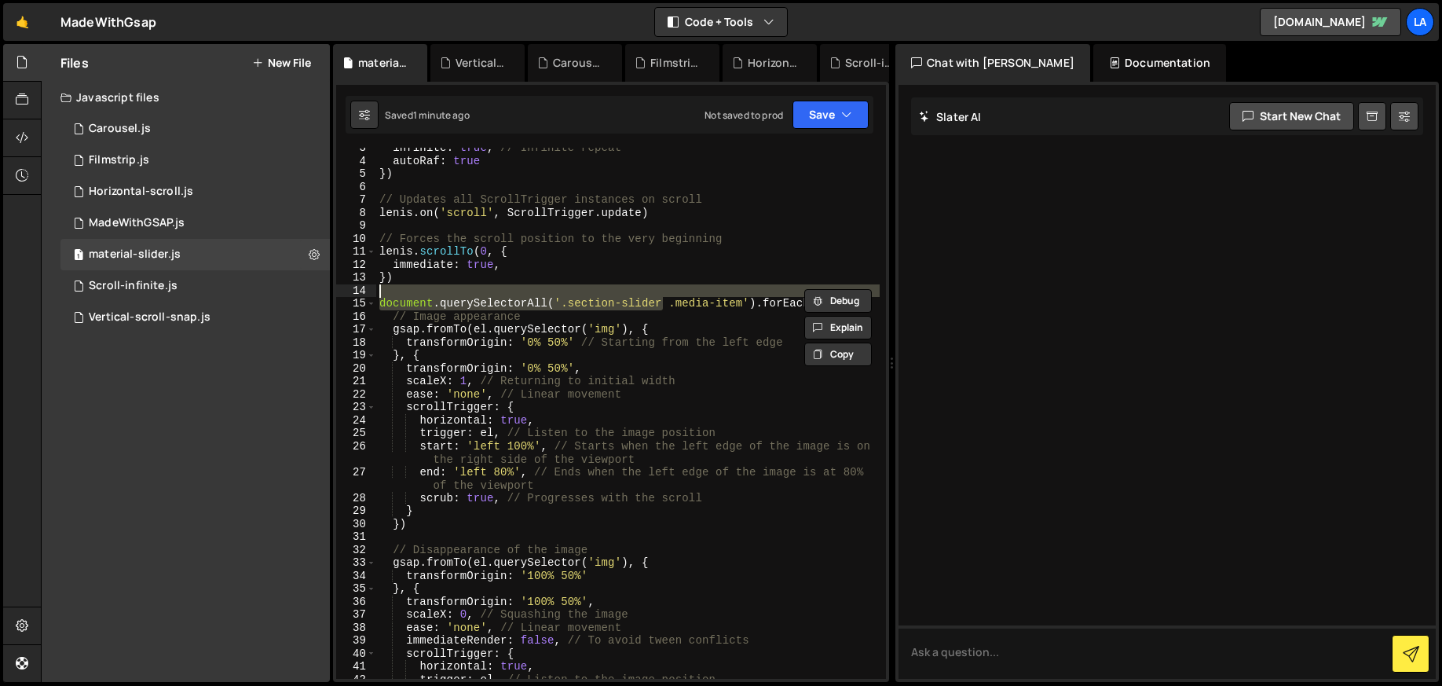
click at [666, 277] on div "infinite : true , // Infinite repeat autoRaf : true }) // Updates all ScrollTri…" at bounding box center [628, 419] width 504 height 557
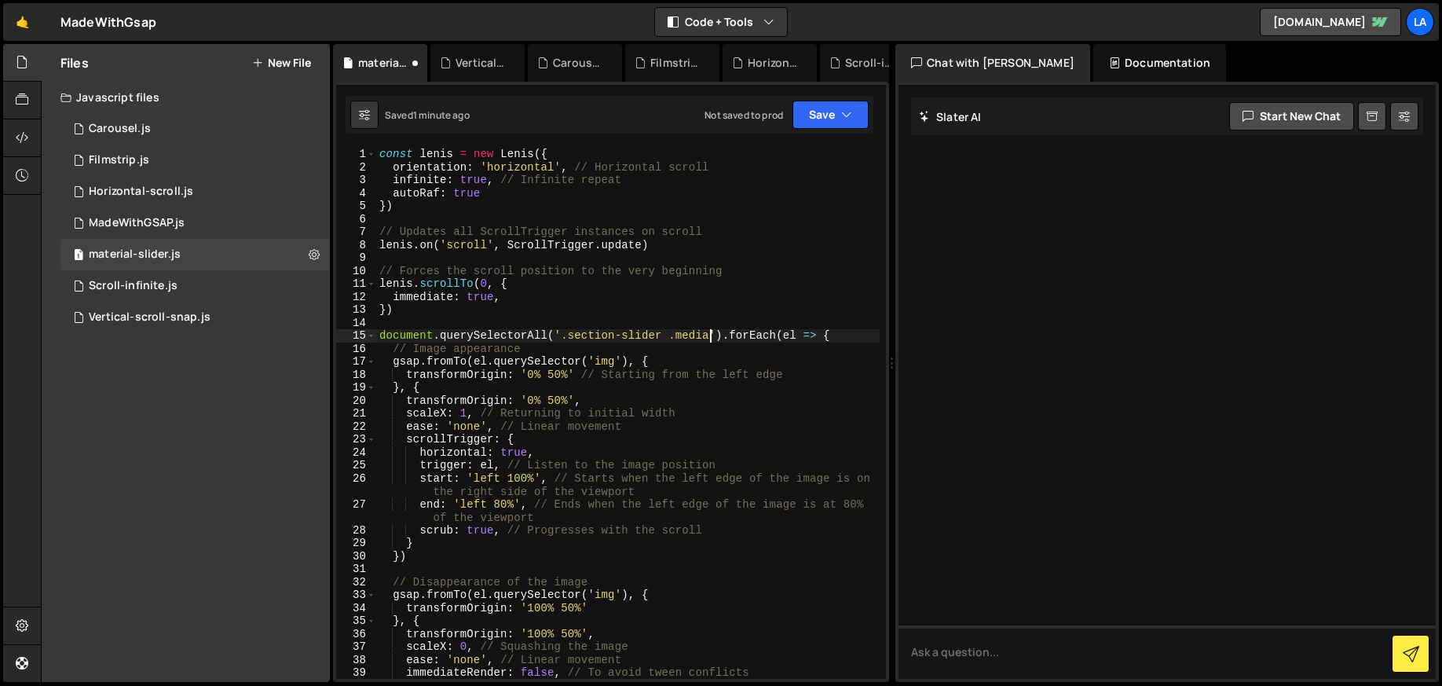
scroll to position [0, 0]
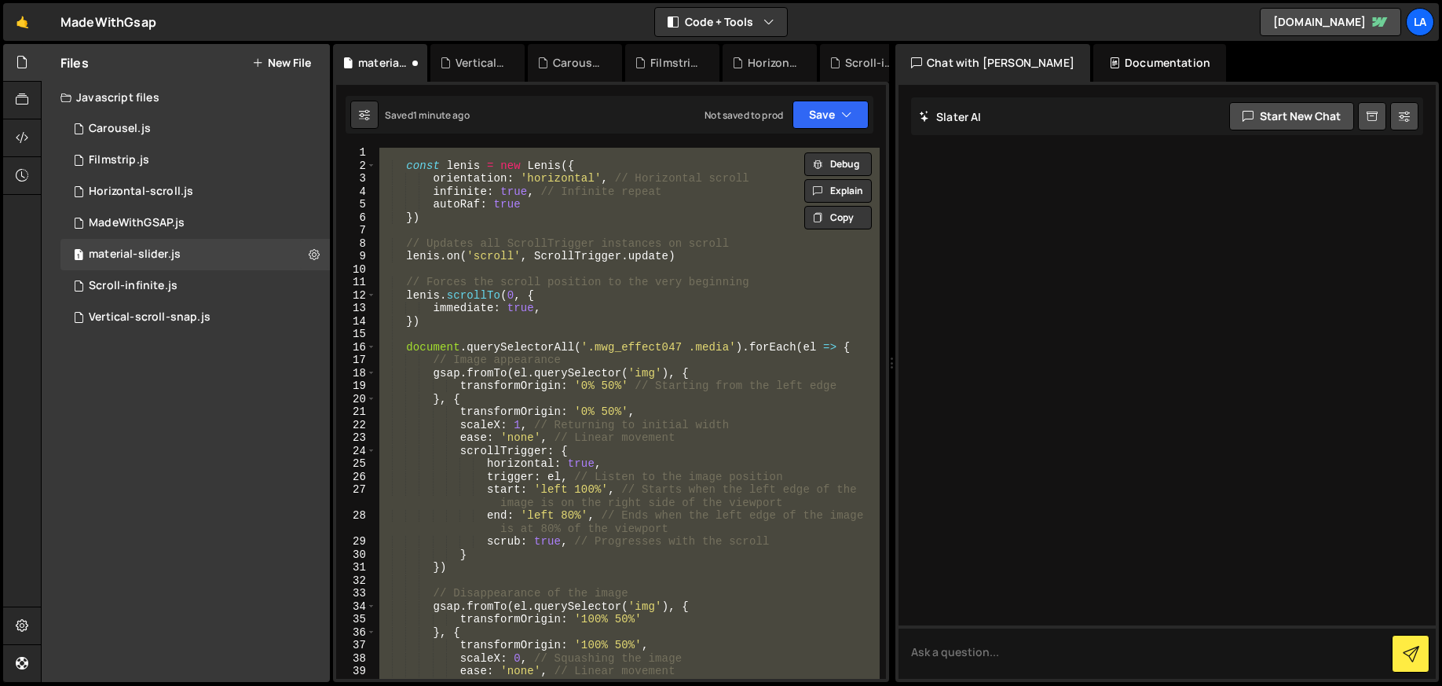
type textarea "})"
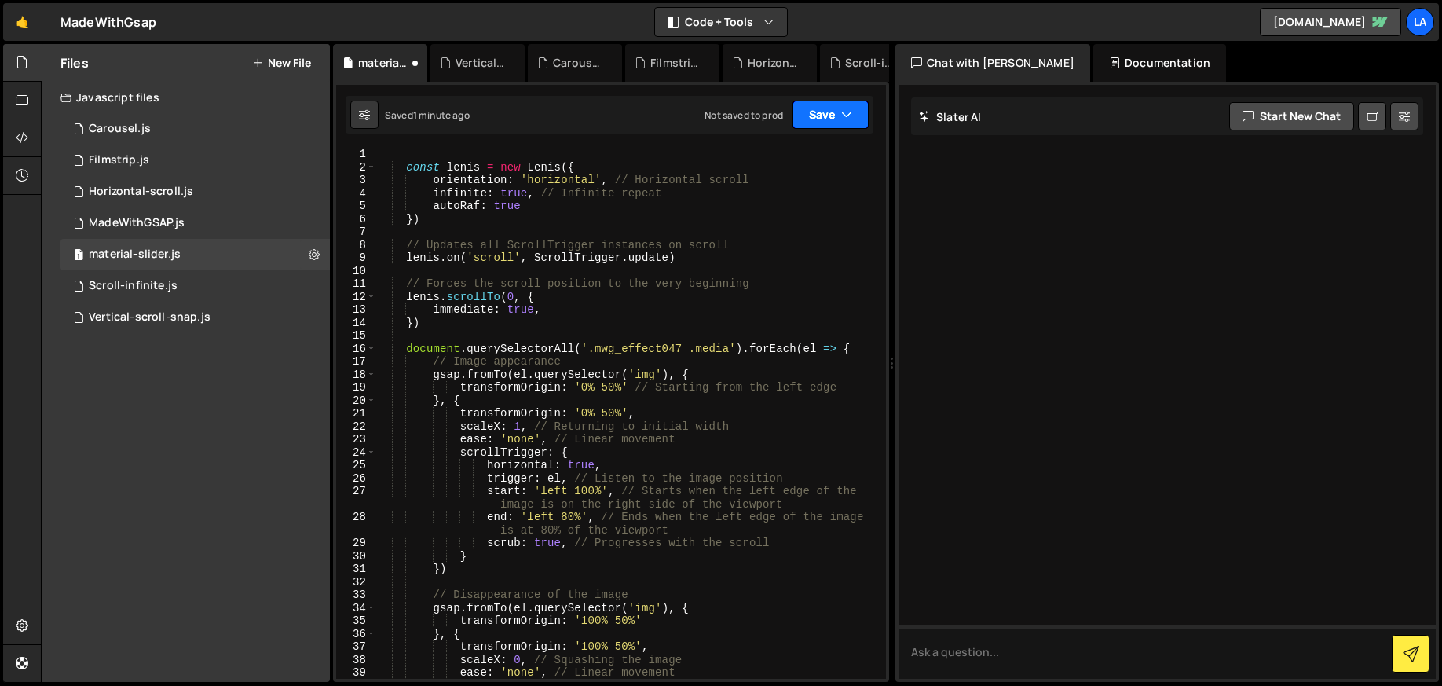
click at [815, 126] on button "Save" at bounding box center [831, 115] width 76 height 28
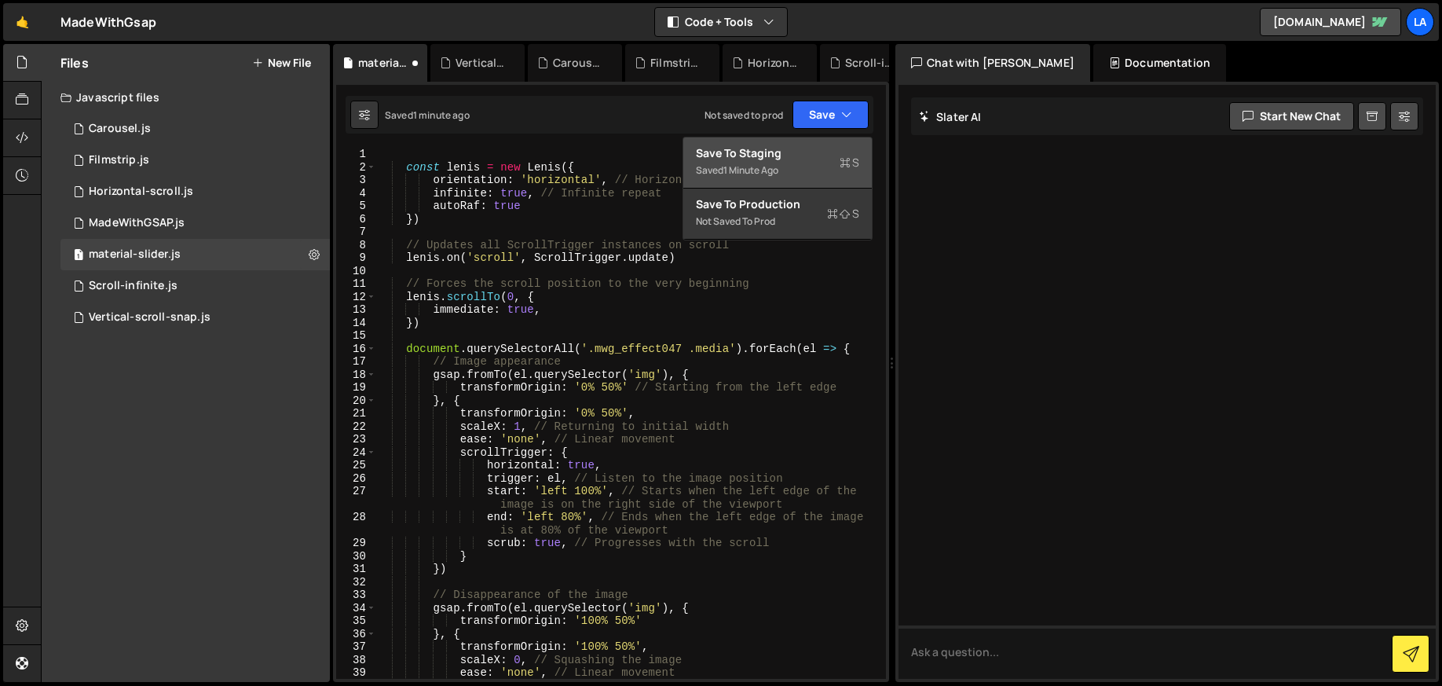
click at [800, 163] on div "Saved 1 minute ago" at bounding box center [777, 170] width 163 height 19
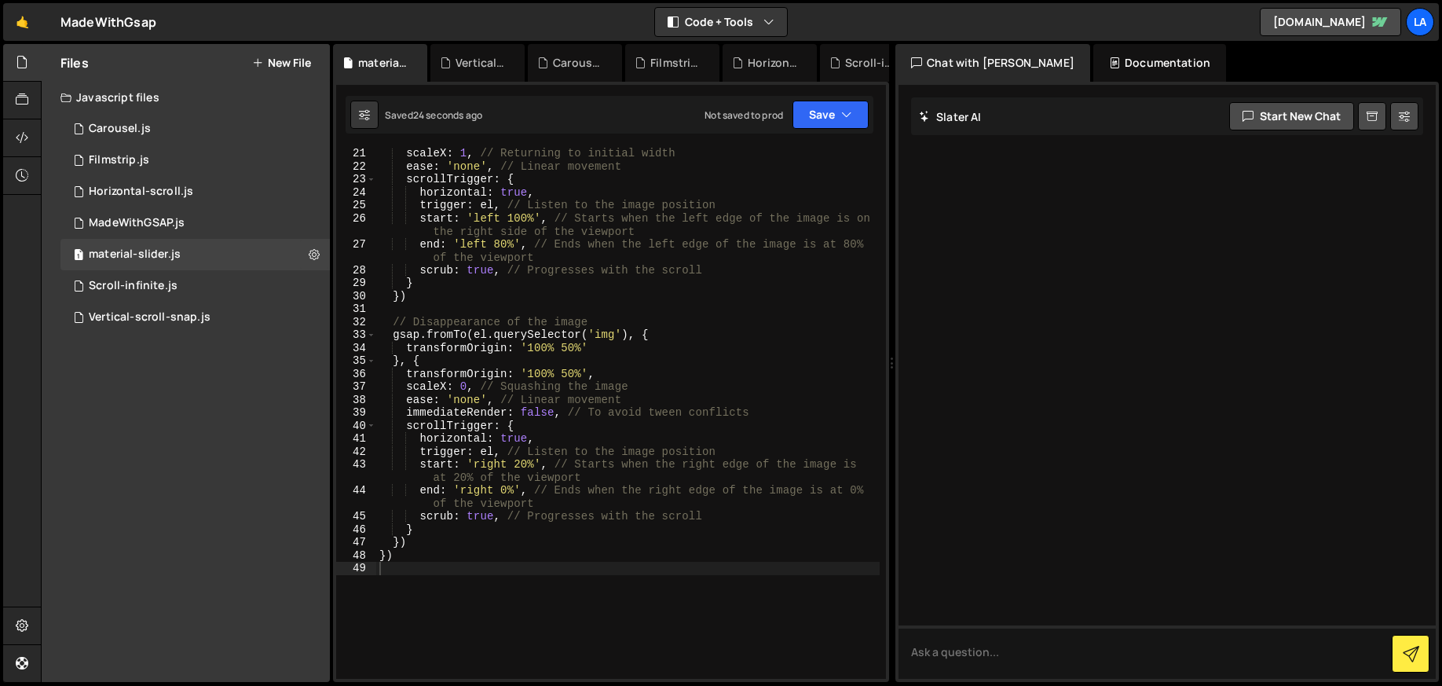
scroll to position [261, 0]
